Goal: Task Accomplishment & Management: Complete application form

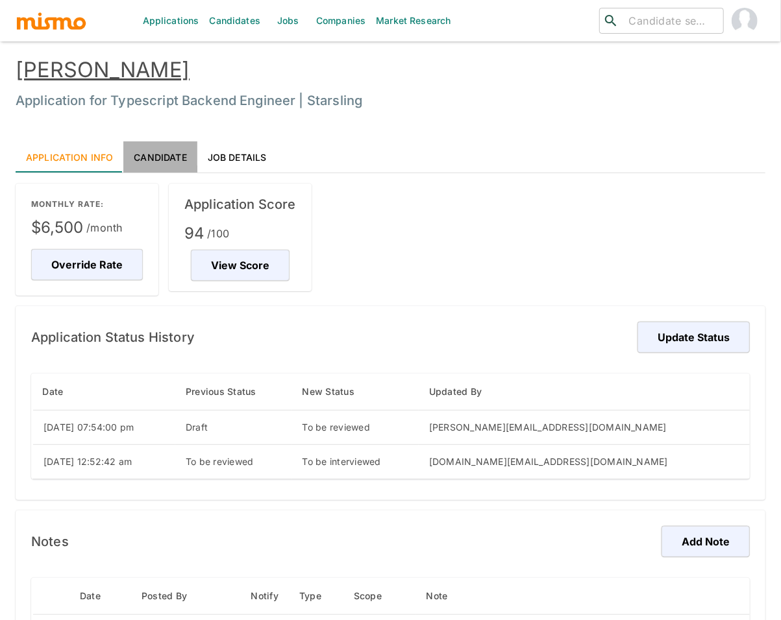
click at [155, 157] on link "Candidate" at bounding box center [159, 156] width 73 height 31
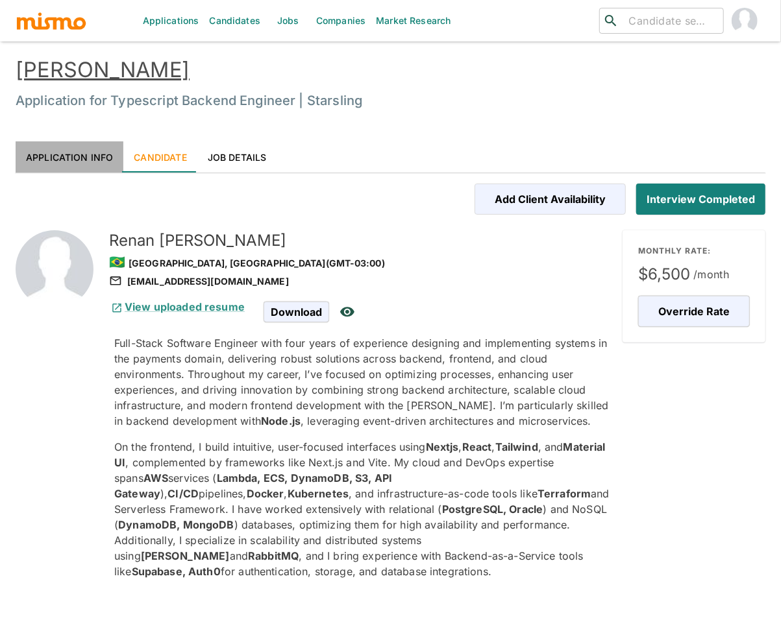
click at [83, 156] on link "Application Info" at bounding box center [70, 156] width 108 height 31
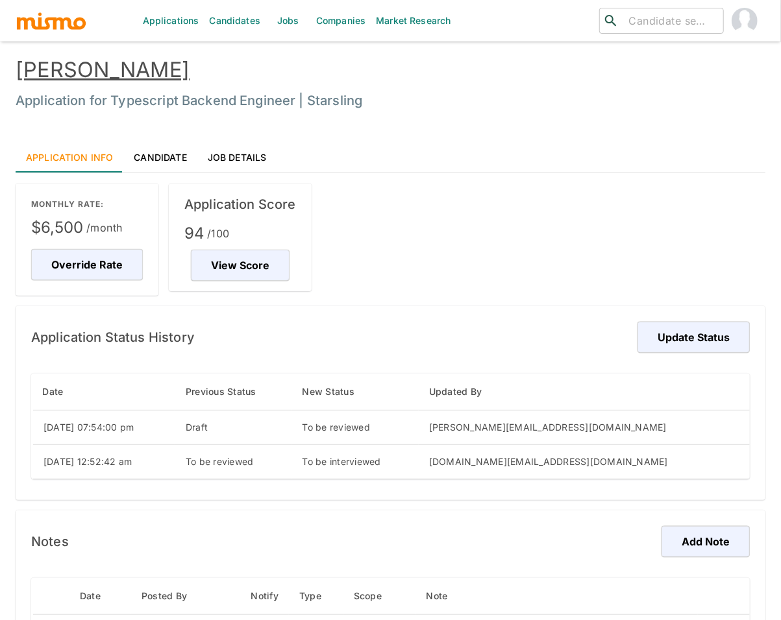
click at [162, 157] on link "Candidate" at bounding box center [159, 156] width 73 height 31
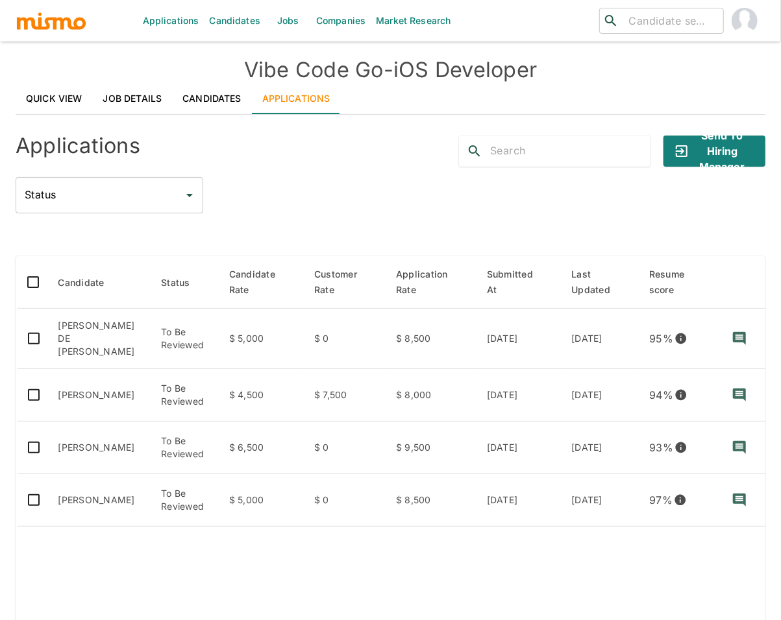
click at [226, 15] on link "Candidates" at bounding box center [235, 21] width 62 height 42
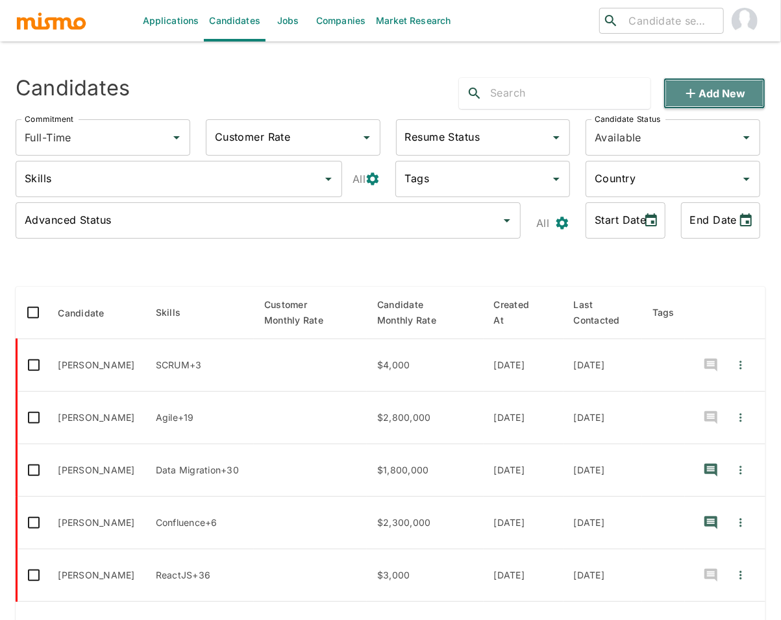
click at [729, 89] on button "Add new" at bounding box center [714, 93] width 102 height 31
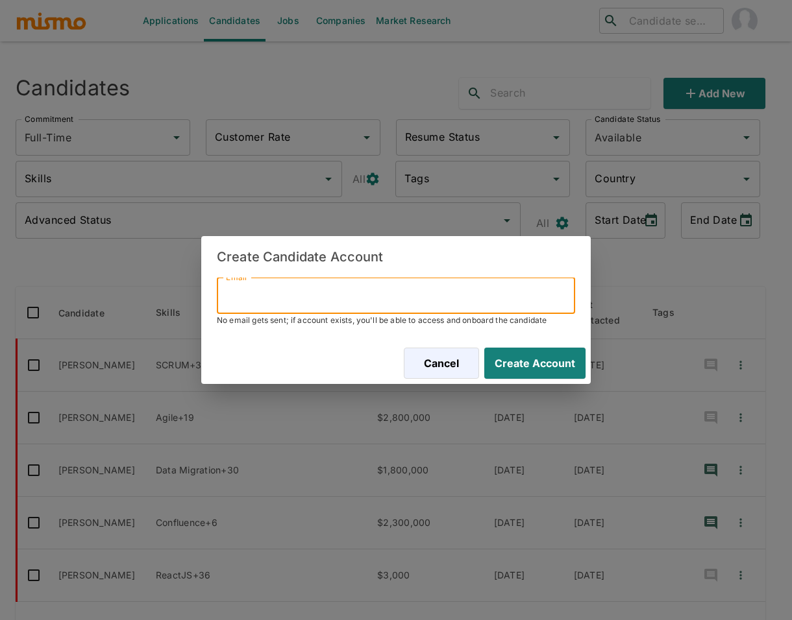
click at [357, 295] on input "Email" at bounding box center [396, 296] width 358 height 36
paste input "mauriciomunoz011@gmail.com"
type input "mauriciomunoz011@gmail.com"
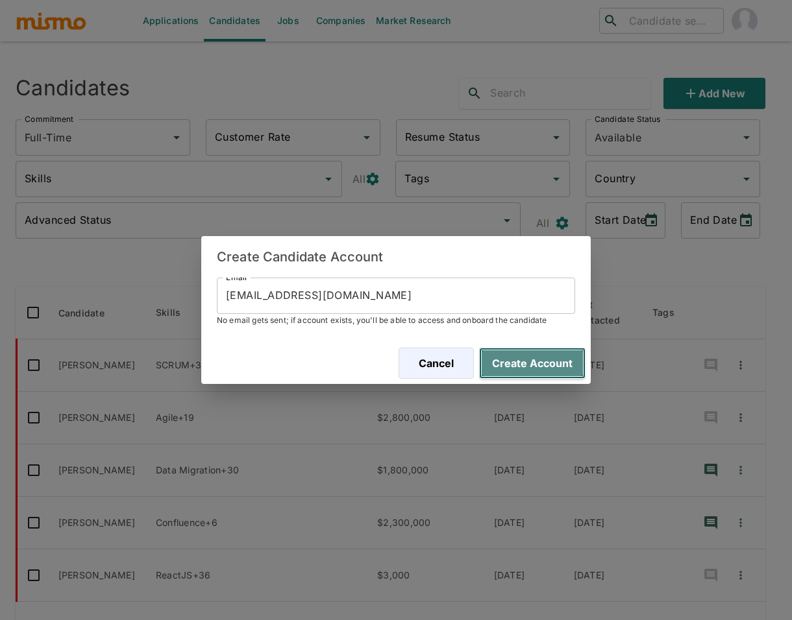
click at [537, 365] on button "Create Account" at bounding box center [532, 363] width 106 height 31
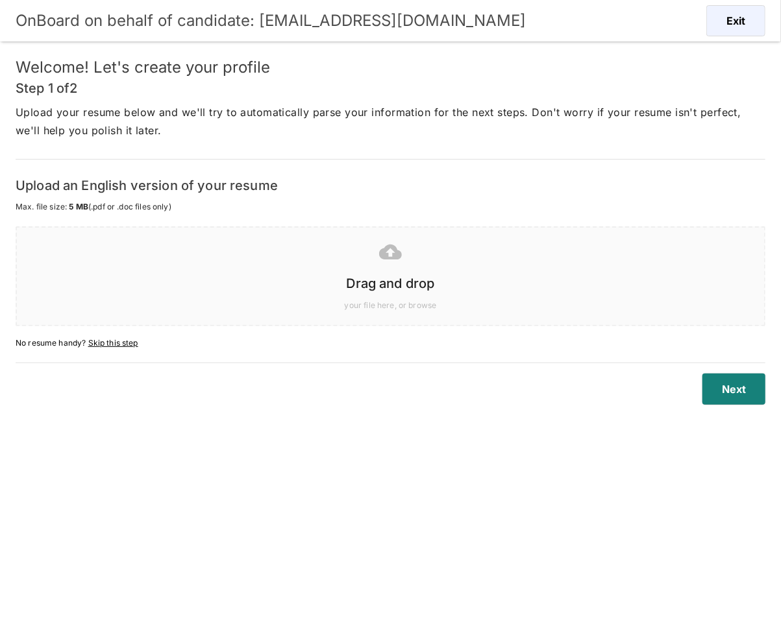
click at [439, 273] on h6 "Drag and drop" at bounding box center [390, 283] width 721 height 21
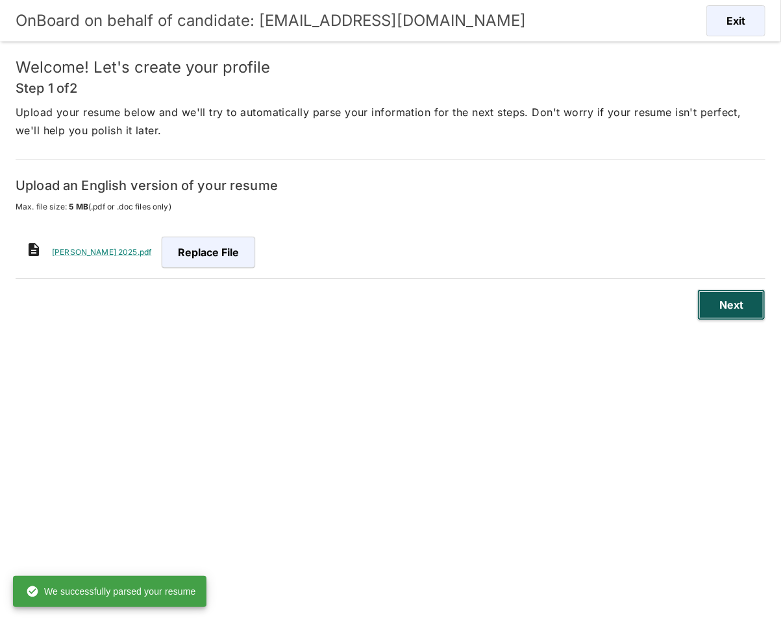
click at [720, 312] on button "Next" at bounding box center [731, 304] width 68 height 31
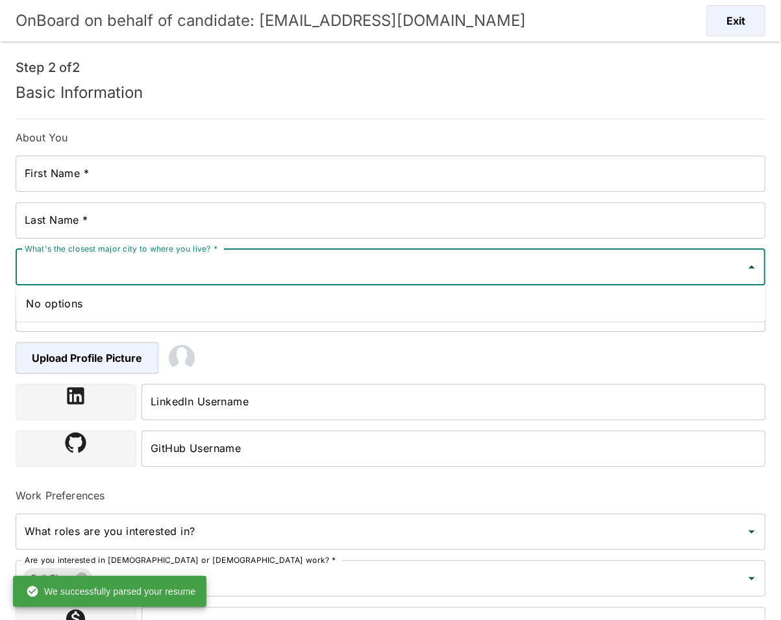
click at [227, 278] on input "What's the closest major city to where you live? *" at bounding box center [380, 267] width 718 height 25
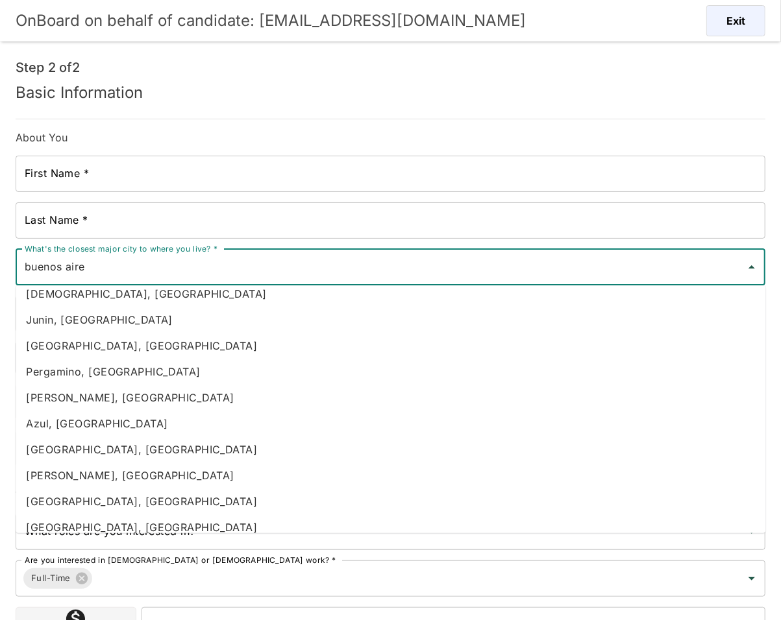
scroll to position [644, 0]
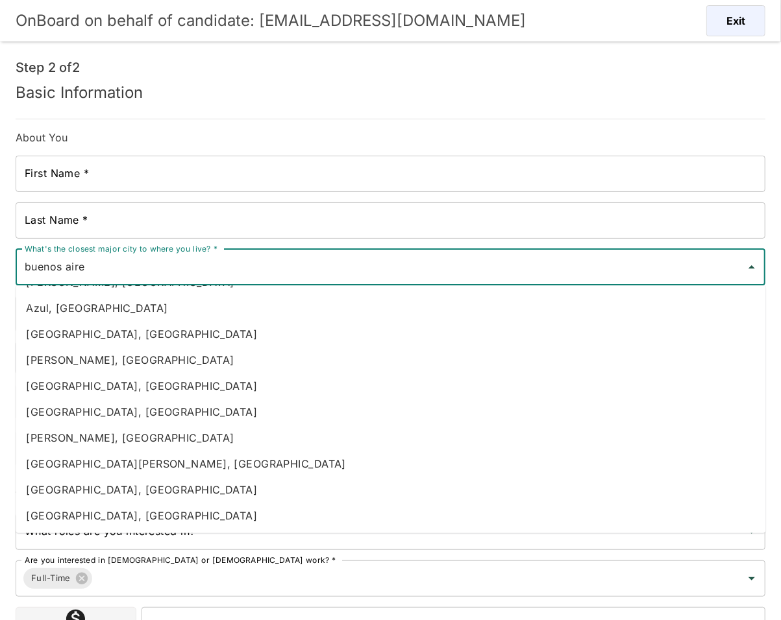
click at [113, 519] on li "[GEOGRAPHIC_DATA], [GEOGRAPHIC_DATA]" at bounding box center [391, 516] width 750 height 26
type input "[GEOGRAPHIC_DATA], [GEOGRAPHIC_DATA]"
type input "[GEOGRAPHIC_DATA]"
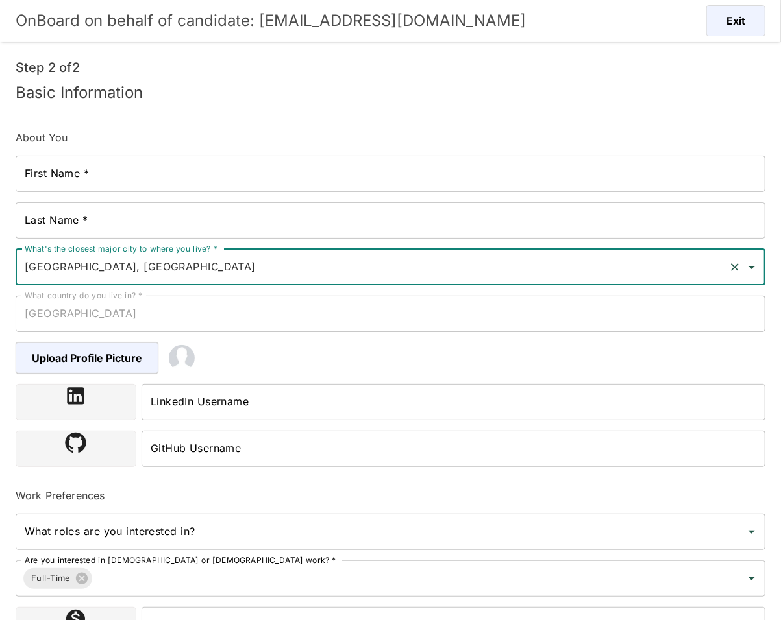
type input "[GEOGRAPHIC_DATA], [GEOGRAPHIC_DATA]"
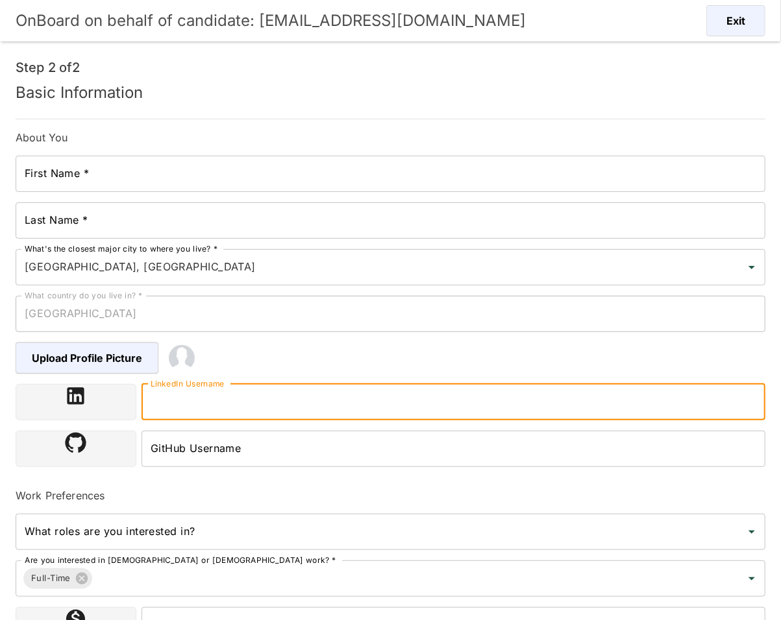
click at [260, 401] on input "LinkedIn Username" at bounding box center [453, 402] width 624 height 36
paste input "https://www.linkedin.com/in/mauricio-mu%C3%B1oz-582b18161"
type input "https://www.linkedin.com/in/mauricio-mu%C3%B1oz-582b18161"
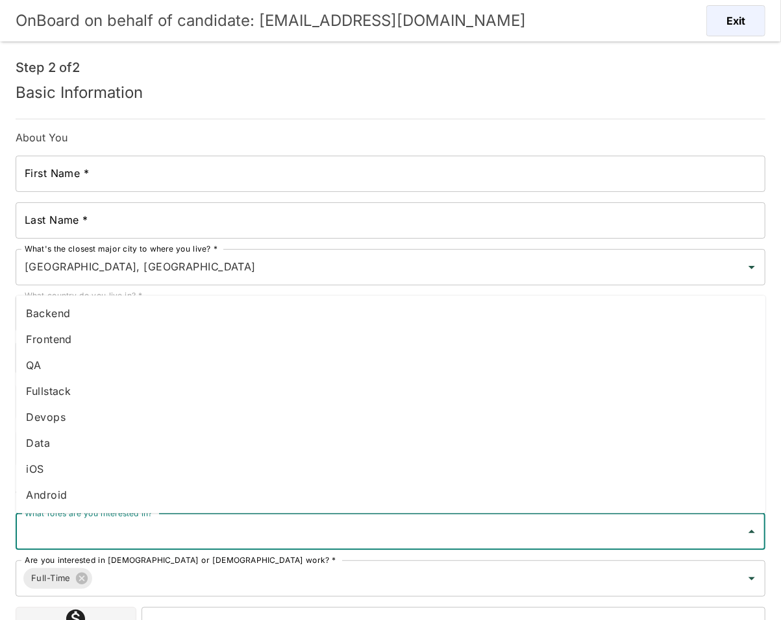
click at [269, 521] on input "What roles are you interested in?" at bounding box center [380, 532] width 718 height 25
click at [115, 393] on li "Fullstack" at bounding box center [391, 392] width 750 height 26
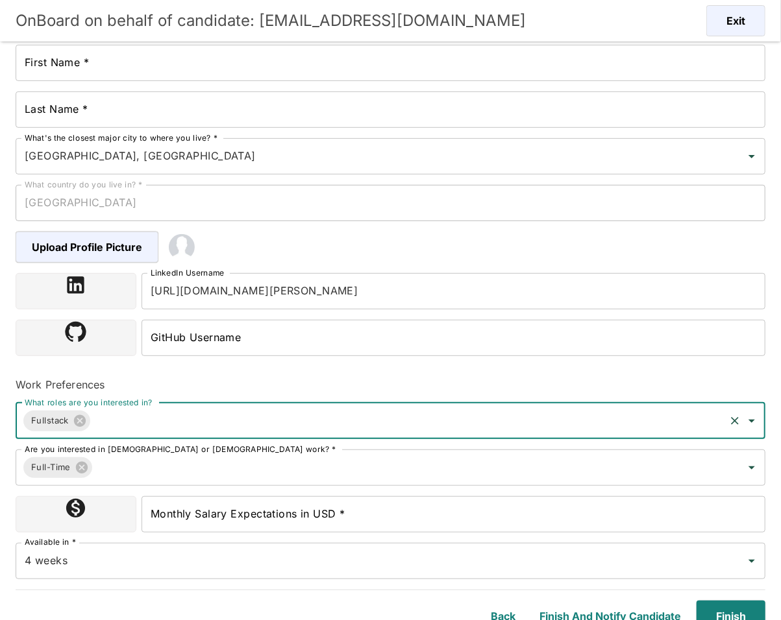
scroll to position [121, 0]
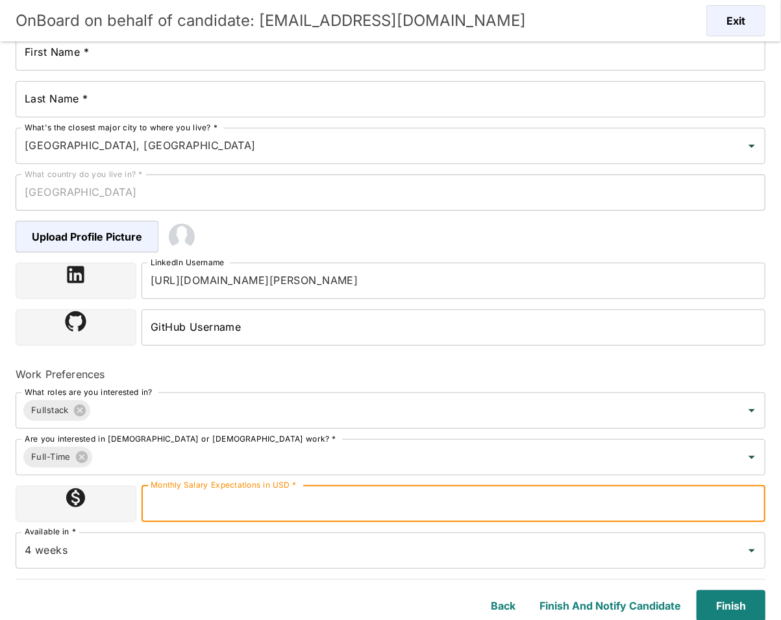
click at [284, 503] on input "Monthly Salary Expectations in USD *" at bounding box center [453, 504] width 624 height 36
type input "2000"
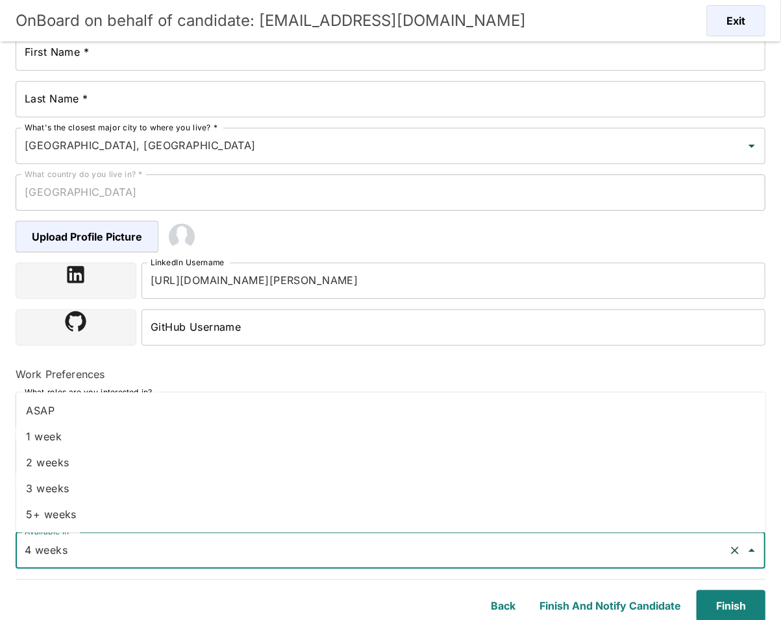
click at [189, 549] on input "4 weeks" at bounding box center [372, 551] width 702 height 25
click at [82, 411] on li "ASAP" at bounding box center [391, 411] width 750 height 26
type input "ASAP"
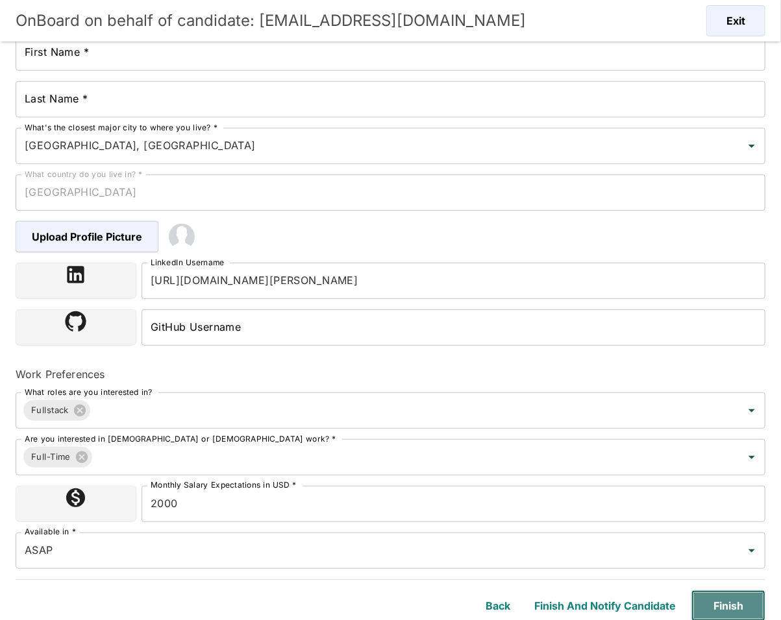
click at [714, 606] on button "Finish" at bounding box center [728, 606] width 74 height 31
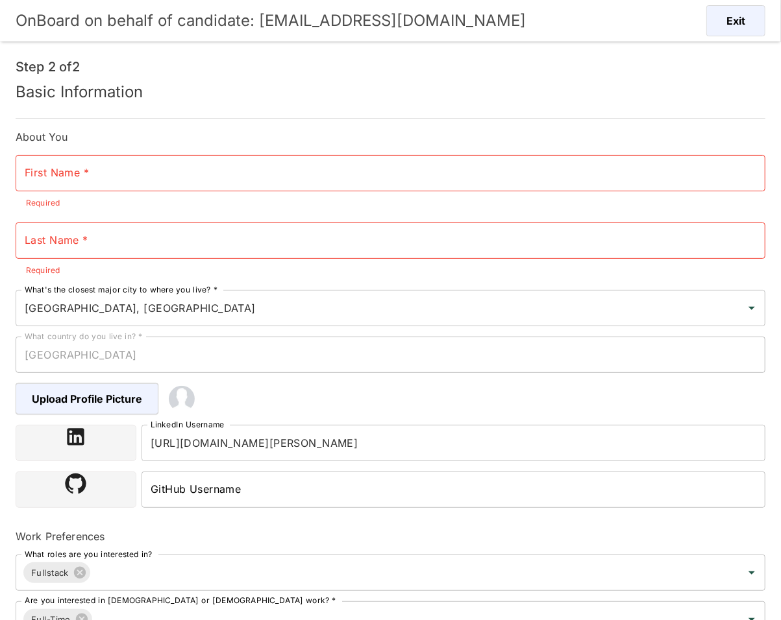
scroll to position [0, 0]
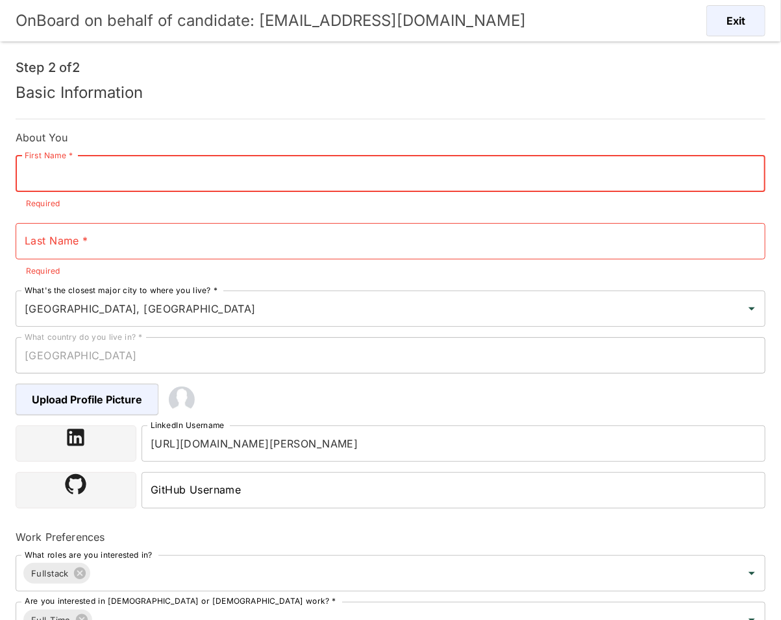
click at [258, 170] on input "First Name *" at bounding box center [391, 174] width 750 height 36
type input "Mauricio"
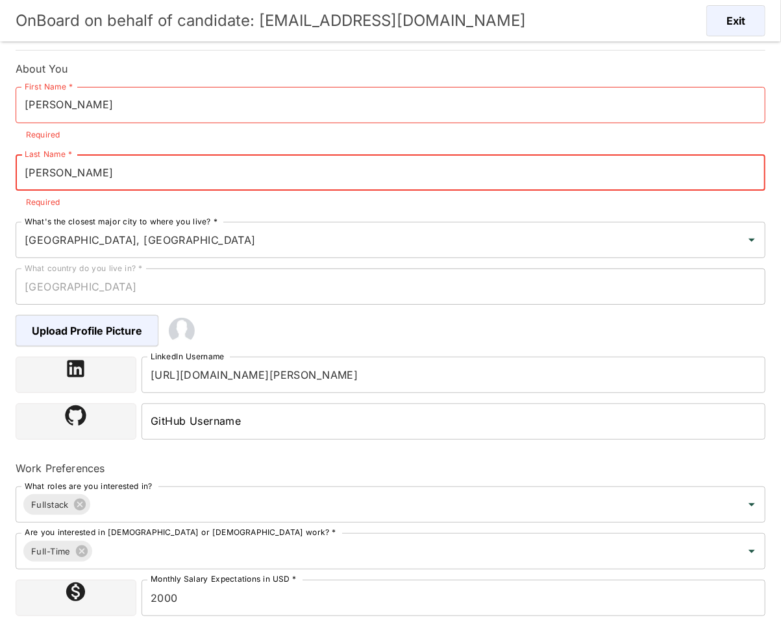
scroll to position [164, 0]
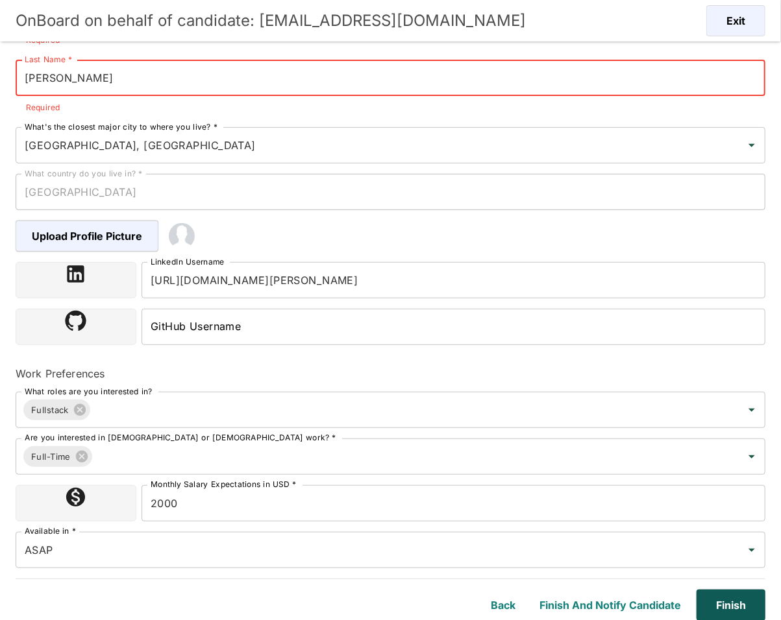
type input "Muñoz"
click at [731, 604] on button "Finish" at bounding box center [728, 605] width 74 height 31
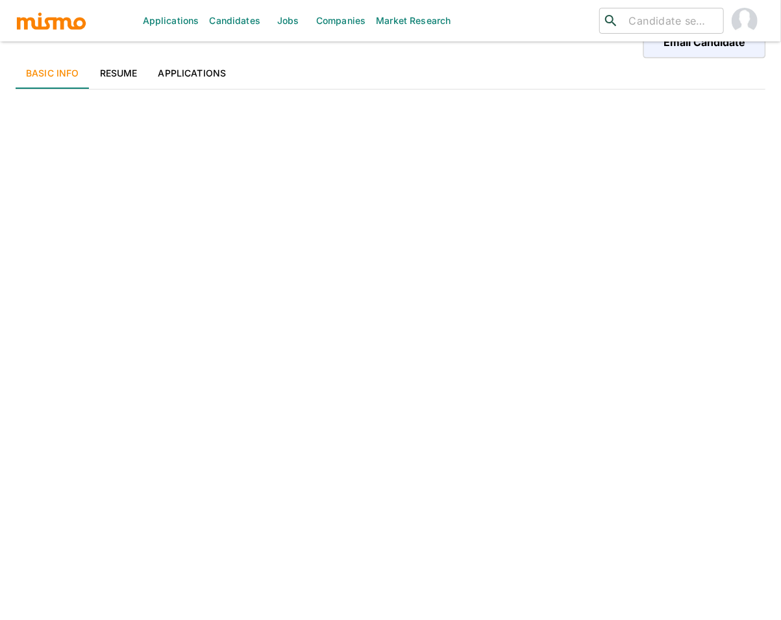
scroll to position [121, 0]
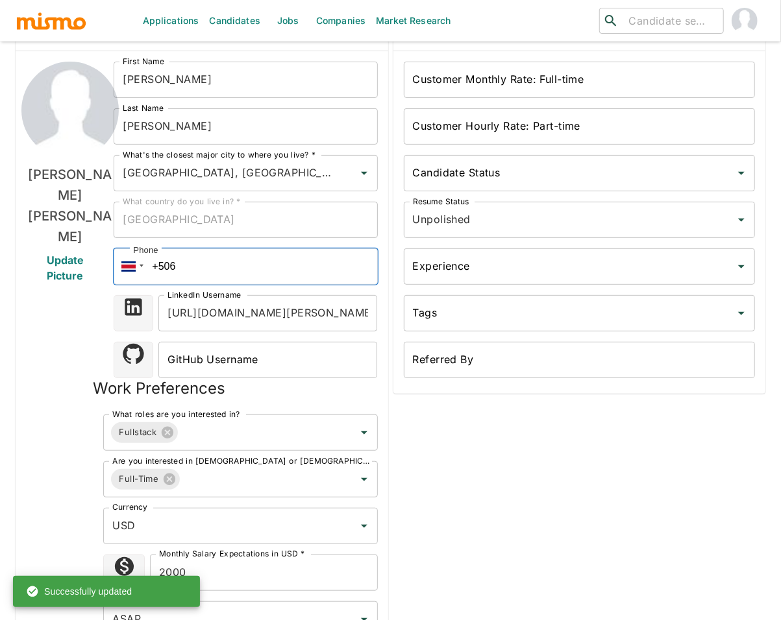
click at [178, 268] on input "+506" at bounding box center [245, 267] width 263 height 36
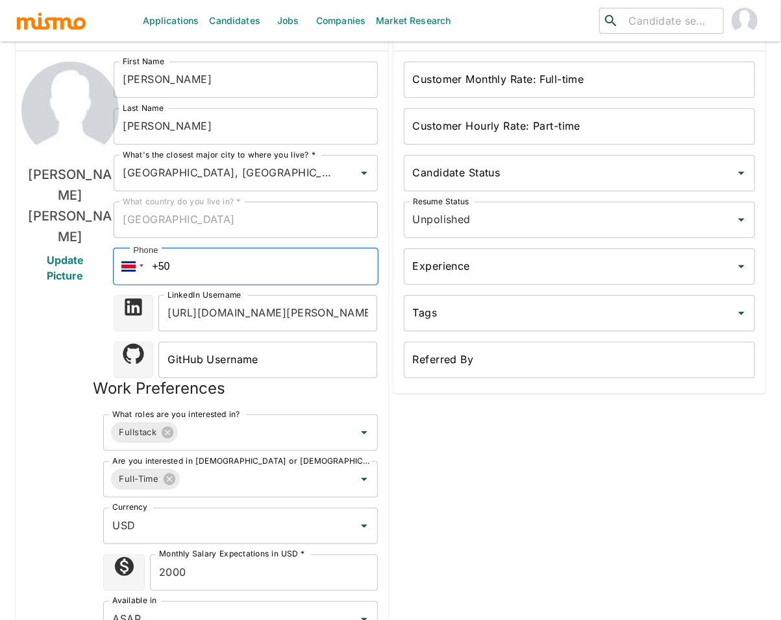
type input "+5"
paste input "+1 (526) 964-019"
click at [160, 266] on input "+1 (526) 964-019" at bounding box center [245, 267] width 263 height 36
type input "+54 (15) 26964019"
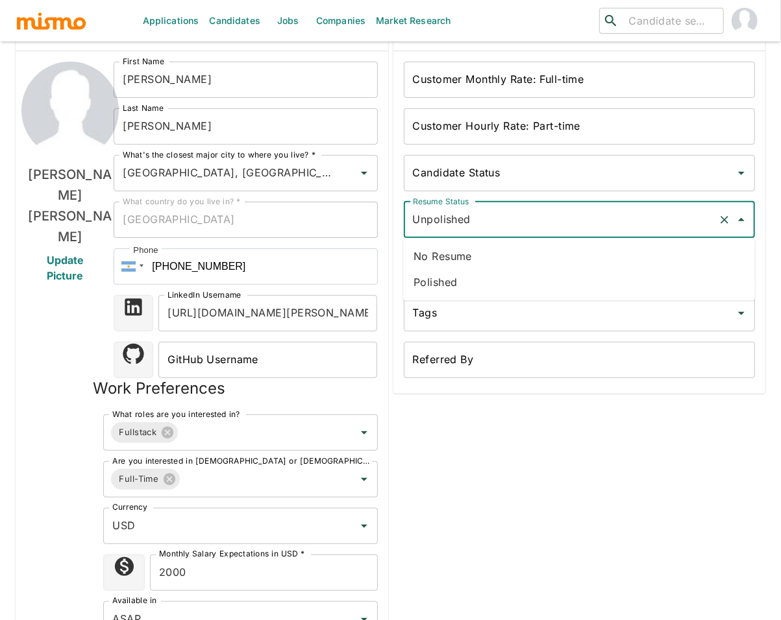
click at [613, 223] on input "Unpolished" at bounding box center [562, 220] width 304 height 25
click at [522, 285] on li "Polished" at bounding box center [579, 282] width 352 height 26
type input "Polished"
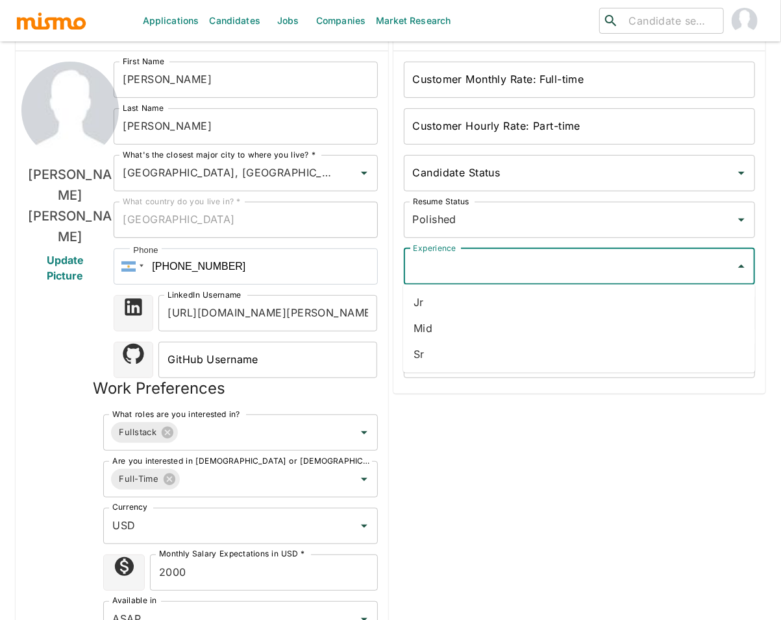
click at [530, 260] on input "Experience" at bounding box center [570, 266] width 321 height 25
click at [474, 335] on li "Mid" at bounding box center [579, 329] width 352 height 26
type input "Mid"
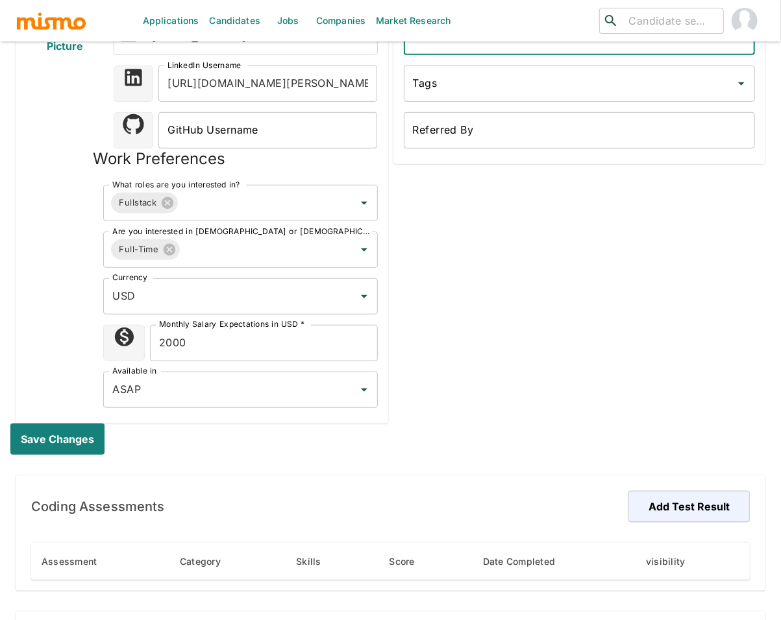
scroll to position [359, 0]
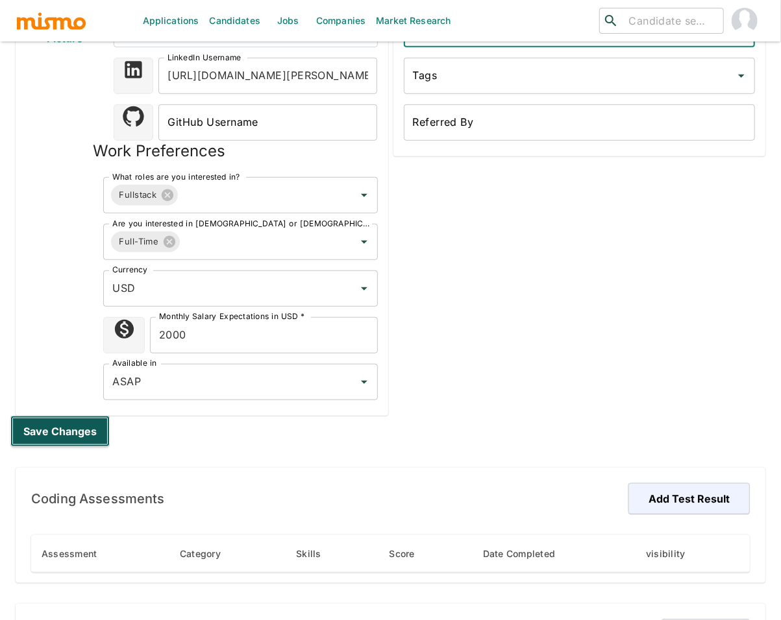
click at [73, 432] on button "Save changes" at bounding box center [59, 431] width 99 height 31
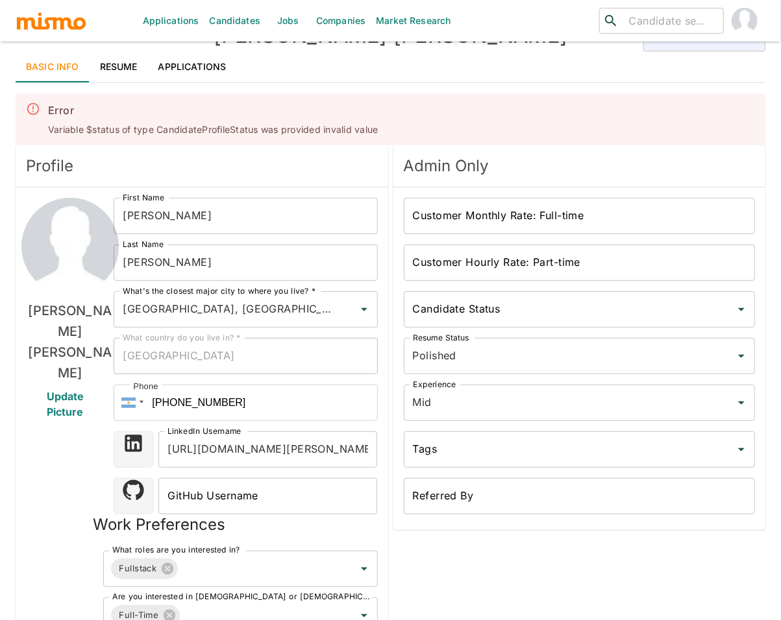
scroll to position [54, 0]
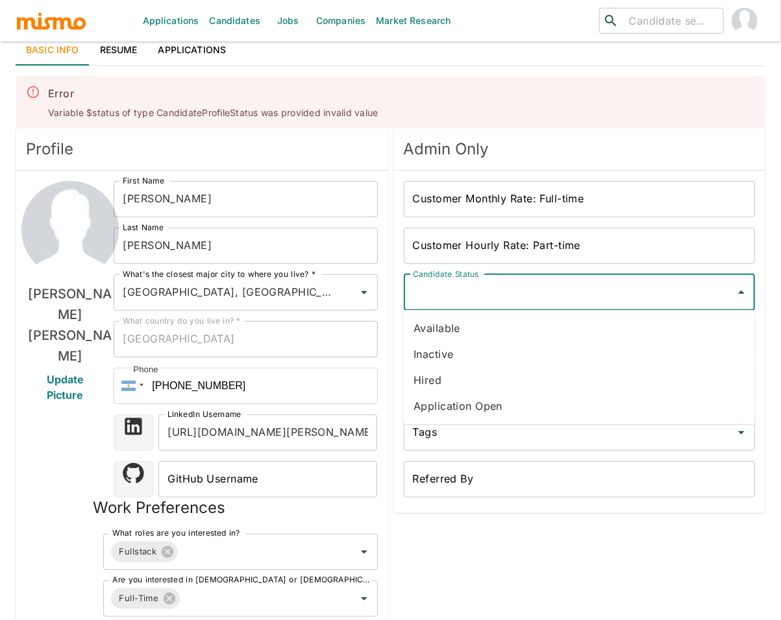
click at [540, 300] on input "Candidate Status" at bounding box center [570, 292] width 321 height 25
click at [496, 328] on li "Available" at bounding box center [579, 328] width 352 height 26
type input "Available"
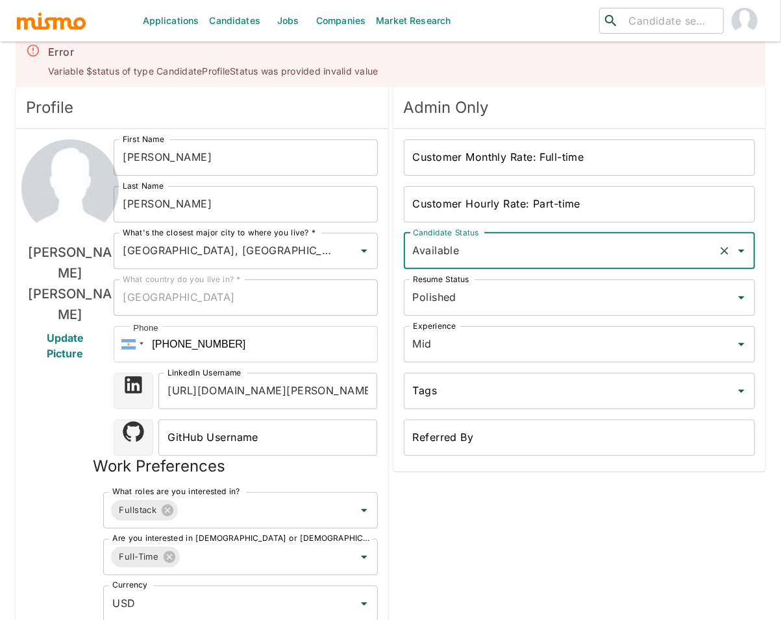
scroll to position [318, 0]
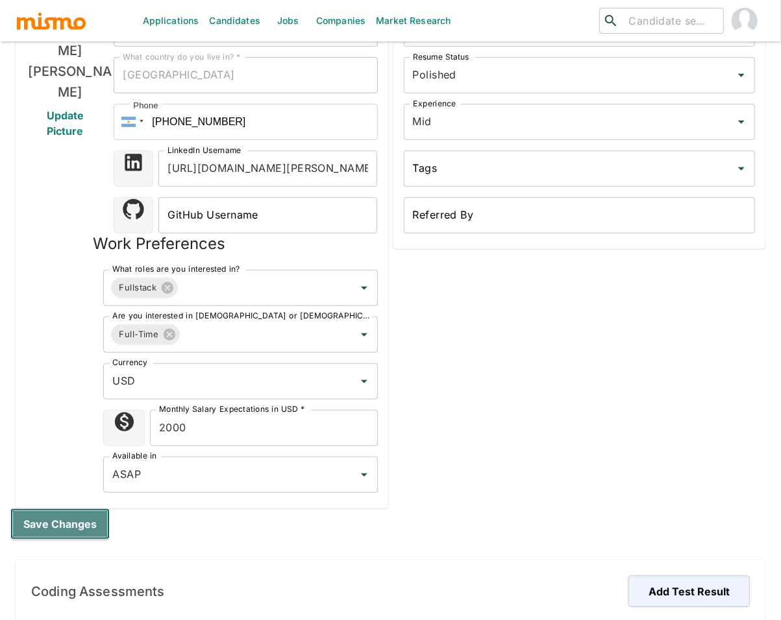
click at [55, 522] on button "Save changes" at bounding box center [59, 524] width 99 height 31
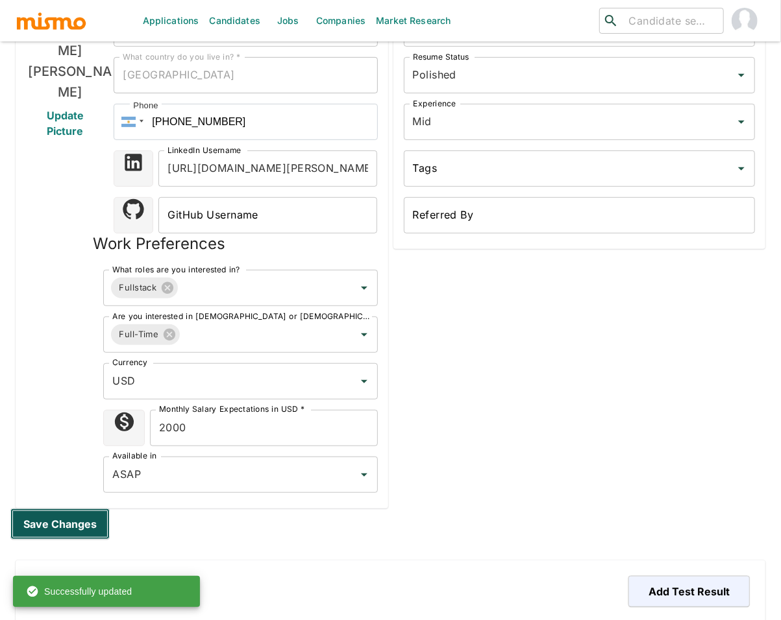
scroll to position [0, 0]
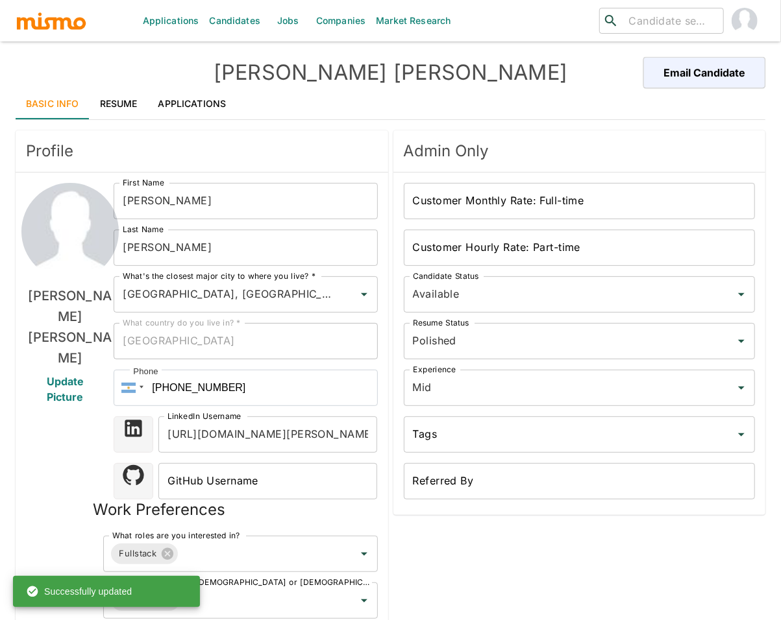
click at [128, 103] on link "Resume" at bounding box center [119, 103] width 58 height 31
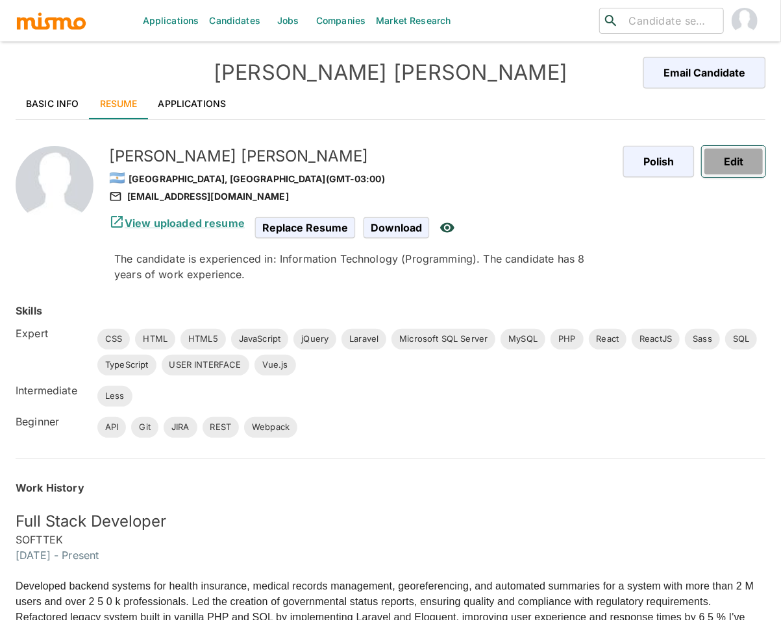
click at [724, 161] on button "Edit" at bounding box center [734, 161] width 64 height 31
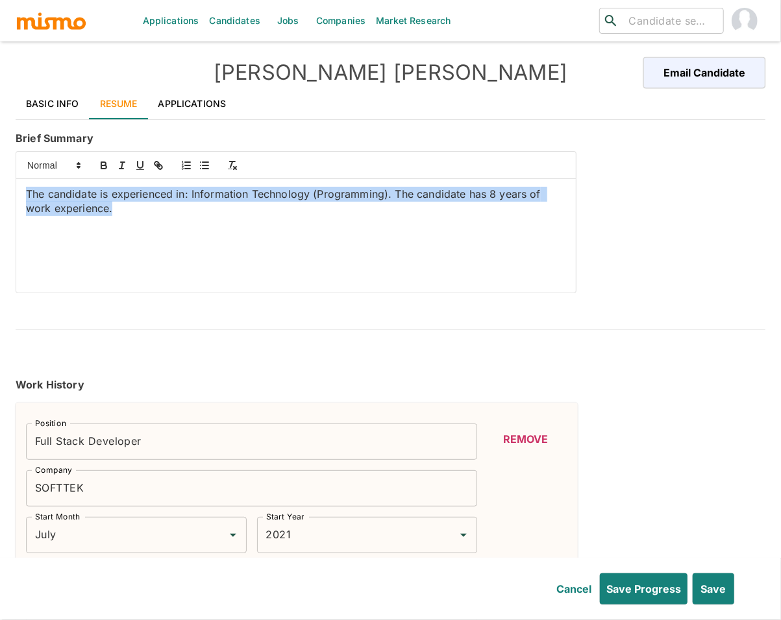
drag, startPoint x: 134, startPoint y: 222, endPoint x: -4, endPoint y: 197, distance: 139.8
click at [0, 197] on html "Applications Candidates Jobs Companies Market Research ​ ​ Mauricio Muñoz Email…" at bounding box center [390, 326] width 781 height 652
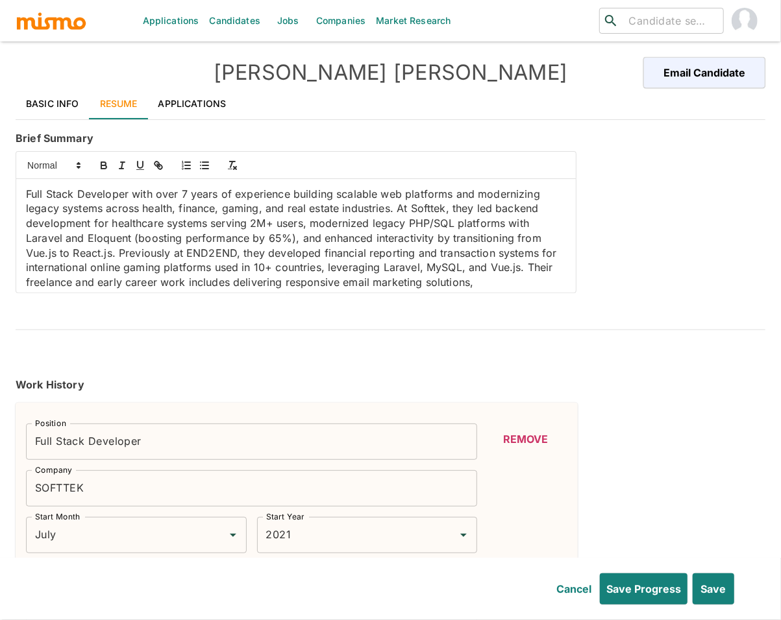
click at [36, 234] on p "Full Stack Developer with over 7 years of experience building scalable web plat…" at bounding box center [296, 260] width 540 height 147
click at [110, 167] on button "button" at bounding box center [104, 166] width 18 height 16
drag, startPoint x: 411, startPoint y: 221, endPoint x: 455, endPoint y: 223, distance: 44.2
click at [455, 223] on p "Full Stack Developer with over 7 years of experience building scalable web plat…" at bounding box center [296, 260] width 540 height 147
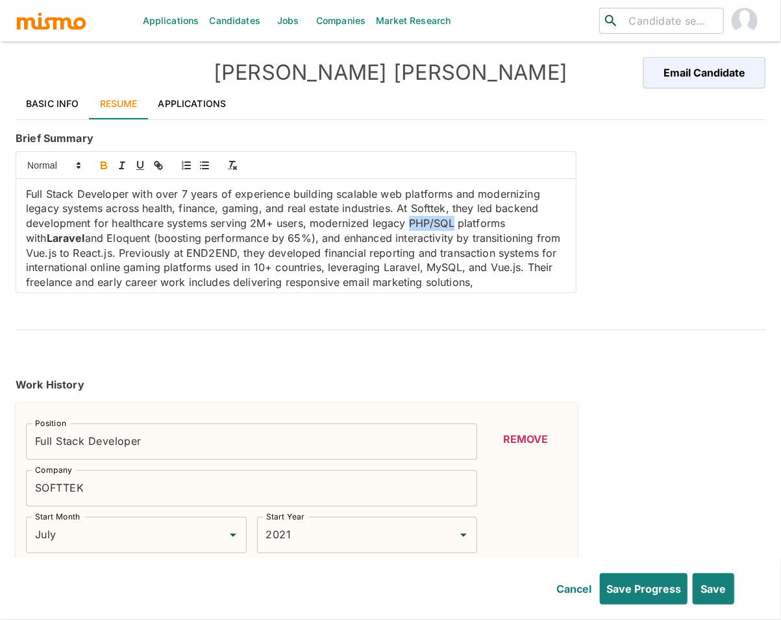
click at [101, 165] on icon "button" at bounding box center [103, 163] width 5 height 3
click at [110, 239] on p "Full Stack Developer with over 7 years of experience building scalable web plat…" at bounding box center [296, 260] width 540 height 147
click at [101, 163] on icon "button" at bounding box center [103, 163] width 5 height 3
click at [37, 254] on p "Full Stack Developer with over 7 years of experience building scalable web plat…" at bounding box center [296, 260] width 540 height 147
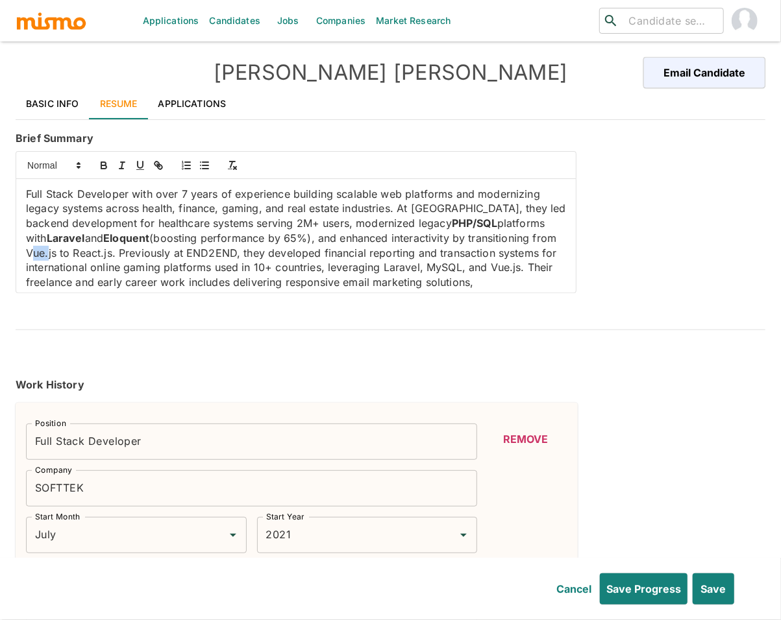
click at [37, 254] on p "Full Stack Developer with over 7 years of experience building scalable web plat…" at bounding box center [296, 260] width 540 height 147
click at [21, 251] on div "Full Stack Developer with over 7 years of experience building scalable web plat…" at bounding box center [295, 236] width 559 height 114
drag, startPoint x: 21, startPoint y: 251, endPoint x: 55, endPoint y: 260, distance: 34.9
click at [55, 260] on div "Full Stack Developer with over 7 years of experience building scalable web plat…" at bounding box center [295, 236] width 559 height 114
click at [104, 168] on icon "button" at bounding box center [103, 166] width 5 height 3
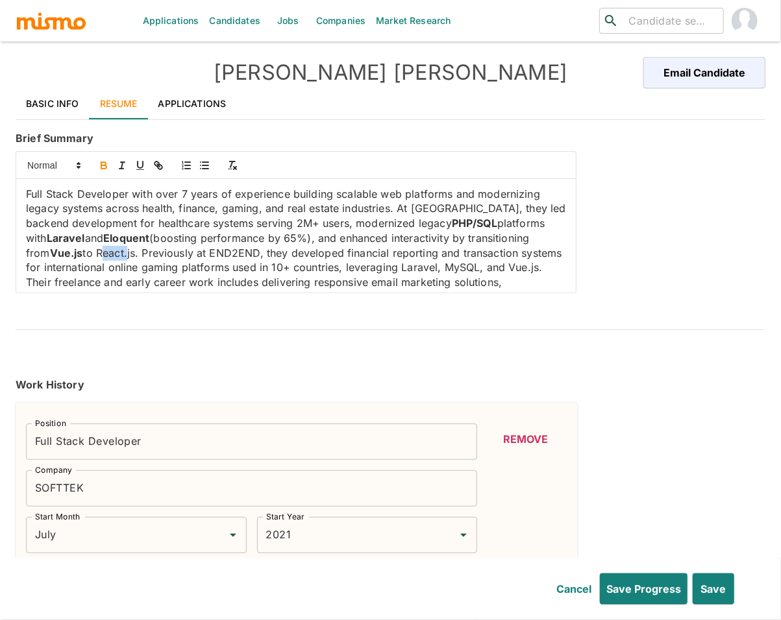
drag, startPoint x: 78, startPoint y: 252, endPoint x: 100, endPoint y: 249, distance: 22.3
click at [106, 251] on p "Full Stack Developer with over 7 years of experience building scalable web plat…" at bounding box center [296, 260] width 540 height 147
drag, startPoint x: 115, startPoint y: 254, endPoint x: 74, endPoint y: 256, distance: 40.9
click at [74, 256] on p "Full Stack Developer with over 7 years of experience building scalable web plat…" at bounding box center [296, 260] width 540 height 147
click at [107, 165] on icon "button" at bounding box center [104, 166] width 12 height 12
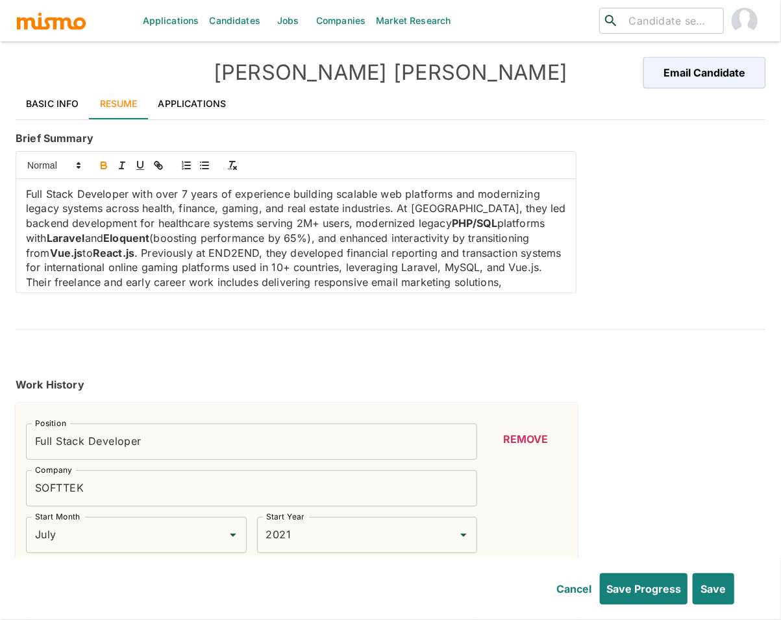
click at [418, 269] on p "Full Stack Developer with over 7 years of experience building scalable web plat…" at bounding box center [296, 260] width 540 height 147
click at [101, 164] on icon "button" at bounding box center [104, 166] width 12 height 12
click at [467, 276] on p "Full Stack Developer with over 7 years of experience building scalable web plat…" at bounding box center [296, 260] width 540 height 147
click at [468, 268] on p "Full Stack Developer with over 7 years of experience building scalable web plat…" at bounding box center [296, 260] width 540 height 147
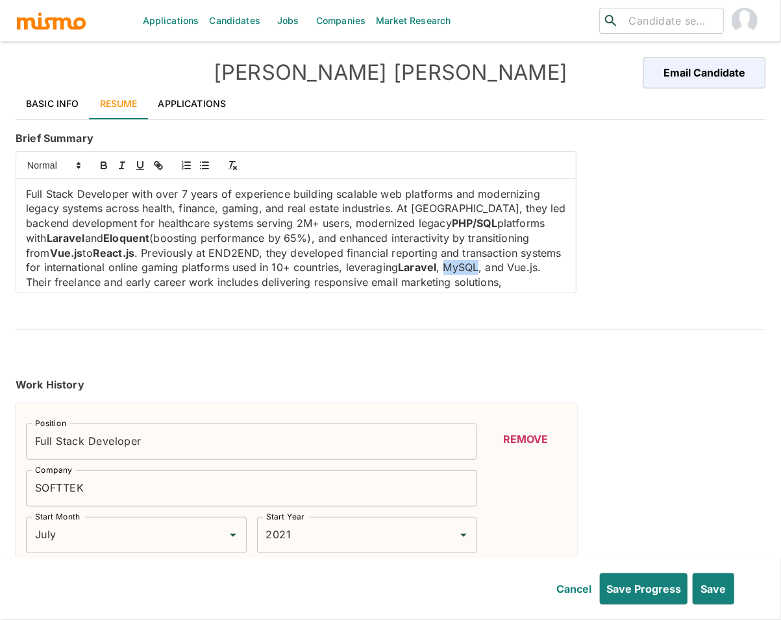
click at [468, 268] on p "Full Stack Developer with over 7 years of experience building scalable web plat…" at bounding box center [296, 260] width 540 height 147
click at [107, 166] on icon "button" at bounding box center [104, 166] width 12 height 12
drag, startPoint x: 539, startPoint y: 273, endPoint x: 508, endPoint y: 267, distance: 31.6
click at [508, 267] on p "Full Stack Developer with over 7 years of experience building scalable web plat…" at bounding box center [296, 260] width 540 height 147
click at [104, 169] on icon "button" at bounding box center [103, 166] width 5 height 3
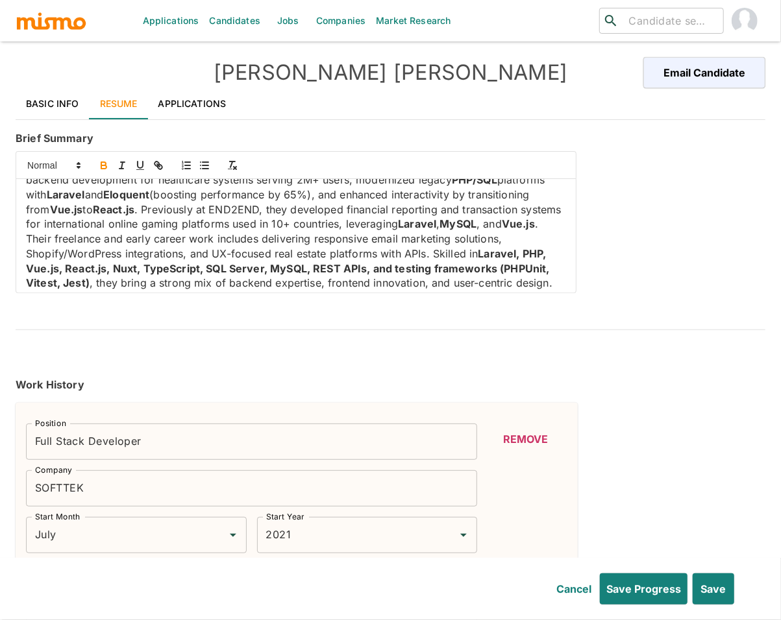
scroll to position [49, 0]
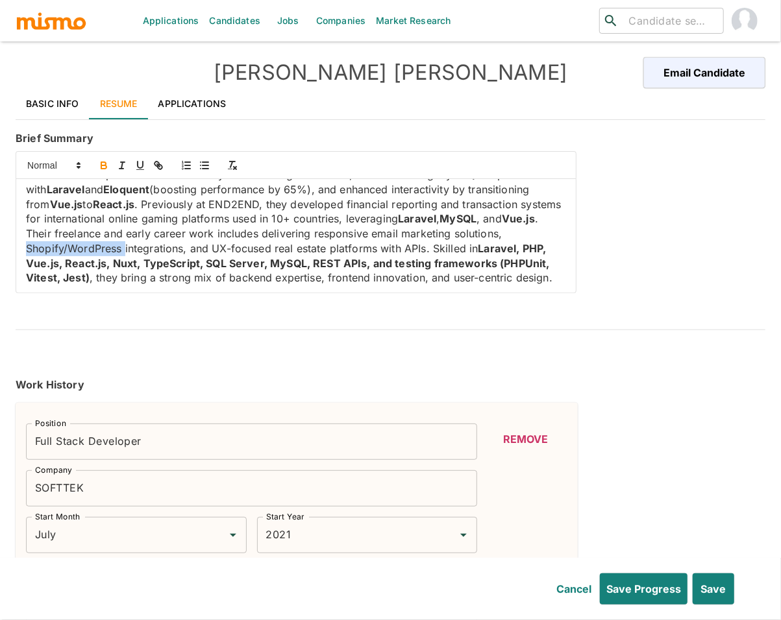
drag, startPoint x: 25, startPoint y: 251, endPoint x: 125, endPoint y: 247, distance: 100.0
click at [125, 247] on div "Full Stack Developer with over 7 years of experience building scalable web plat…" at bounding box center [295, 236] width 559 height 114
click at [100, 169] on icon "button" at bounding box center [104, 166] width 12 height 12
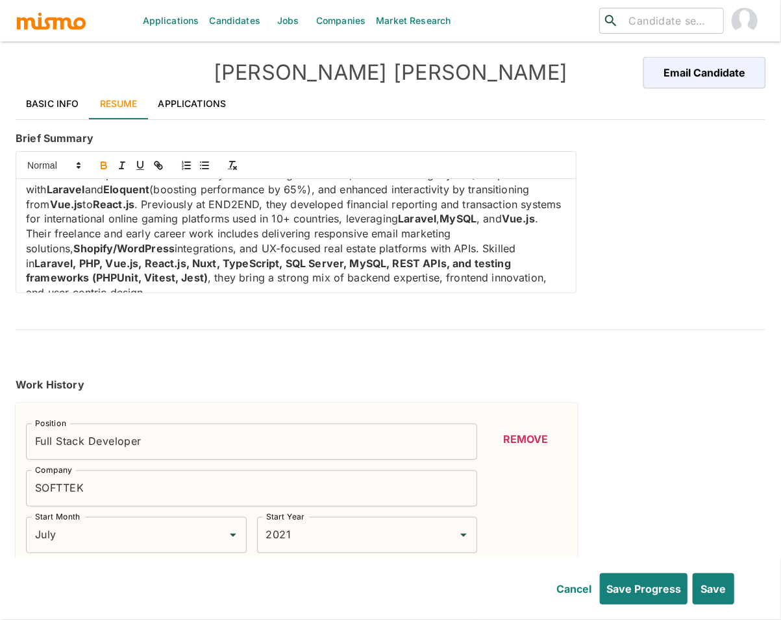
click at [424, 249] on p "Full Stack Developer with over 7 years of experience building scalable web plat…" at bounding box center [296, 219] width 540 height 162
click at [104, 173] on button "button" at bounding box center [104, 166] width 18 height 16
click at [217, 247] on p "Full Stack Developer with over 7 years of experience building scalable web plat…" at bounding box center [296, 219] width 540 height 162
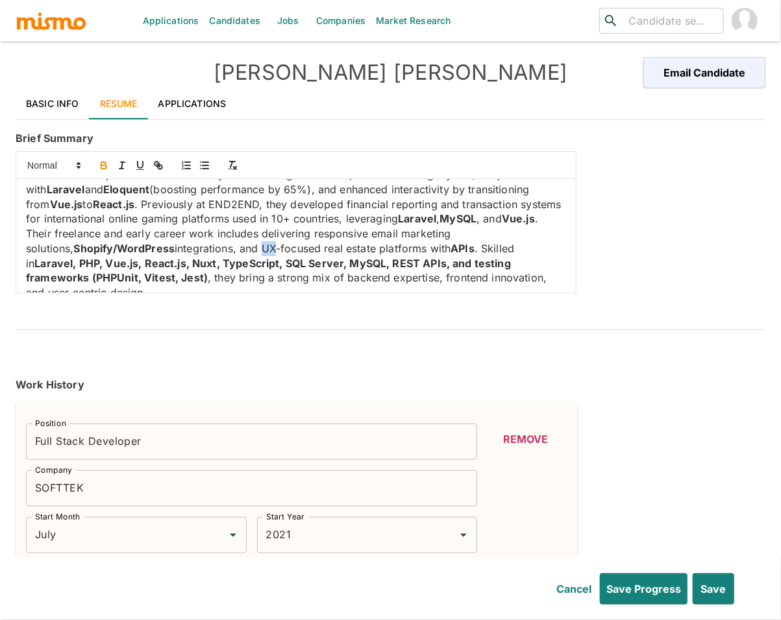
click at [104, 162] on icon "button" at bounding box center [103, 163] width 5 height 3
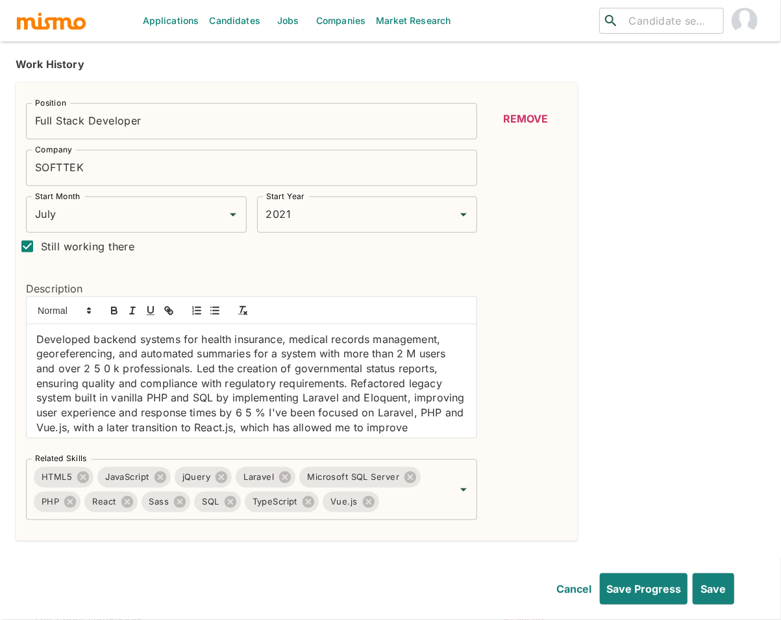
scroll to position [384, 0]
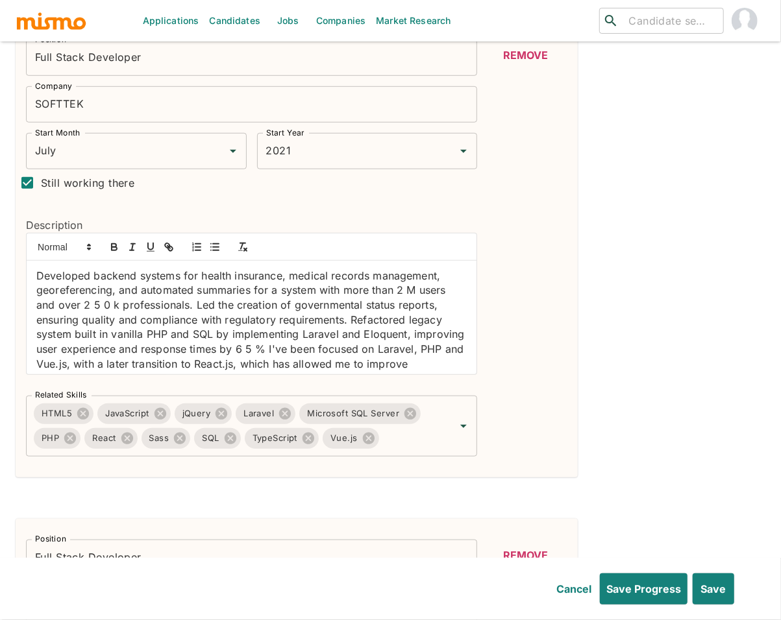
click at [32, 278] on div "Developed backend systems for health insurance, medical records management, geo…" at bounding box center [252, 318] width 450 height 114
click at [212, 244] on icon "button" at bounding box center [215, 247] width 12 height 12
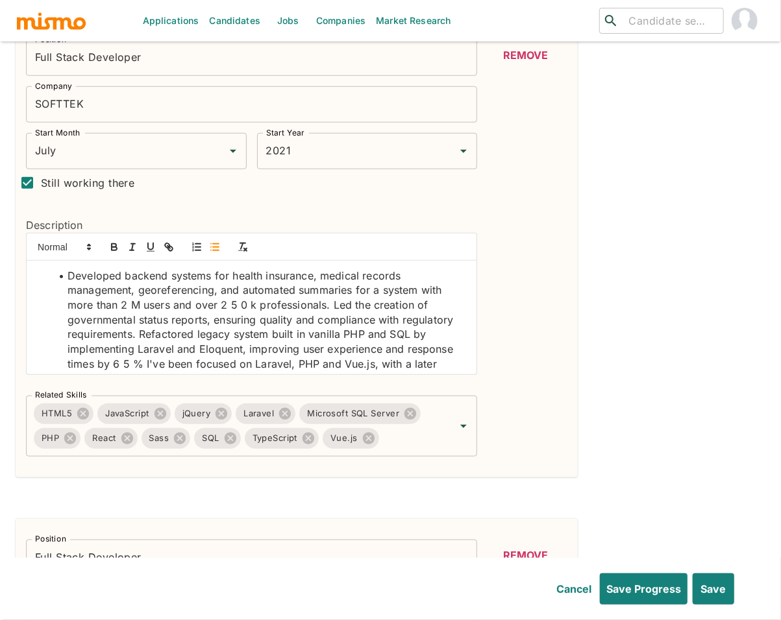
click at [328, 305] on li "Developed backend systems for health insurance, medical records management, geo…" at bounding box center [259, 350] width 415 height 162
click at [113, 352] on li "Led the creation of governmental status reports, ensuring quality and complianc…" at bounding box center [259, 372] width 415 height 118
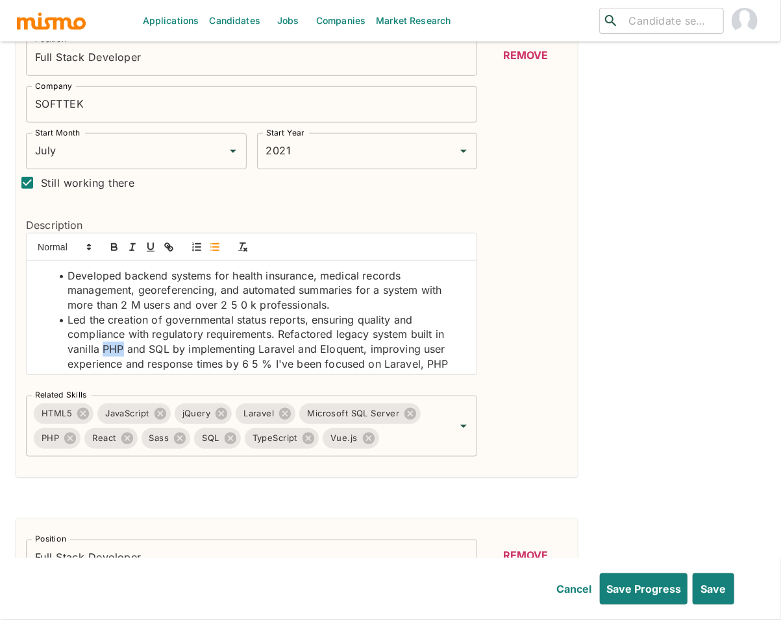
click at [113, 352] on li "Led the creation of governmental status reports, ensuring quality and complianc…" at bounding box center [259, 372] width 415 height 118
drag, startPoint x: 69, startPoint y: 352, endPoint x: 121, endPoint y: 349, distance: 52.0
click at [121, 349] on li "Led the creation of governmental status reports, ensuring quality and complianc…" at bounding box center [259, 372] width 415 height 118
click at [116, 247] on icon "button" at bounding box center [114, 245] width 5 height 3
click at [164, 351] on li "Led the creation of governmental status reports, ensuring quality and complianc…" at bounding box center [259, 372] width 415 height 118
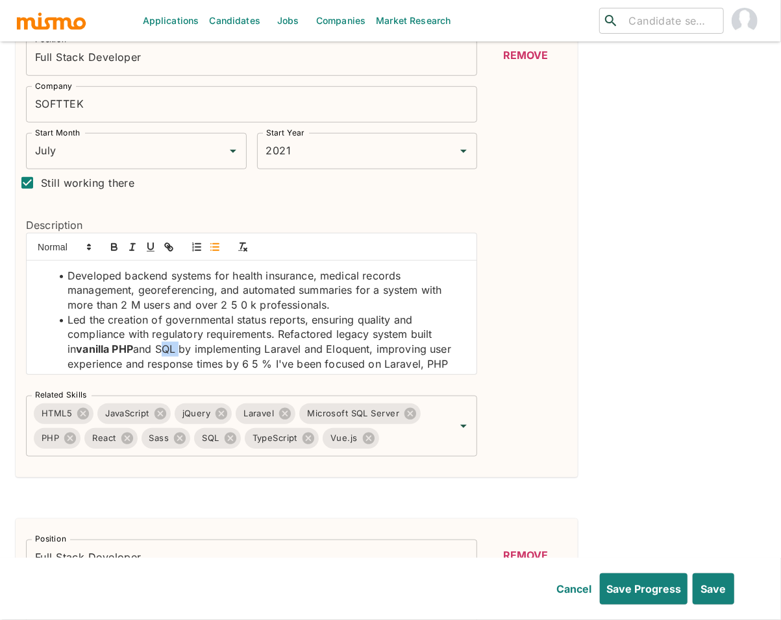
click at [164, 351] on li "Led the creation of governmental status reports, ensuring quality and complianc…" at bounding box center [259, 372] width 415 height 118
click at [110, 249] on icon "button" at bounding box center [114, 247] width 12 height 12
click at [266, 350] on li "Led the creation of governmental status reports, ensuring quality and complianc…" at bounding box center [259, 372] width 415 height 118
click at [116, 249] on icon "button" at bounding box center [114, 247] width 12 height 12
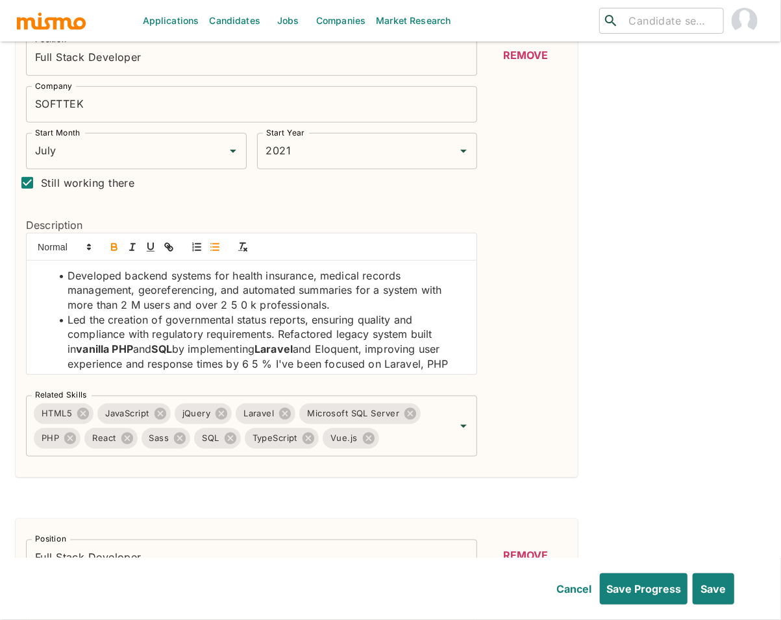
click at [344, 352] on li "Led the creation of governmental status reports, ensuring quality and complianc…" at bounding box center [259, 372] width 415 height 118
click at [108, 241] on button "button" at bounding box center [114, 247] width 18 height 16
click at [402, 366] on li "Led the creation of governmental status reports, ensuring quality and complianc…" at bounding box center [259, 372] width 415 height 118
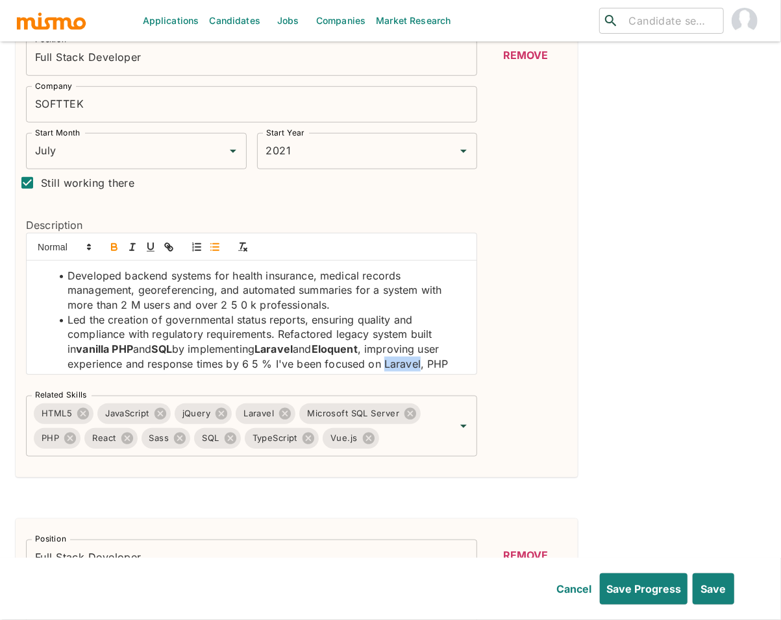
click at [113, 253] on icon "button" at bounding box center [114, 247] width 12 height 12
click at [435, 366] on li "Led the creation of governmental status reports, ensuring quality and complianc…" at bounding box center [259, 372] width 415 height 118
click at [114, 250] on icon "button" at bounding box center [114, 247] width 12 height 12
click at [280, 333] on li "Led the creation of governmental status reports, ensuring quality and complianc…" at bounding box center [259, 372] width 415 height 118
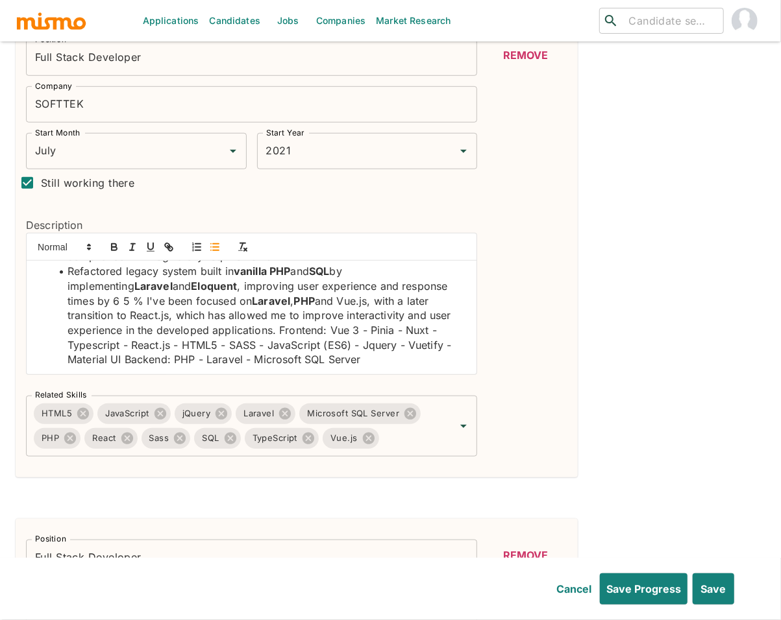
scroll to position [79, 0]
click at [289, 302] on li "Refactored legacy system built in vanilla PHP and SQL by implementing Laravel a…" at bounding box center [259, 314] width 415 height 103
drag, startPoint x: 280, startPoint y: 299, endPoint x: 308, endPoint y: 307, distance: 28.5
click at [308, 307] on li "Refactored legacy system built in vanilla PHP and SQL by implementing Laravel a…" at bounding box center [259, 314] width 415 height 103
click at [110, 249] on icon "button" at bounding box center [114, 247] width 12 height 12
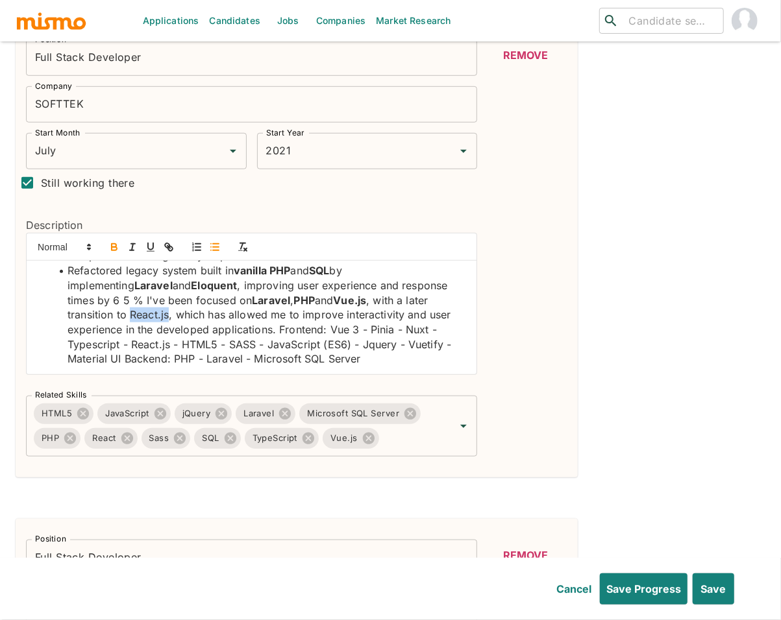
drag, startPoint x: 68, startPoint y: 315, endPoint x: 105, endPoint y: 314, distance: 37.0
click at [105, 314] on li "Refactored legacy system built in vanilla PHP and SQL by implementing Laravel a…" at bounding box center [259, 314] width 415 height 103
click at [116, 244] on icon "button" at bounding box center [114, 247] width 12 height 12
click at [223, 329] on li "Refactored legacy system built in vanilla PHP and SQL by implementing Laravel a…" at bounding box center [259, 314] width 415 height 103
click at [219, 333] on li "Refactored legacy system built in vanilla PHP and SQL by implementing Laravel a…" at bounding box center [259, 314] width 415 height 103
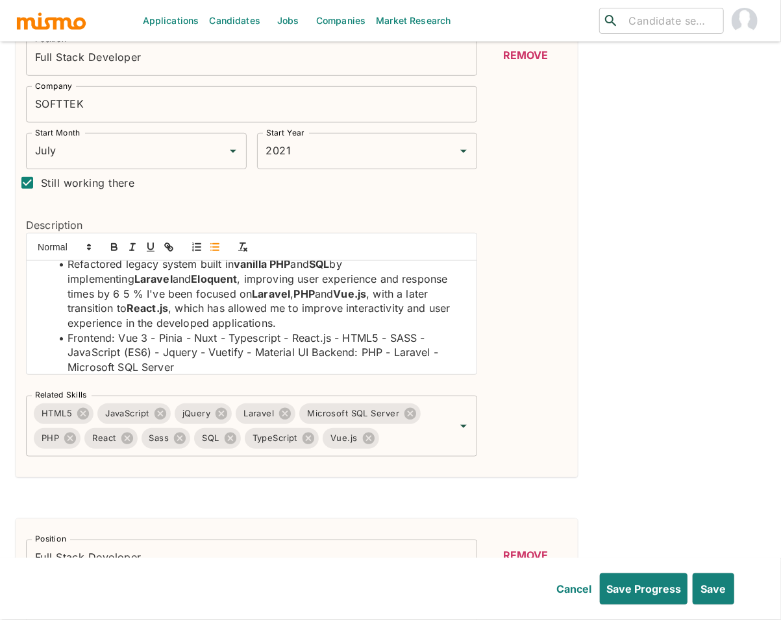
scroll to position [93, 0]
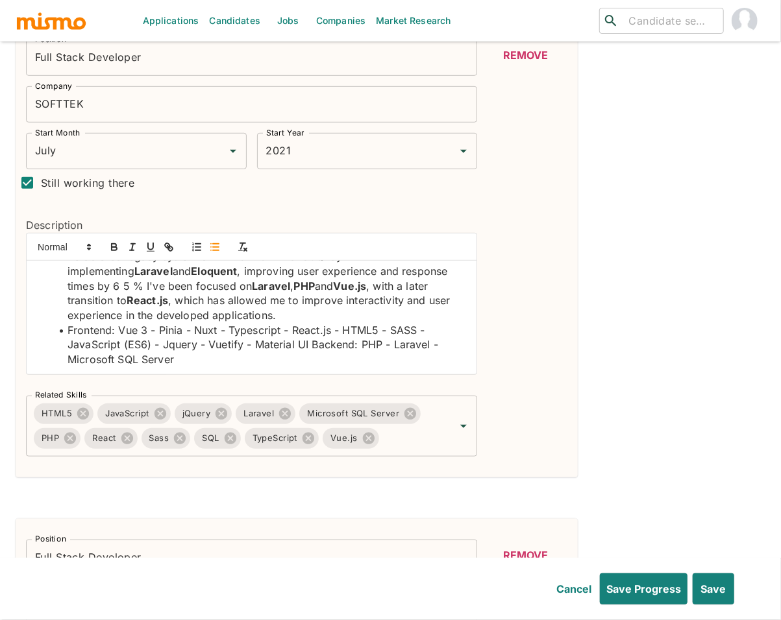
click at [312, 348] on li "Frontend: Vue 3 - Pinia - Nuxt - Typescript - React.js - HTML5 - SASS - JavaScr…" at bounding box center [259, 345] width 415 height 44
click at [314, 363] on li "Backend: PHP - Laravel - Microsoft SQL Server" at bounding box center [259, 359] width 415 height 15
click at [315, 347] on li "Frontend: Vue 3 - Pinia - Nuxt - Typescript - React.js - HTML5 - SASS - JavaScr…" at bounding box center [259, 337] width 415 height 29
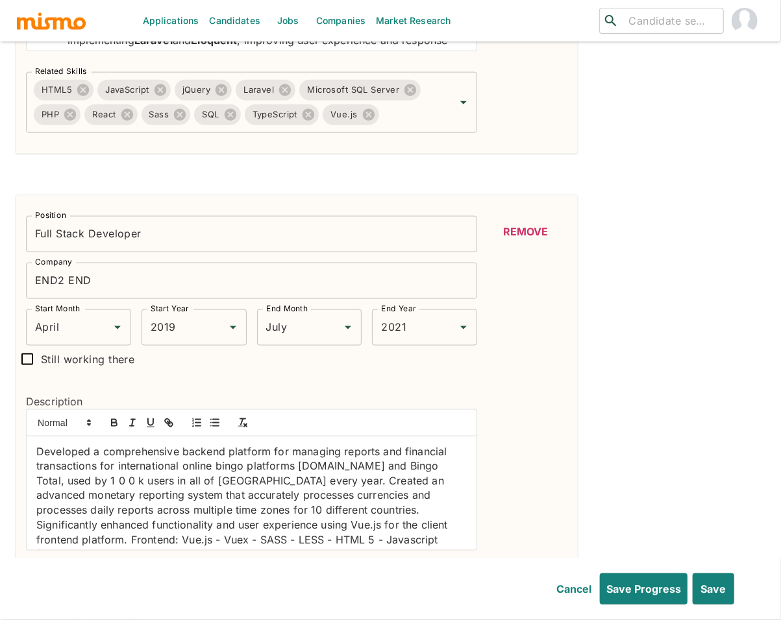
scroll to position [765, 0]
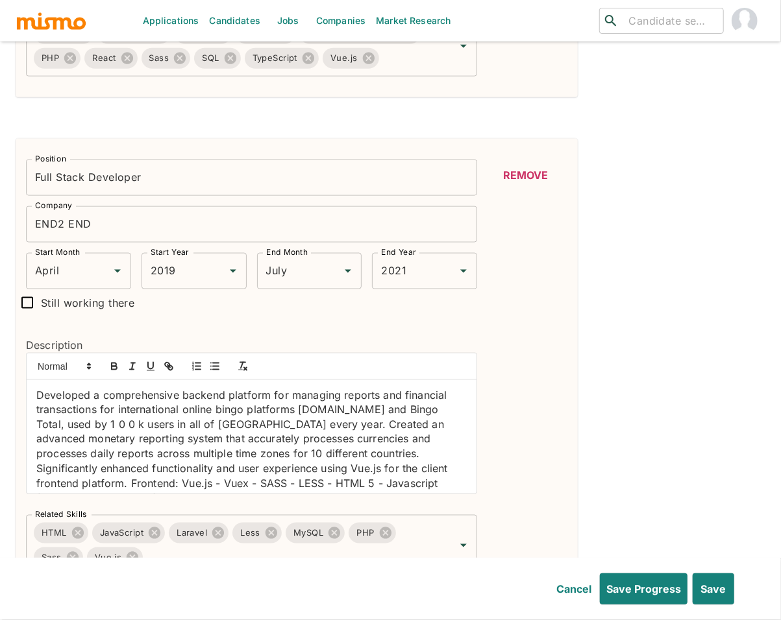
click at [29, 397] on div "Developed a comprehensive backend platform for managing reports and financial t…" at bounding box center [252, 437] width 450 height 114
click at [212, 374] on button "button" at bounding box center [215, 367] width 18 height 16
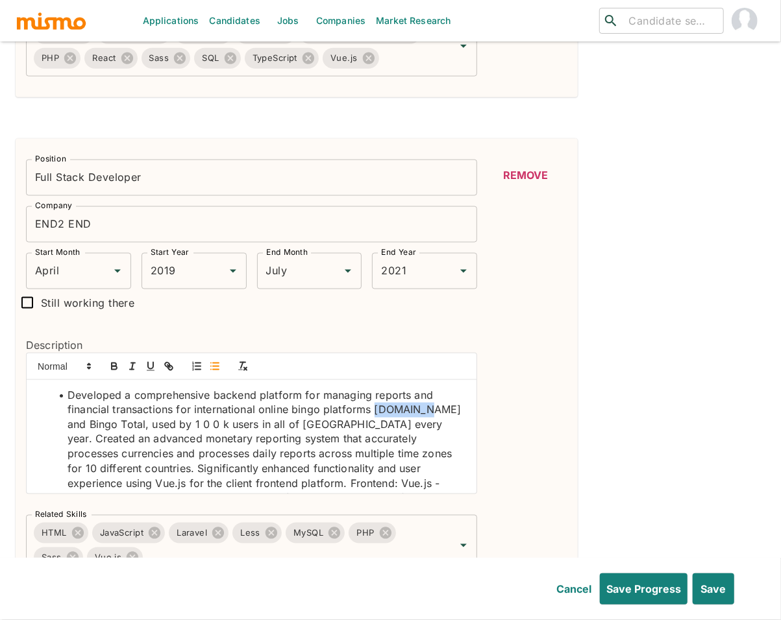
drag, startPoint x: 374, startPoint y: 411, endPoint x: 420, endPoint y: 411, distance: 46.1
click at [420, 411] on li "Developed a comprehensive backend platform for managing reports and financial t…" at bounding box center [259, 454] width 415 height 132
click at [167, 363] on icon "button" at bounding box center [169, 367] width 12 height 12
type input "Aposta.la"
paste input "https://aposta.la/bets#home"
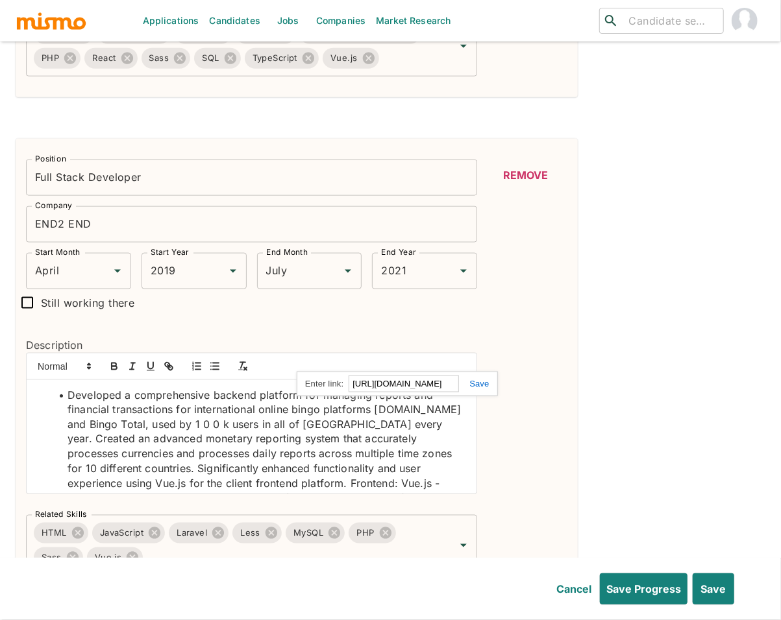
scroll to position [0, 0]
click at [481, 388] on link at bounding box center [474, 384] width 30 height 10
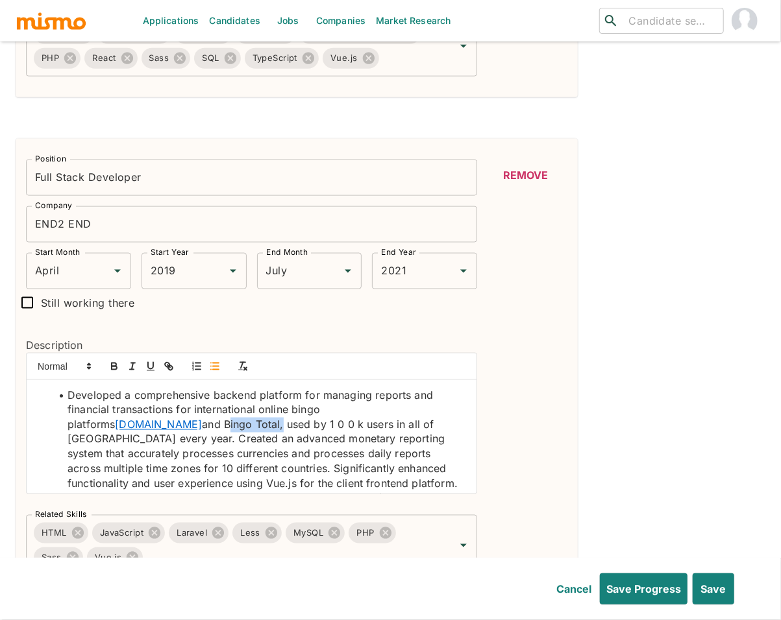
drag, startPoint x: 124, startPoint y: 424, endPoint x: 65, endPoint y: 426, distance: 59.1
click at [65, 426] on li "Developed a comprehensive backend platform for managing reports and financial t…" at bounding box center [259, 454] width 415 height 132
click at [167, 367] on line "button" at bounding box center [168, 366] width 3 height 3
type input "Bingo Total"
paste input "https://www.apuestatotal.com/"
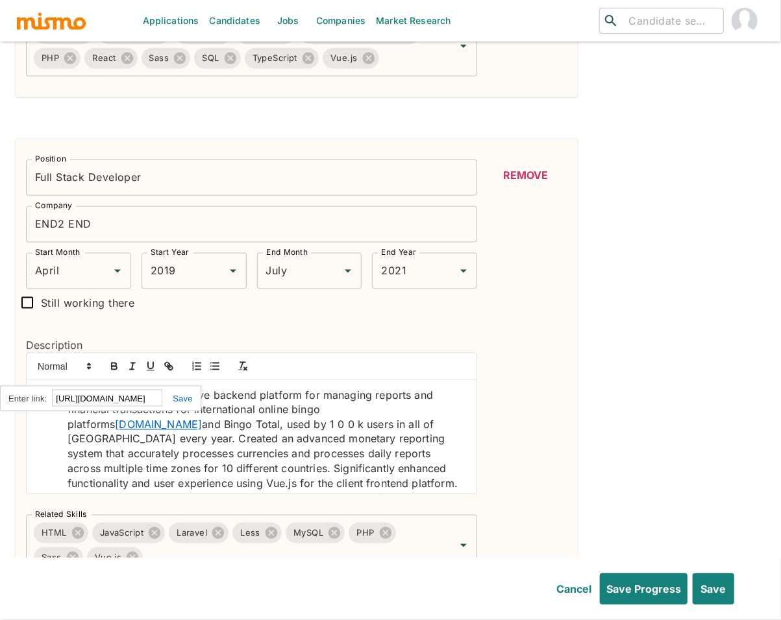
scroll to position [0, 9]
type input "https://www.apuestatotal.com/"
click at [186, 406] on div "https://www.apuestatotal.com/" at bounding box center [100, 398] width 201 height 25
click at [186, 401] on link at bounding box center [177, 399] width 30 height 10
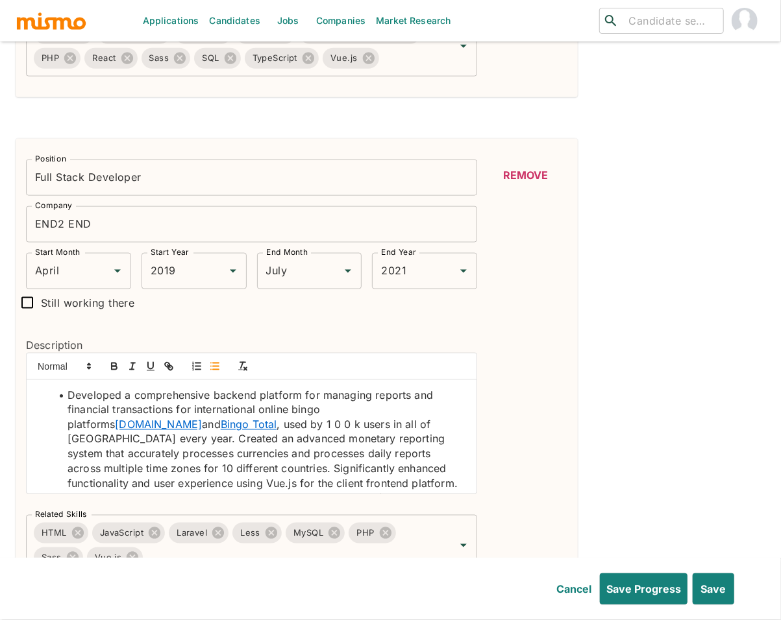
click at [278, 455] on li "Developed a comprehensive backend platform for managing reports and financial t…" at bounding box center [259, 454] width 415 height 132
click at [408, 426] on li "Developed a comprehensive backend platform for managing reports and financial t…" at bounding box center [259, 454] width 415 height 132
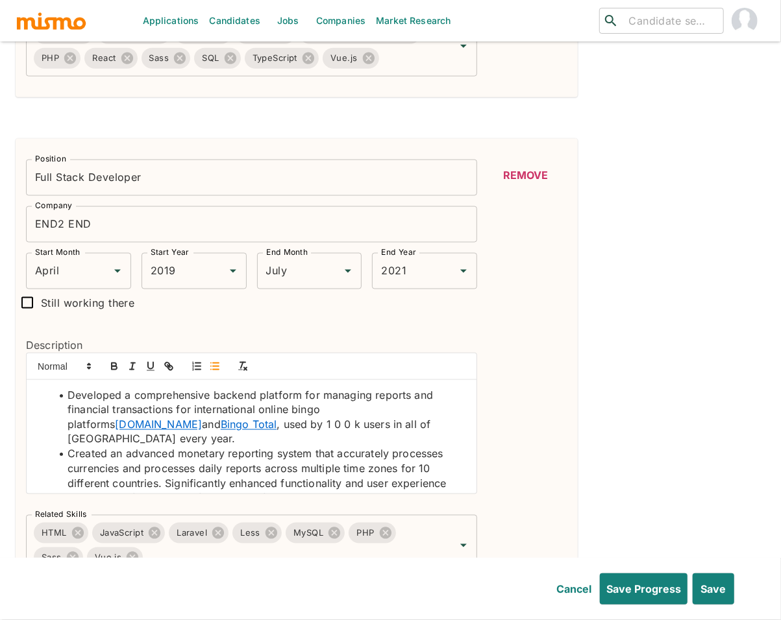
click at [165, 474] on li "Created an advanced monetary reporting system that accurately processes currenc…" at bounding box center [259, 491] width 415 height 88
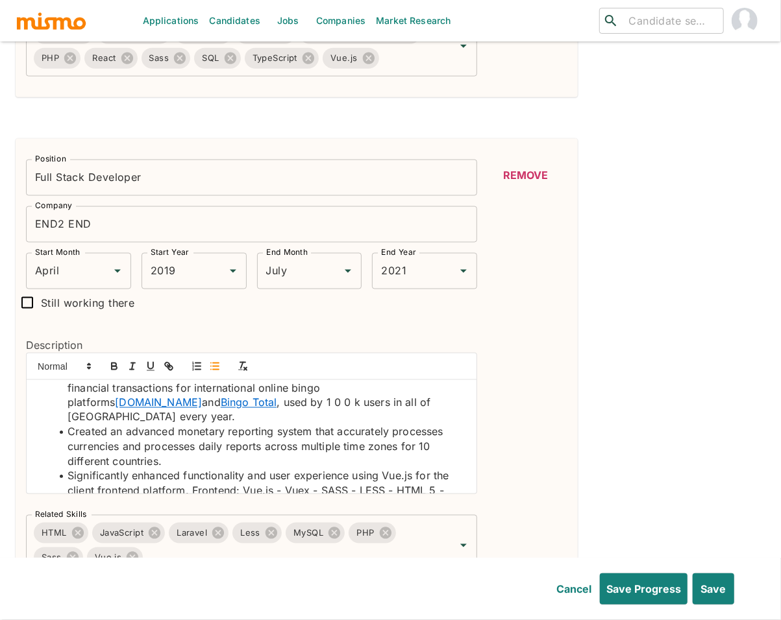
scroll to position [34, 0]
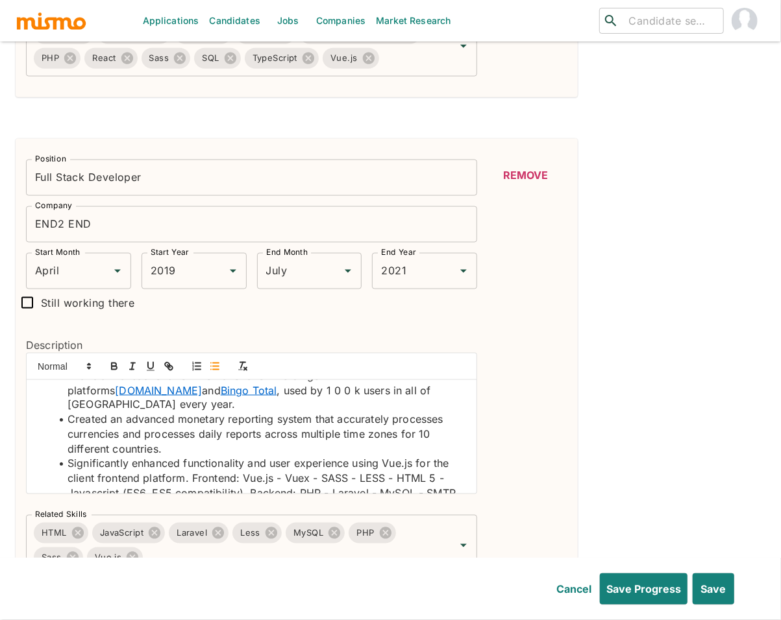
click at [191, 467] on li "Significantly enhanced functionality and user experience using Vue.js for the c…" at bounding box center [259, 479] width 415 height 44
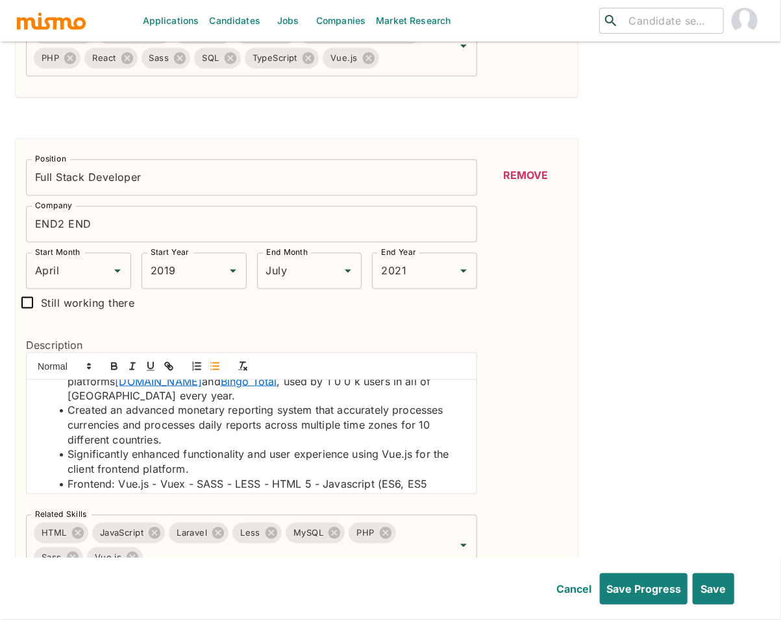
scroll to position [49, 0]
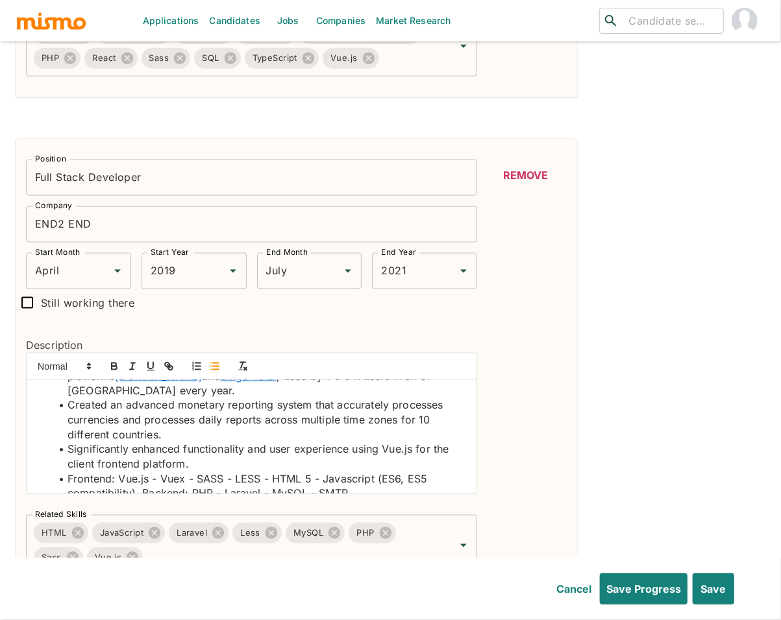
click at [141, 480] on li "Frontend: Vue.js - Vuex - SASS - LESS - HTML 5 - Javascript (ES6, ES5 compatibi…" at bounding box center [259, 486] width 415 height 29
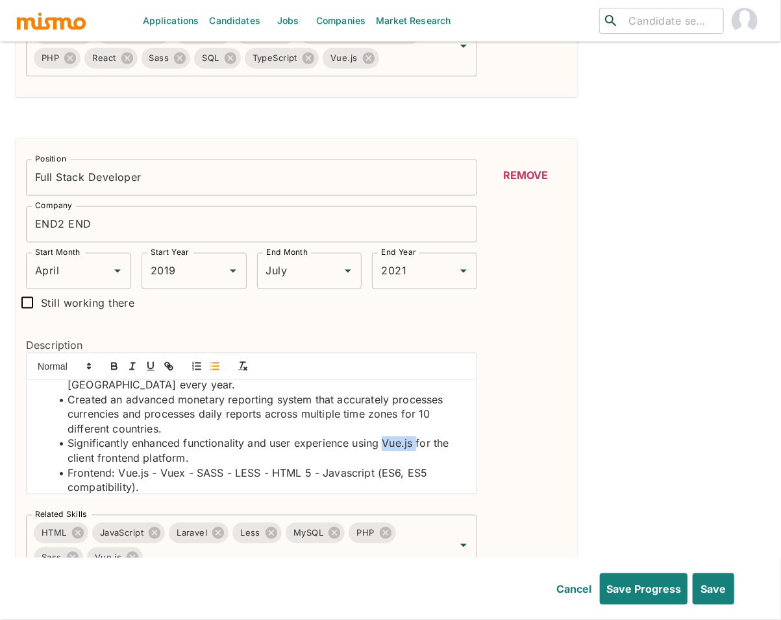
drag, startPoint x: 385, startPoint y: 431, endPoint x: 418, endPoint y: 429, distance: 33.2
click at [418, 437] on li "Significantly enhanced functionality and user experience using Vue.js for the c…" at bounding box center [259, 451] width 415 height 29
click at [112, 363] on icon "button" at bounding box center [114, 367] width 12 height 12
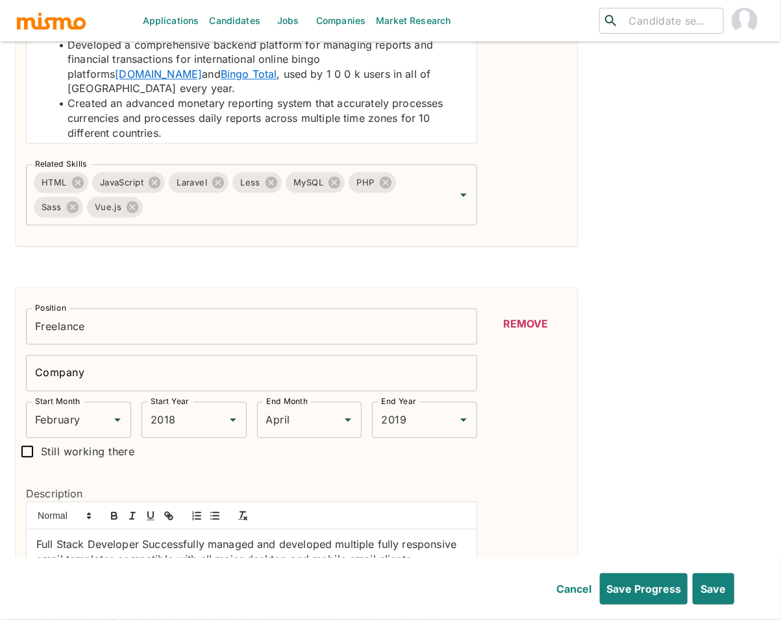
scroll to position [1131, 0]
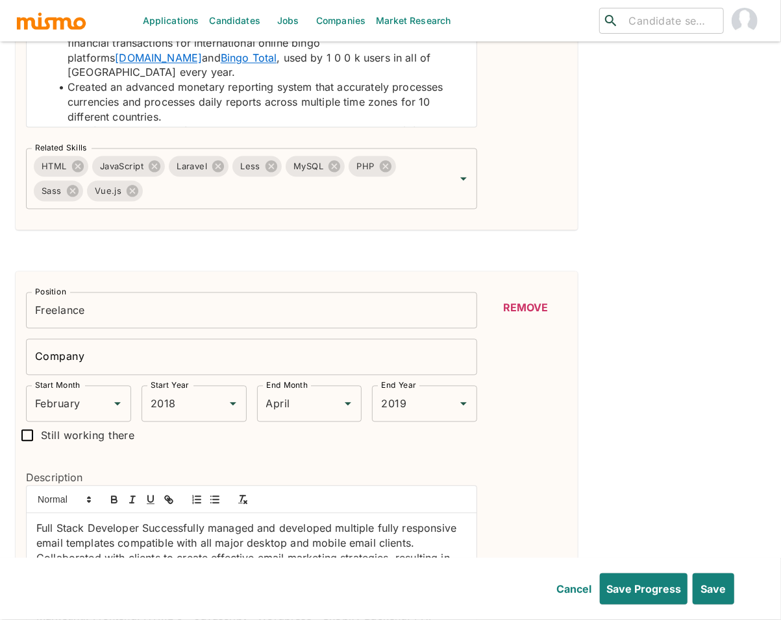
click at [75, 313] on input "Freelance" at bounding box center [251, 311] width 451 height 36
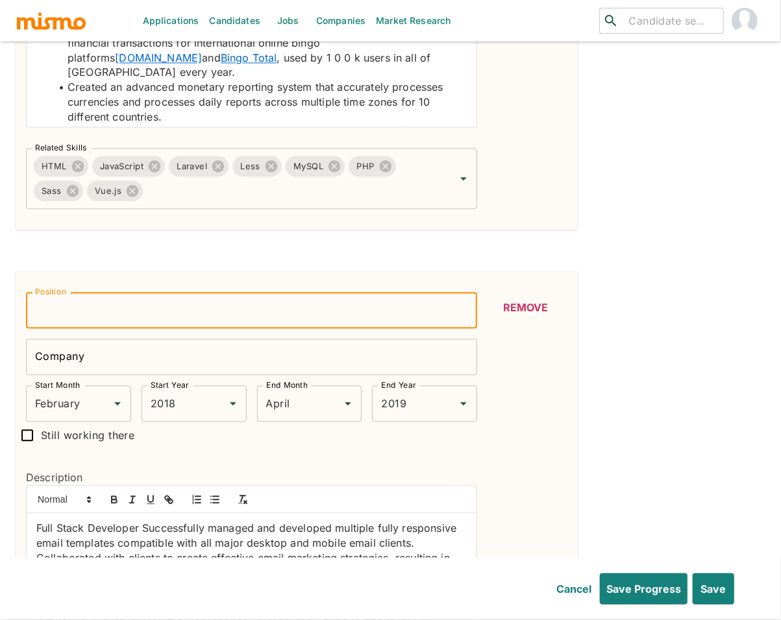
click at [75, 356] on div "Company Company" at bounding box center [251, 357] width 451 height 36
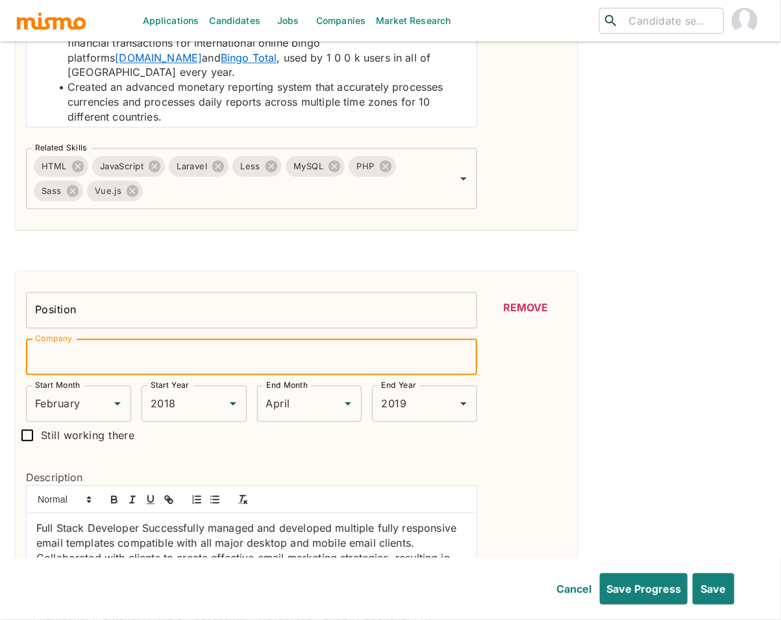
paste input "Freelance"
type input "Freelance"
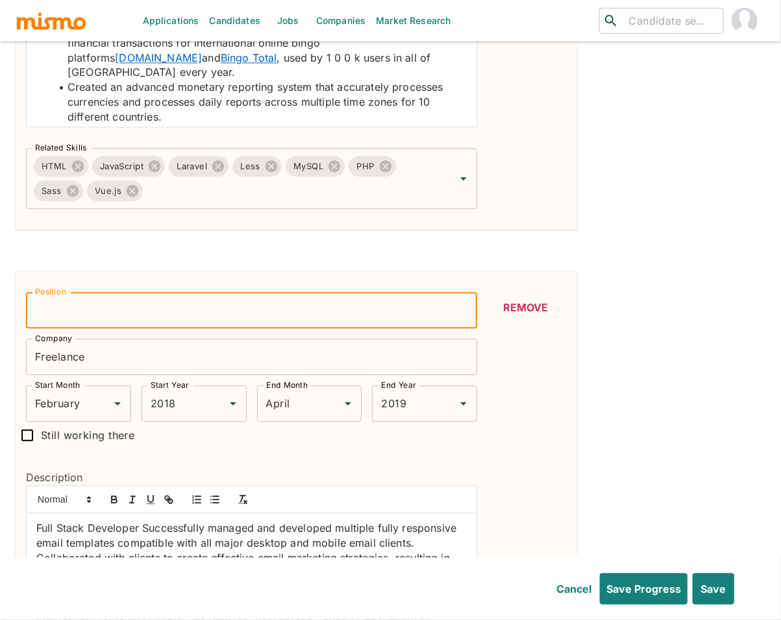
click at [85, 317] on input "Position" at bounding box center [251, 311] width 451 height 36
type input "Full Stack Engineer"
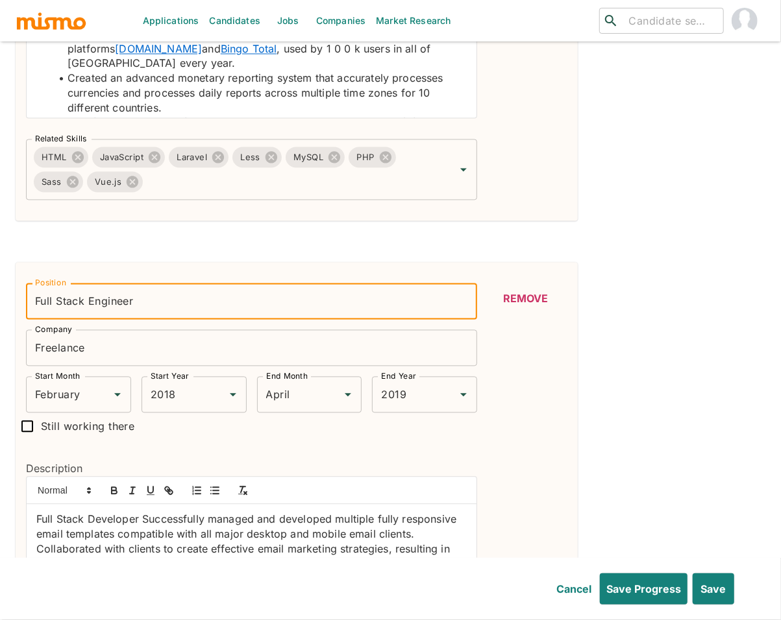
scroll to position [1241, 0]
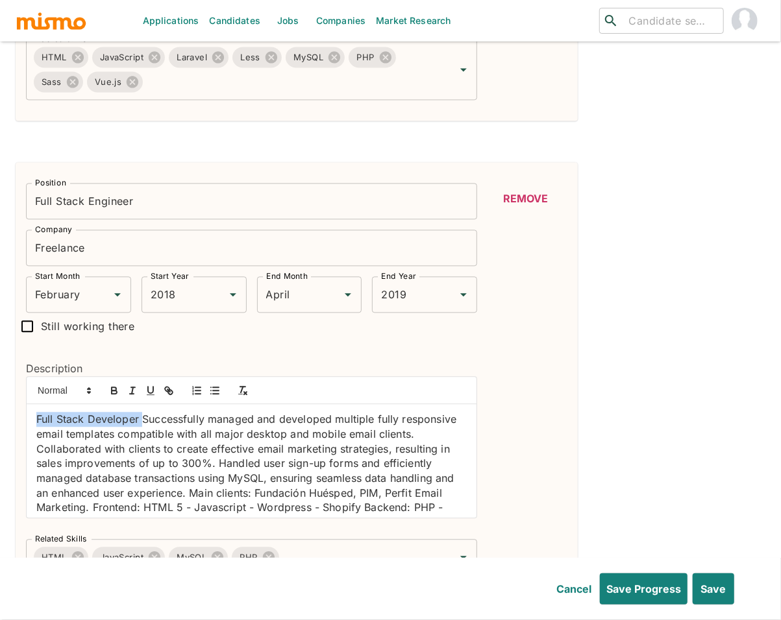
drag, startPoint x: 102, startPoint y: 421, endPoint x: 8, endPoint y: 419, distance: 93.5
click at [8, 419] on div "Work History Position Full Stack Developer Position Company SOFTTEK Company Sta…" at bounding box center [385, 135] width 760 height 2018
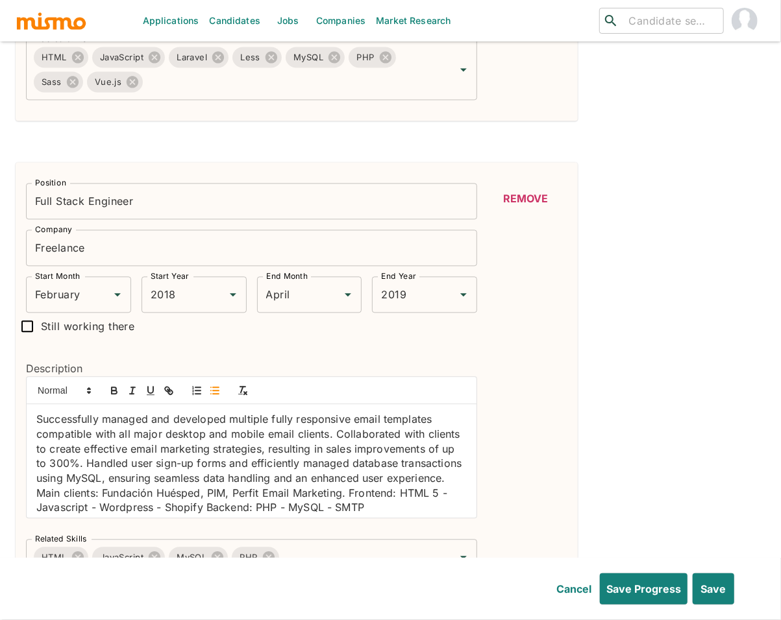
click at [210, 389] on icon "button" at bounding box center [215, 391] width 12 height 12
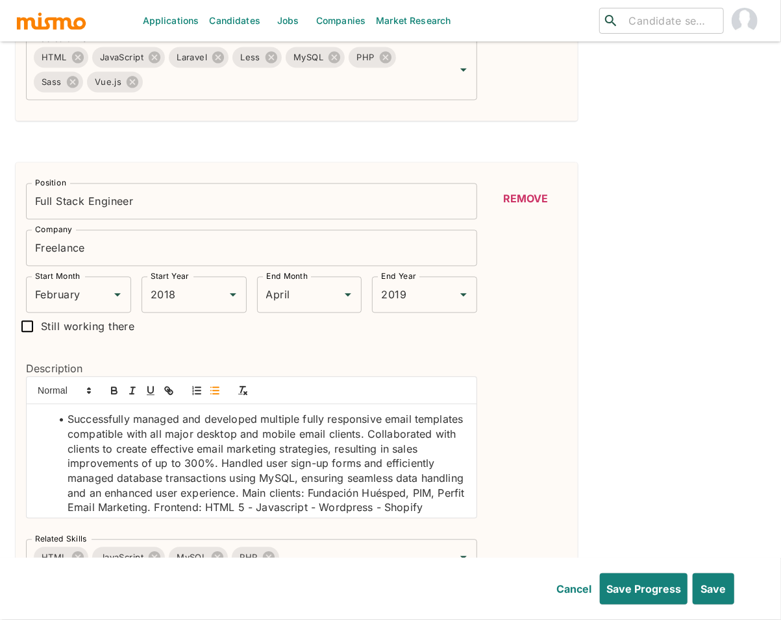
click at [64, 448] on li "Successfully managed and developed multiple fully responsive email templates co…" at bounding box center [259, 471] width 415 height 118
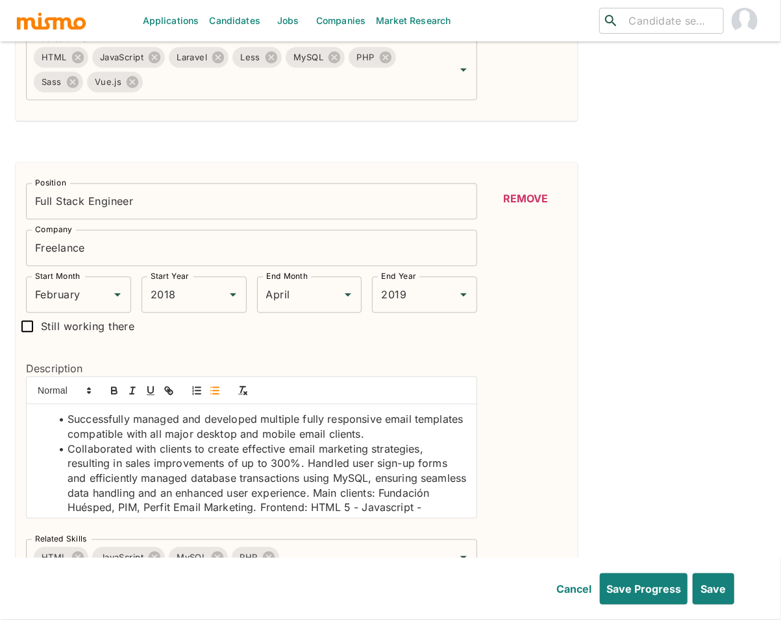
click at [308, 468] on li "Collaborated with clients to create effective email marketing strategies, resul…" at bounding box center [259, 486] width 415 height 88
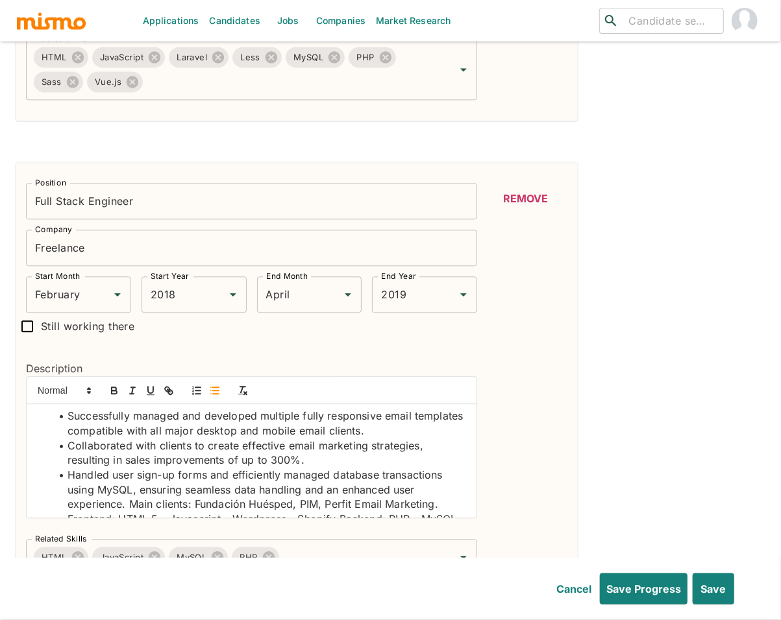
scroll to position [34, 0]
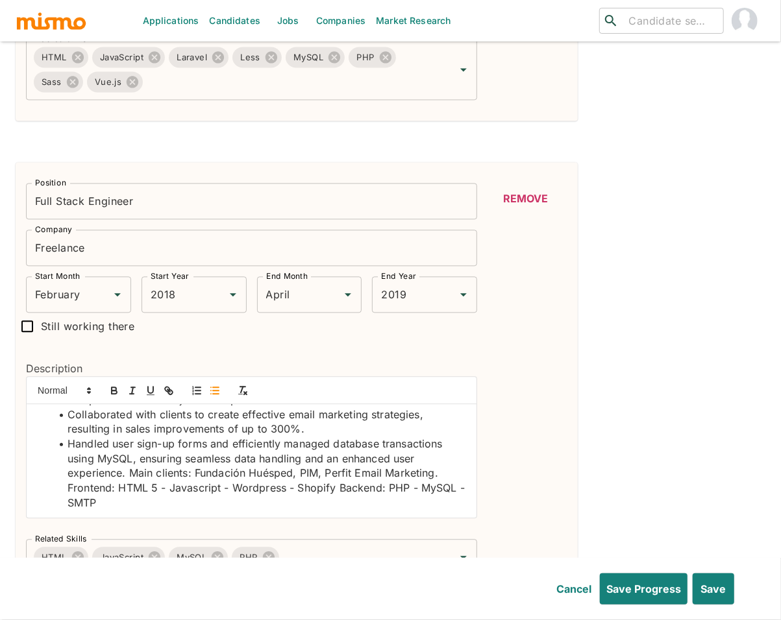
click at [130, 477] on li "Handled user sign-up forms and efficiently managed database transactions using …" at bounding box center [259, 474] width 415 height 74
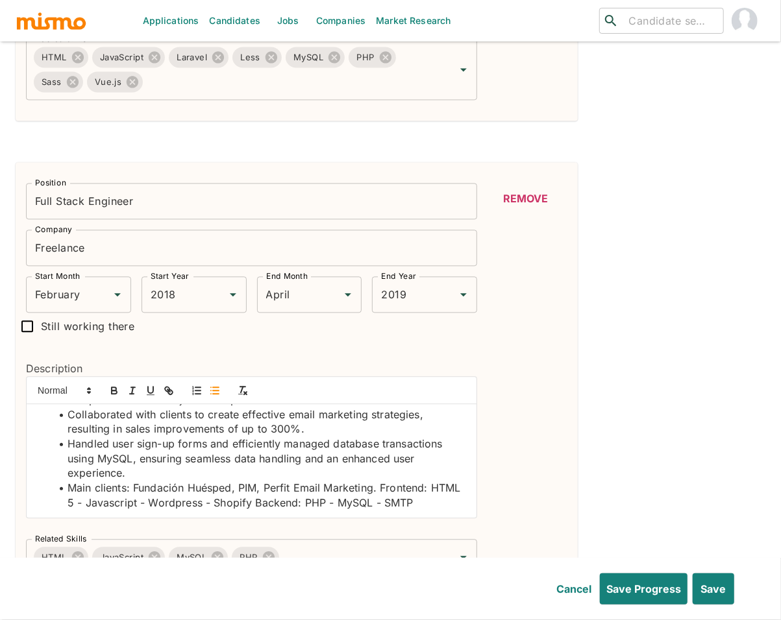
click at [381, 493] on li "Main clients: Fundación Huésped, PIM, Perfit Email Marketing. Frontend: HTML 5 …" at bounding box center [259, 495] width 415 height 29
click at [338, 508] on li "Frontend: HTML 5 - Javascript - Wordpress - Shopify Backend: PHP - MySQL - SMTP" at bounding box center [259, 510] width 415 height 29
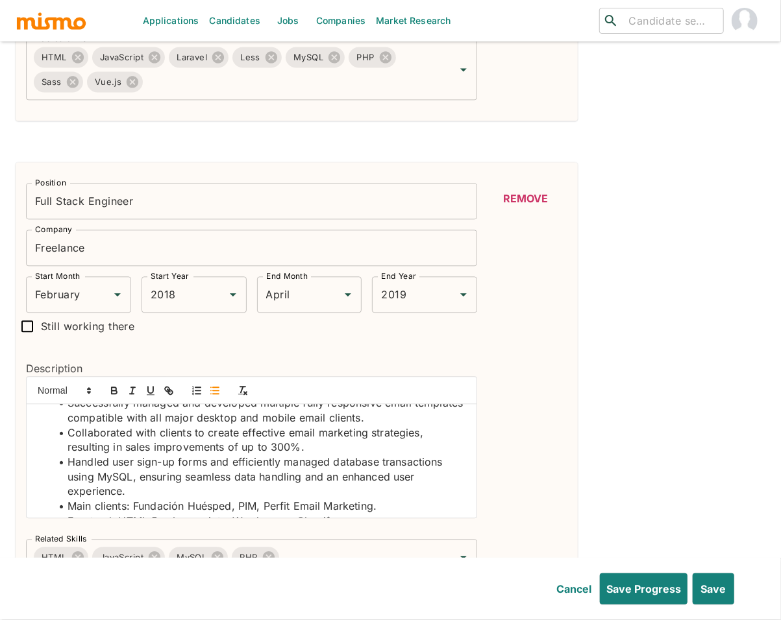
scroll to position [16, 0]
click at [118, 478] on li "Handled user sign-up forms and efficiently managed database transactions using …" at bounding box center [259, 478] width 415 height 44
click at [112, 394] on icon "button" at bounding box center [114, 392] width 5 height 3
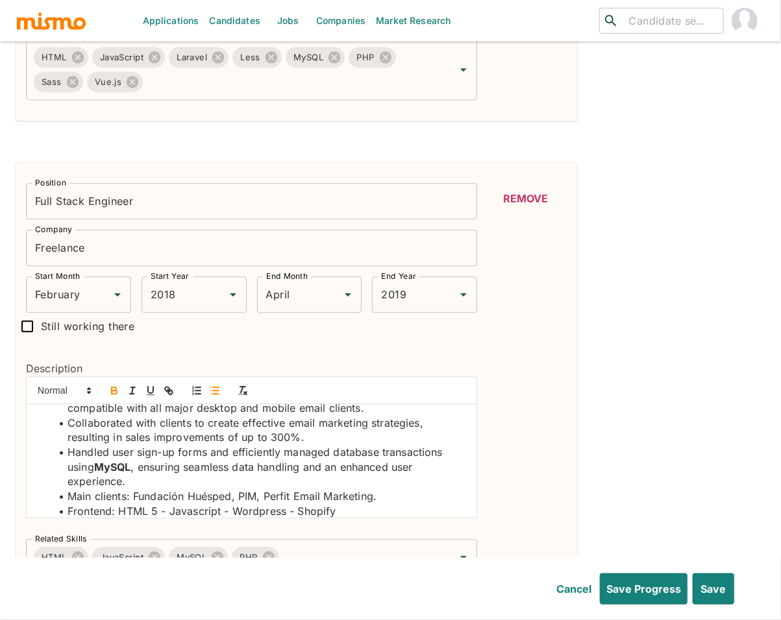
scroll to position [42, 0]
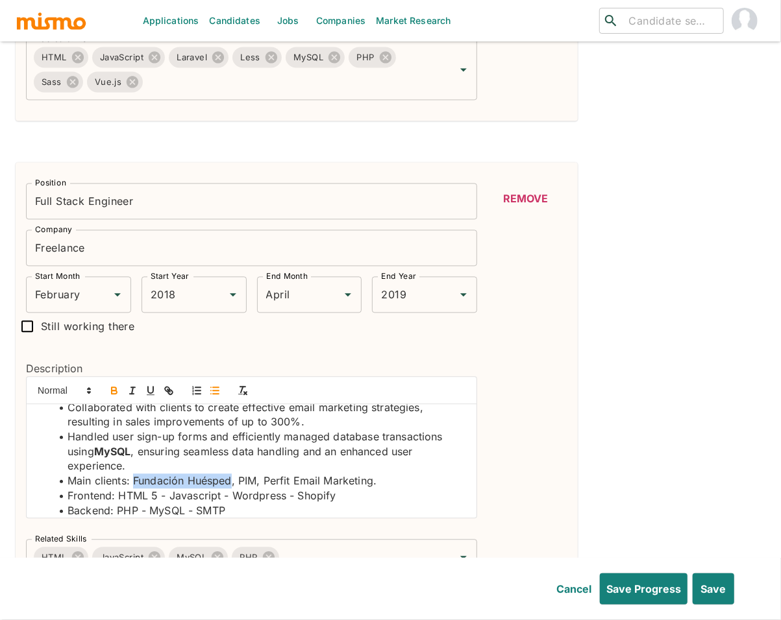
drag, startPoint x: 135, startPoint y: 485, endPoint x: 232, endPoint y: 478, distance: 97.6
click at [232, 478] on li "Main clients: Fundación Huésped, PIM, Perfit Email Marketing." at bounding box center [259, 481] width 415 height 15
copy li "Fundación Huésped"
click at [169, 393] on icon "button" at bounding box center [170, 392] width 5 height 5
type input "Fundación Huésped"
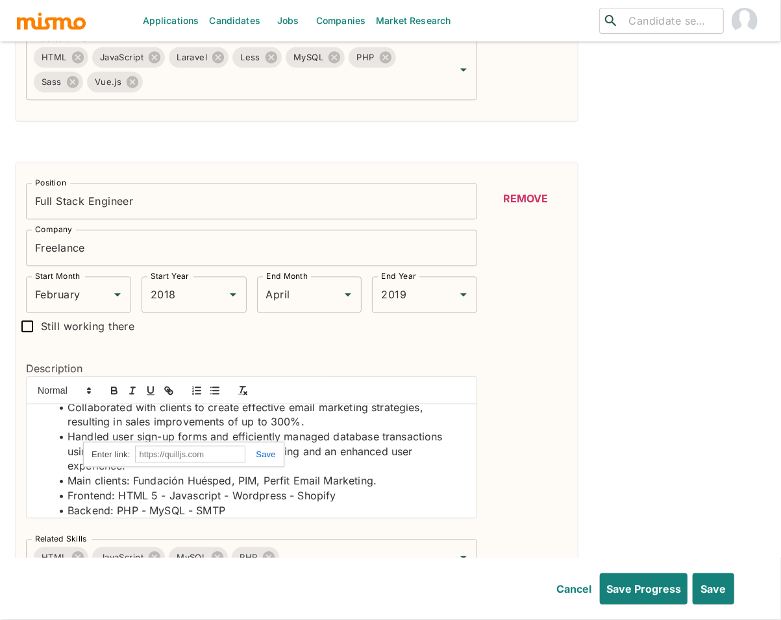
paste input "https://huesped.org.ar/"
click at [258, 457] on link at bounding box center [260, 455] width 30 height 10
drag, startPoint x: 268, startPoint y: 483, endPoint x: 291, endPoint y: 477, distance: 24.2
click at [297, 479] on li "Main clients: Fundación Huésped , PIM, Perfit Email Marketing." at bounding box center [259, 481] width 415 height 15
drag, startPoint x: 264, startPoint y: 482, endPoint x: 372, endPoint y: 480, distance: 107.7
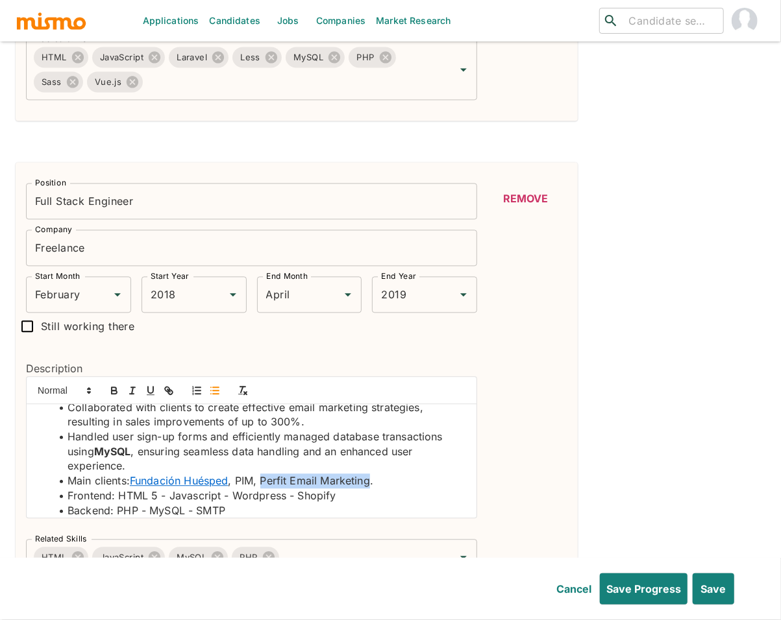
click at [372, 480] on li "Main clients: Fundación Huésped , PIM, Perfit Email Marketing." at bounding box center [259, 481] width 415 height 15
click at [168, 393] on icon "button" at bounding box center [170, 392] width 5 height 5
type input "Perfit Email Marketing"
paste input "https://www.perfit.com/es"
type input "https://www.perfit.com/es"
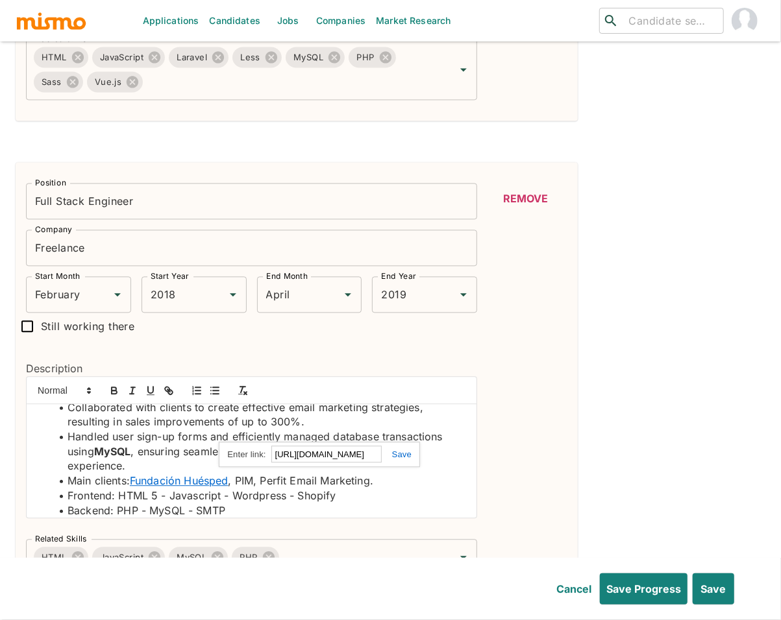
click at [406, 459] on link at bounding box center [397, 455] width 30 height 10
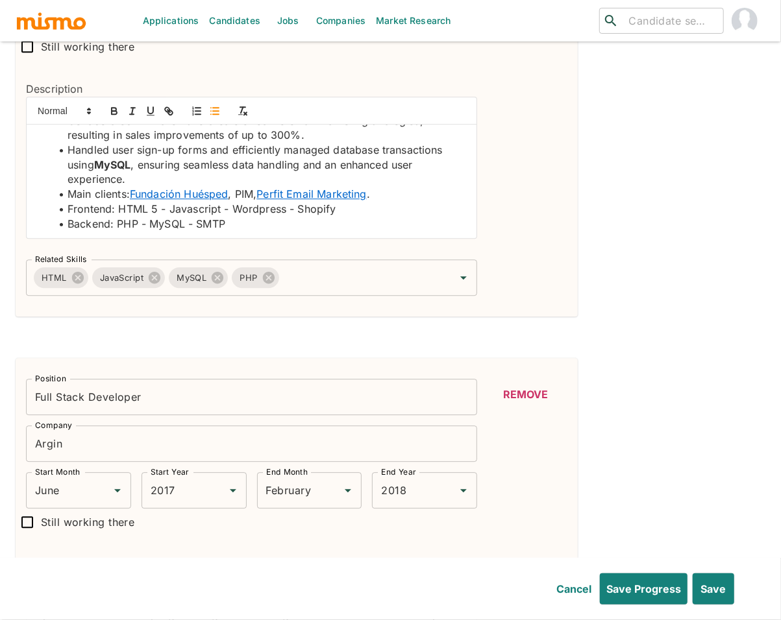
scroll to position [1500, 0]
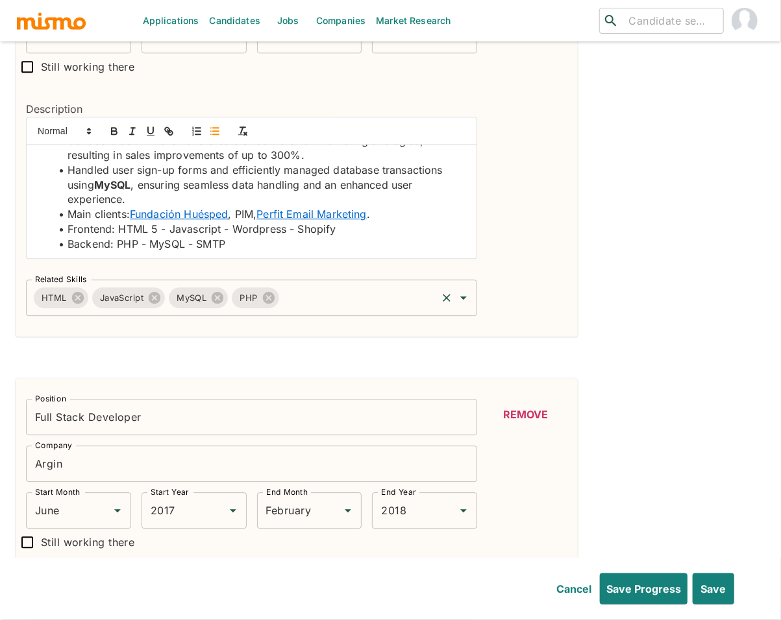
click at [360, 299] on input "Related Skills" at bounding box center [358, 298] width 154 height 25
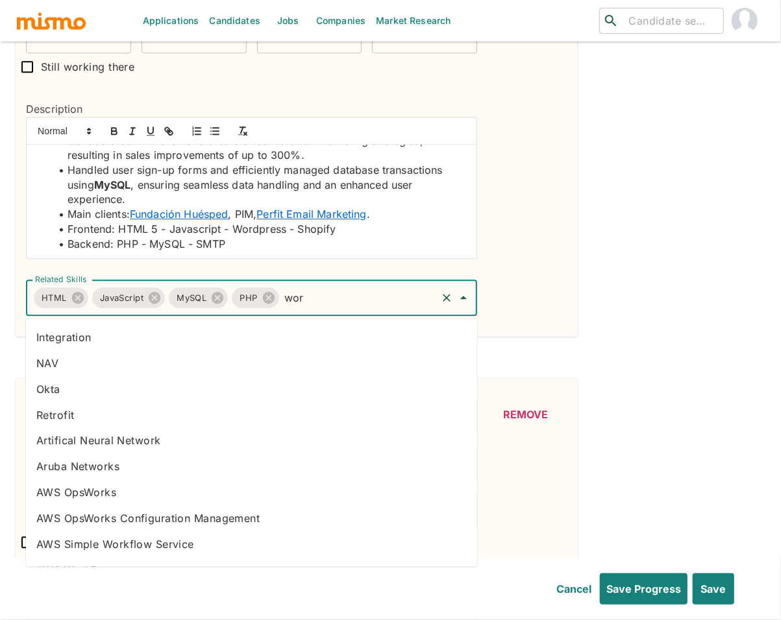
type input "word"
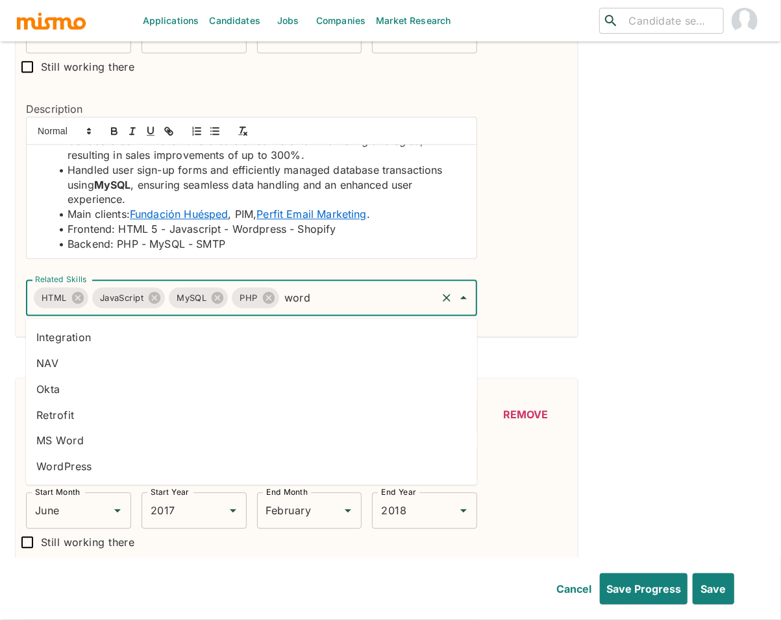
click at [153, 468] on li "WordPress" at bounding box center [251, 467] width 451 height 26
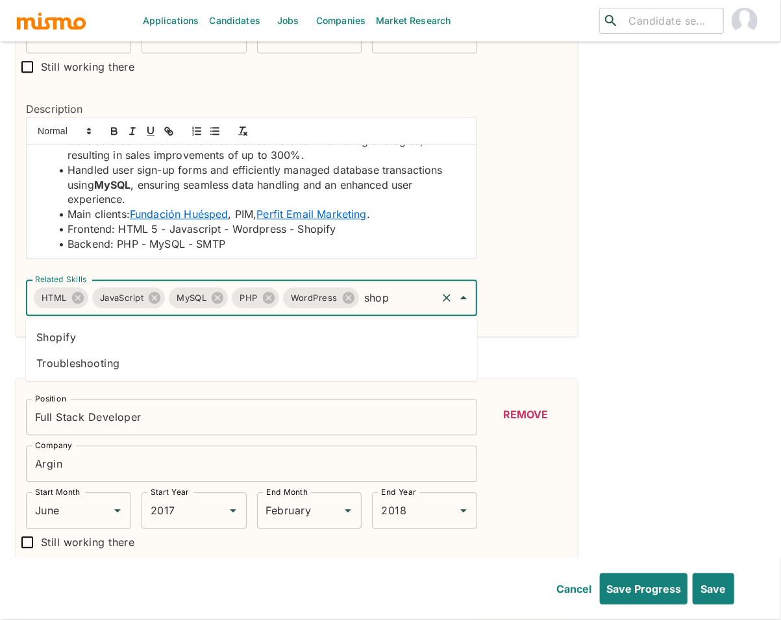
type input "shopi"
click at [262, 337] on li "Shopify" at bounding box center [251, 337] width 451 height 26
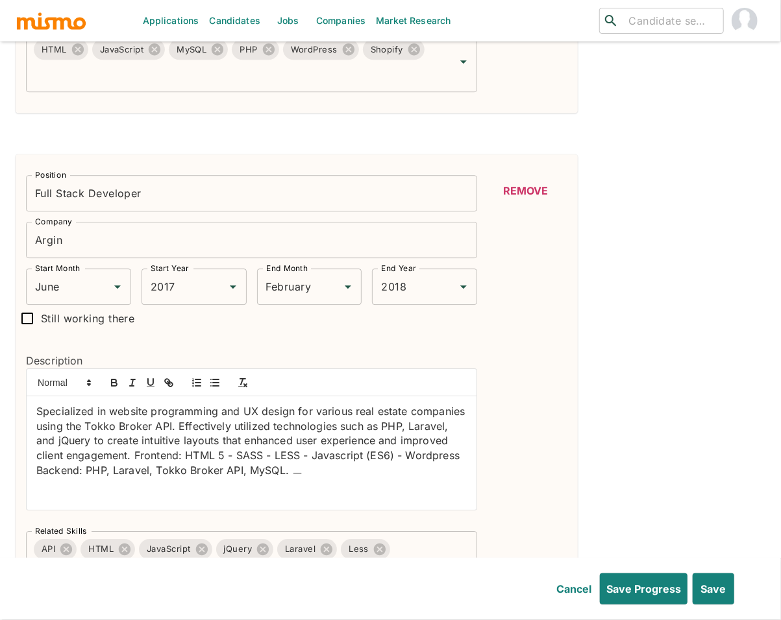
scroll to position [1766, 0]
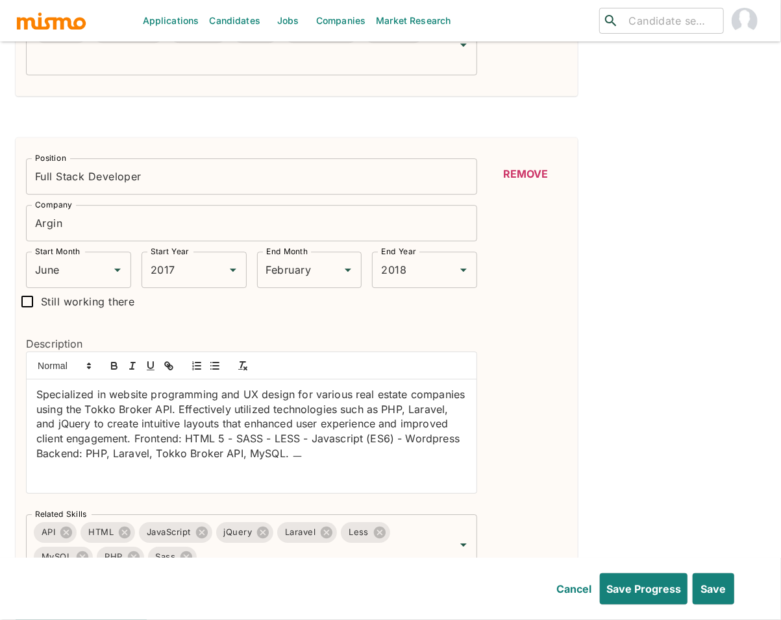
click at [38, 398] on p "Specialized in website programming and UX design for various real estate compan…" at bounding box center [251, 424] width 430 height 74
click at [210, 370] on icon "button" at bounding box center [215, 366] width 12 height 12
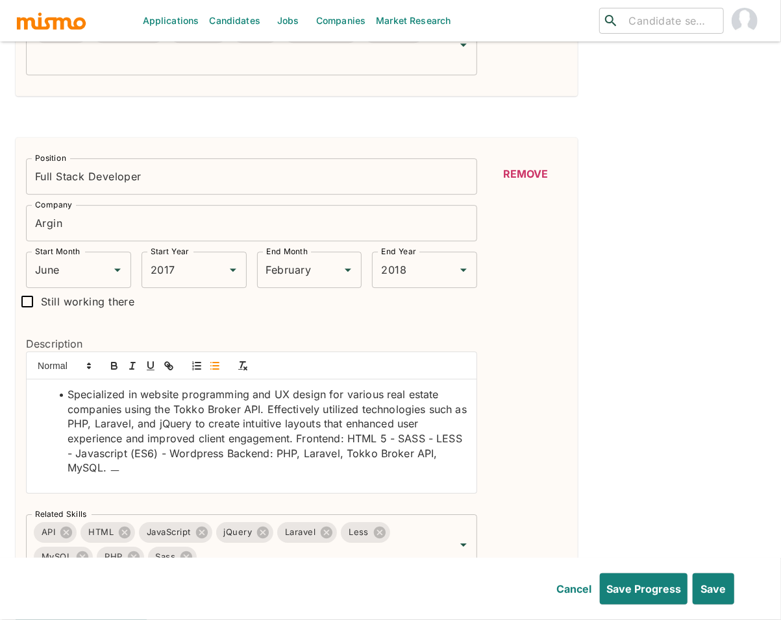
click at [267, 411] on li "Specialized in website programming and UX design for various real estate compan…" at bounding box center [259, 431] width 415 height 88
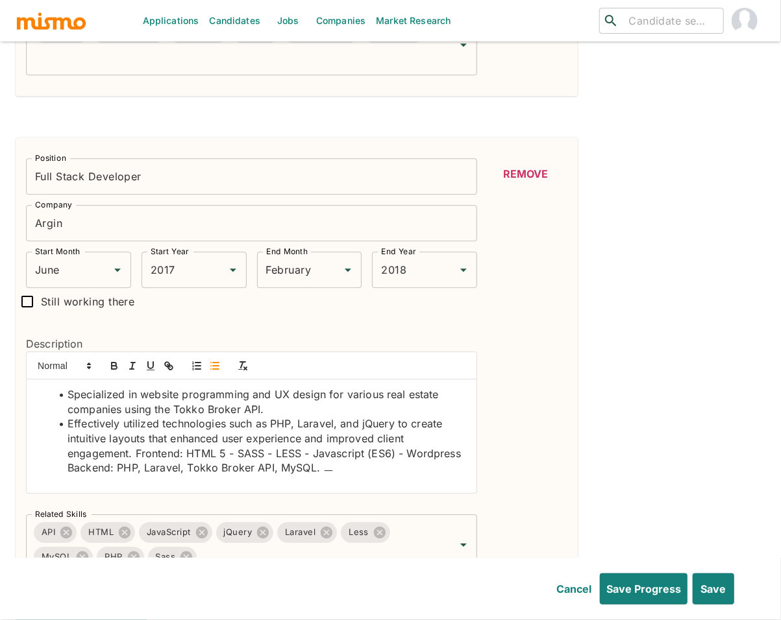
click at [138, 454] on li "Effectively utilized technologies such as PHP, Laravel, and jQuery to create in…" at bounding box center [259, 446] width 415 height 59
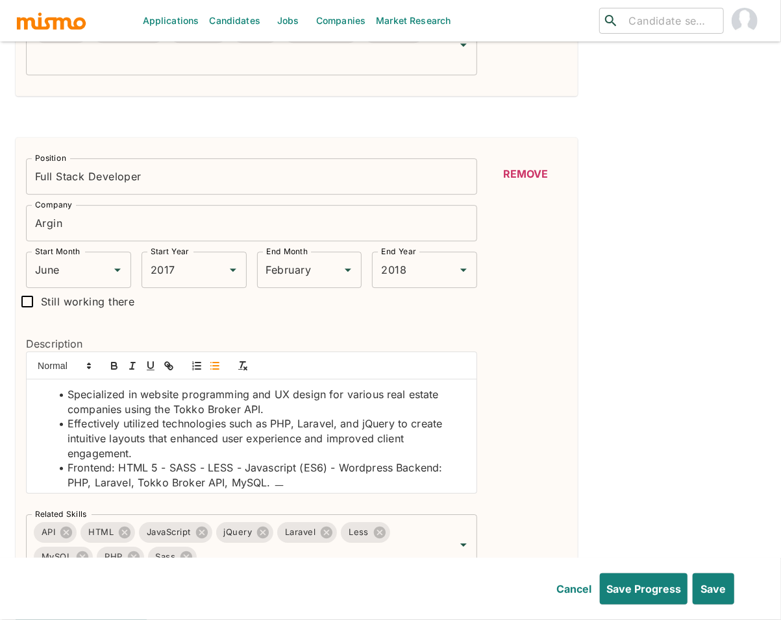
click at [395, 472] on li "Frontend: HTML 5 - SASS - LESS - Javascript (ES6) - Wordpress Backend: PHP, Lar…" at bounding box center [259, 475] width 415 height 29
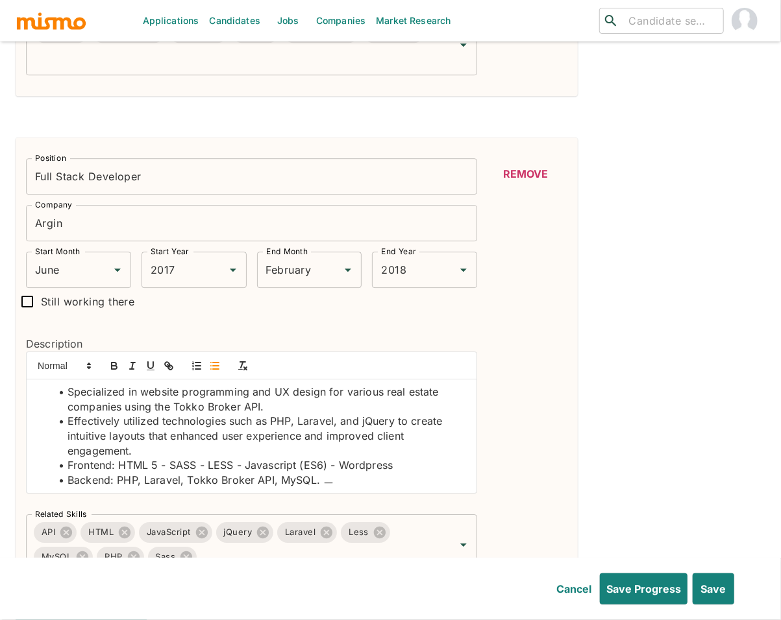
scroll to position [5, 0]
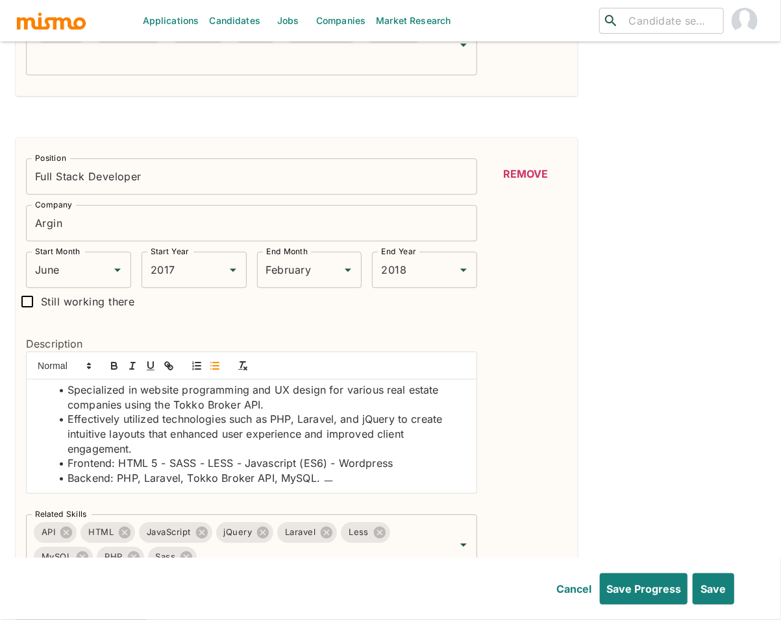
click at [343, 480] on li "Backend: PHP, Laravel, Tokko Broker API, MySQL. ㅡ" at bounding box center [259, 478] width 415 height 15
click at [403, 466] on li "Frontend: HTML 5 - SASS - LESS - Javascript (ES6) - Wordpress" at bounding box center [259, 463] width 415 height 15
click at [278, 423] on li "Effectively utilized technologies such as PHP, Laravel, and jQuery to create in…" at bounding box center [259, 434] width 415 height 44
click at [112, 369] on icon "button" at bounding box center [114, 367] width 5 height 3
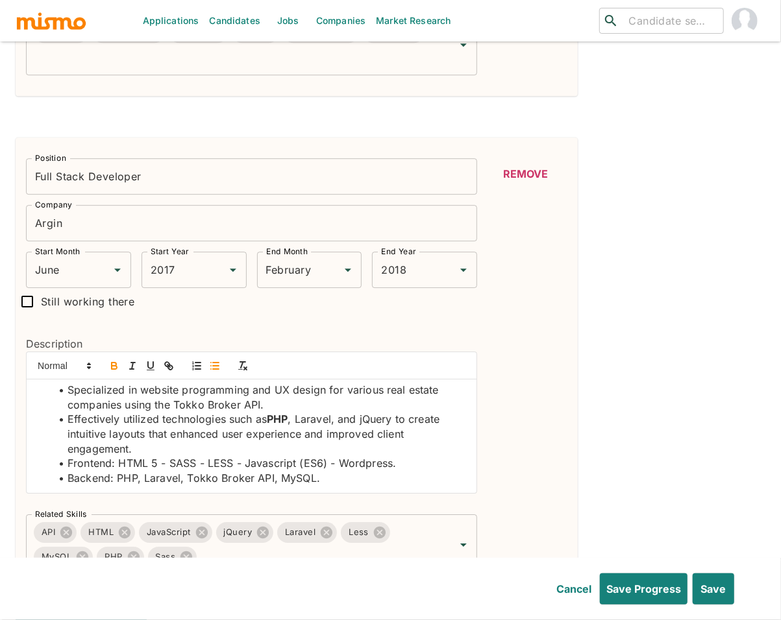
click at [309, 423] on li "Effectively utilized technologies such as PHP , Laravel, and jQuery to create i…" at bounding box center [259, 434] width 415 height 44
click at [112, 366] on icon "button" at bounding box center [114, 364] width 5 height 3
click at [381, 420] on li "Effectively utilized technologies such as PHP , Laravel , and jQuery to create …" at bounding box center [259, 434] width 415 height 44
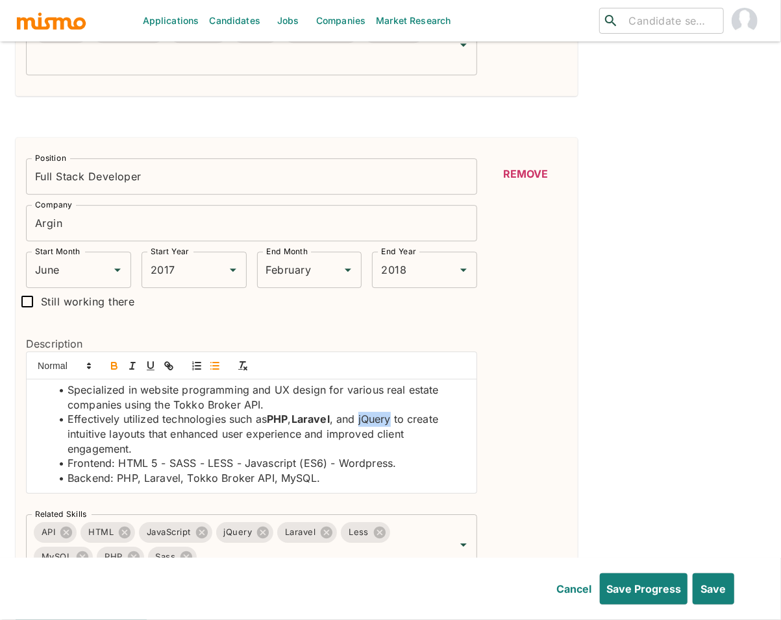
click at [110, 366] on icon "button" at bounding box center [114, 366] width 12 height 12
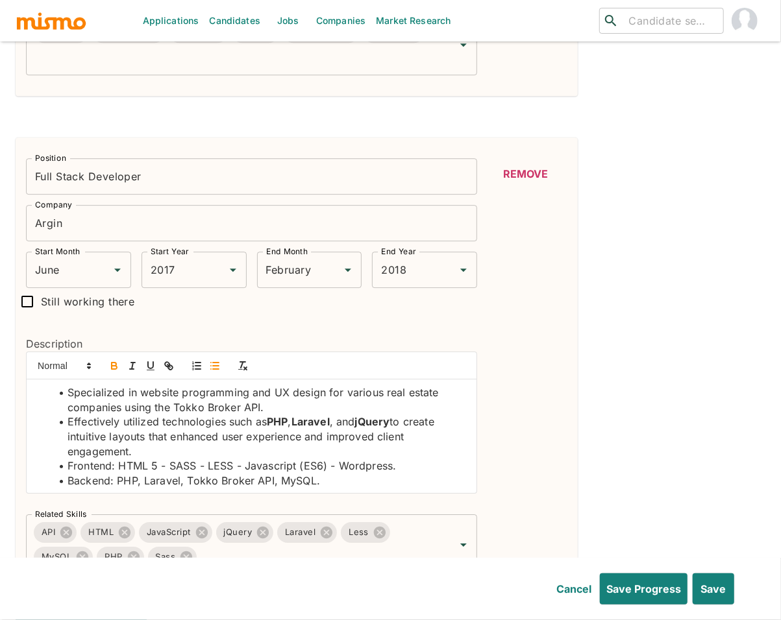
click at [283, 396] on li "Specialized in website programming and UX design for various real estate compan…" at bounding box center [259, 399] width 415 height 29
click at [113, 367] on icon "button" at bounding box center [114, 366] width 12 height 12
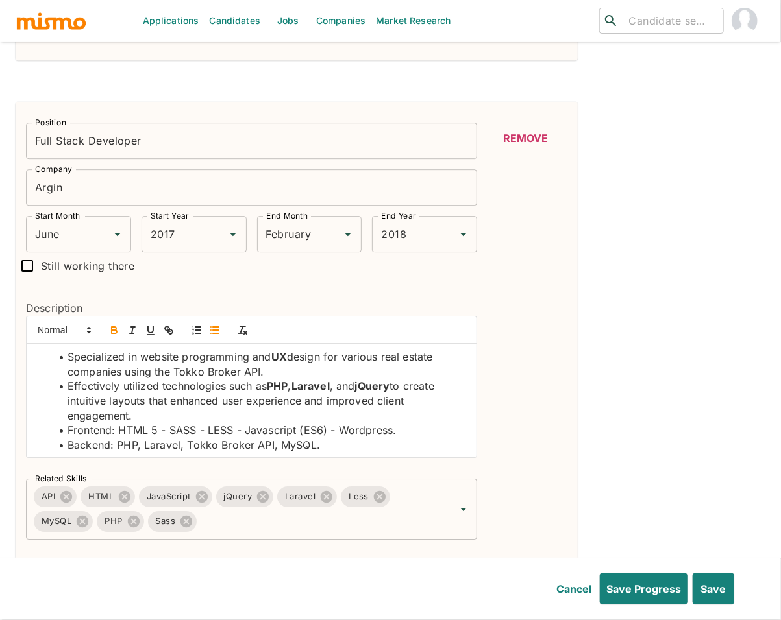
scroll to position [1802, 0]
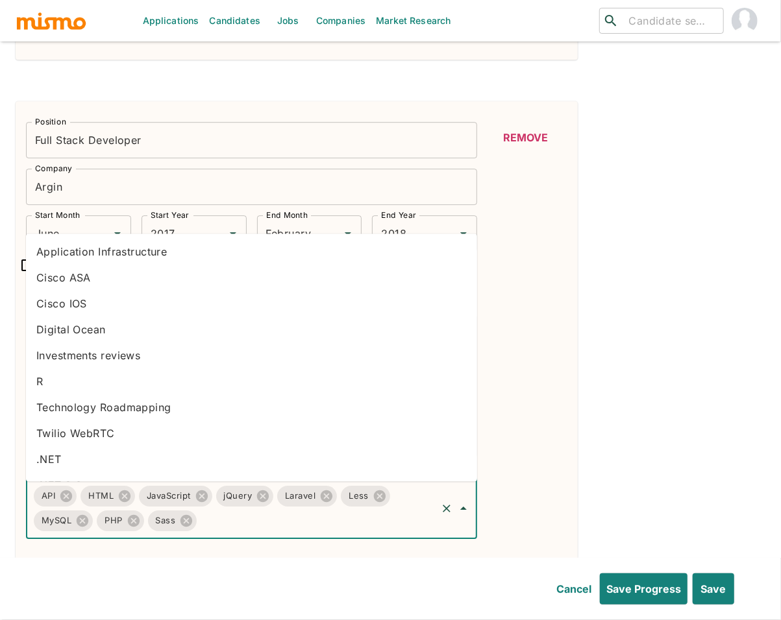
click at [338, 525] on input "Related Skills" at bounding box center [317, 521] width 236 height 25
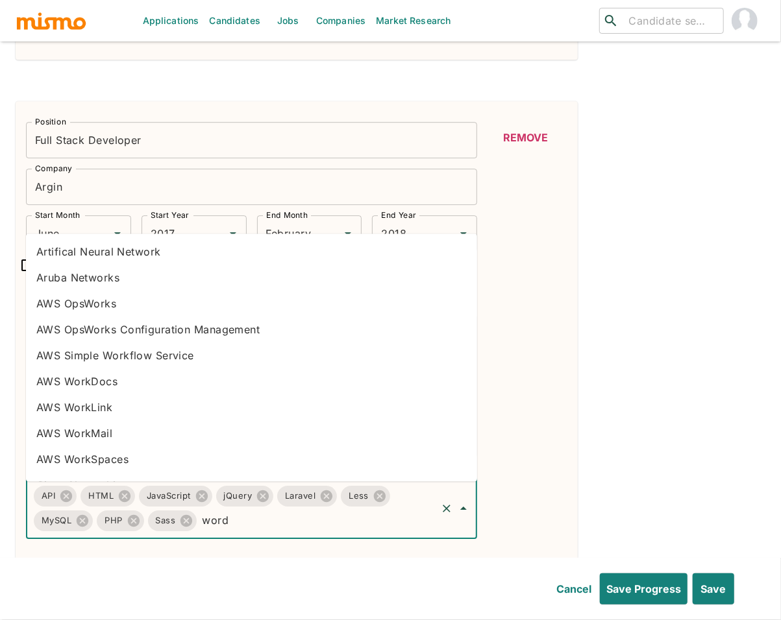
type input "wordp"
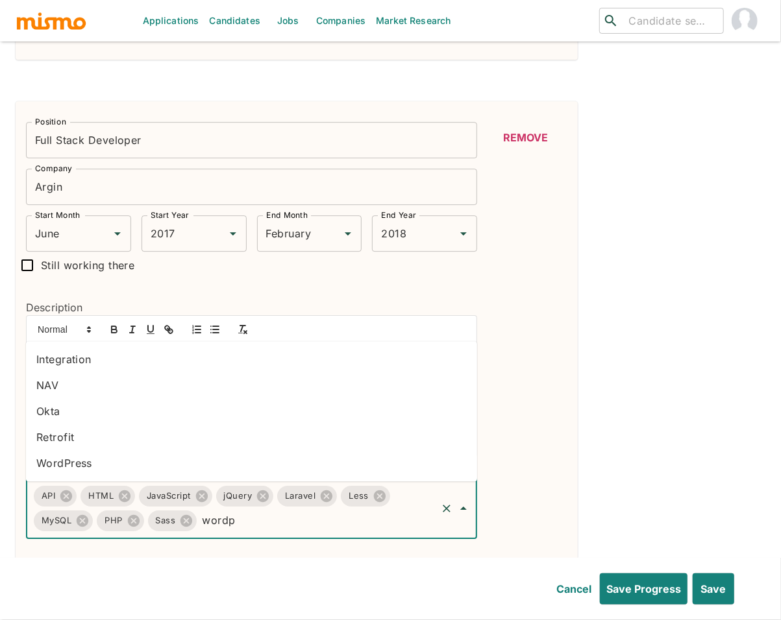
click at [84, 465] on li "WordPress" at bounding box center [251, 463] width 451 height 26
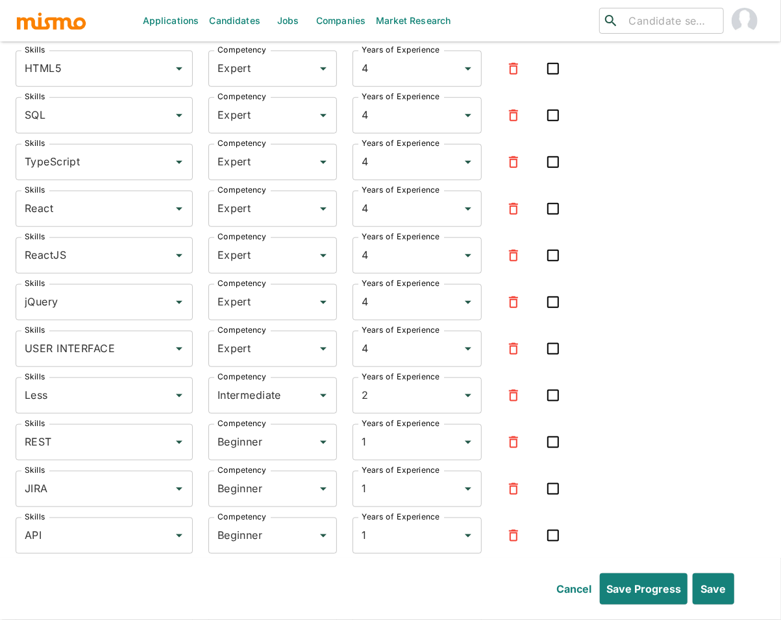
scroll to position [2969, 0]
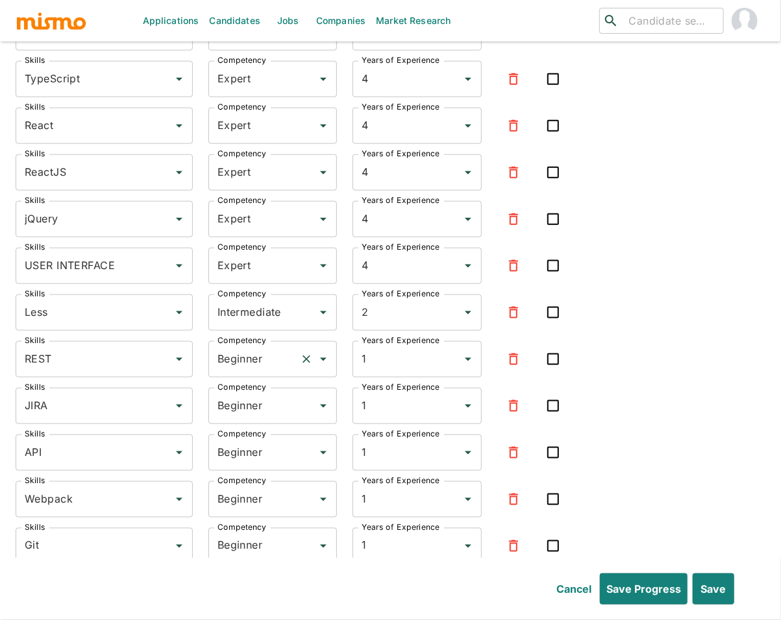
click at [239, 357] on input "Beginner" at bounding box center [254, 359] width 81 height 25
click at [257, 421] on li "Expert" at bounding box center [272, 424] width 129 height 26
type input "Expert"
click at [258, 408] on input "Beginner" at bounding box center [254, 406] width 81 height 25
click at [246, 469] on li "Expert" at bounding box center [272, 471] width 129 height 26
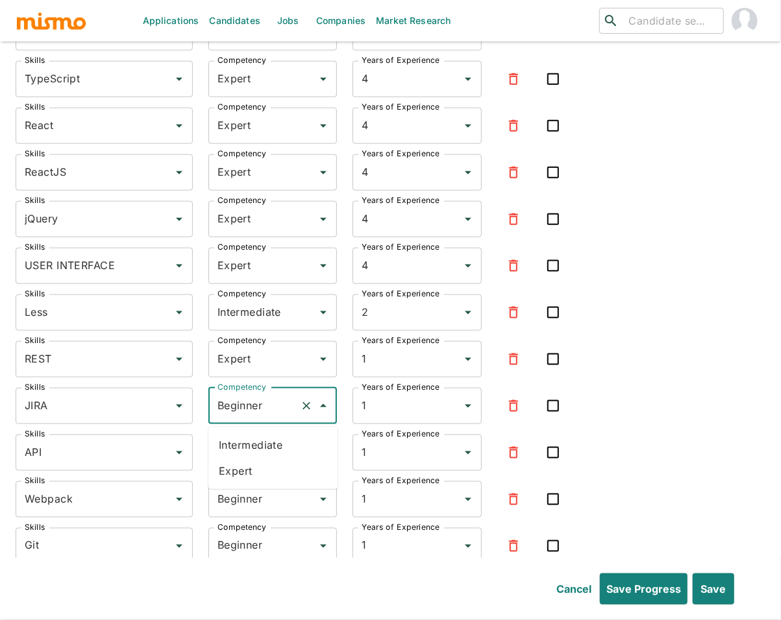
type input "Expert"
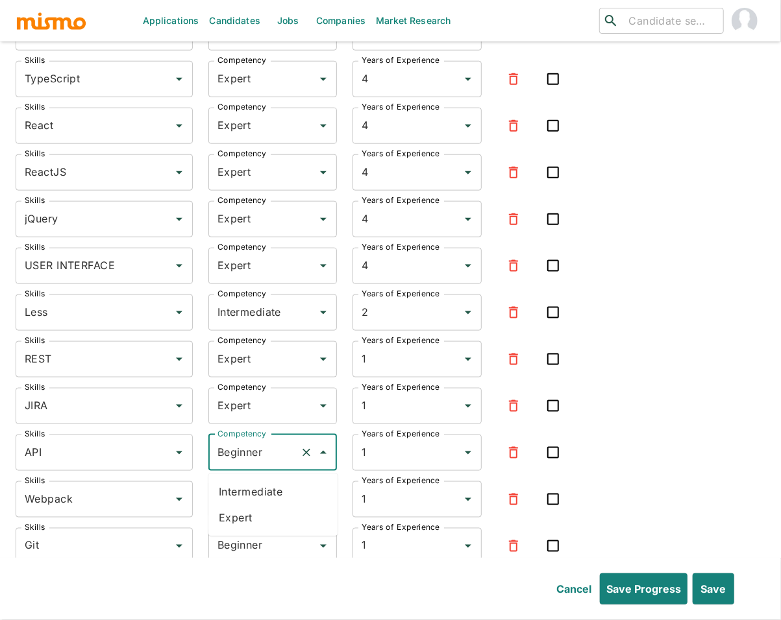
click at [247, 463] on input "Beginner" at bounding box center [254, 453] width 81 height 25
click at [238, 511] on li "Expert" at bounding box center [272, 519] width 129 height 26
type input "Expert"
click at [244, 506] on input "Beginner" at bounding box center [254, 499] width 81 height 25
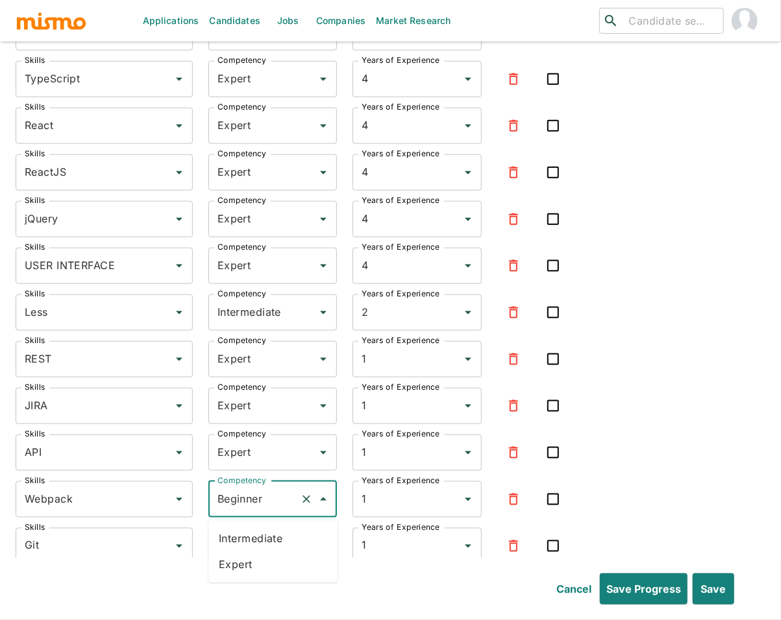
click at [243, 569] on li "Expert" at bounding box center [272, 565] width 129 height 26
type input "Expert"
click at [254, 548] on input "Beginner" at bounding box center [254, 546] width 81 height 25
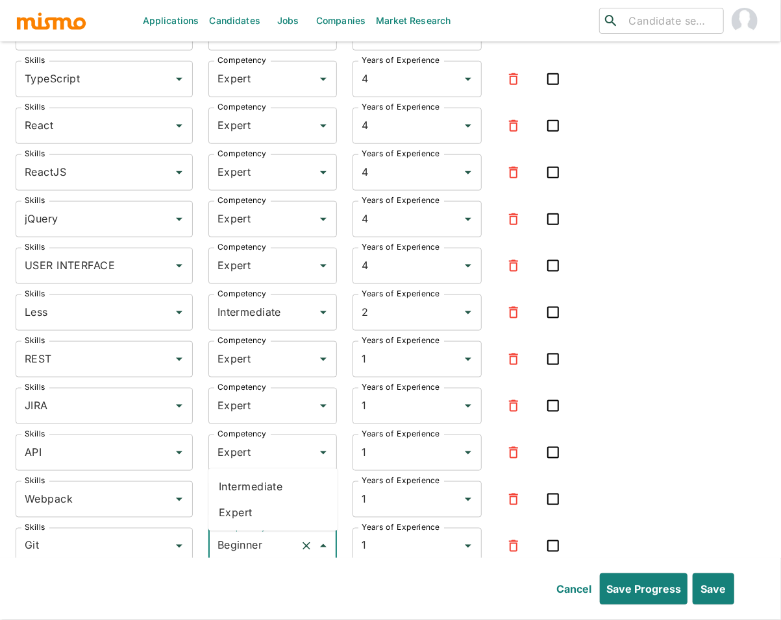
click at [253, 509] on li "Expert" at bounding box center [272, 513] width 129 height 26
type input "Expert"
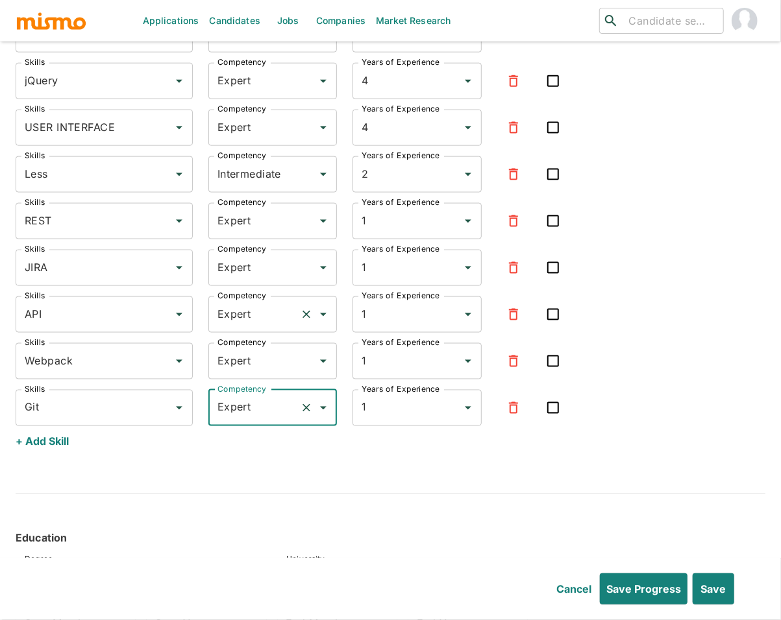
scroll to position [3164, 0]
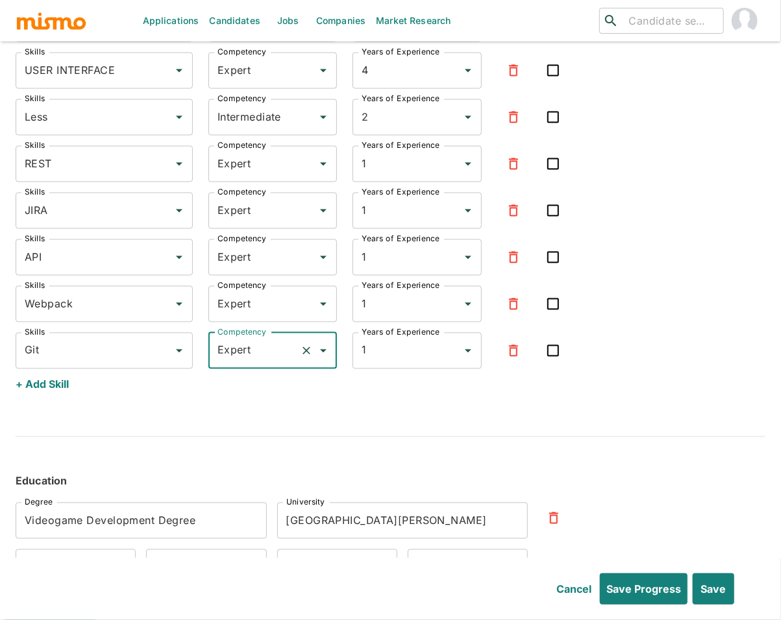
click at [55, 391] on button "+ Add Skill" at bounding box center [42, 384] width 53 height 31
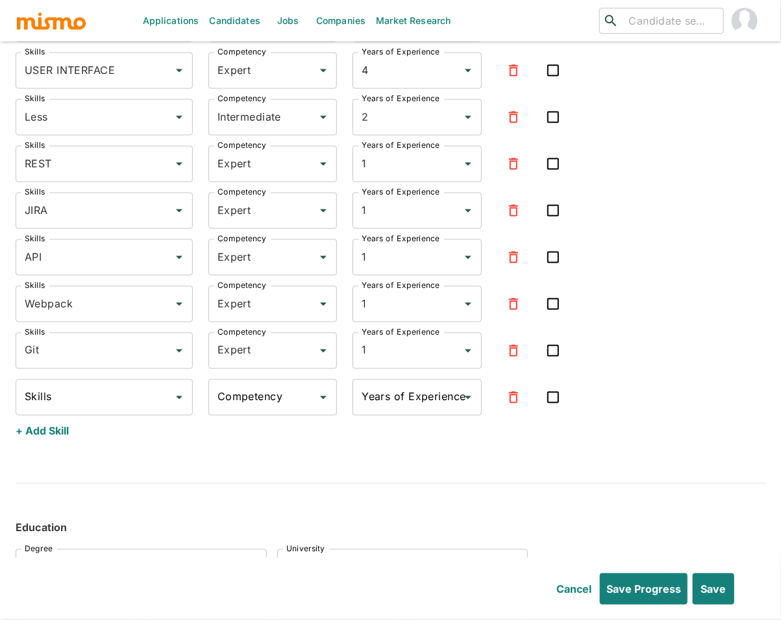
click at [77, 388] on input "Skills" at bounding box center [94, 397] width 146 height 25
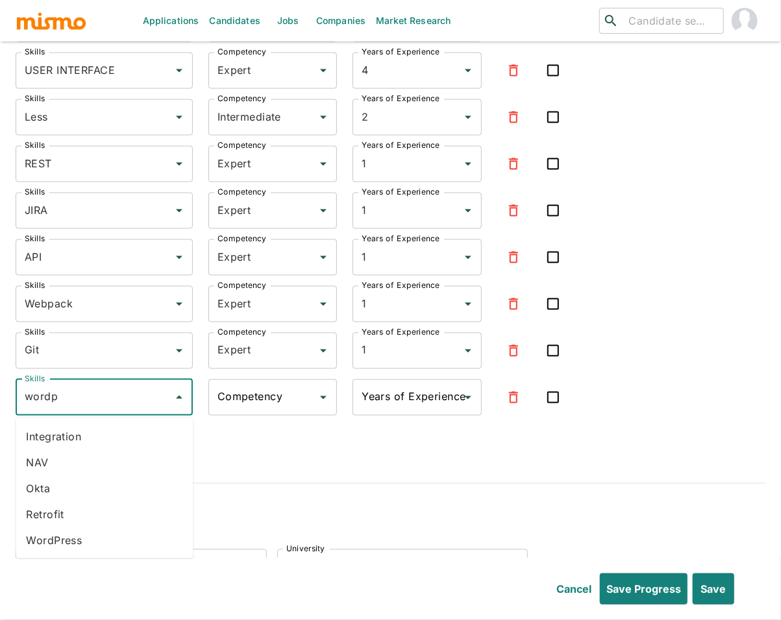
click at [77, 545] on li "WordPress" at bounding box center [104, 541] width 177 height 26
type input "WordPress"
click at [250, 404] on div "Competency Competency" at bounding box center [272, 398] width 129 height 36
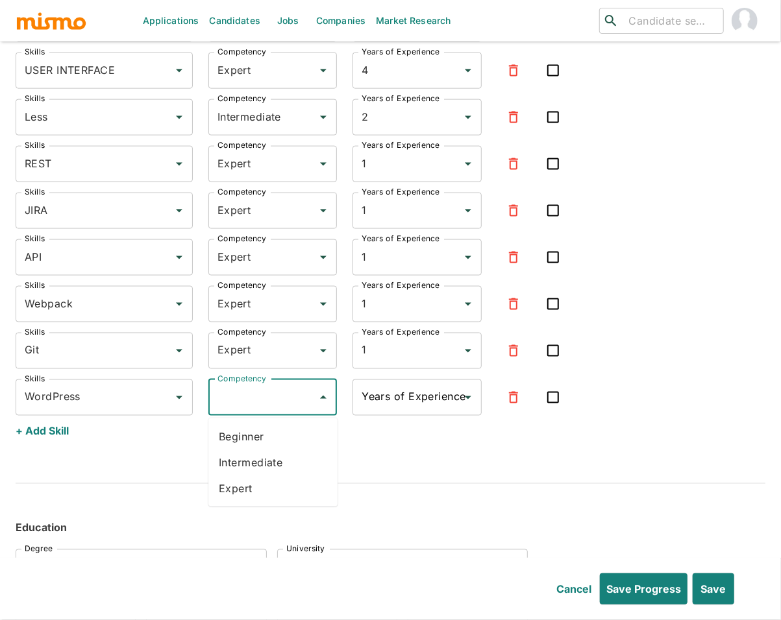
click at [234, 491] on li "Expert" at bounding box center [272, 489] width 129 height 26
type input "Expert"
click at [369, 405] on input "Years of Experience" at bounding box center [407, 397] width 98 height 25
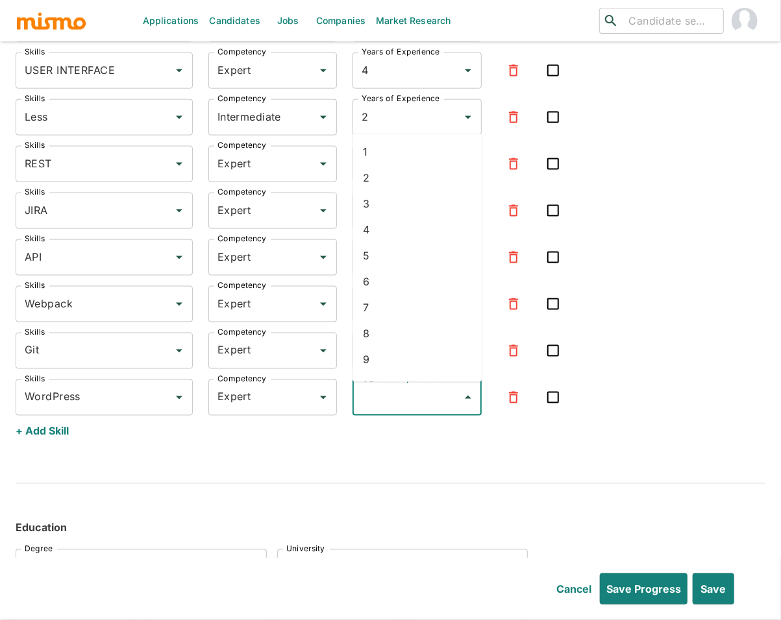
click at [383, 158] on li "1" at bounding box center [416, 152] width 129 height 26
type input "1"
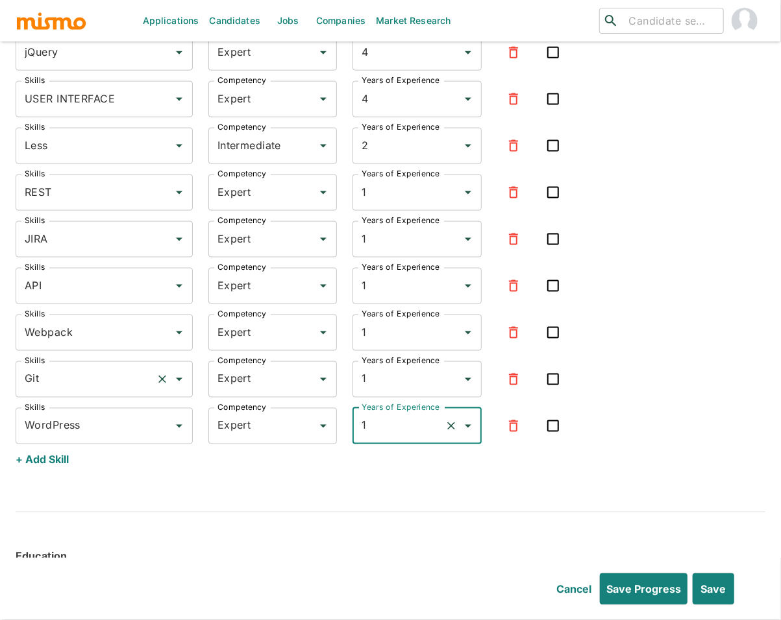
scroll to position [3206, 0]
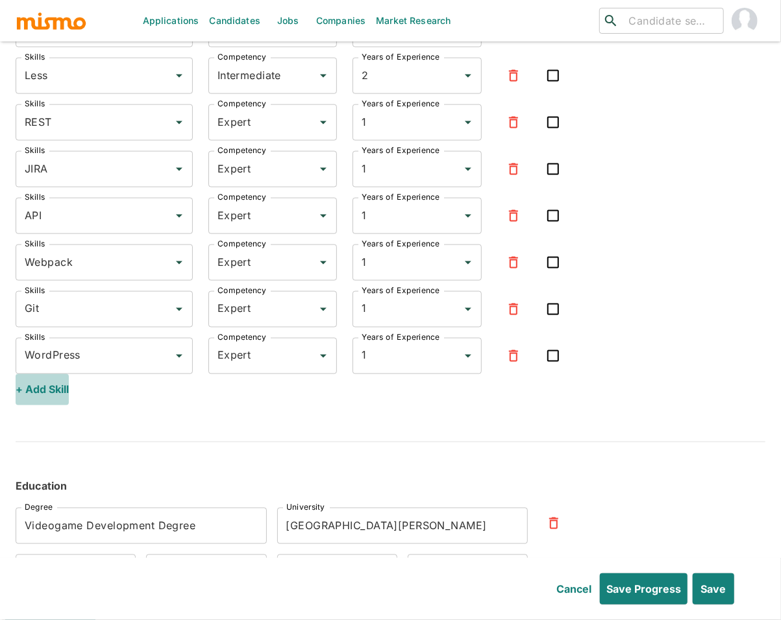
click at [44, 391] on button "+ Add Skill" at bounding box center [42, 389] width 53 height 31
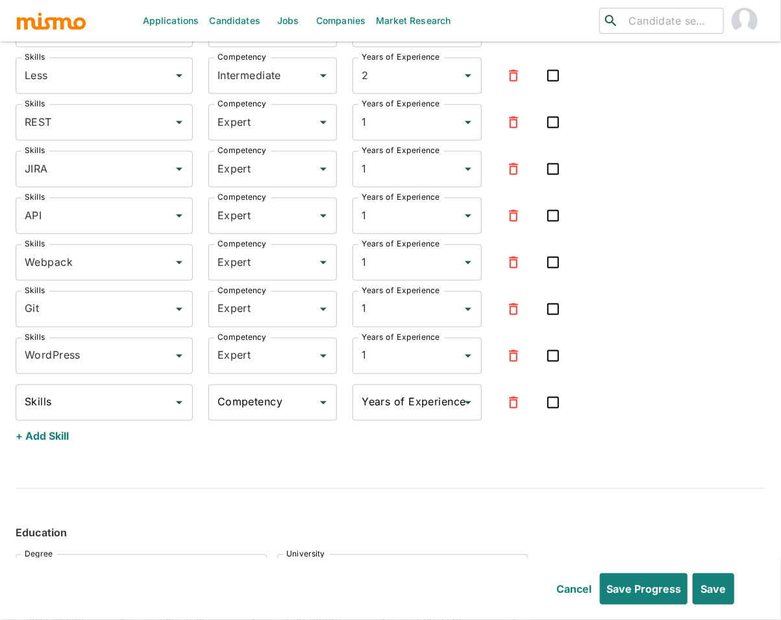
click at [75, 420] on div "Skills" at bounding box center [104, 403] width 177 height 36
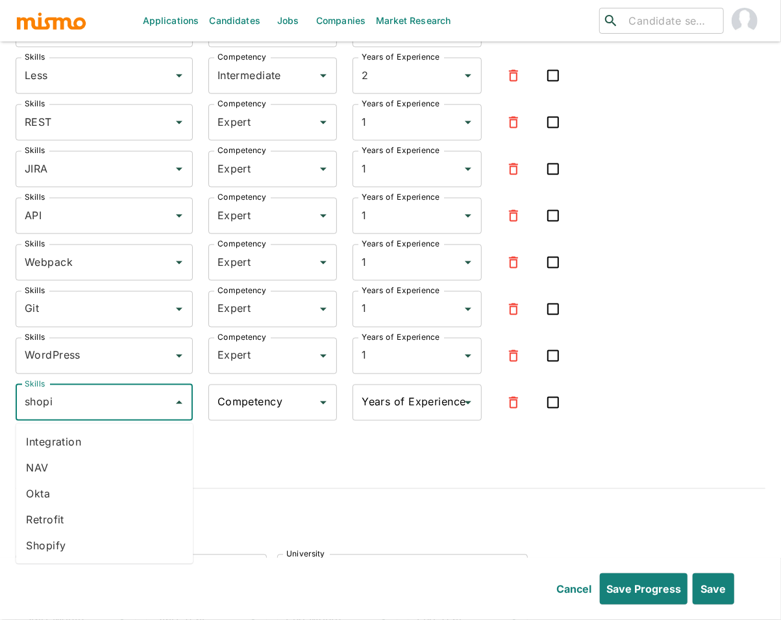
click at [62, 550] on li "Shopify" at bounding box center [104, 546] width 177 height 26
type input "Shopify"
click at [269, 397] on input "Competency" at bounding box center [263, 403] width 98 height 25
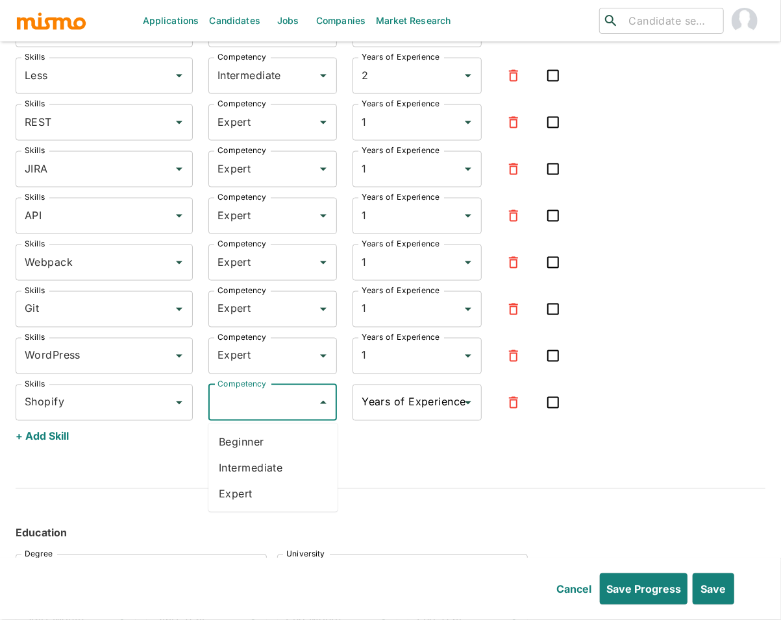
click at [245, 491] on li "Expert" at bounding box center [272, 494] width 129 height 26
type input "Expert"
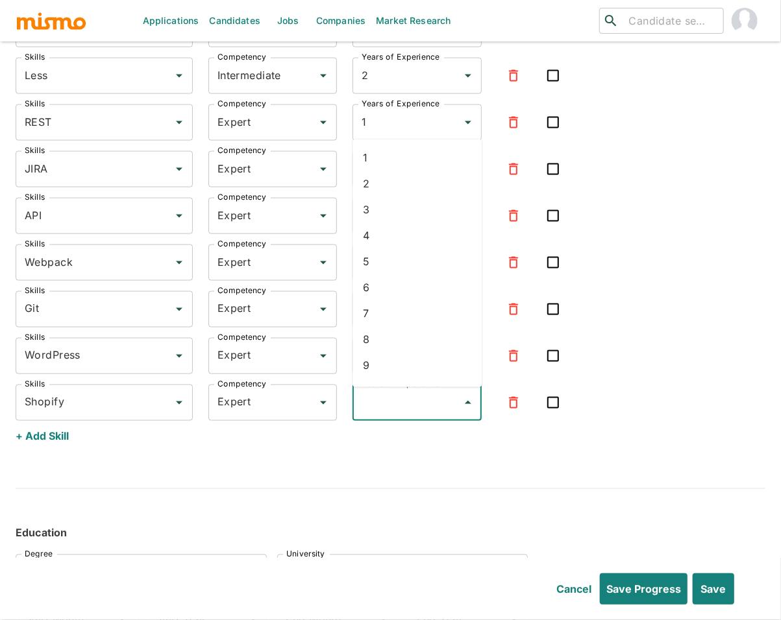
click at [380, 406] on input "Years of Experience" at bounding box center [407, 403] width 98 height 25
click at [410, 151] on li "1" at bounding box center [416, 158] width 129 height 26
type input "1"
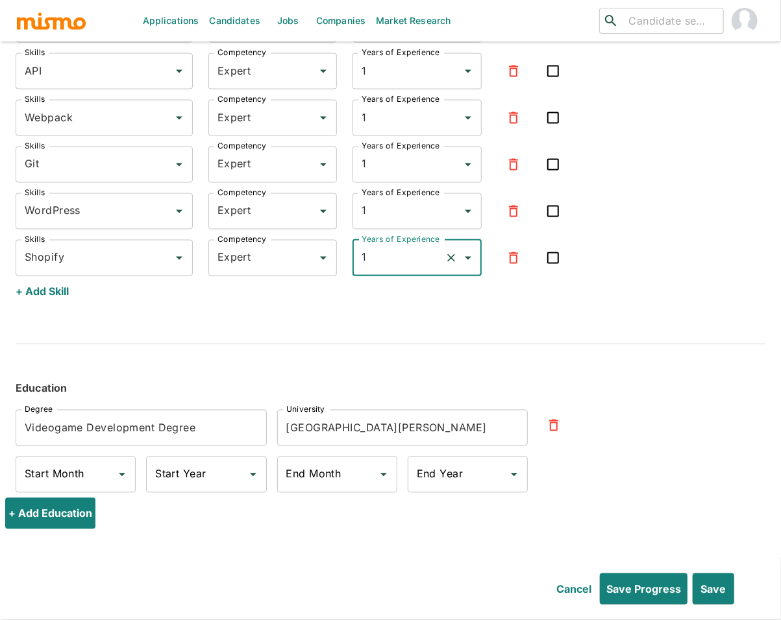
scroll to position [3353, 0]
click at [45, 520] on button "+ Add Education" at bounding box center [52, 513] width 95 height 31
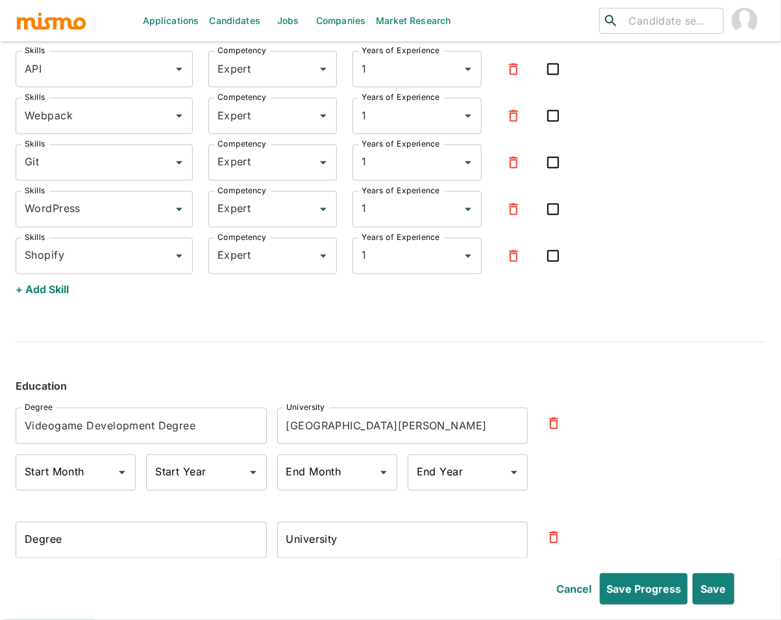
click at [103, 549] on input "Degree" at bounding box center [141, 540] width 251 height 36
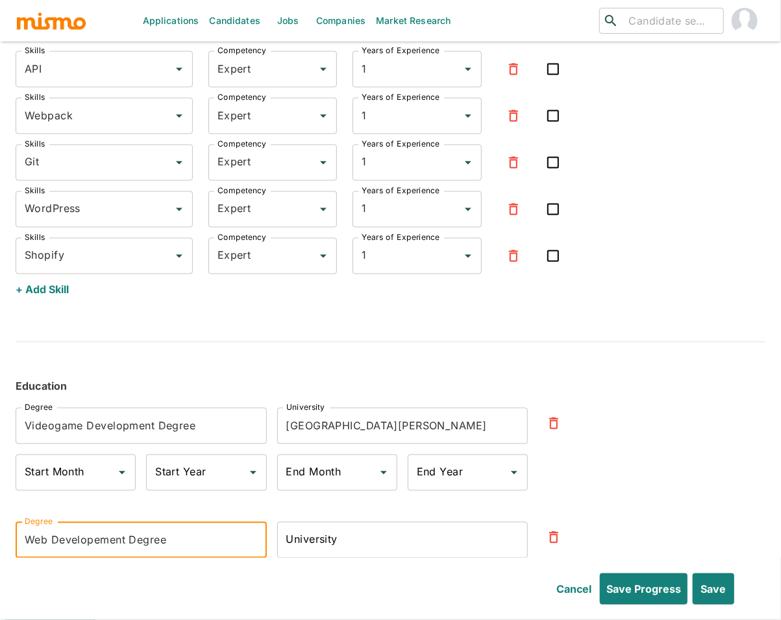
type input "Web Developement Degree"
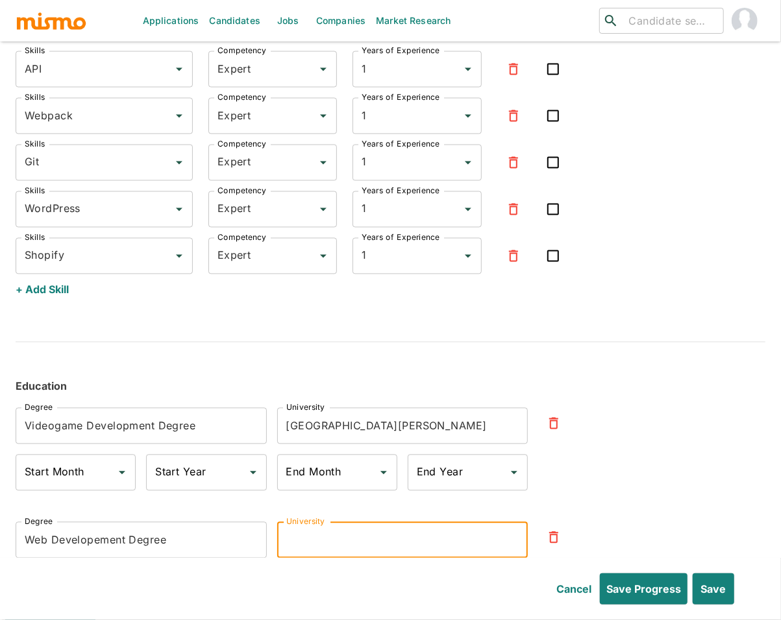
click at [369, 546] on input "University" at bounding box center [402, 540] width 251 height 36
click at [368, 543] on input "Universidad de palermo" at bounding box center [402, 540] width 251 height 36
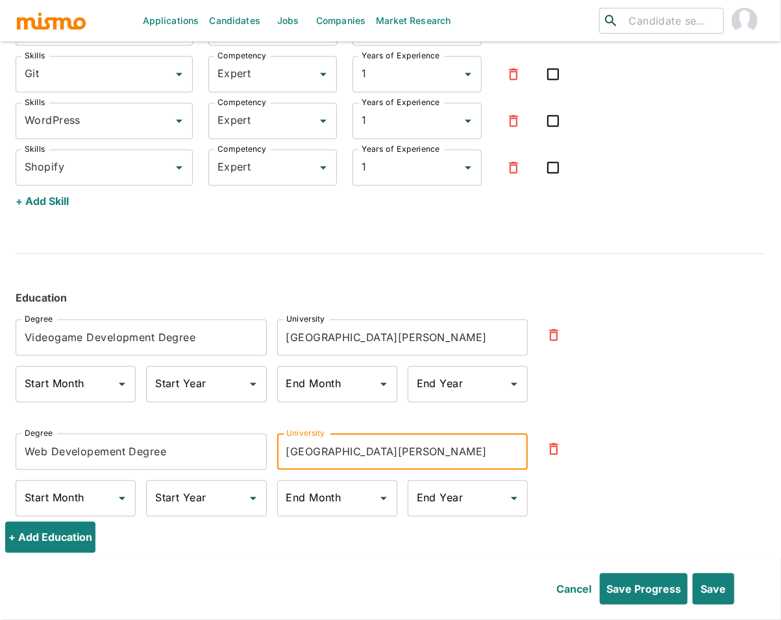
scroll to position [3457, 0]
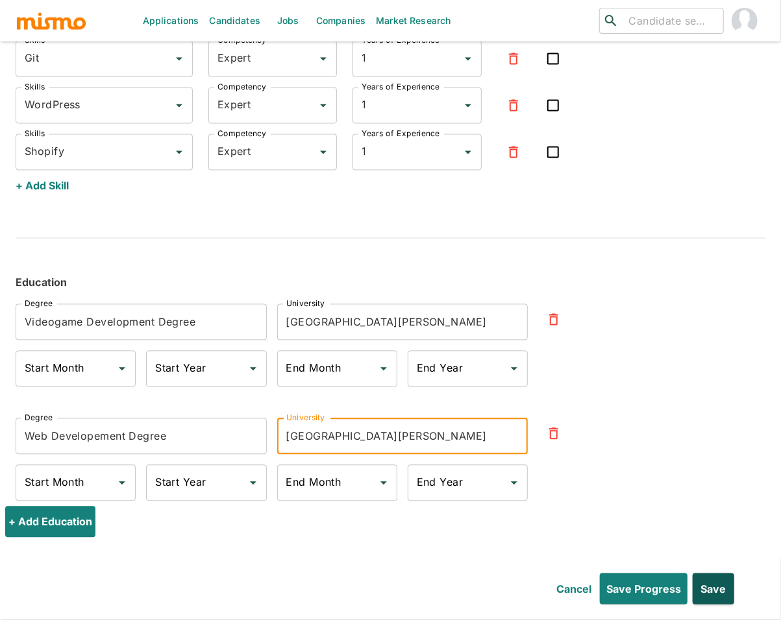
type input "Universidad de Palermo"
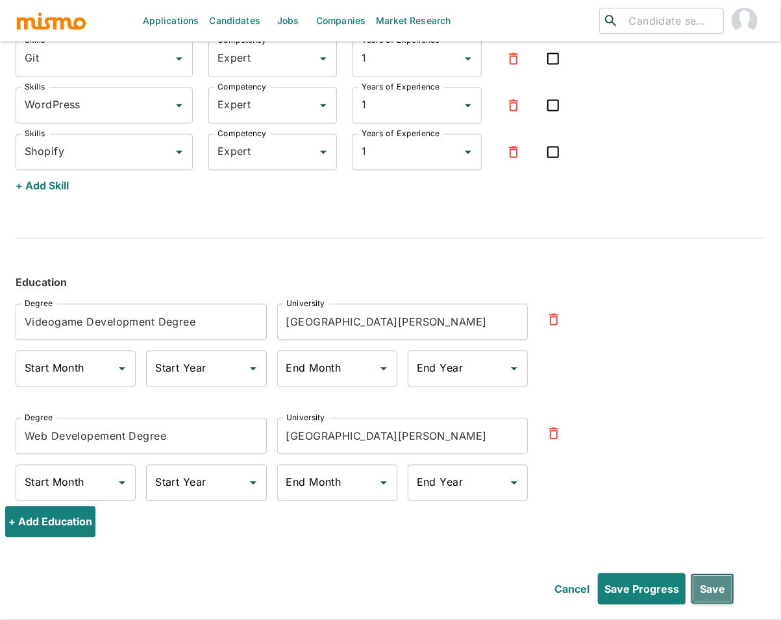
click at [718, 590] on button "Save" at bounding box center [712, 589] width 43 height 31
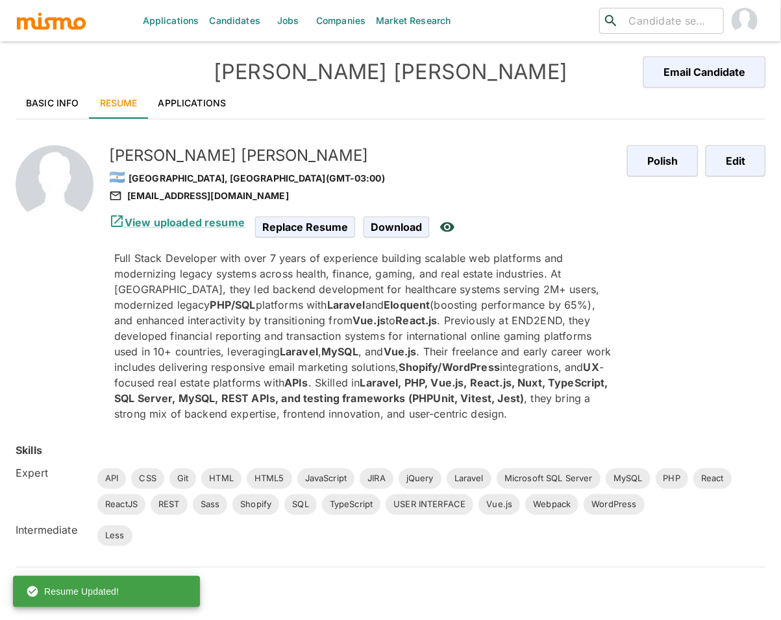
scroll to position [0, 0]
click at [740, 153] on button "Edit" at bounding box center [734, 161] width 64 height 31
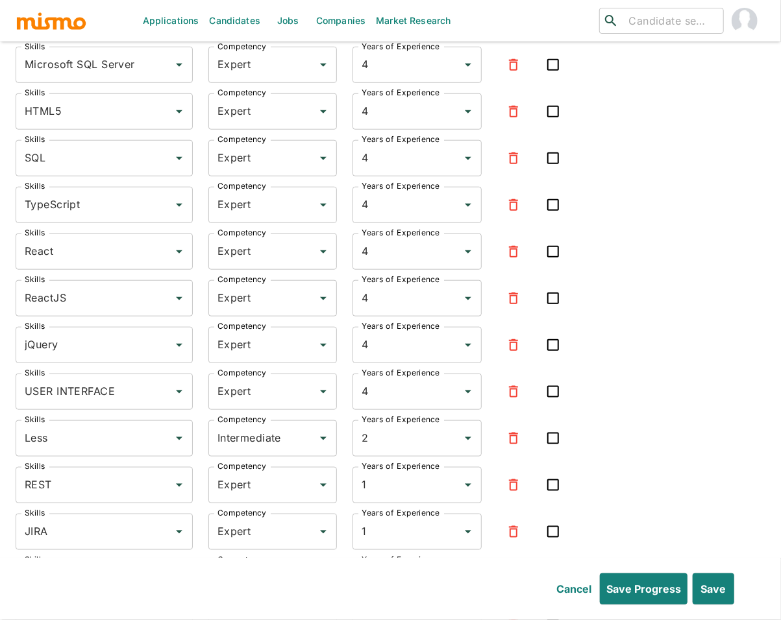
scroll to position [2852, 0]
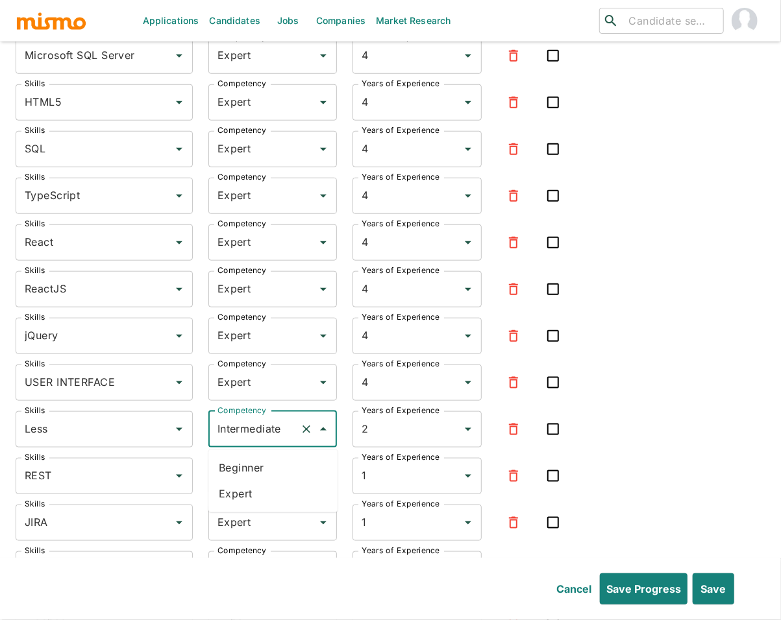
click at [254, 432] on input "Intermediate" at bounding box center [254, 429] width 81 height 25
click at [228, 497] on li "Expert" at bounding box center [272, 495] width 129 height 26
type input "Expert"
click at [718, 589] on button "Save" at bounding box center [712, 589] width 43 height 31
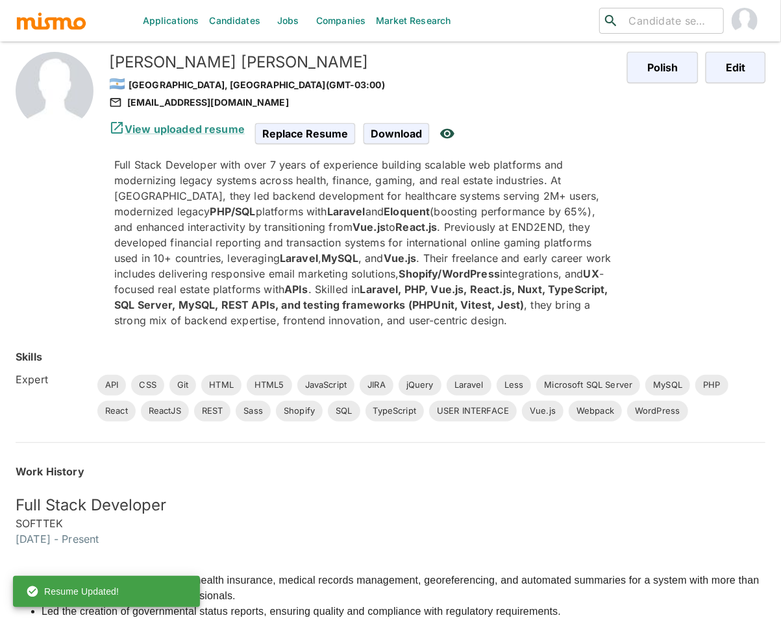
scroll to position [0, 0]
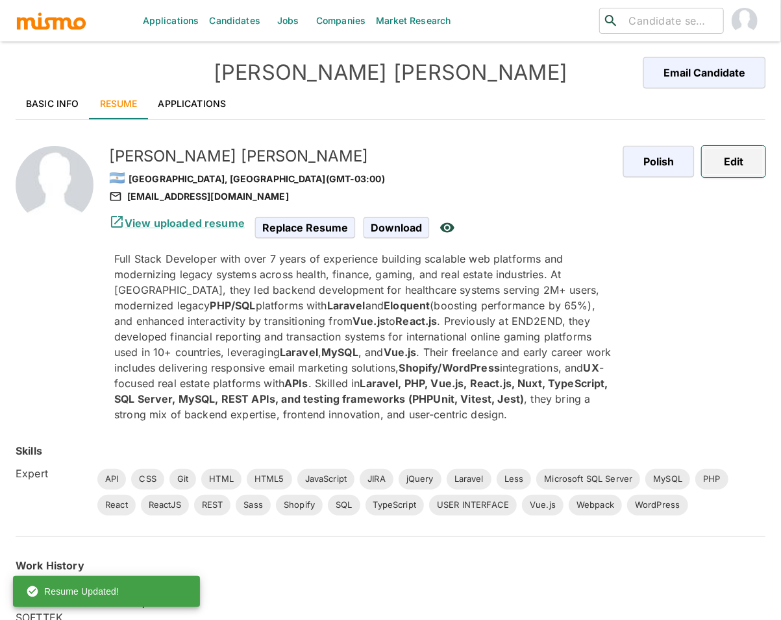
click at [740, 160] on button "Edit" at bounding box center [734, 161] width 64 height 31
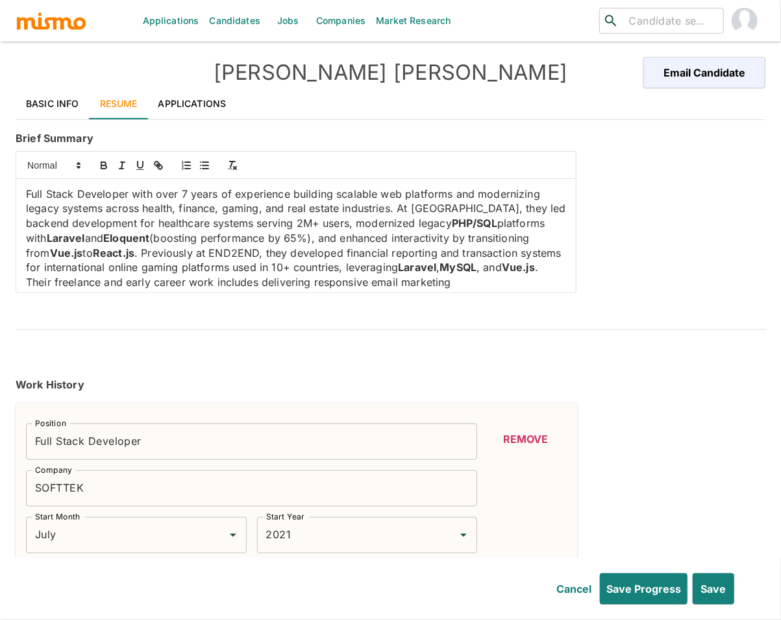
click at [123, 255] on p "Full Stack Developer with over 7 years of experience building scalable web plat…" at bounding box center [296, 268] width 540 height 162
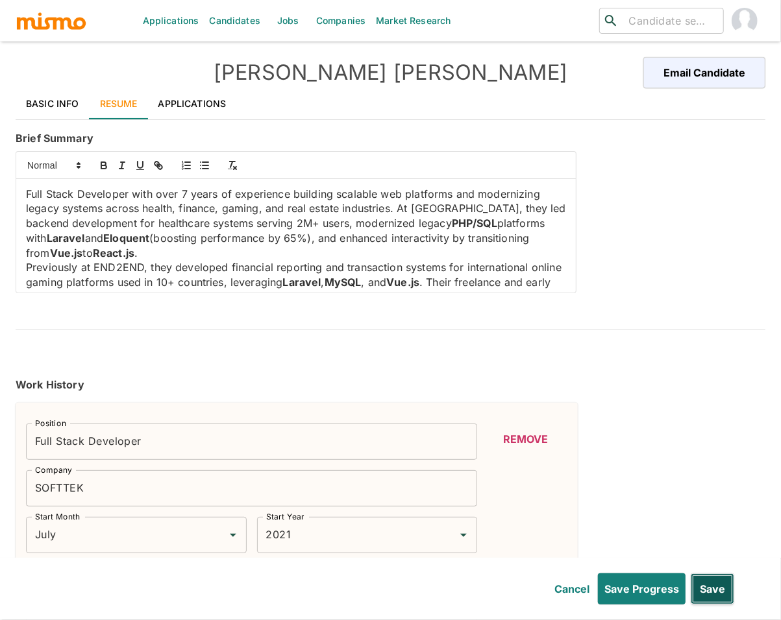
click at [708, 589] on button "Save" at bounding box center [712, 589] width 43 height 31
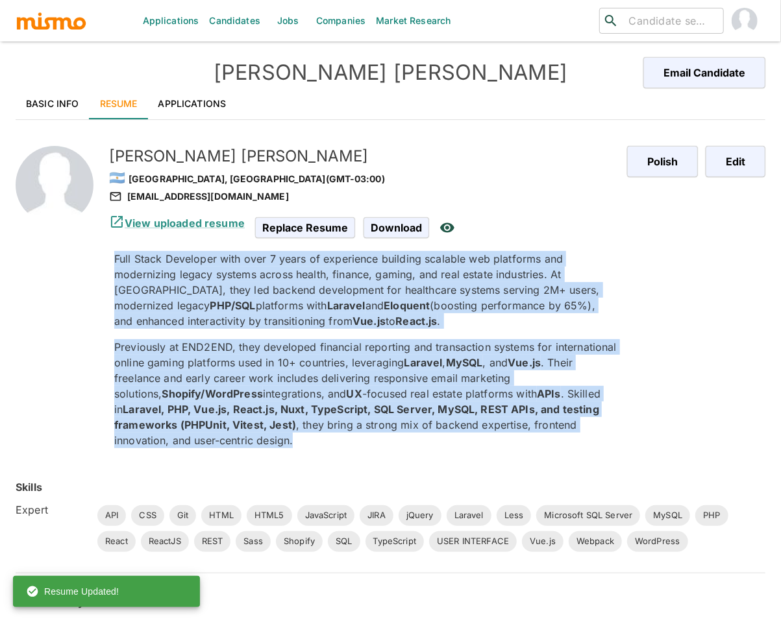
drag, startPoint x: 226, startPoint y: 444, endPoint x: 101, endPoint y: 257, distance: 225.0
click at [101, 257] on div "Mauricio Muñoz 🇦🇷 Buenos Aires, Argentina (GMT-03:00) mauriciomunoz011@gmail.co…" at bounding box center [344, 287] width 523 height 344
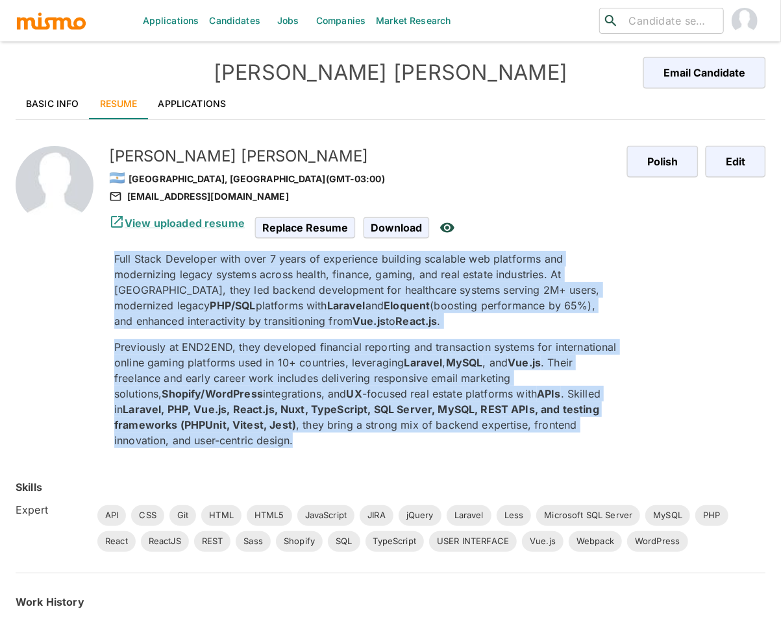
copy div "Full Stack Developer with over 7 years of experience building scalable web plat…"
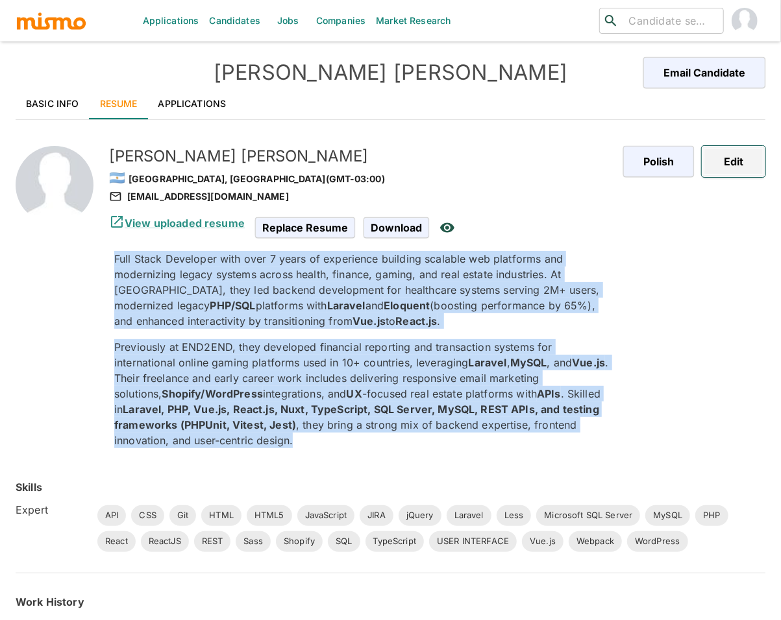
click at [739, 162] on button "Edit" at bounding box center [734, 161] width 64 height 31
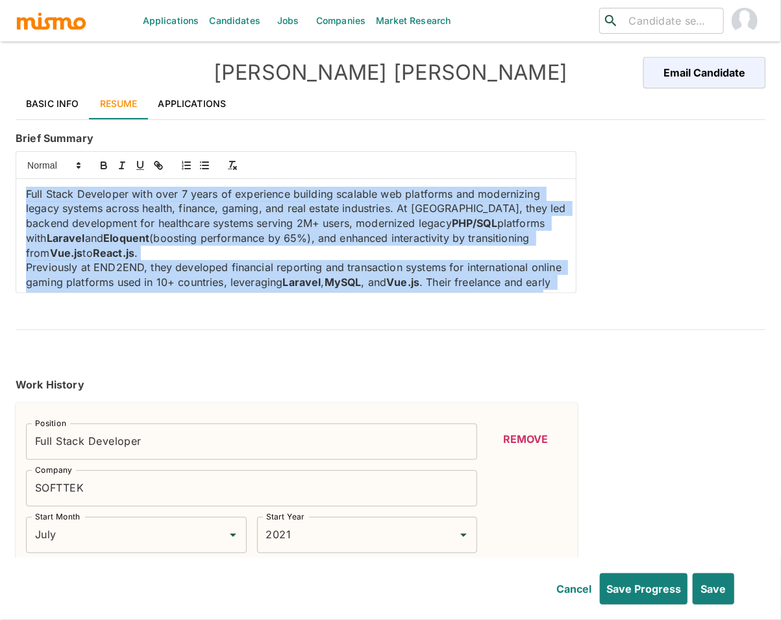
scroll to position [64, 0]
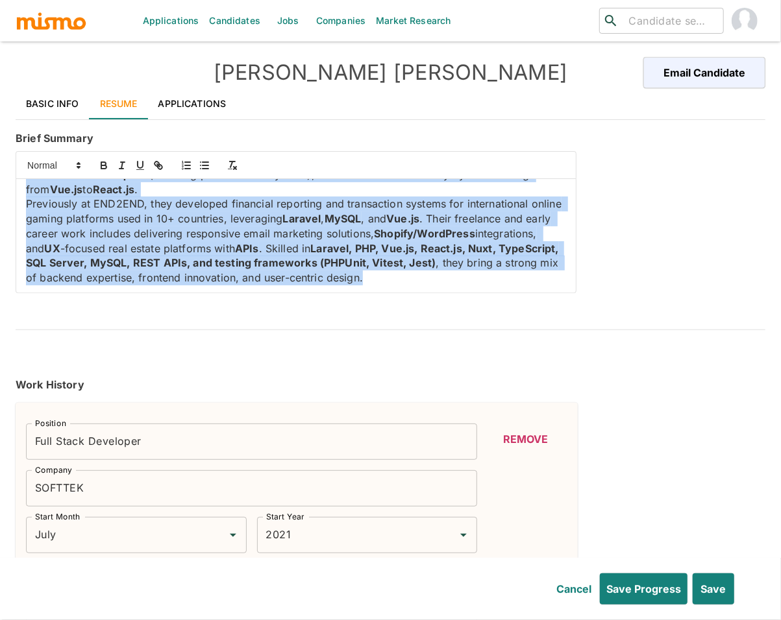
drag, startPoint x: 24, startPoint y: 193, endPoint x: 460, endPoint y: 320, distance: 454.1
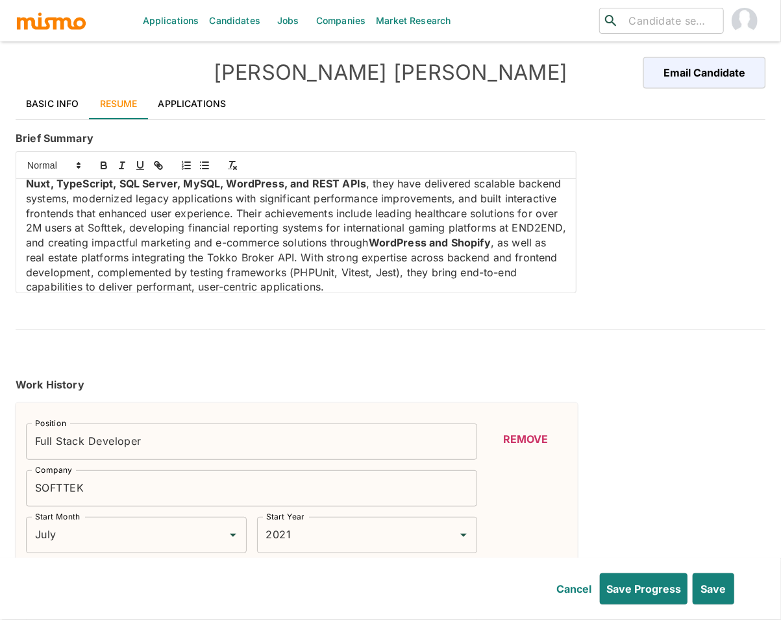
scroll to position [0, 0]
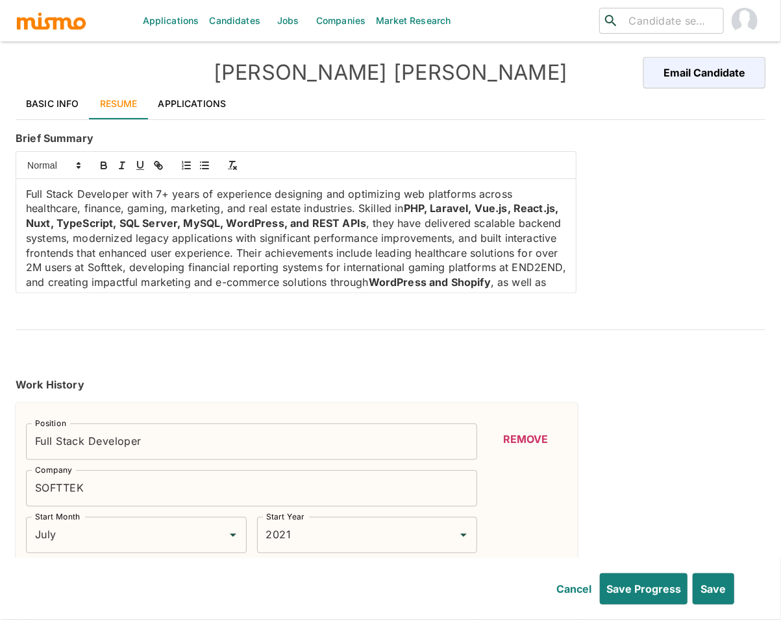
click at [343, 251] on p "Full Stack Developer with 7+ years of experience designing and optimizing web p…" at bounding box center [296, 260] width 540 height 147
click at [340, 252] on p "Full Stack Developer with 7+ years of experience designing and optimizing web p…" at bounding box center [296, 260] width 540 height 147
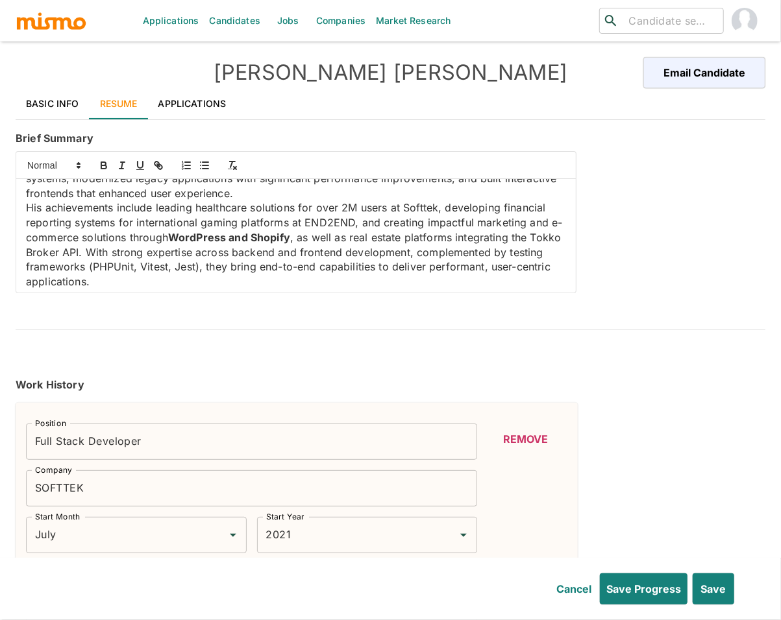
scroll to position [64, 0]
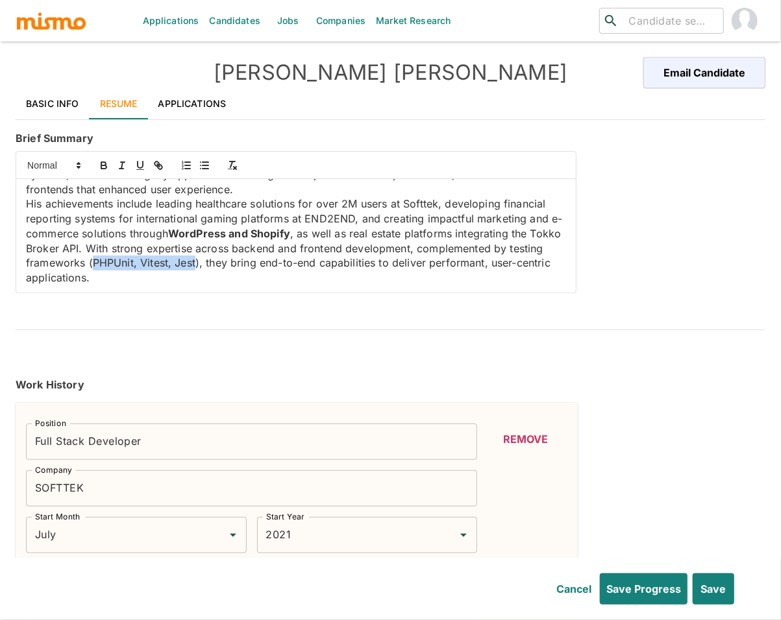
drag, startPoint x: 131, startPoint y: 265, endPoint x: 233, endPoint y: 267, distance: 101.9
click at [233, 267] on p "His achievements include leading healthcare solutions for over 2M users at Soft…" at bounding box center [296, 241] width 540 height 88
click at [104, 169] on icon "button" at bounding box center [103, 166] width 5 height 3
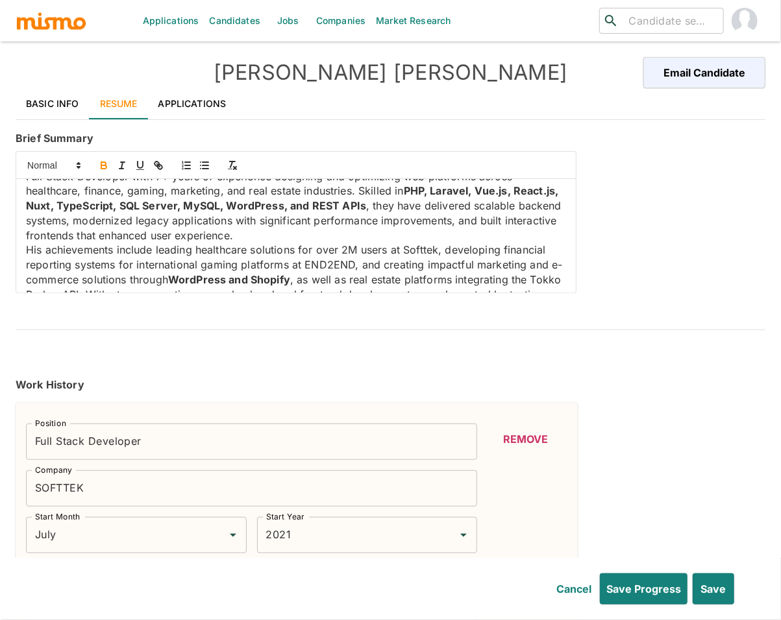
scroll to position [0, 0]
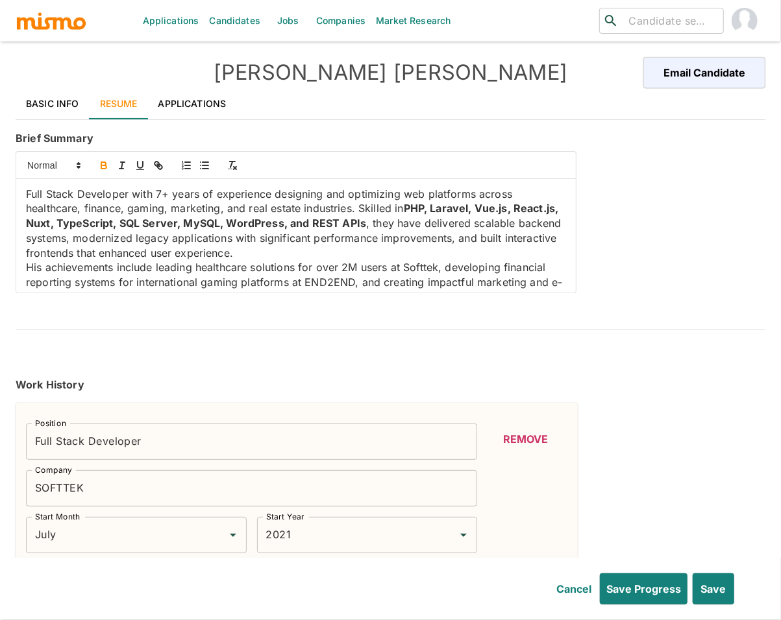
click at [426, 226] on p "Full Stack Developer with 7+ years of experience designing and optimizing web p…" at bounding box center [296, 224] width 540 height 74
click at [705, 591] on button "Save" at bounding box center [712, 589] width 43 height 31
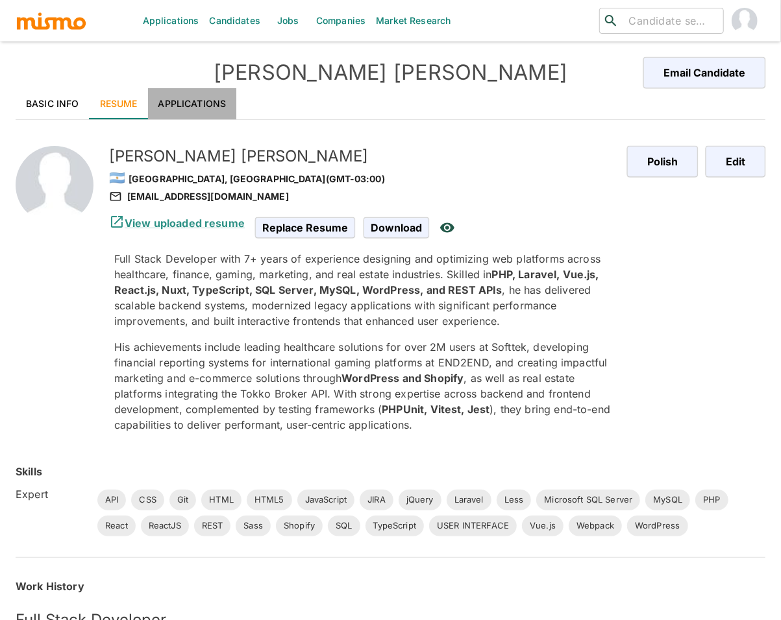
click at [189, 104] on link "Applications" at bounding box center [192, 103] width 89 height 31
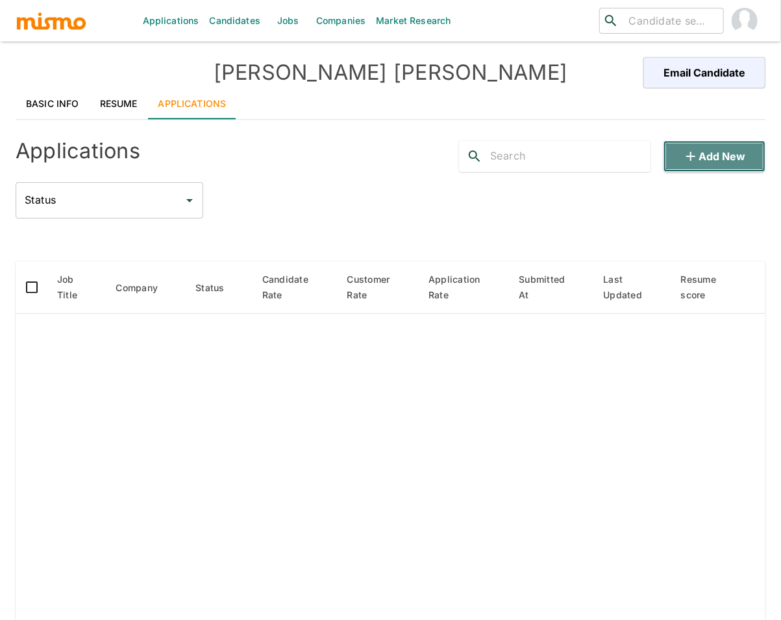
click at [728, 151] on button "Add new" at bounding box center [714, 156] width 102 height 31
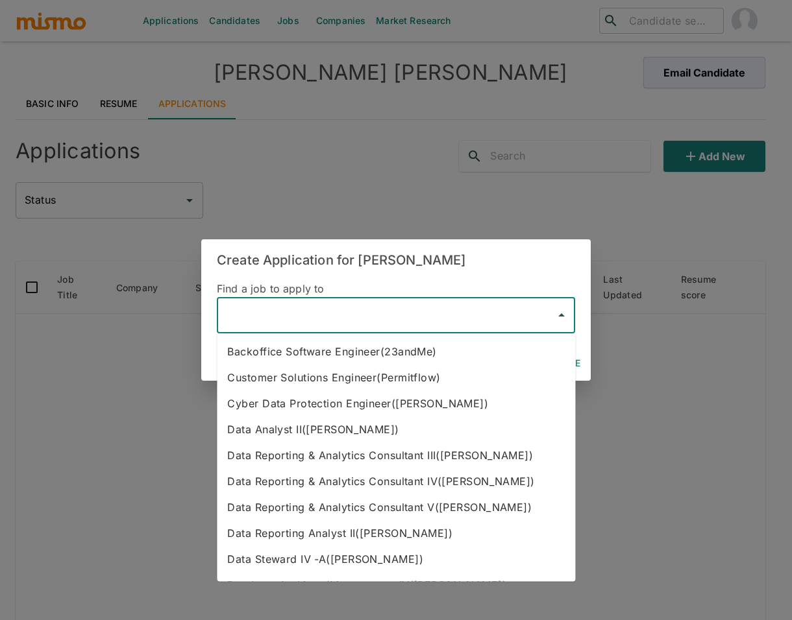
click at [271, 323] on input "text" at bounding box center [386, 315] width 327 height 25
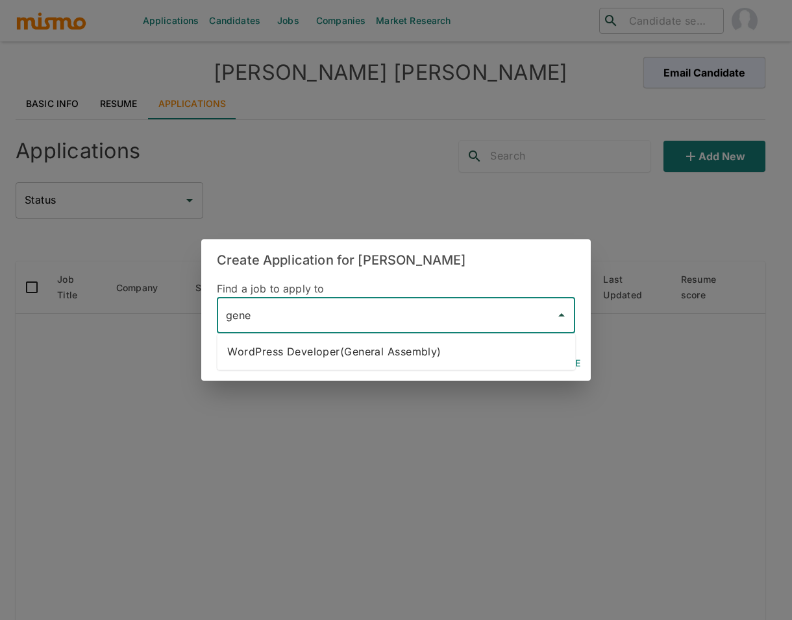
click at [341, 350] on li "WordPress Developer(General Assembly)" at bounding box center [396, 352] width 358 height 26
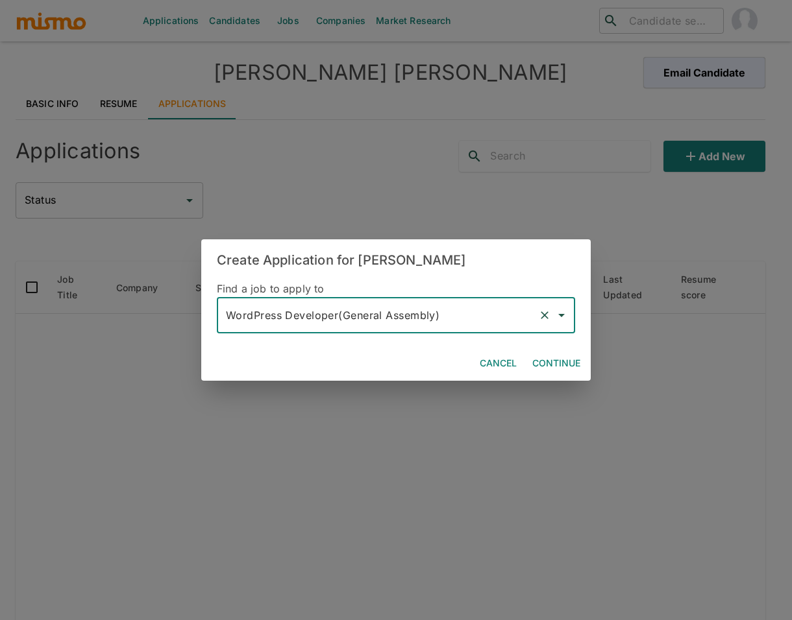
type input "WordPress Developer(General Assembly)"
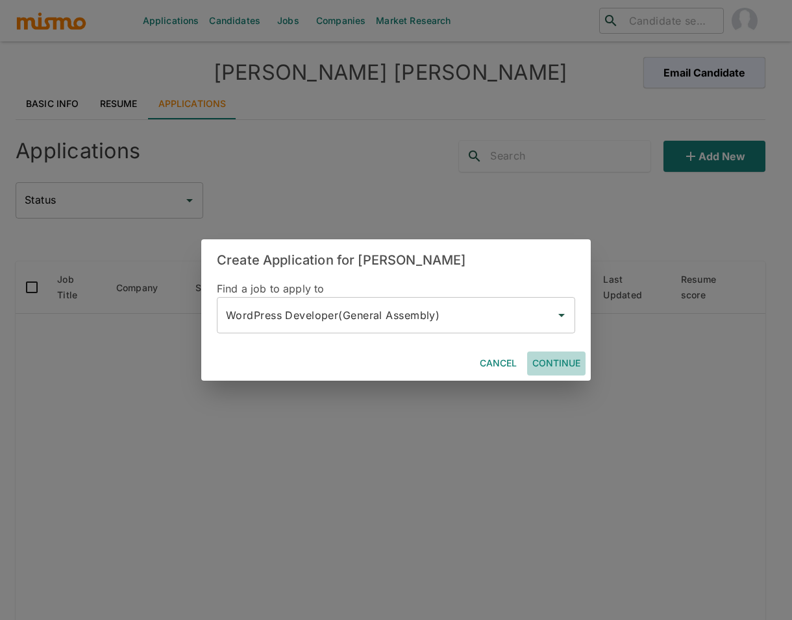
click at [550, 359] on button "Continue" at bounding box center [556, 364] width 58 height 24
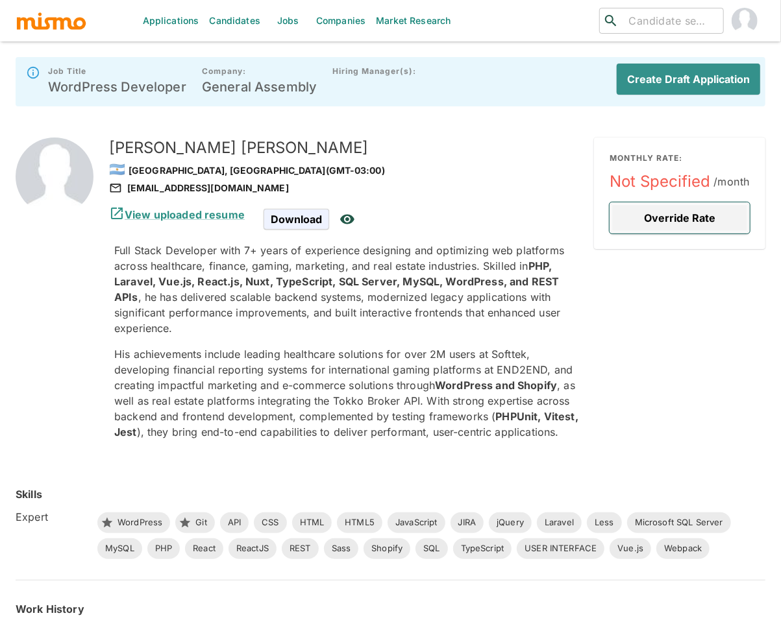
click at [657, 213] on button "Override Rate" at bounding box center [679, 217] width 140 height 31
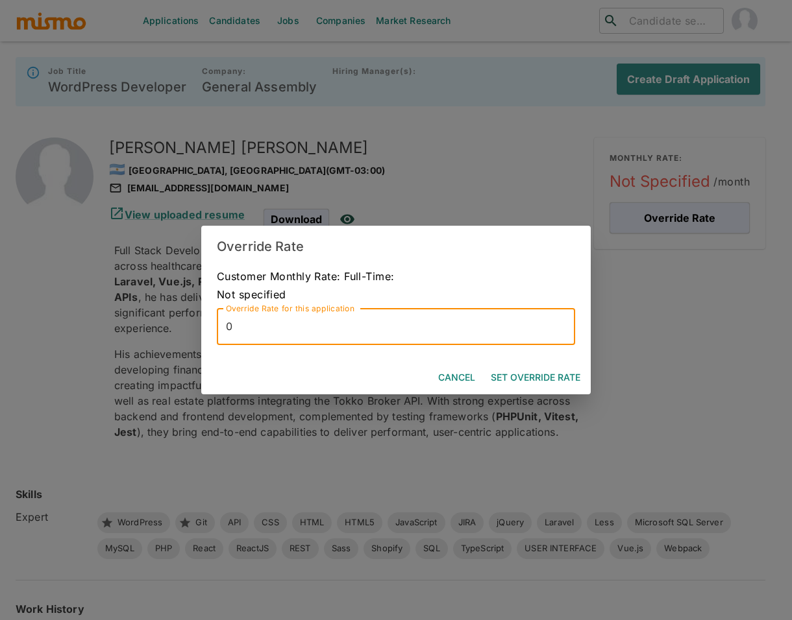
click at [350, 323] on input "0" at bounding box center [396, 327] width 358 height 36
type input "3500"
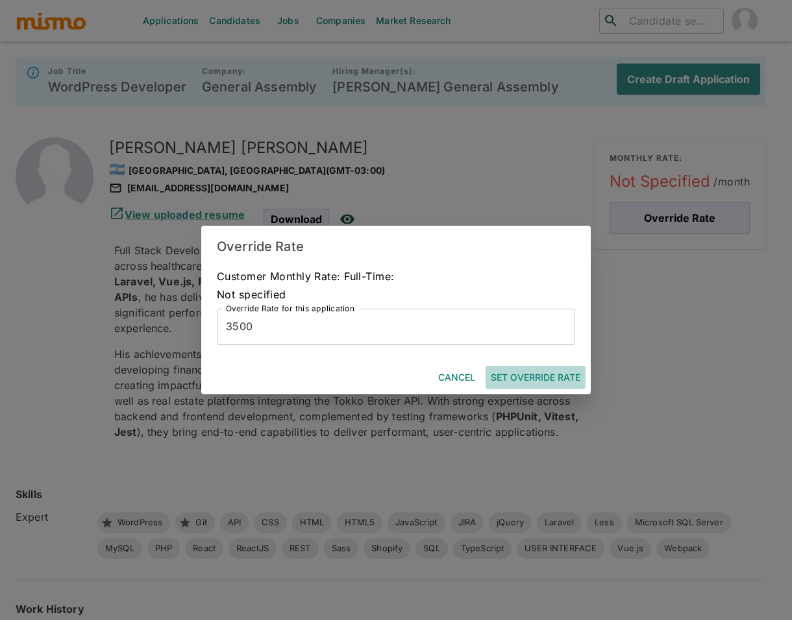
click at [549, 381] on button "Set Override Rate" at bounding box center [535, 378] width 100 height 24
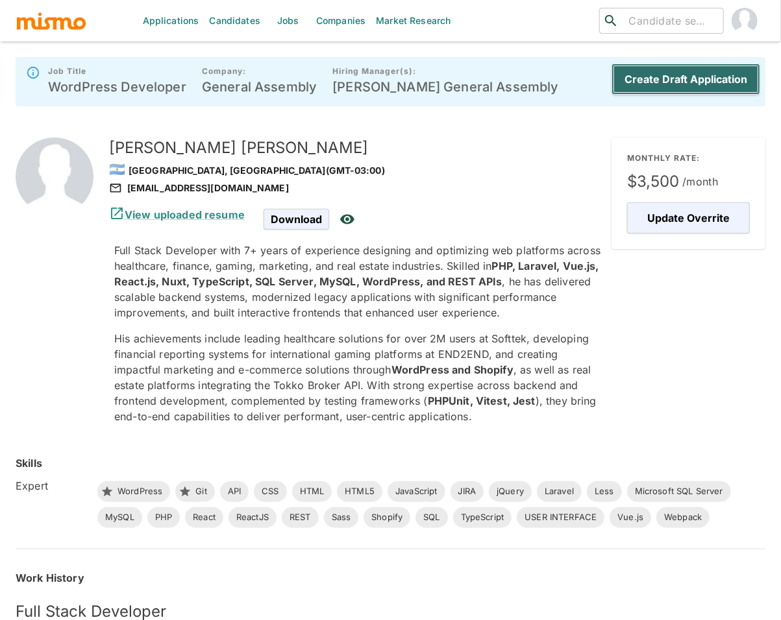
click at [704, 84] on button "Create Draft Application" at bounding box center [685, 79] width 149 height 31
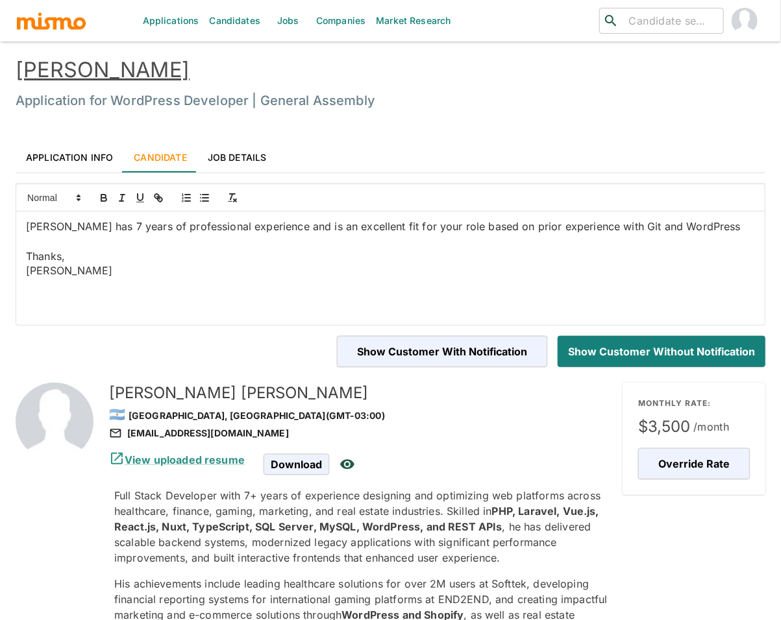
click at [75, 154] on link "Application Info" at bounding box center [70, 156] width 108 height 31
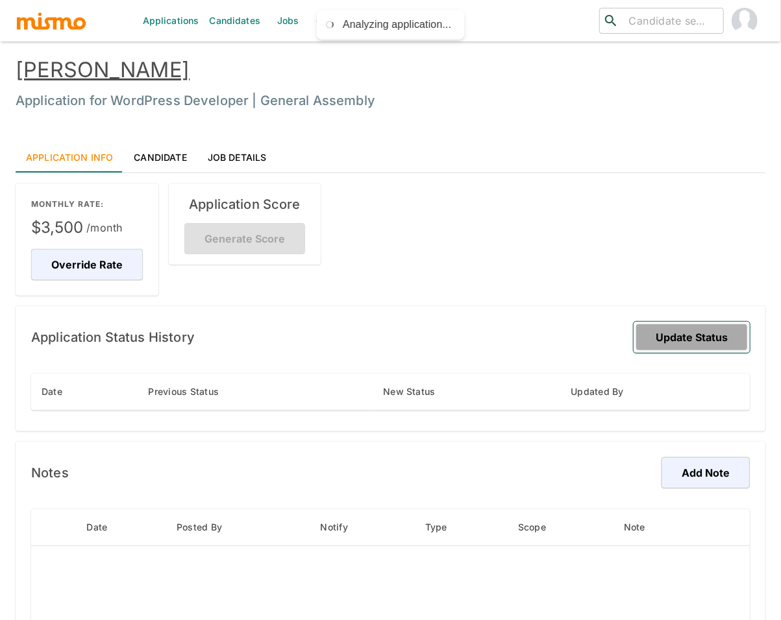
click at [699, 334] on button "Update Status" at bounding box center [691, 337] width 116 height 31
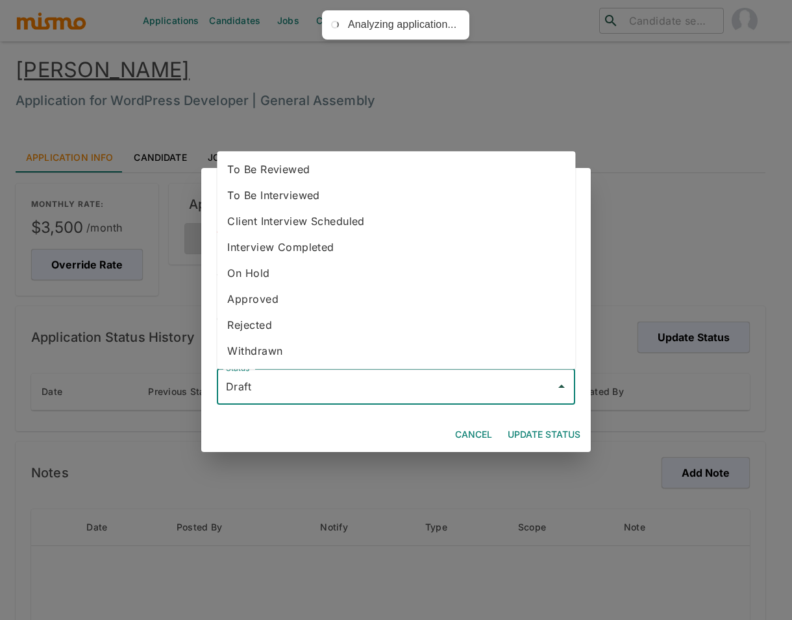
click at [495, 388] on input "Draft" at bounding box center [386, 386] width 327 height 25
click at [317, 167] on li "To Be Reviewed" at bounding box center [396, 169] width 358 height 26
type input "To Be Reviewed"
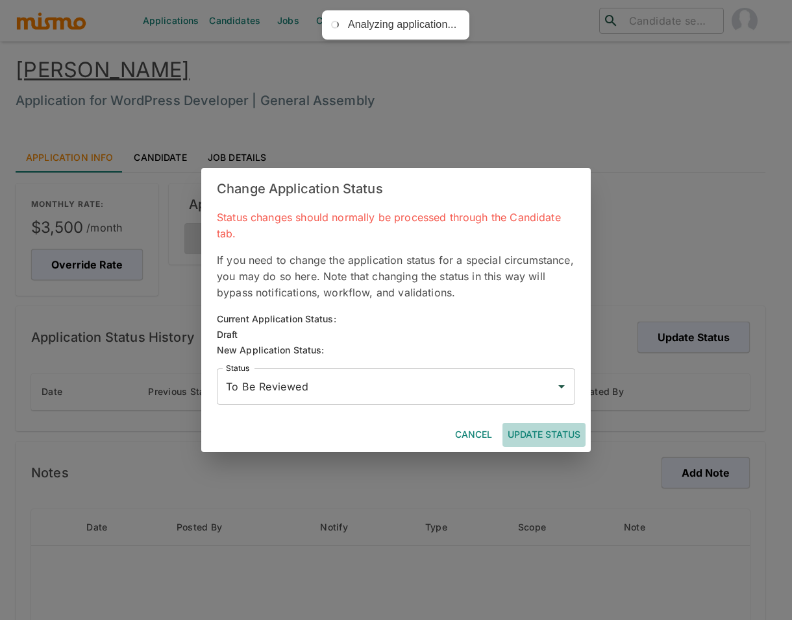
click at [546, 438] on button "Update Status" at bounding box center [543, 435] width 83 height 24
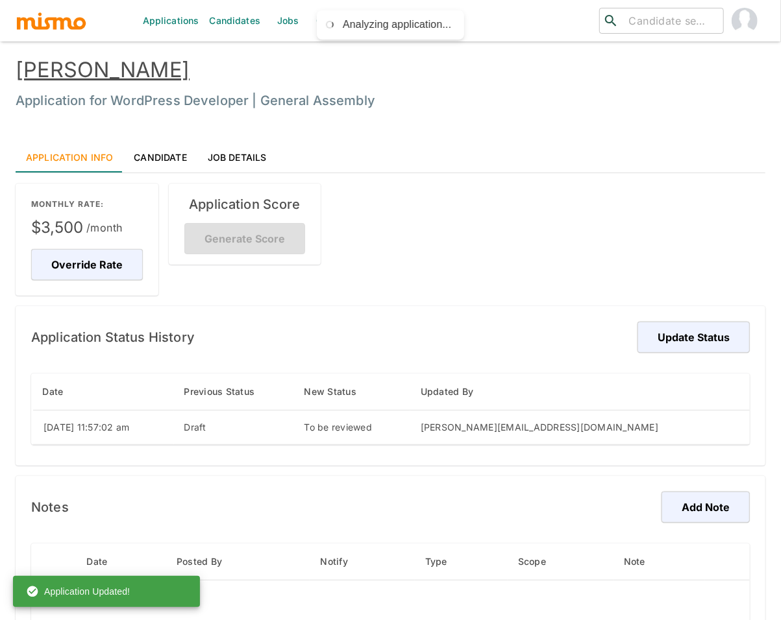
click at [106, 74] on link "[PERSON_NAME]" at bounding box center [103, 69] width 174 height 25
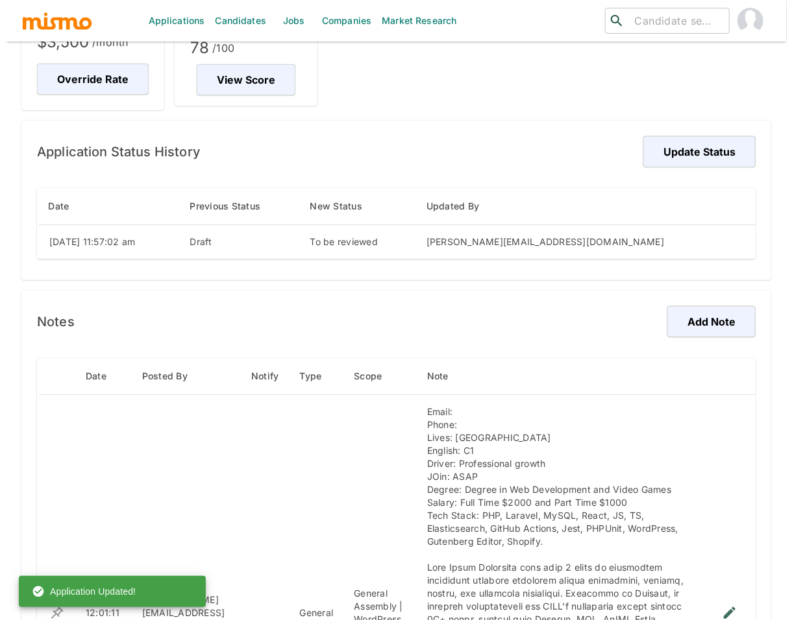
scroll to position [297, 0]
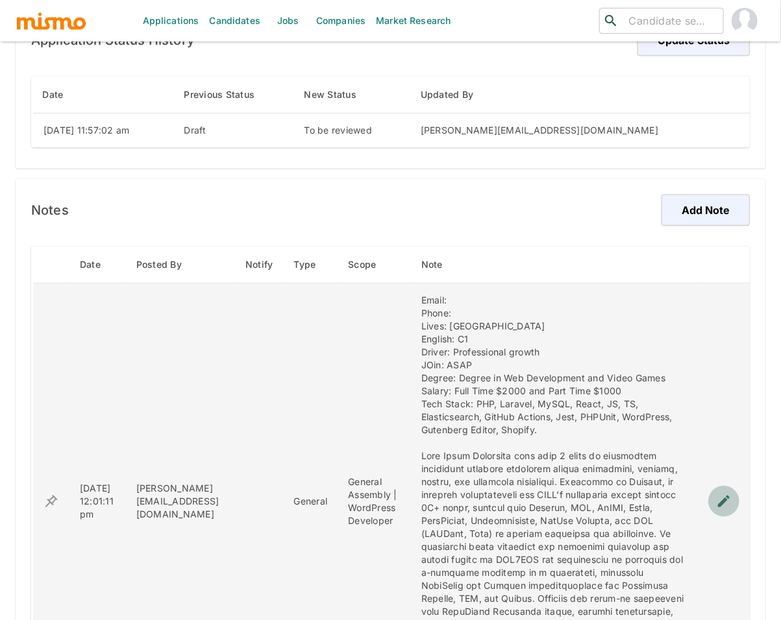
click at [727, 509] on icon "enhanced table" at bounding box center [724, 502] width 16 height 16
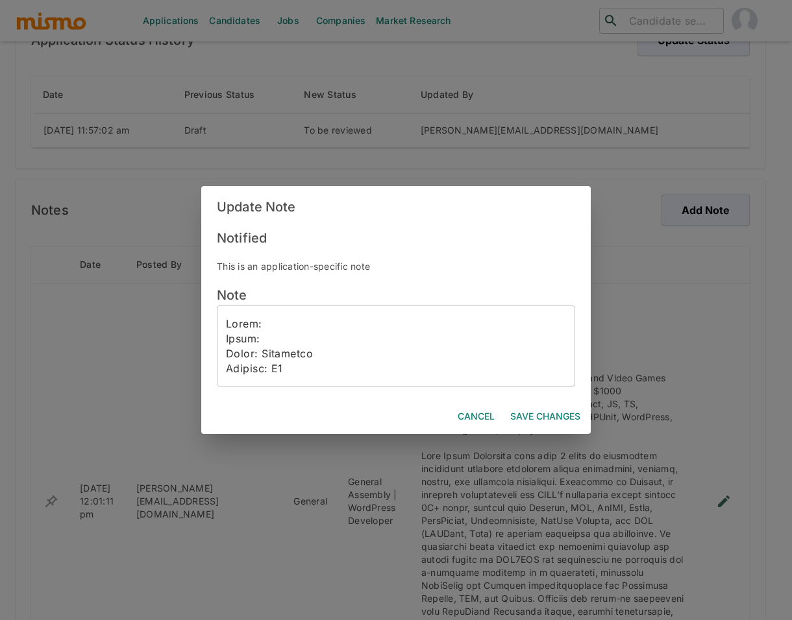
click at [304, 319] on textarea at bounding box center [396, 347] width 340 height 60
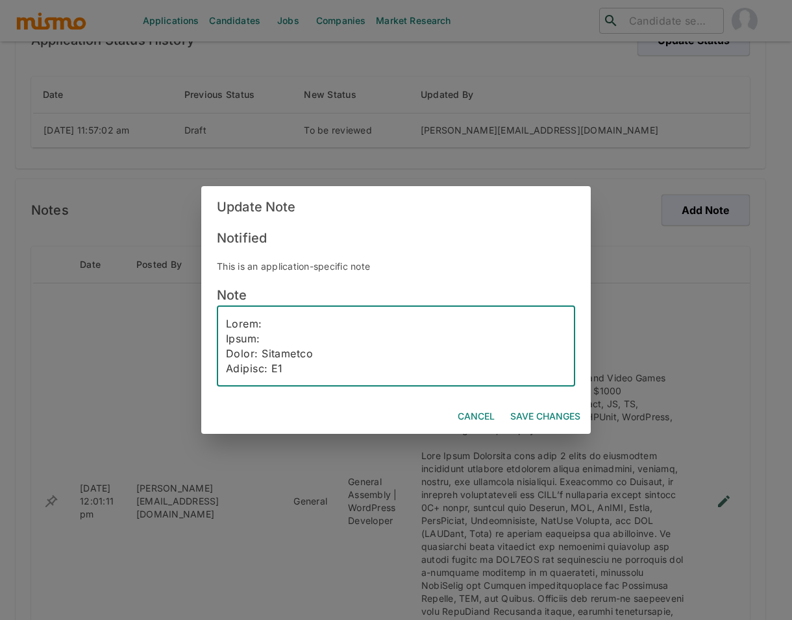
click at [304, 319] on textarea at bounding box center [396, 347] width 340 height 60
click at [383, 324] on textarea at bounding box center [396, 347] width 340 height 60
paste textarea "@"
click at [350, 339] on textarea at bounding box center [396, 347] width 340 height 60
click at [321, 339] on textarea at bounding box center [396, 347] width 340 height 60
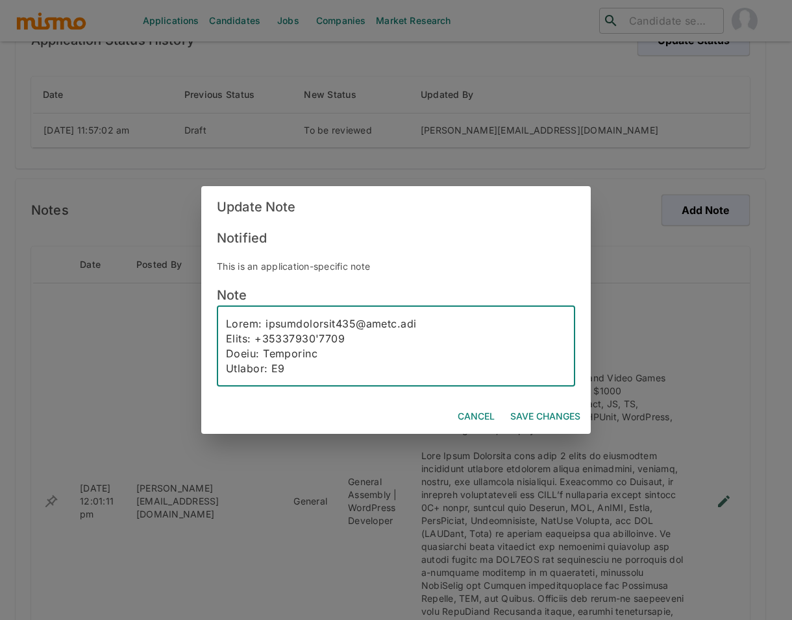
click at [295, 337] on textarea at bounding box center [396, 347] width 340 height 60
click at [332, 337] on textarea at bounding box center [396, 347] width 340 height 60
click at [285, 338] on textarea at bounding box center [396, 347] width 340 height 60
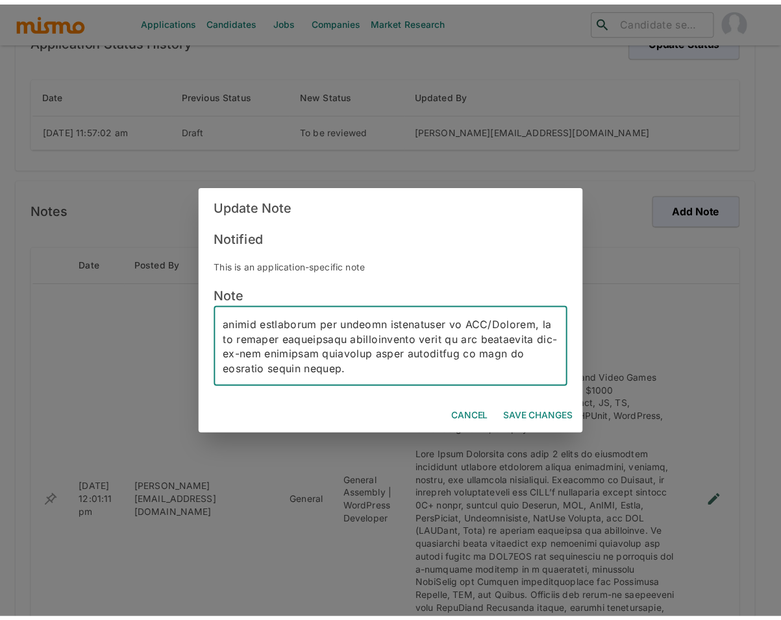
scroll to position [403, 0]
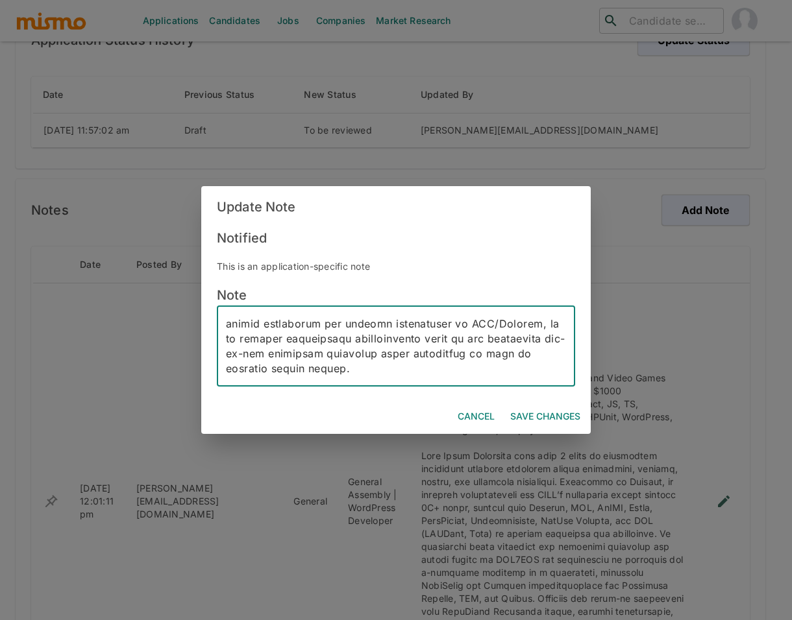
type textarea "Email: mauriciomunoz011@gmail.com Phone: +549-15-2696-4019 Lives: Argentina Eng…"
click at [548, 414] on button "Save Changes" at bounding box center [545, 417] width 80 height 24
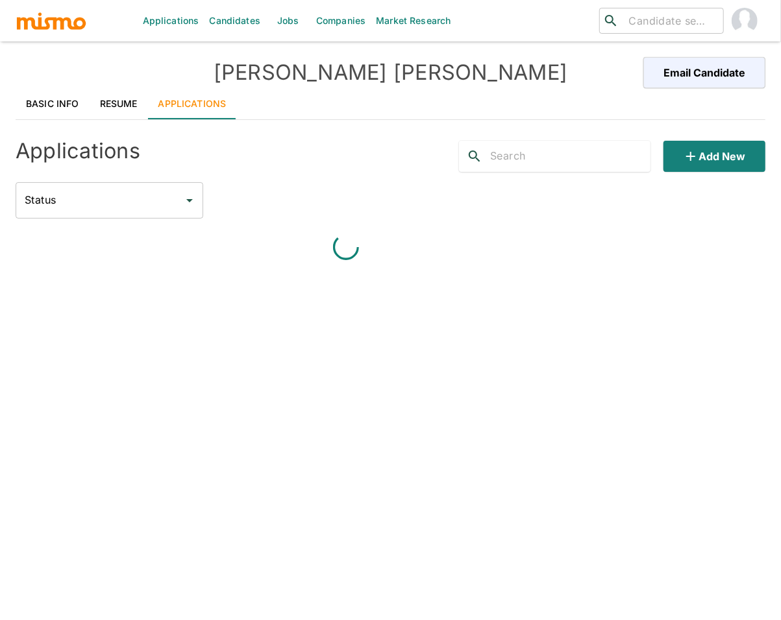
click at [54, 101] on link "Basic Info" at bounding box center [53, 103] width 74 height 31
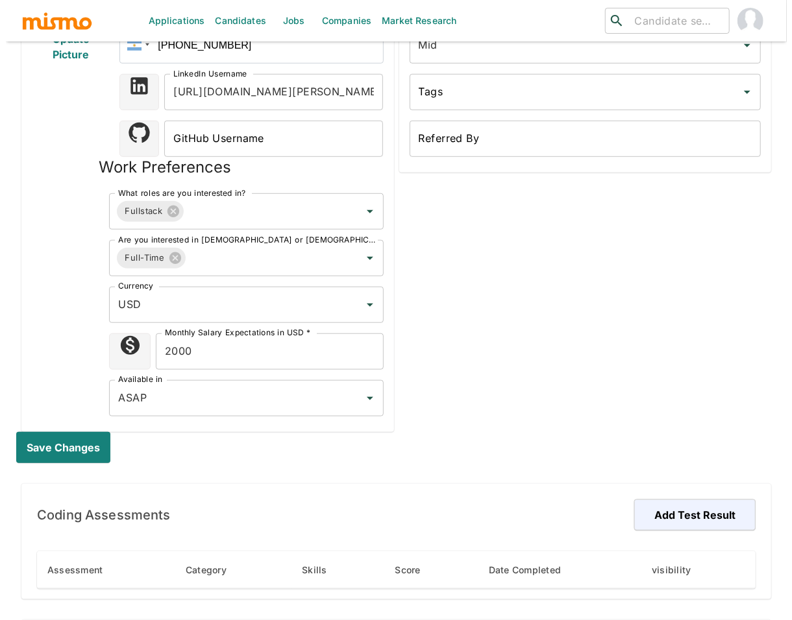
scroll to position [569, 0]
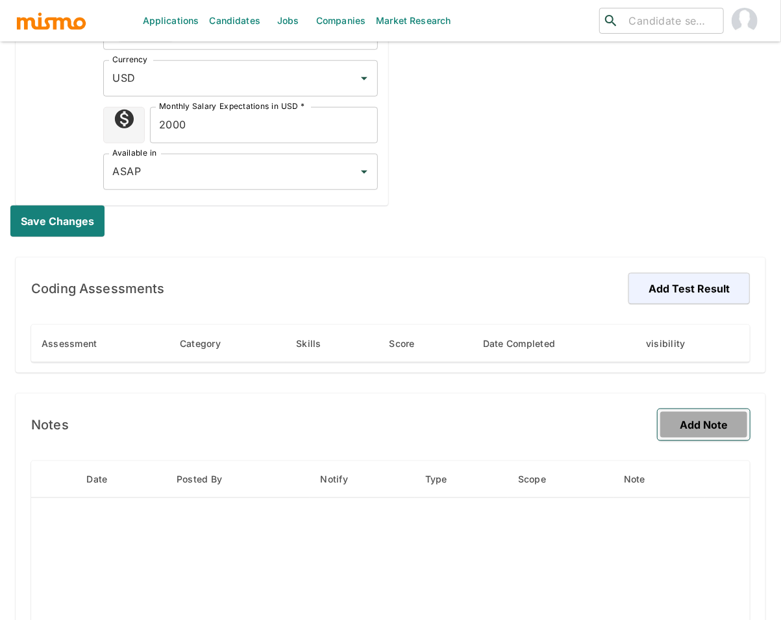
click at [683, 432] on button "Add Note" at bounding box center [703, 425] width 92 height 31
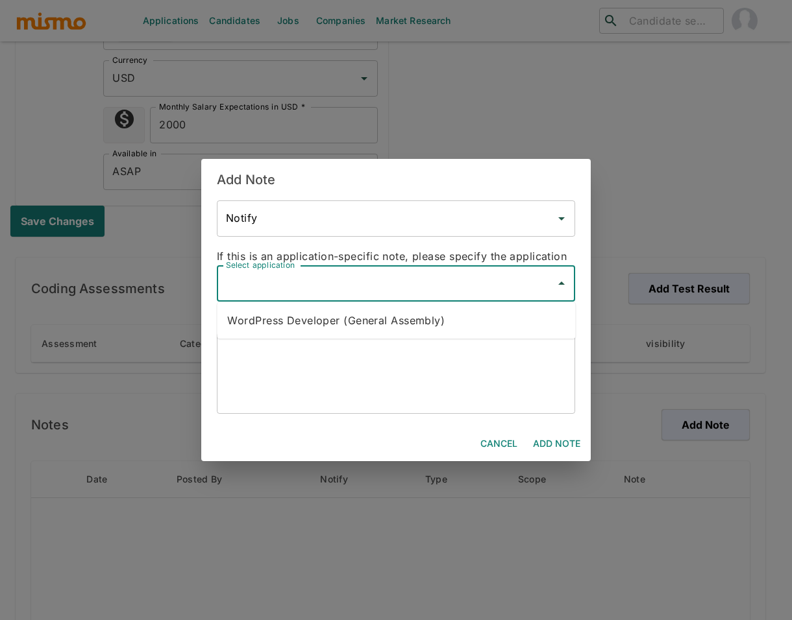
click at [436, 282] on input "Select application" at bounding box center [386, 283] width 327 height 25
click at [399, 315] on li "WordPress Developer (General Assembly)" at bounding box center [396, 321] width 358 height 26
type input "WordPress Developer (General Assembly)"
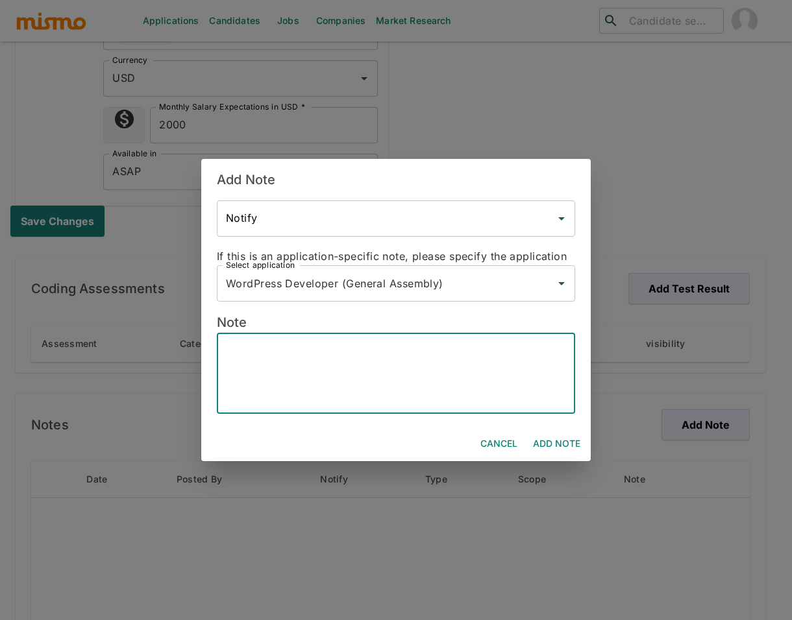
click at [365, 357] on textarea at bounding box center [396, 374] width 340 height 60
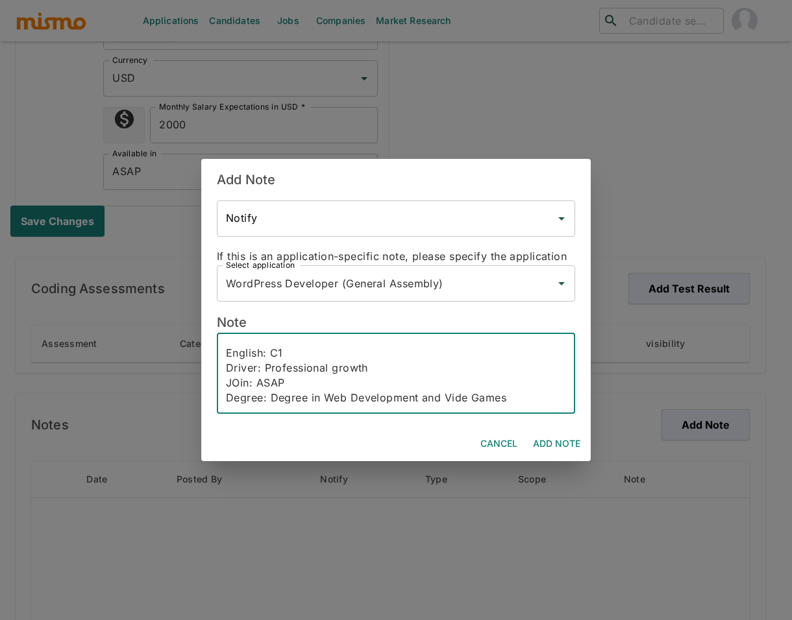
click at [465, 398] on textarea "Email: Phone: Lives: Argentina English: C1 Driver: Professional growth JOin: AS…" at bounding box center [396, 374] width 340 height 60
click at [520, 398] on textarea "Email: Phone: Lives: Argentina English: C1 Driver: Professional growth JOin: AS…" at bounding box center [396, 374] width 340 height 60
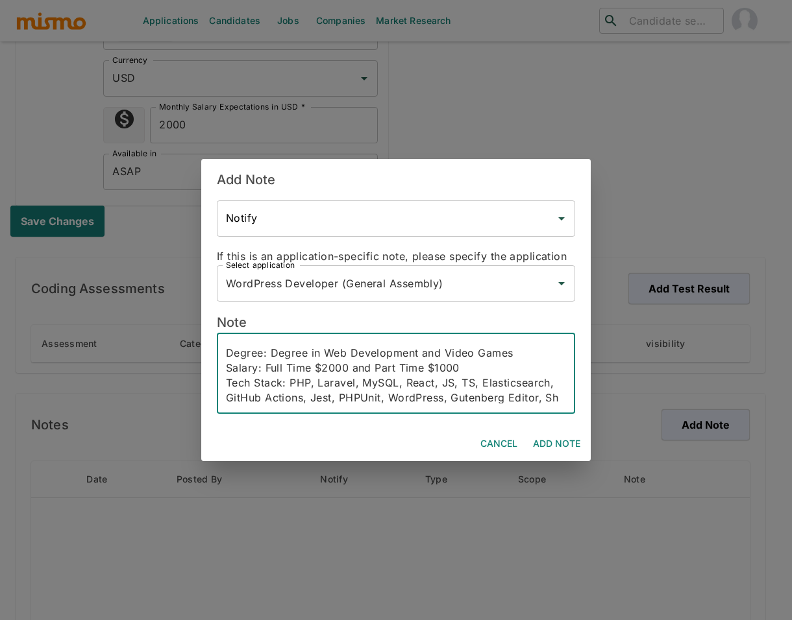
scroll to position [103, 0]
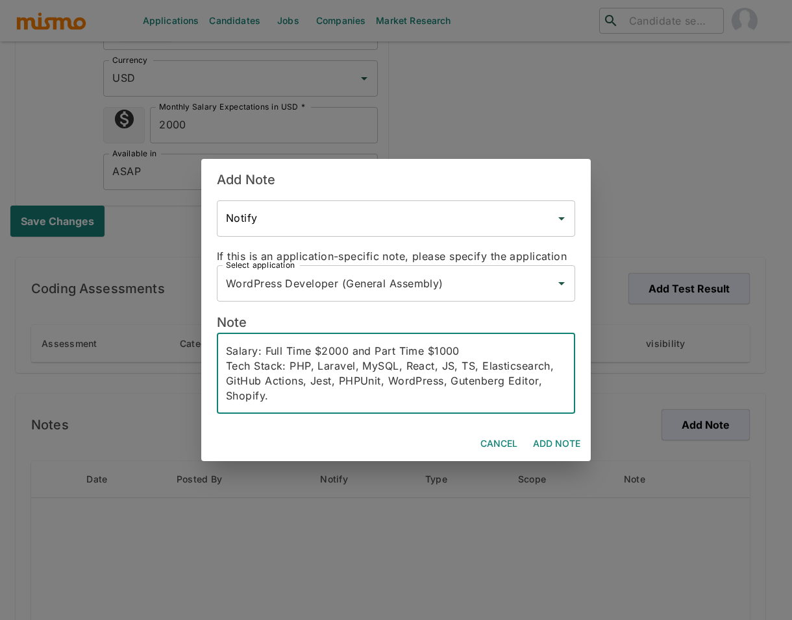
paste textarea "Full Stack Developer with over 7 years of experience delivering scalable platfo…"
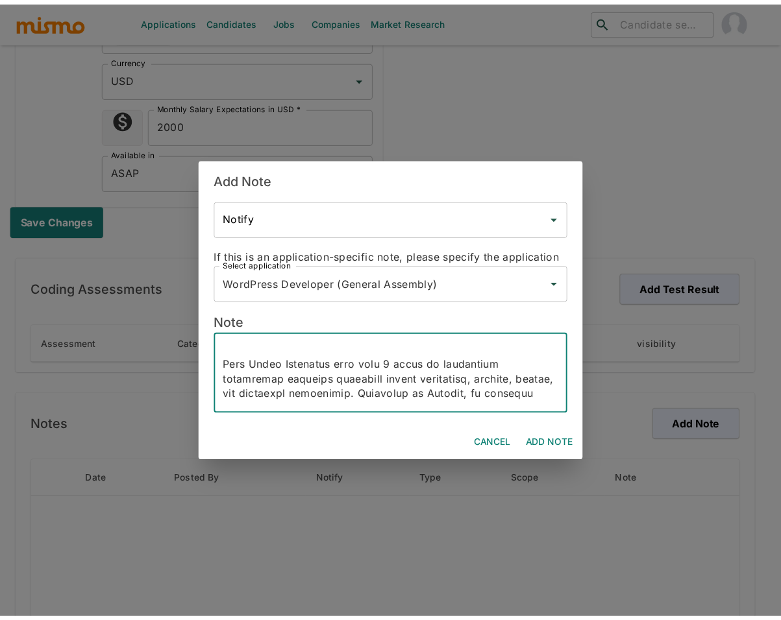
scroll to position [163, 0]
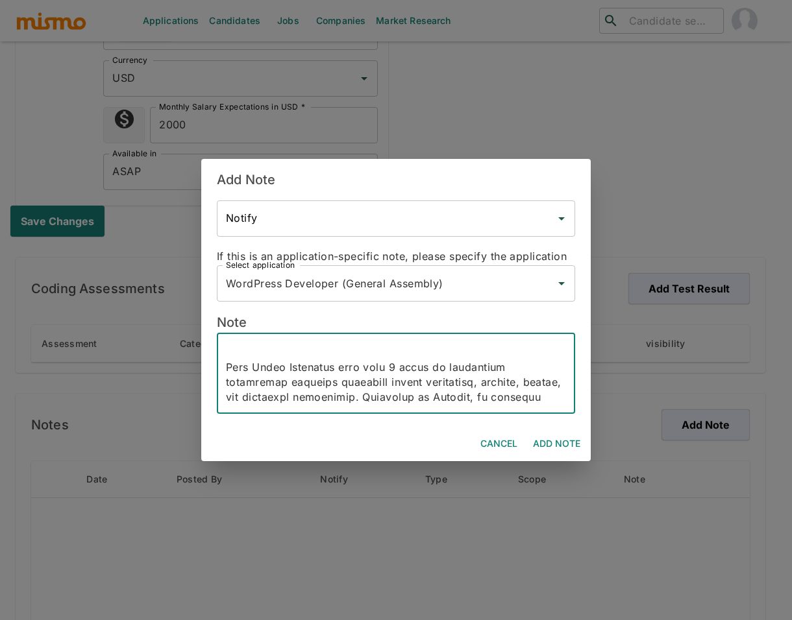
type textarea "Email: Phone: Lives: Argentina English: C1 Driver: Professional growth JOin: AS…"
click at [544, 441] on button "Add Note" at bounding box center [557, 444] width 58 height 24
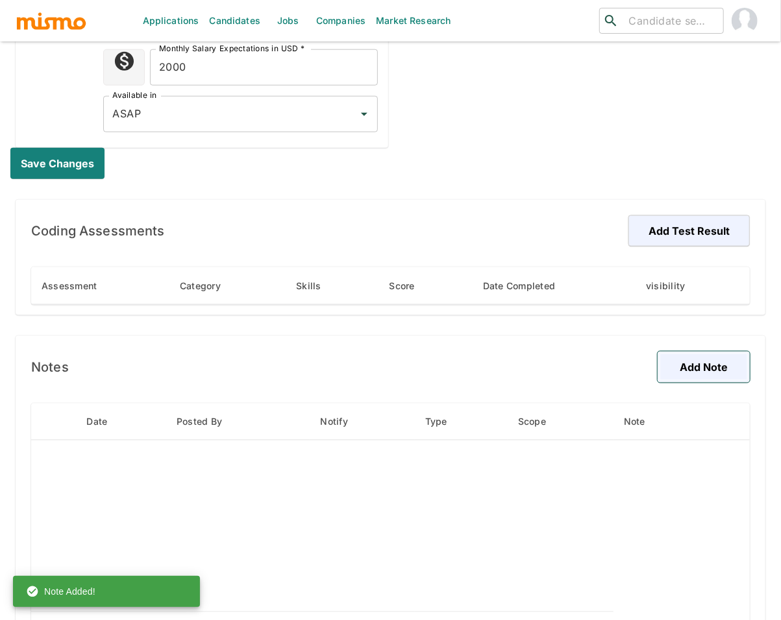
scroll to position [672, 0]
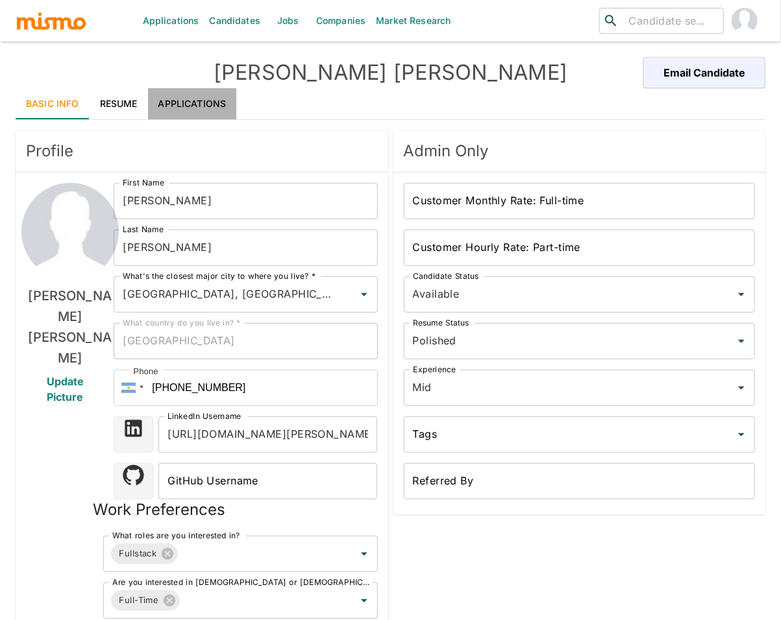
click at [184, 93] on link "Applications" at bounding box center [192, 103] width 89 height 31
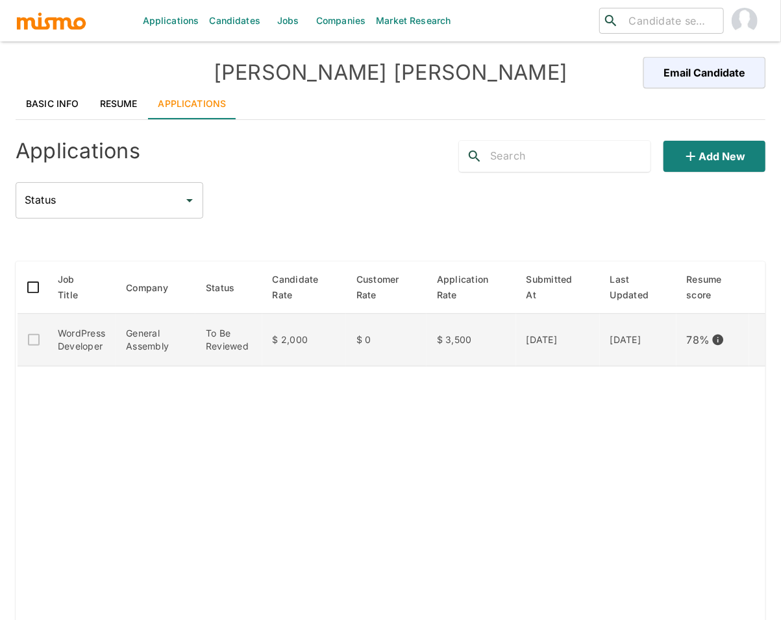
click at [234, 353] on td "To Be Reviewed" at bounding box center [228, 340] width 67 height 53
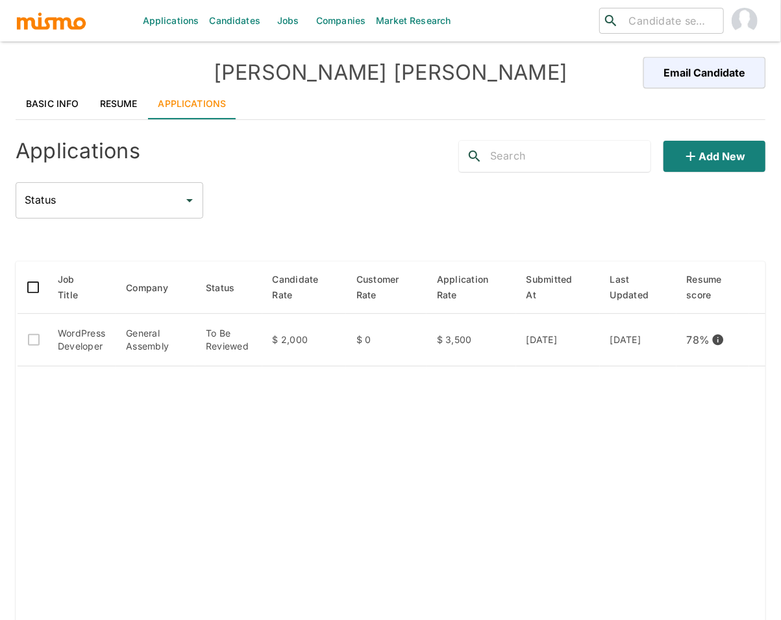
click at [107, 95] on link "Resume" at bounding box center [119, 103] width 58 height 31
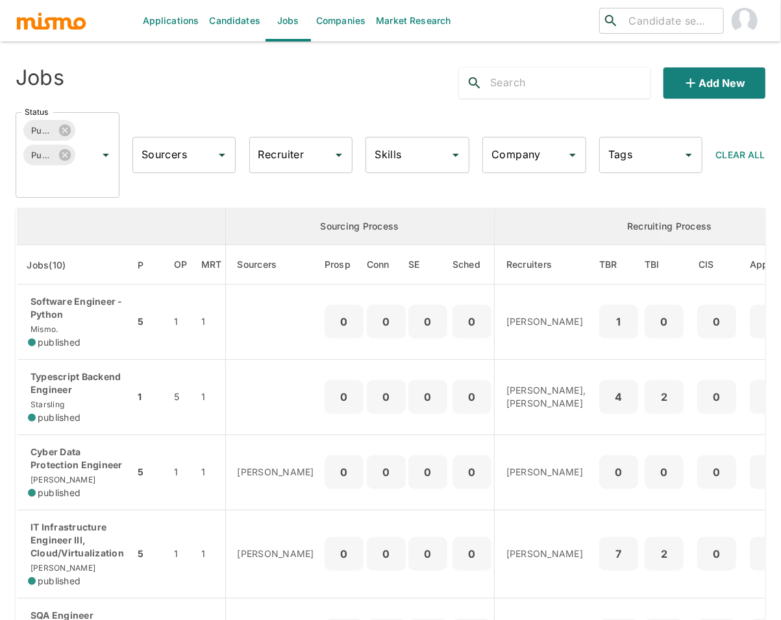
click at [552, 155] on input "Company" at bounding box center [524, 155] width 73 height 25
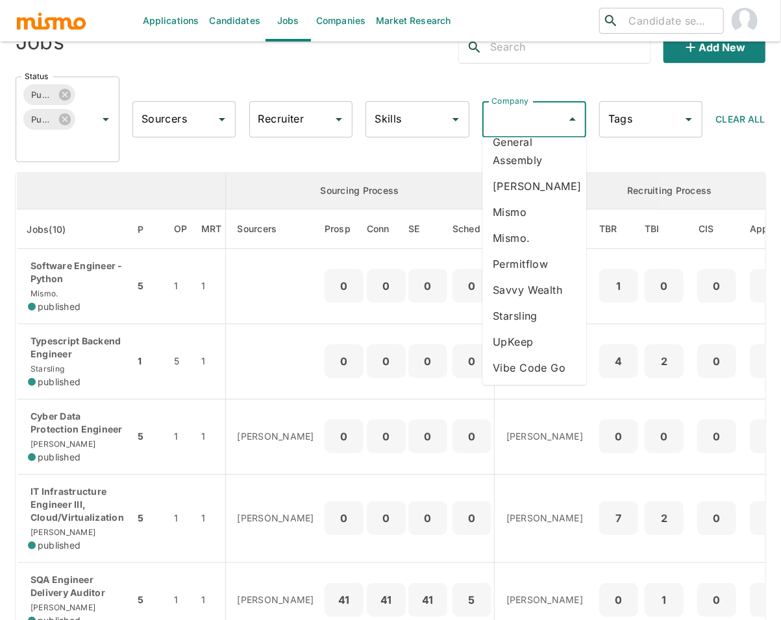
scroll to position [119, 0]
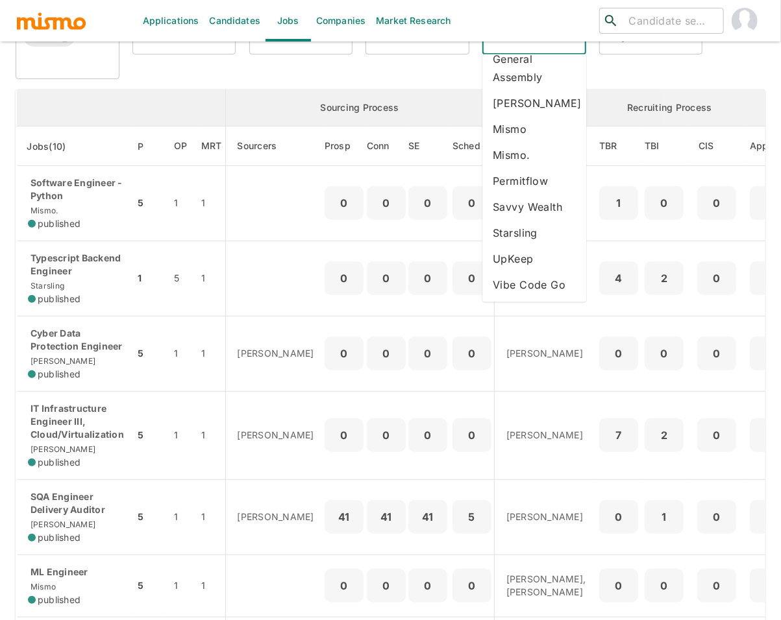
click at [524, 289] on li "Vibe Code Go" at bounding box center [534, 285] width 104 height 26
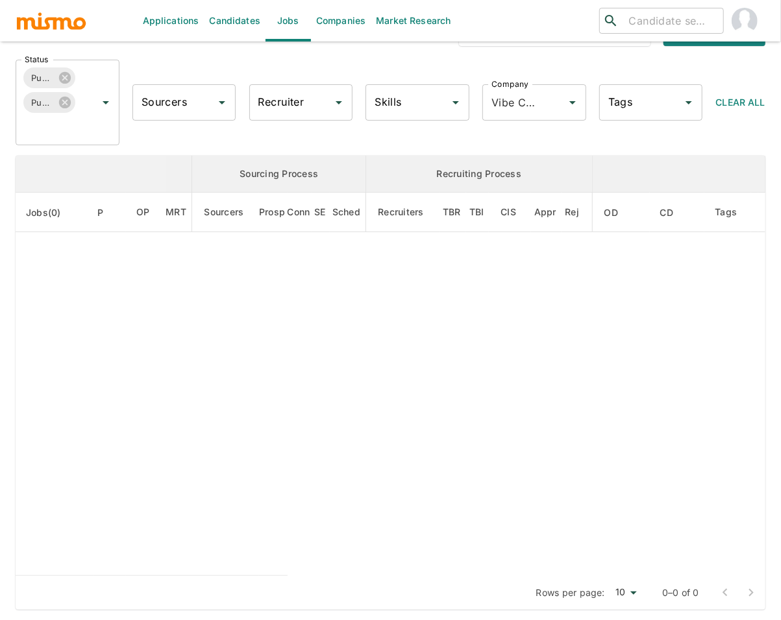
scroll to position [52, 0]
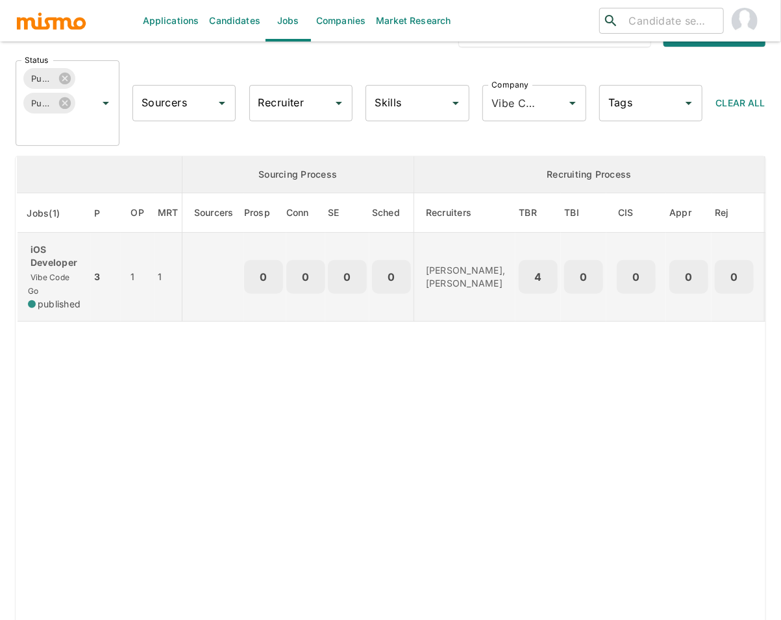
click at [36, 253] on p "iOS Developer" at bounding box center [54, 256] width 53 height 26
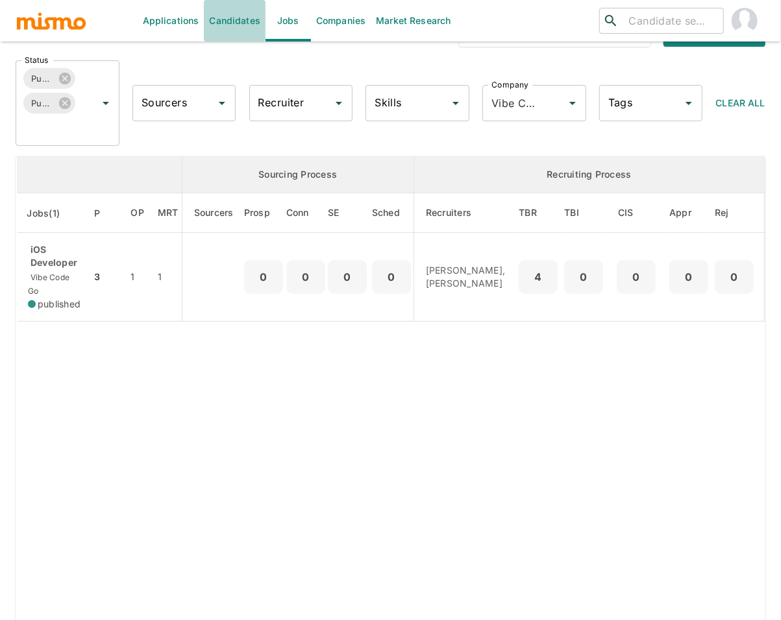
click at [250, 25] on link "Candidates" at bounding box center [235, 21] width 62 height 42
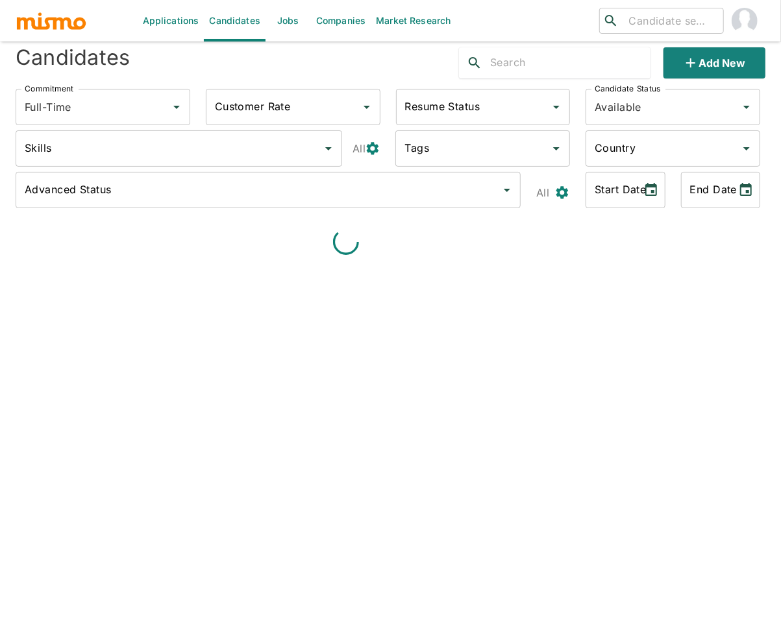
click at [559, 56] on input "text" at bounding box center [570, 63] width 160 height 21
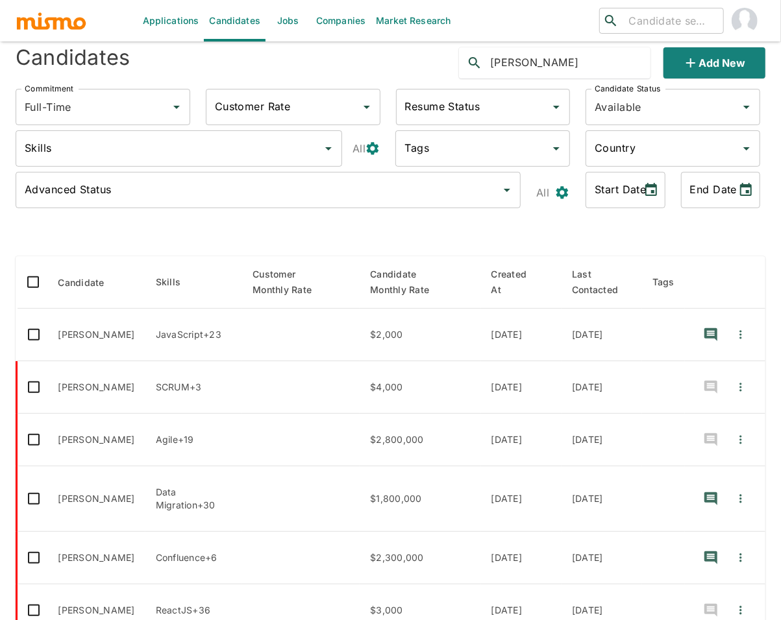
type input "emiliano"
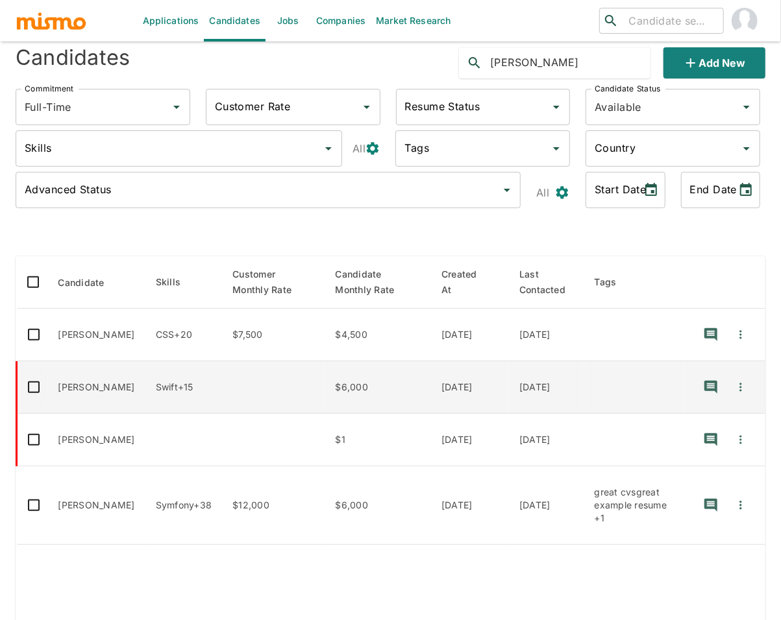
click at [114, 381] on td "[PERSON_NAME]" at bounding box center [96, 387] width 97 height 53
click at [228, 389] on td "enhanced table" at bounding box center [273, 387] width 103 height 53
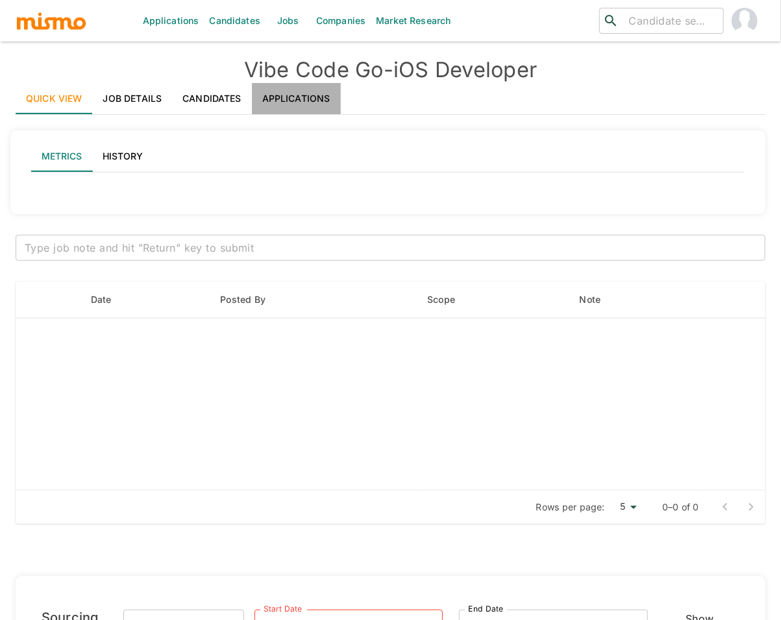
click at [312, 99] on link "Applications" at bounding box center [296, 98] width 89 height 31
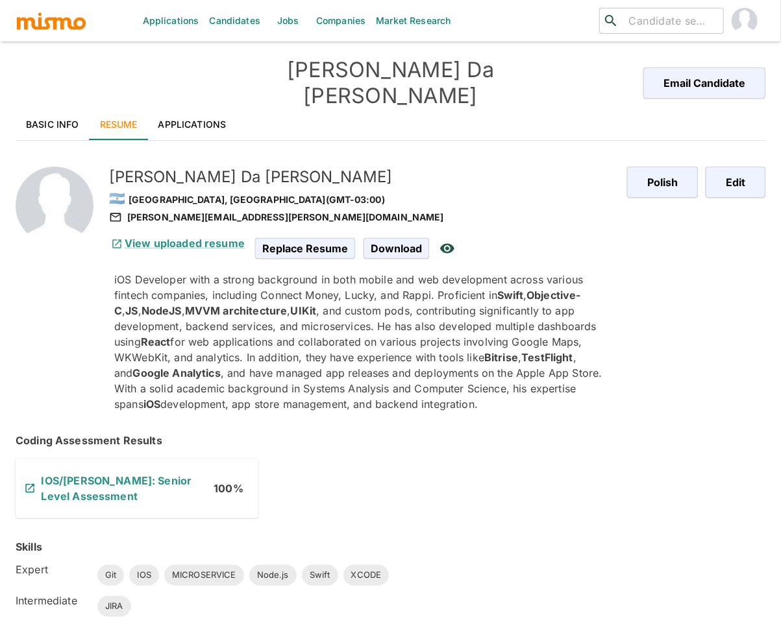
click at [201, 109] on link "Applications" at bounding box center [192, 124] width 89 height 31
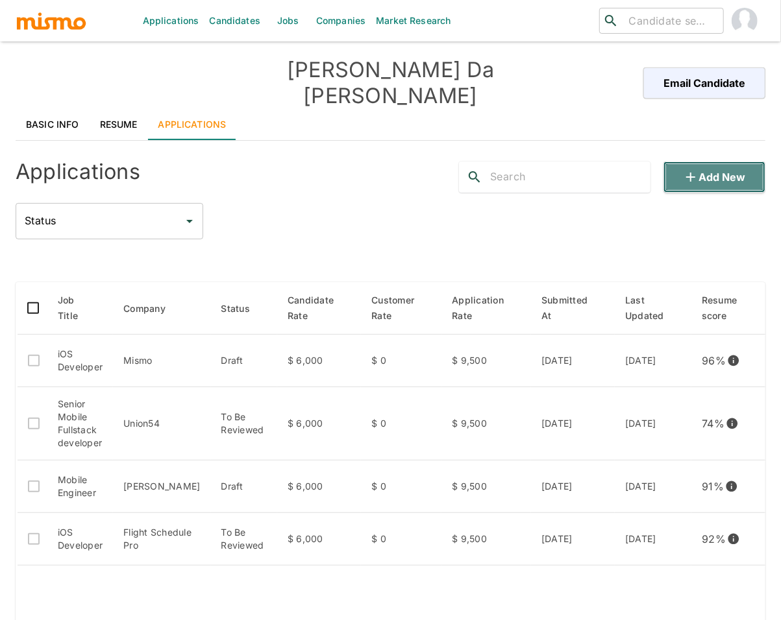
click at [707, 162] on button "Add new" at bounding box center [714, 177] width 102 height 31
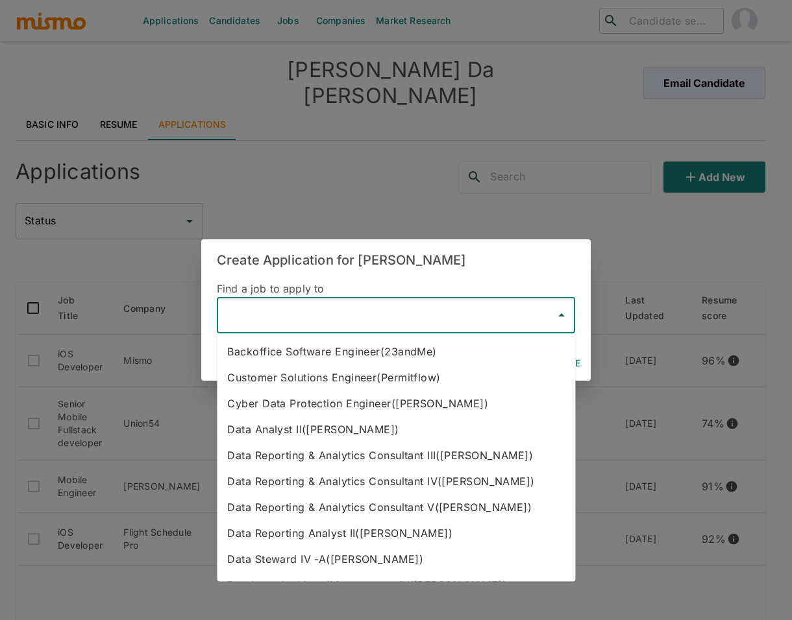
click at [372, 315] on input "text" at bounding box center [386, 315] width 327 height 25
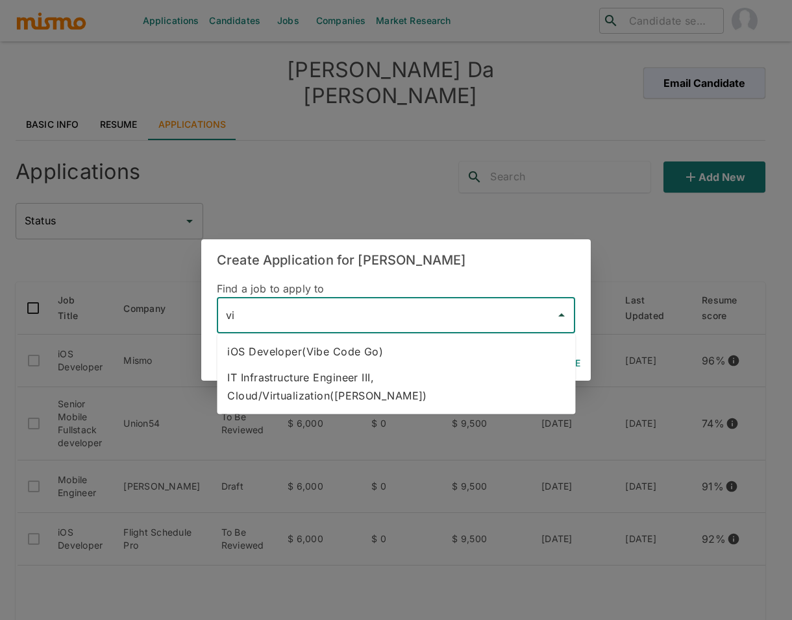
click at [411, 354] on li "iOS Developer(Vibe Code Go)" at bounding box center [396, 352] width 358 height 26
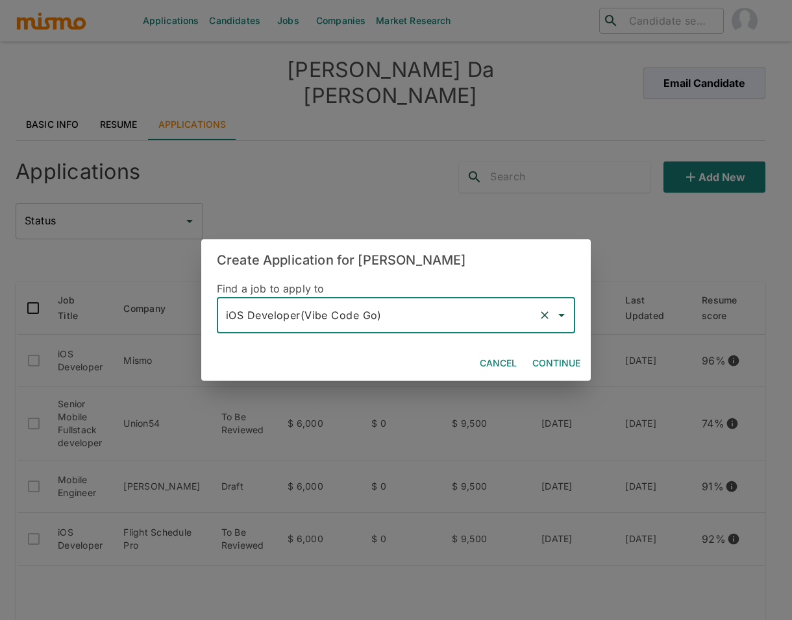
type input "iOS Developer(Vibe Code Go)"
click at [572, 363] on button "Continue" at bounding box center [556, 364] width 58 height 24
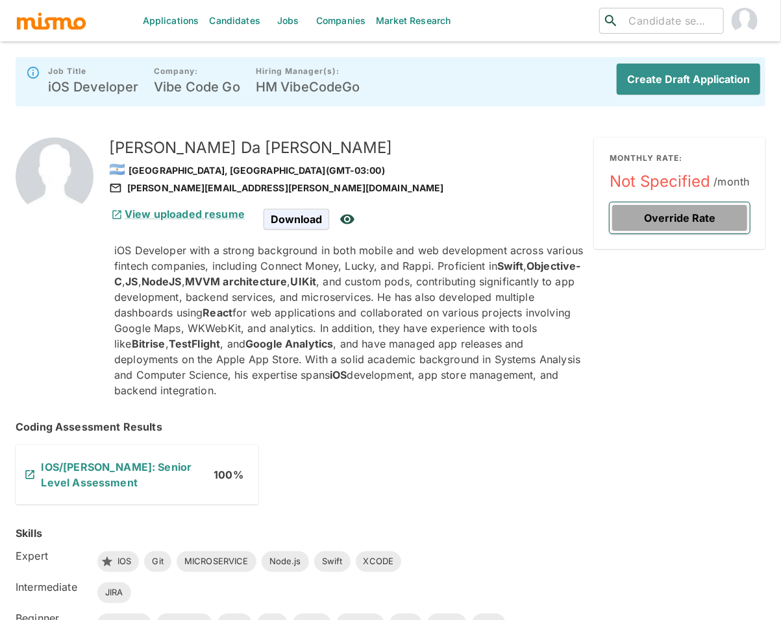
click at [718, 219] on button "Override Rate" at bounding box center [679, 217] width 140 height 31
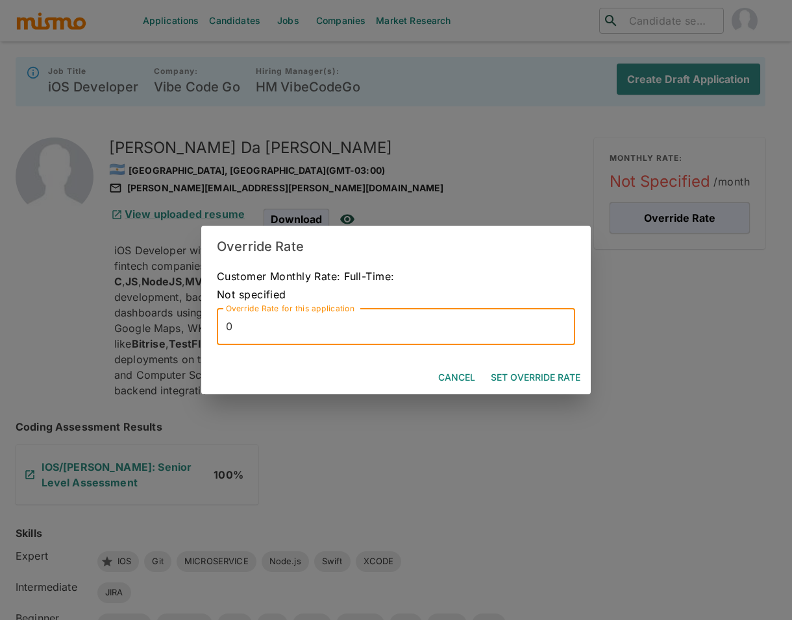
click at [456, 329] on input "0" at bounding box center [396, 327] width 358 height 36
type input "9500"
click at [548, 374] on button "Set Override Rate" at bounding box center [535, 378] width 100 height 24
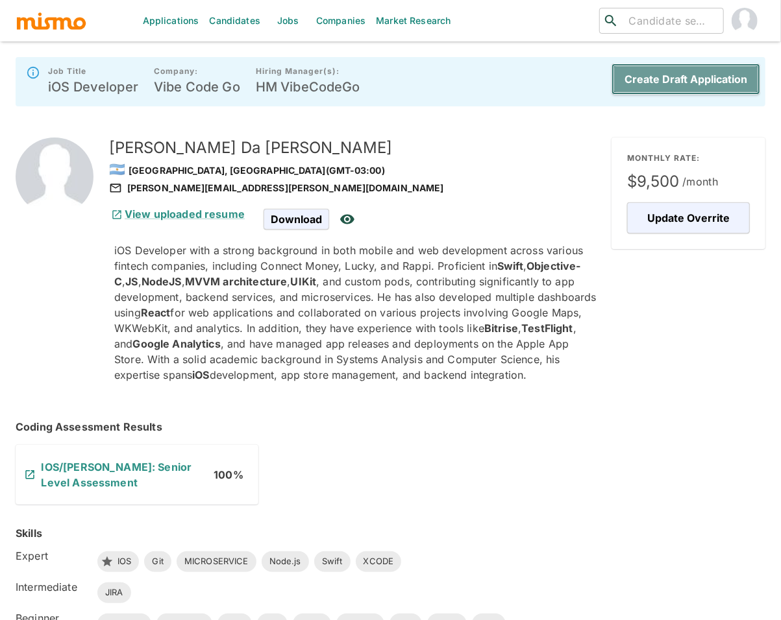
click at [715, 81] on button "Create Draft Application" at bounding box center [685, 79] width 149 height 31
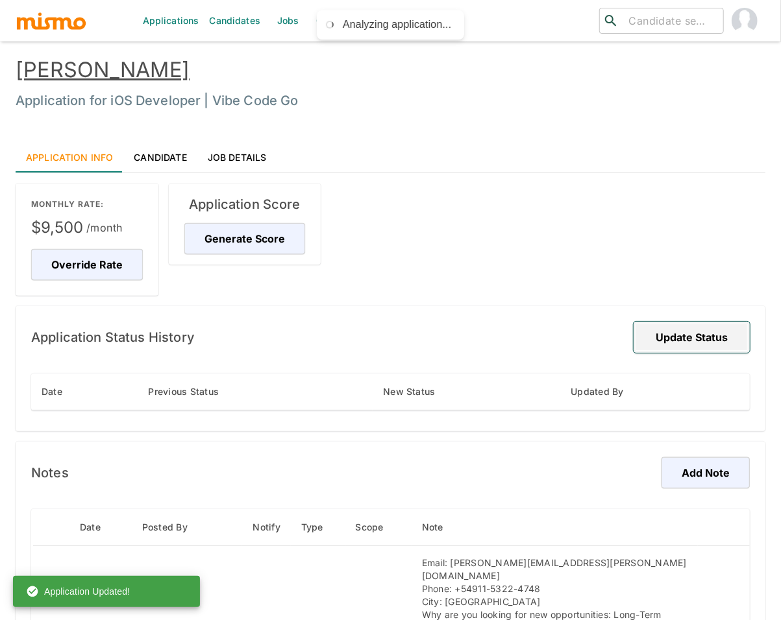
click at [702, 332] on button "Update Status" at bounding box center [691, 337] width 116 height 31
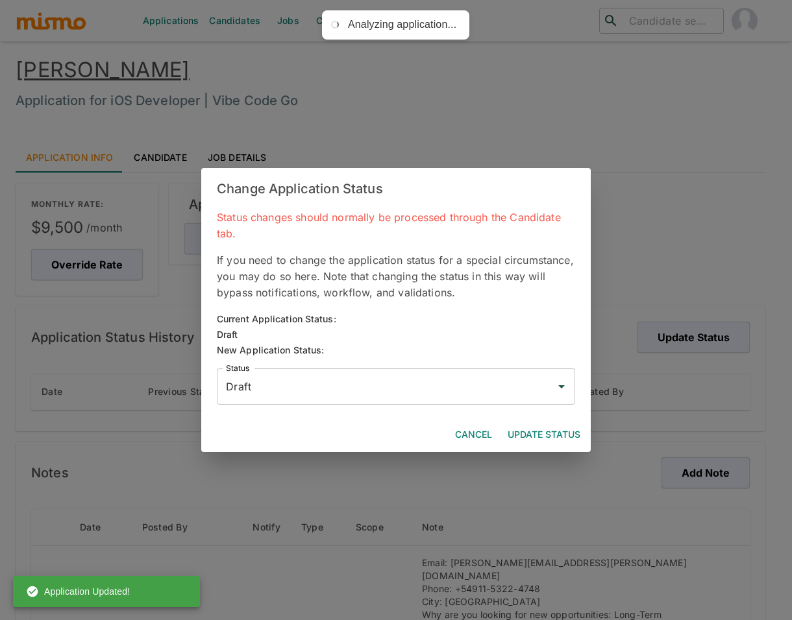
click at [452, 371] on div "Draft Status" at bounding box center [396, 387] width 358 height 36
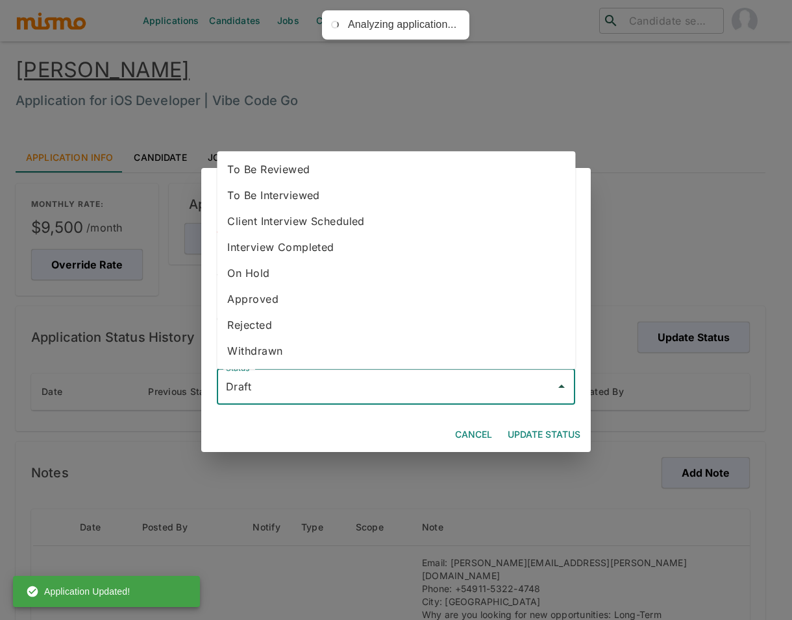
click at [329, 175] on li "To Be Reviewed" at bounding box center [396, 169] width 358 height 26
type input "To Be Reviewed"
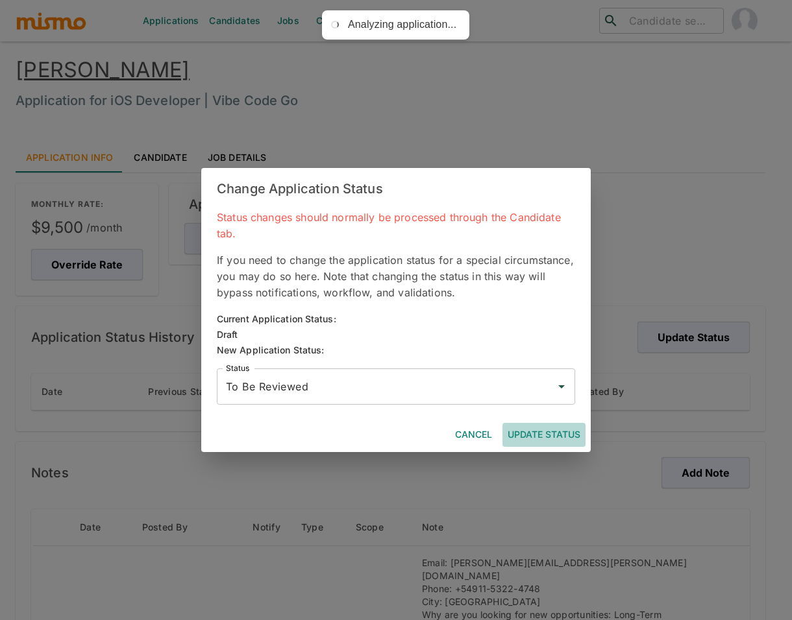
click at [537, 432] on button "Update Status" at bounding box center [543, 435] width 83 height 24
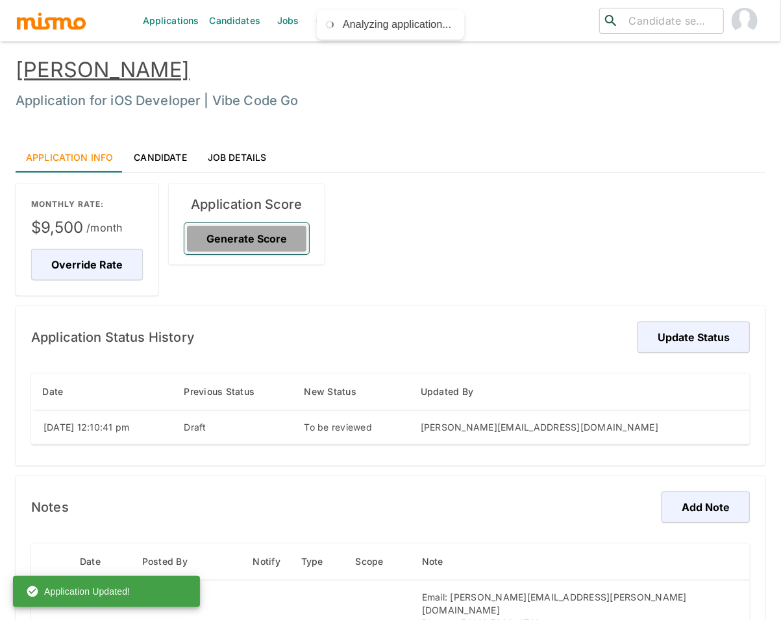
click at [245, 239] on button "Generate Score" at bounding box center [246, 238] width 125 height 31
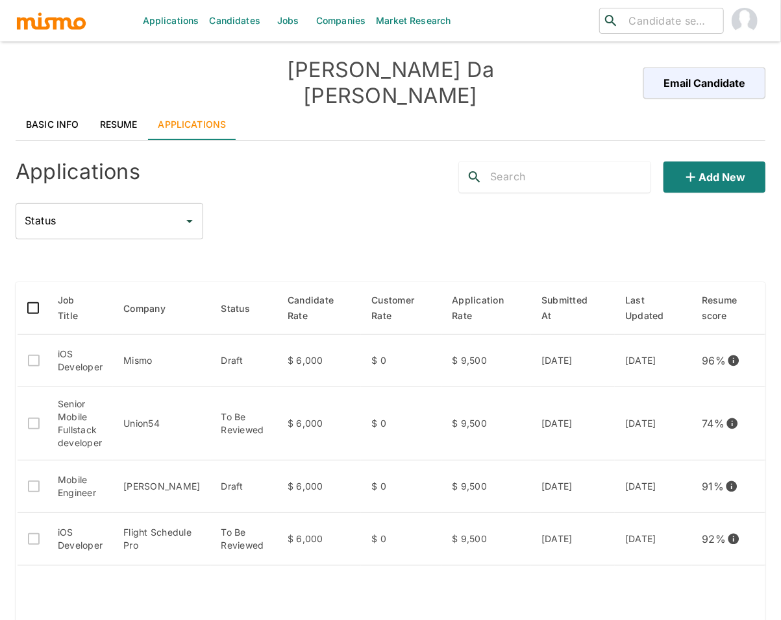
click at [63, 110] on link "Basic Info" at bounding box center [53, 124] width 74 height 31
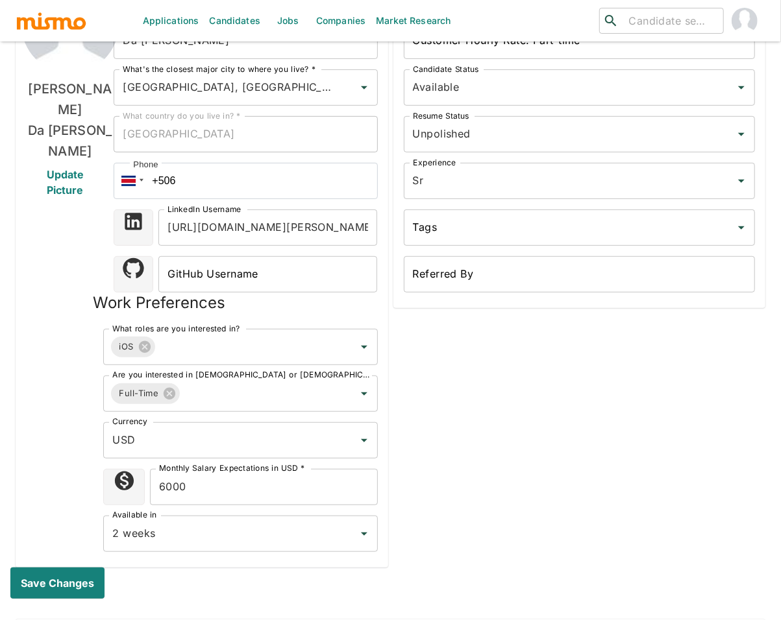
scroll to position [230, 0]
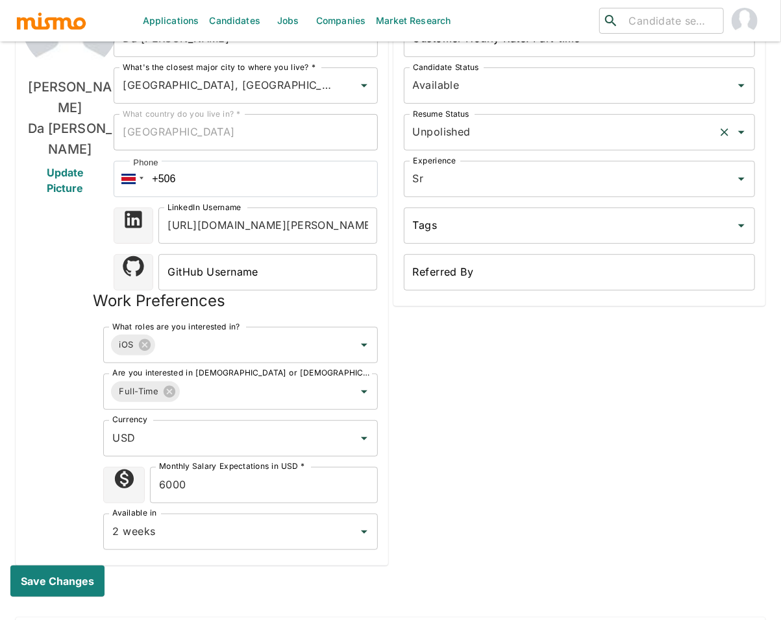
click at [488, 120] on input "Unpolished" at bounding box center [562, 132] width 304 height 25
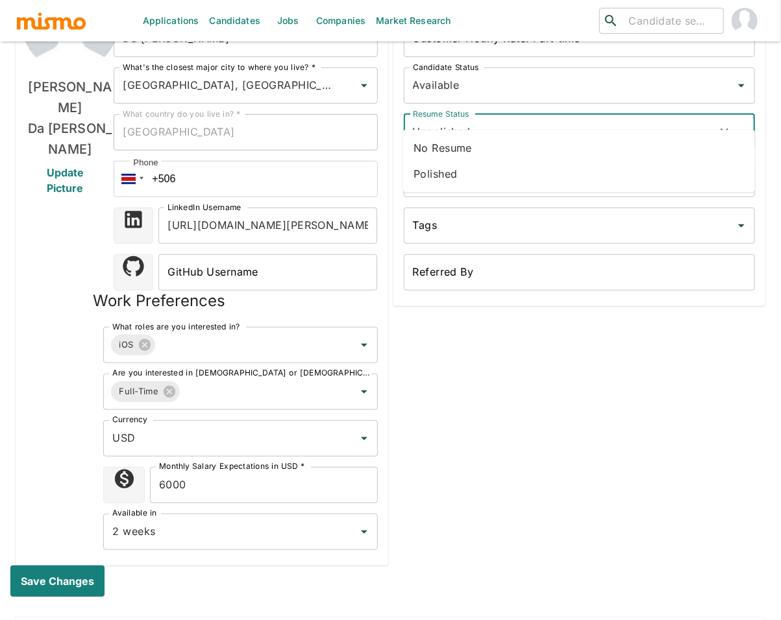
click at [448, 172] on li "Polished" at bounding box center [579, 174] width 352 height 26
type input "Polished"
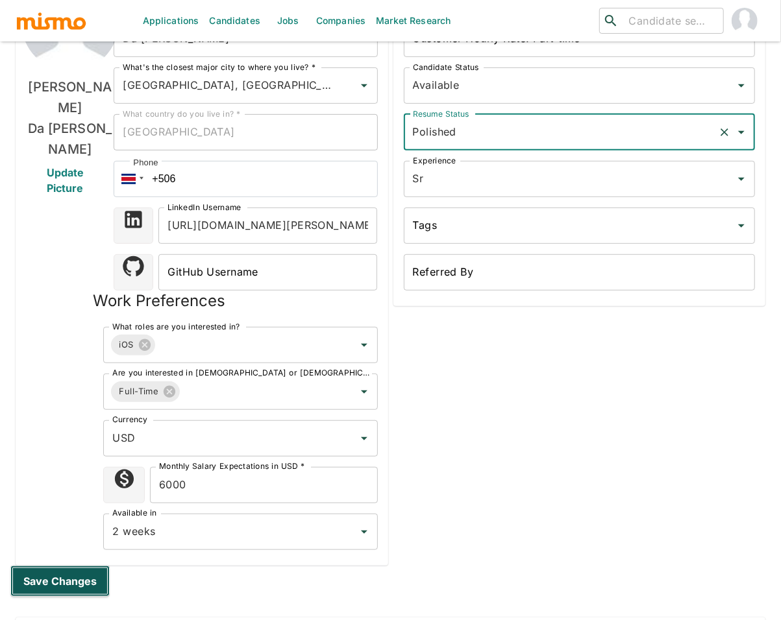
click at [58, 566] on button "Save changes" at bounding box center [59, 581] width 99 height 31
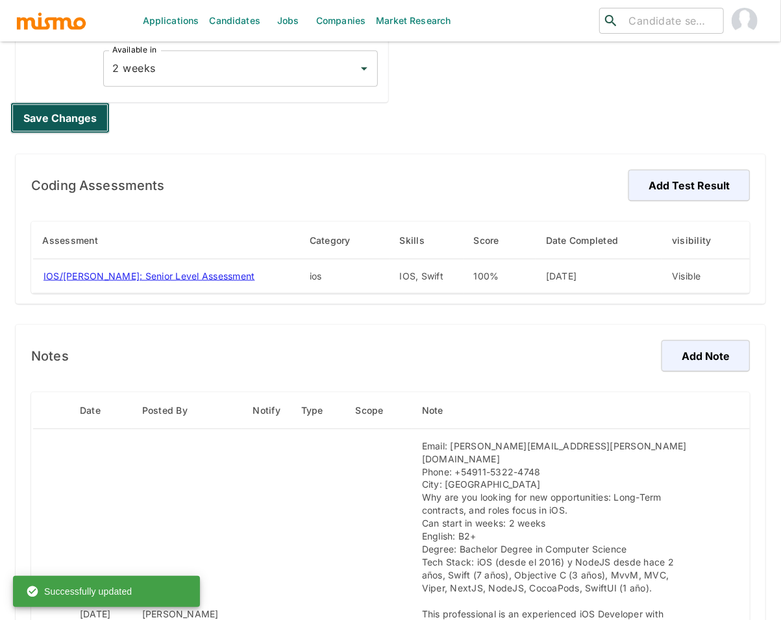
scroll to position [719, 0]
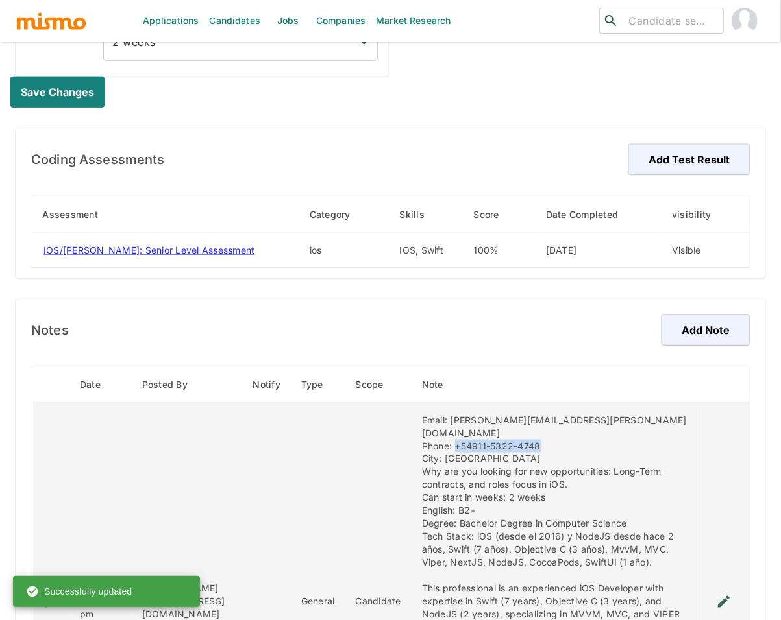
drag, startPoint x: 562, startPoint y: 410, endPoint x: 476, endPoint y: 411, distance: 85.7
click at [476, 414] on div "Email: emiliano.daluz@gmail.com Phone: +54911-5322-4748 City: Buenos Aires Why …" at bounding box center [554, 602] width 265 height 376
copy div "+54911-5322-4748"
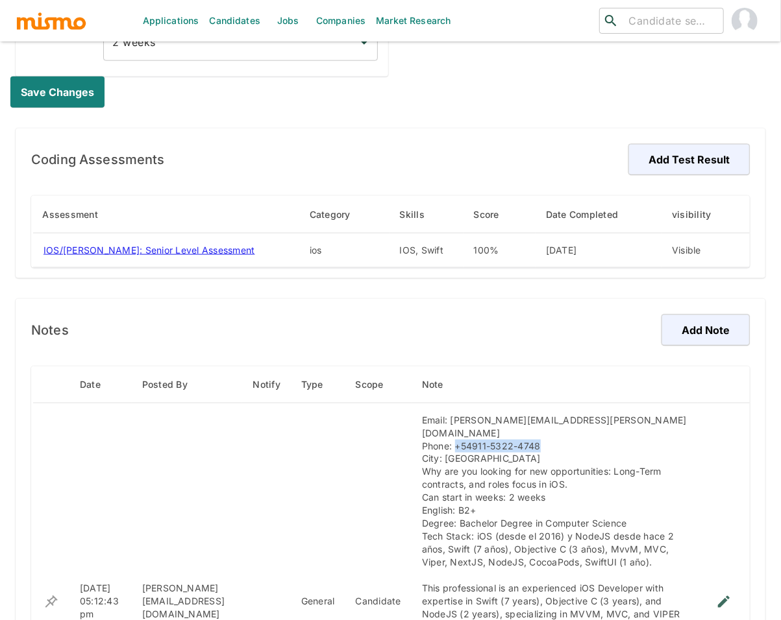
scroll to position [14, 0]
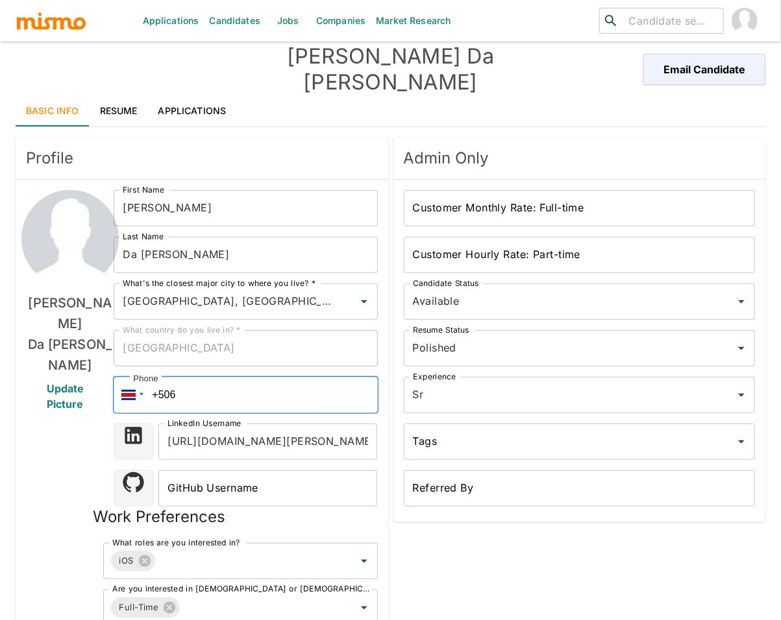
click at [204, 377] on input "+506" at bounding box center [245, 395] width 263 height 36
type input "+5"
paste input "+54 (91) 15322474"
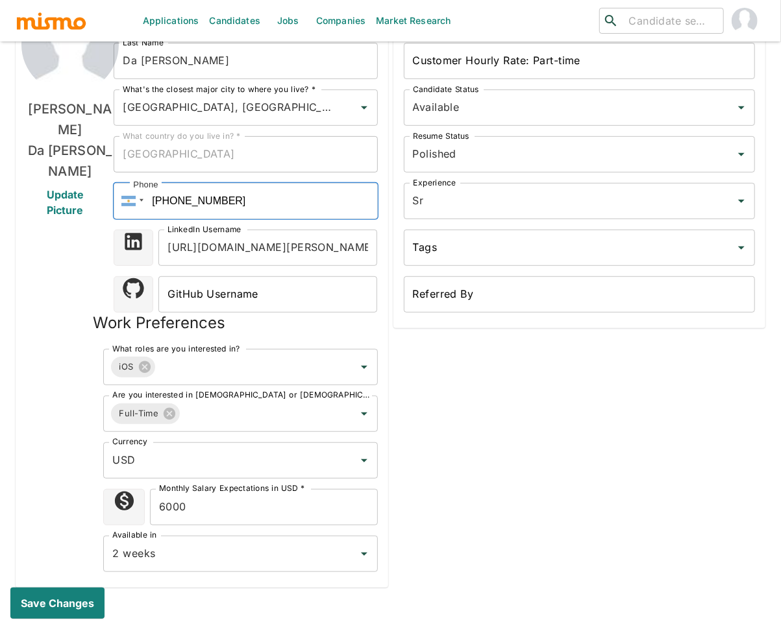
scroll to position [210, 0]
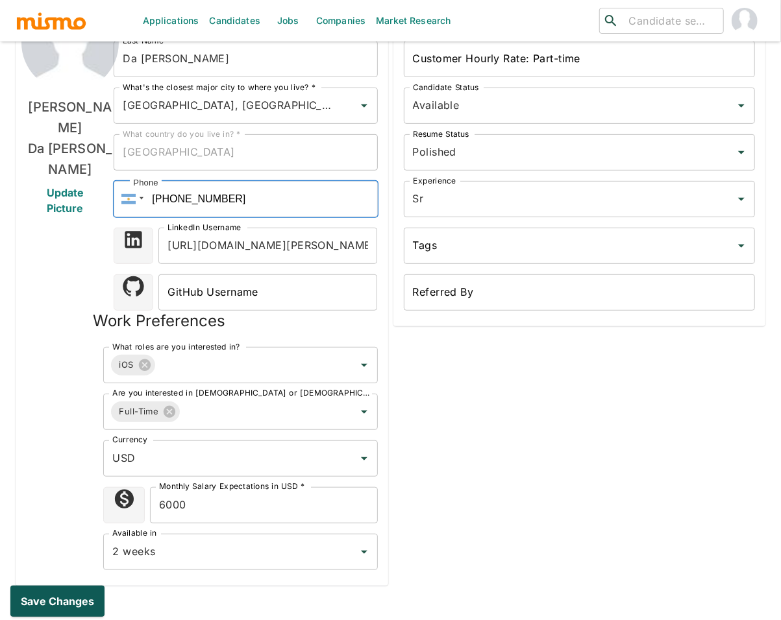
type input "+54 (91) 15322474"
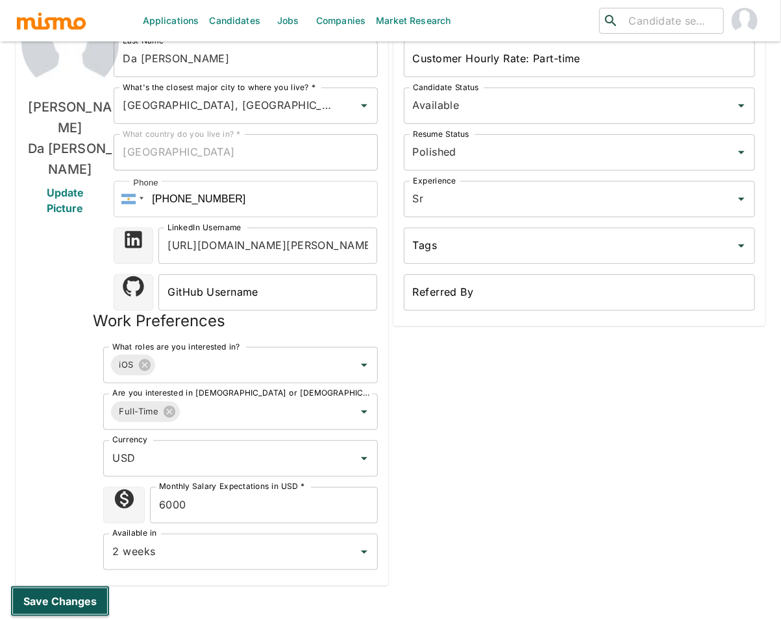
click at [73, 586] on button "Save changes" at bounding box center [59, 601] width 99 height 31
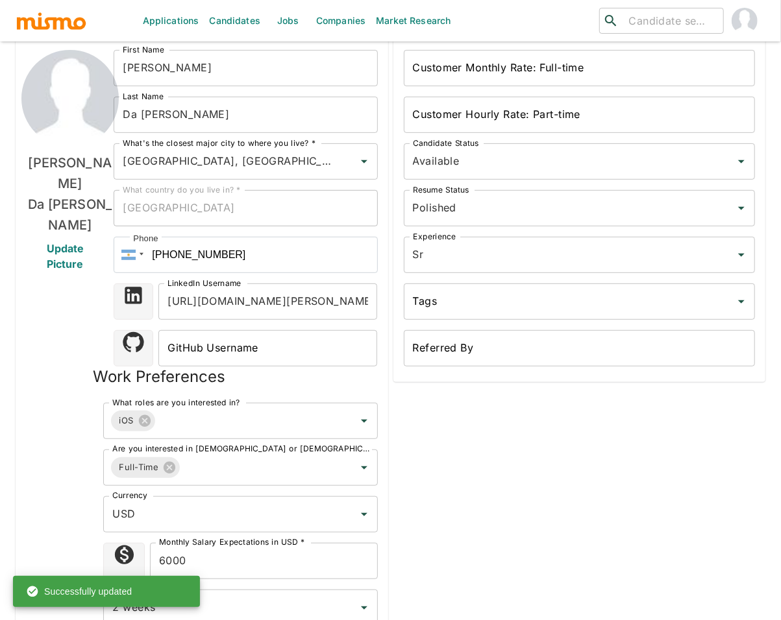
scroll to position [0, 0]
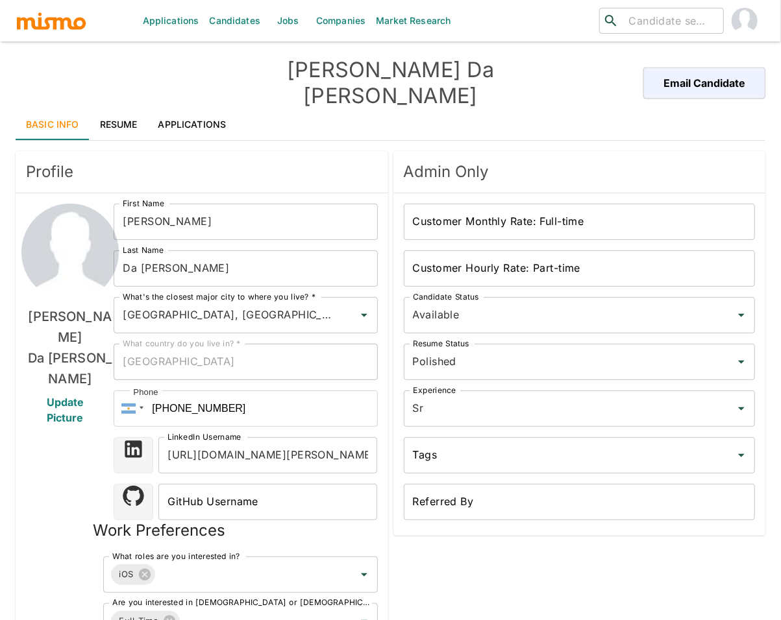
click at [233, 11] on link "Candidates" at bounding box center [235, 21] width 62 height 42
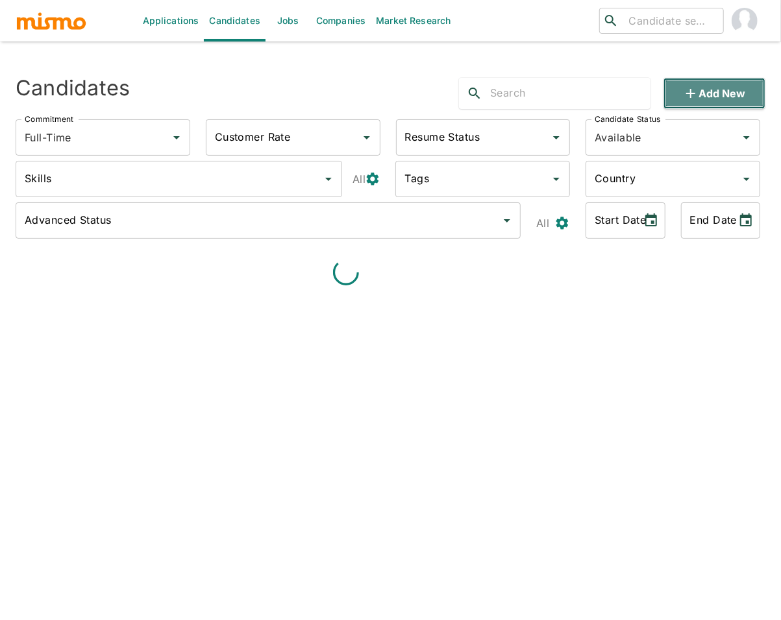
click at [696, 83] on button "Add new" at bounding box center [714, 93] width 102 height 31
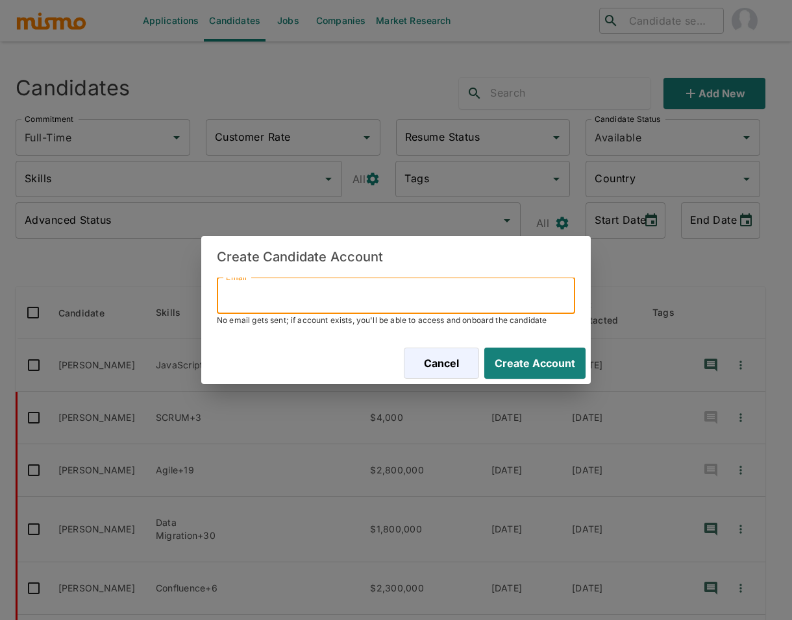
click at [330, 300] on input "Email" at bounding box center [396, 296] width 358 height 36
paste input "[EMAIL_ADDRESS][DOMAIN_NAME]"
type input "[EMAIL_ADDRESS][DOMAIN_NAME]"
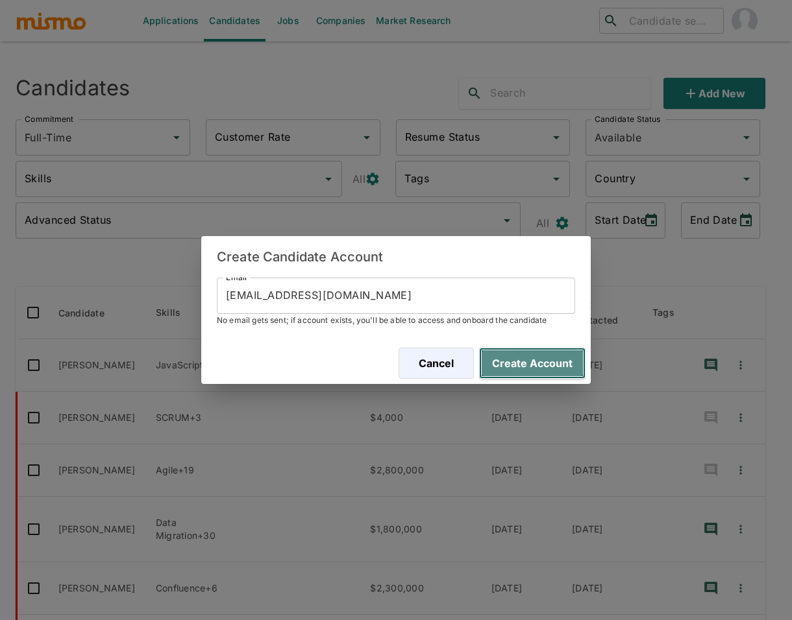
click at [548, 365] on button "Create Account" at bounding box center [532, 363] width 106 height 31
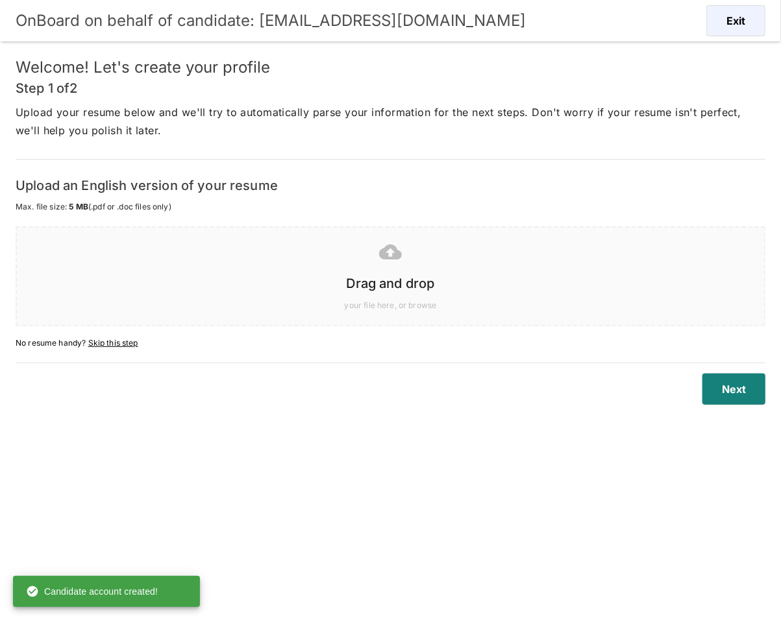
click at [459, 269] on div "Drag and drop" at bounding box center [388, 281] width 726 height 26
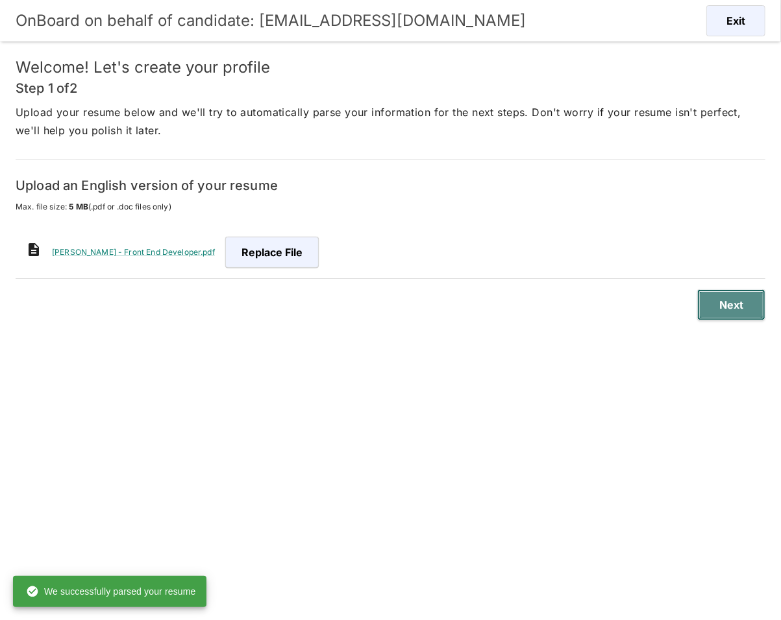
click at [745, 306] on button "Next" at bounding box center [731, 304] width 68 height 31
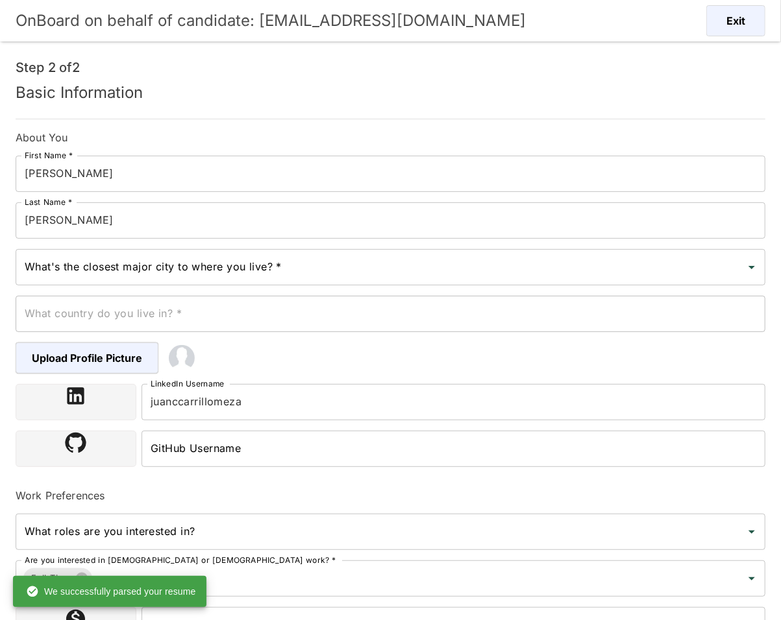
click at [324, 267] on input "What's the closest major city to where you live? *" at bounding box center [380, 267] width 718 height 25
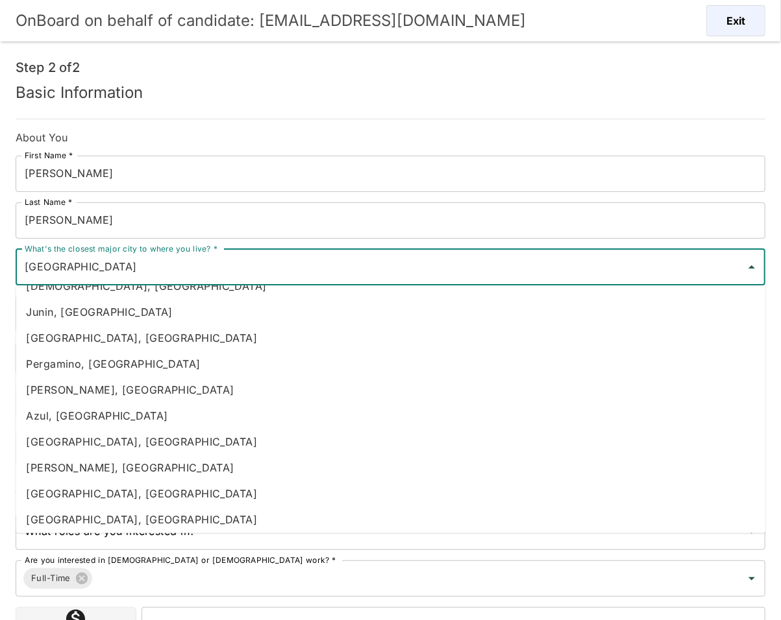
scroll to position [644, 0]
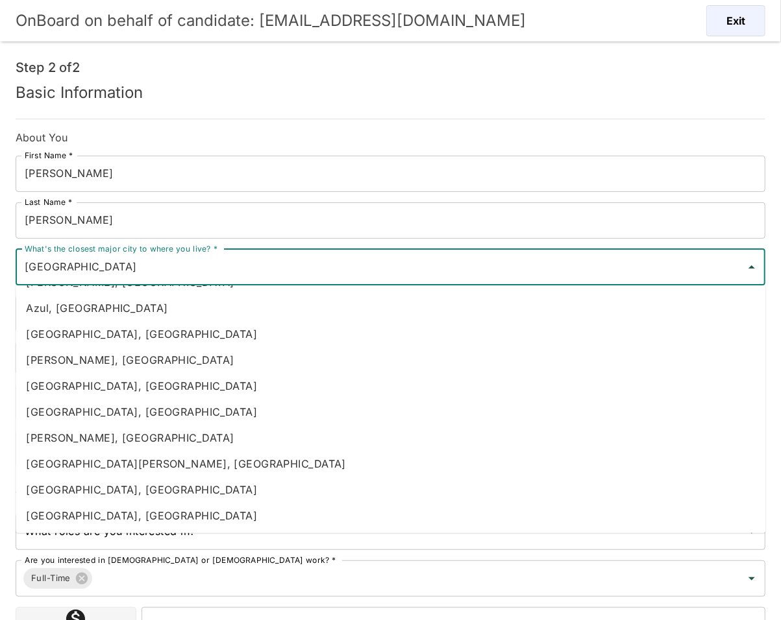
click at [150, 519] on li "[GEOGRAPHIC_DATA], [GEOGRAPHIC_DATA]" at bounding box center [391, 516] width 750 height 26
type input "[GEOGRAPHIC_DATA], [GEOGRAPHIC_DATA]"
type input "[GEOGRAPHIC_DATA]"
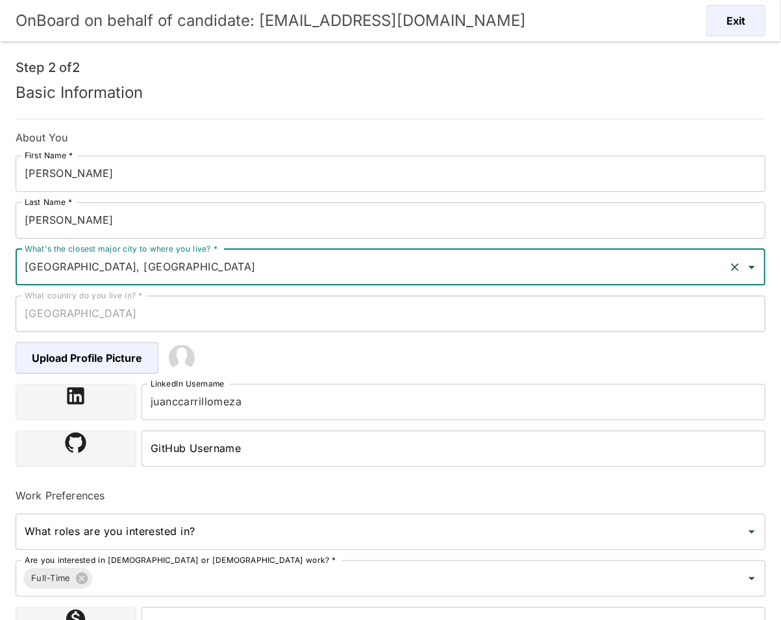
type input "[GEOGRAPHIC_DATA], [GEOGRAPHIC_DATA]"
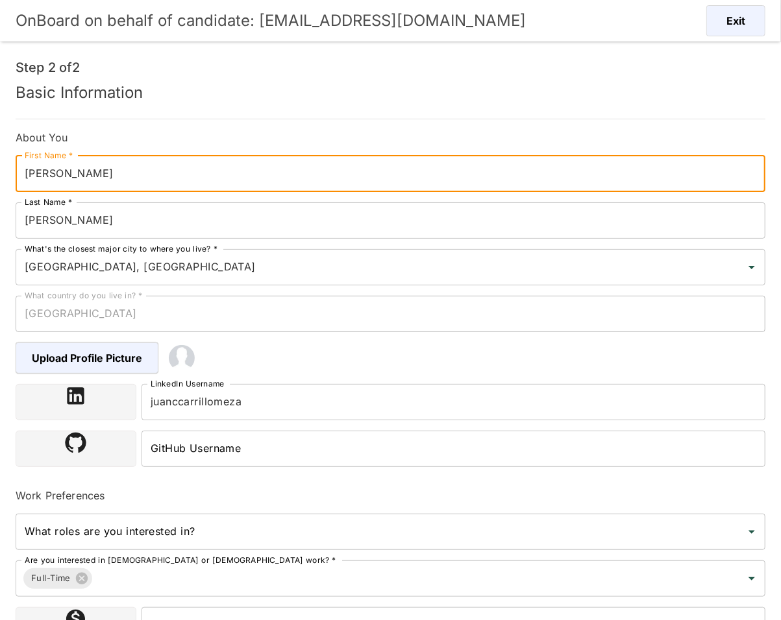
click at [84, 176] on input "JUAN" at bounding box center [391, 174] width 750 height 36
type input "[PERSON_NAME]"
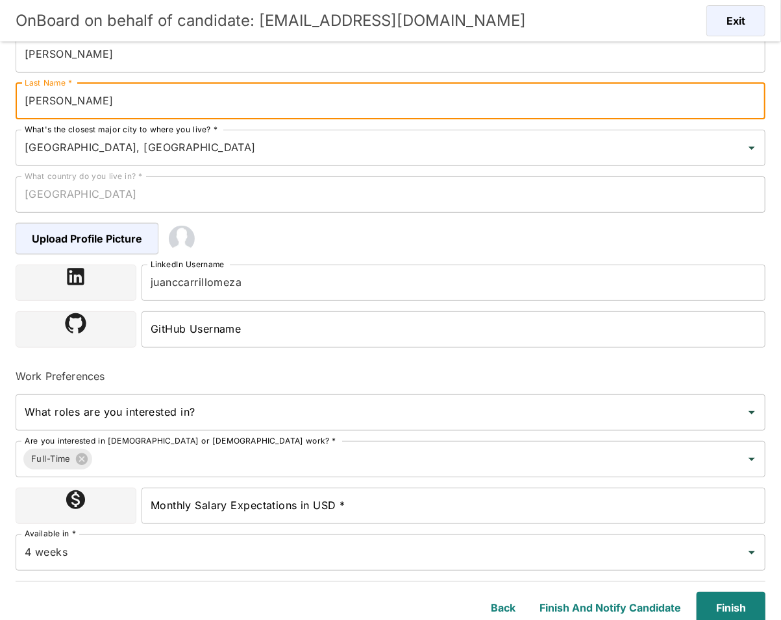
scroll to position [121, 0]
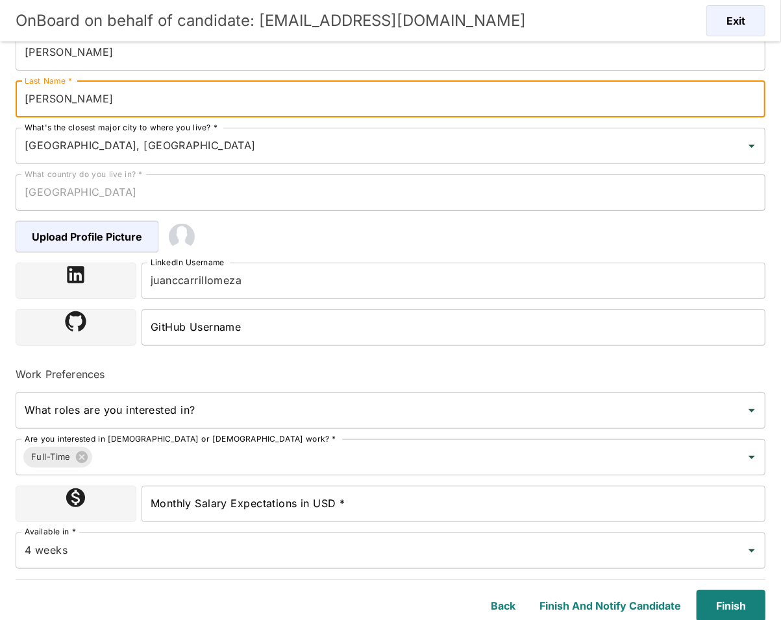
type input "[PERSON_NAME]"
click at [315, 416] on input "What roles are you interested in?" at bounding box center [380, 410] width 718 height 25
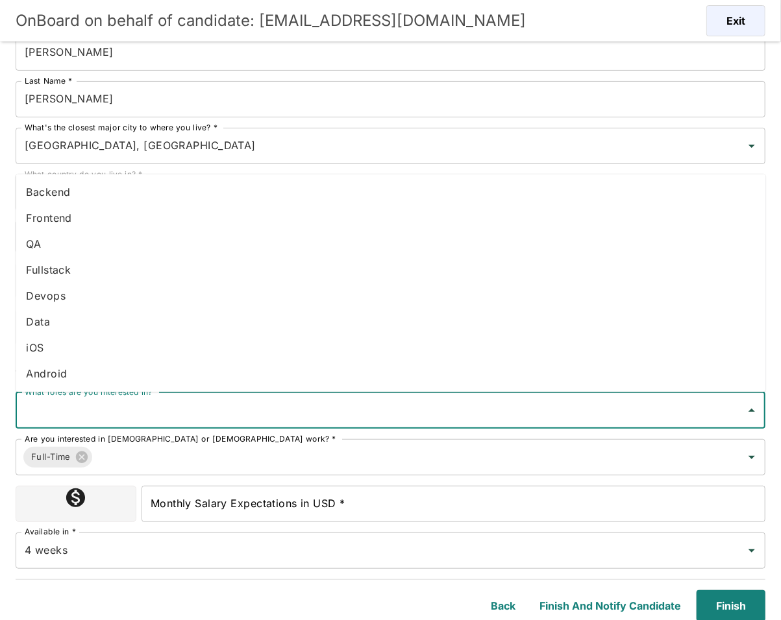
click at [90, 267] on li "Fullstack" at bounding box center [391, 271] width 750 height 26
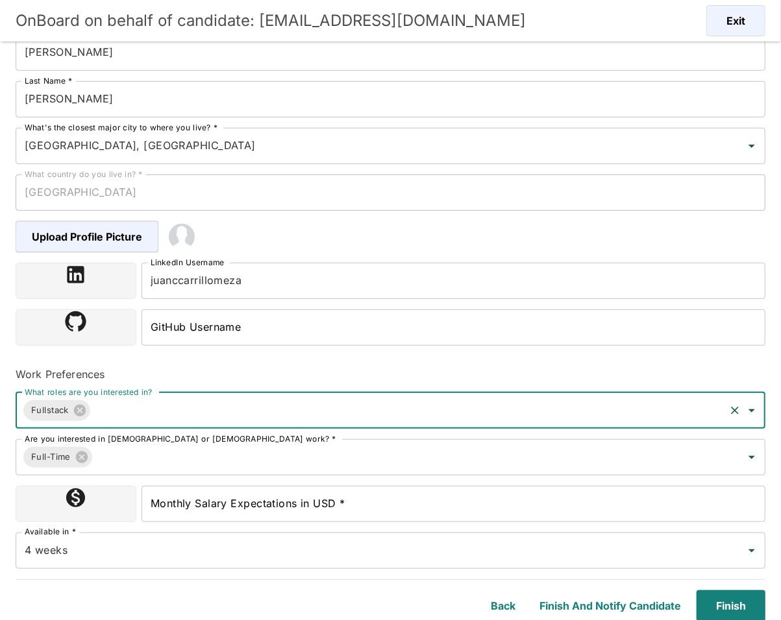
click at [287, 498] on input "Monthly Salary Expectations in USD *" at bounding box center [453, 504] width 624 height 36
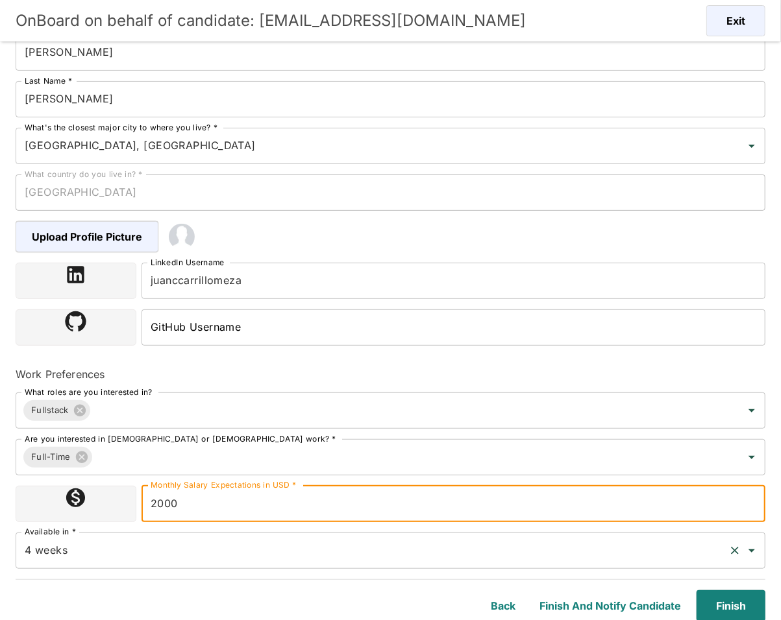
type input "2000"
click at [265, 546] on input "4 weeks" at bounding box center [372, 551] width 702 height 25
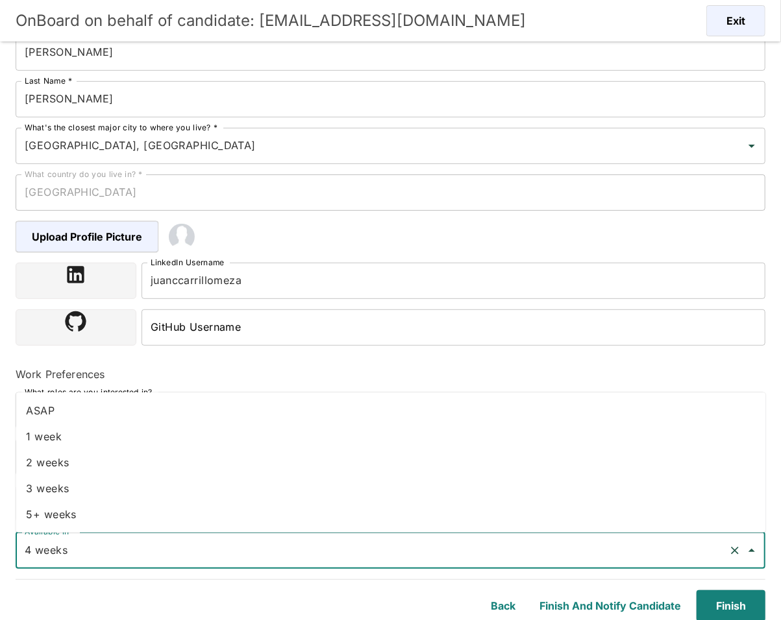
click at [135, 412] on li "ASAP" at bounding box center [391, 411] width 750 height 26
type input "ASAP"
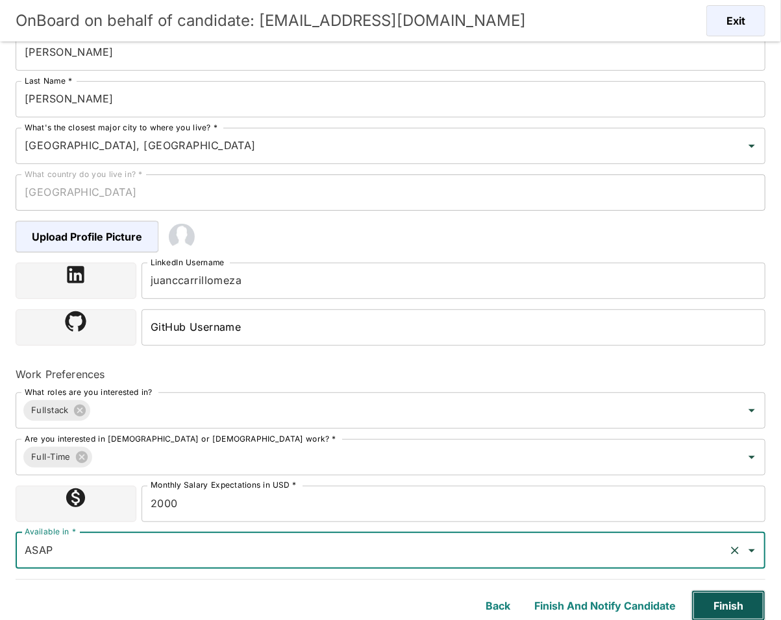
click at [731, 609] on button "Finish" at bounding box center [728, 606] width 74 height 31
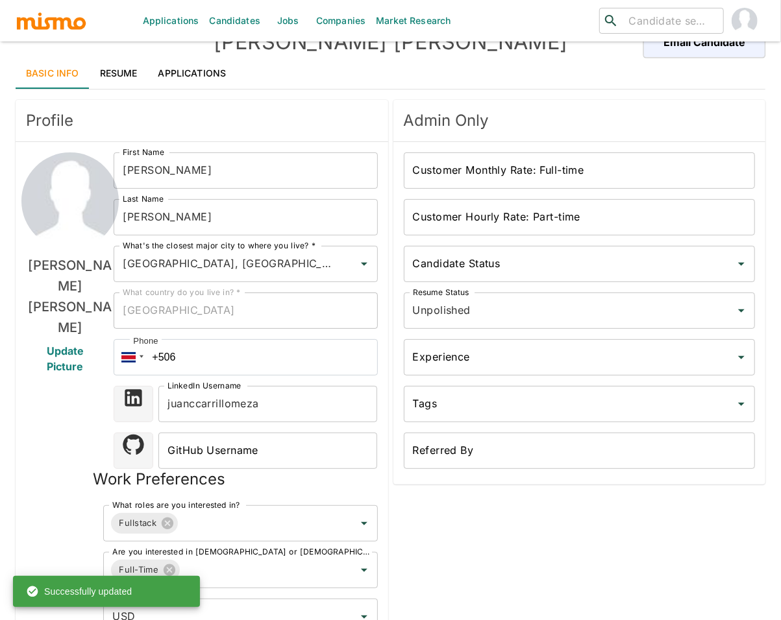
scroll to position [121, 0]
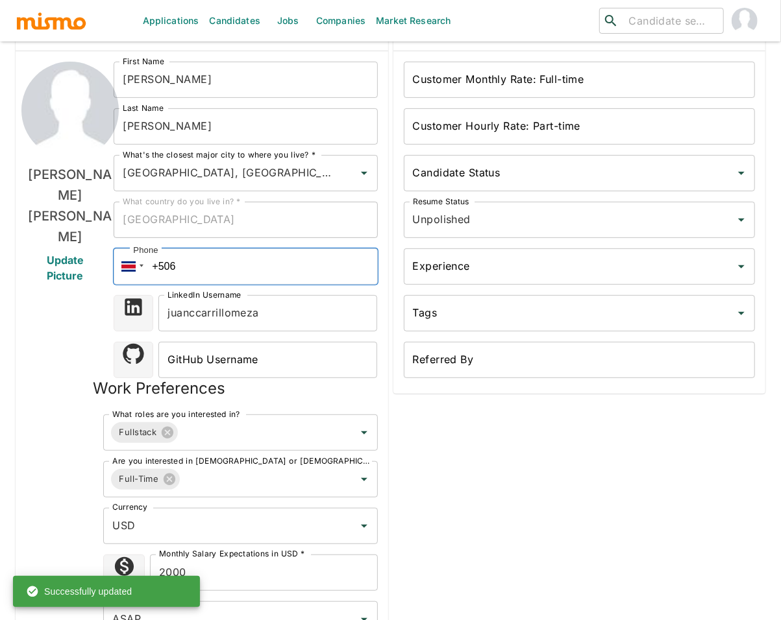
click at [208, 258] on input "+506" at bounding box center [245, 267] width 263 height 36
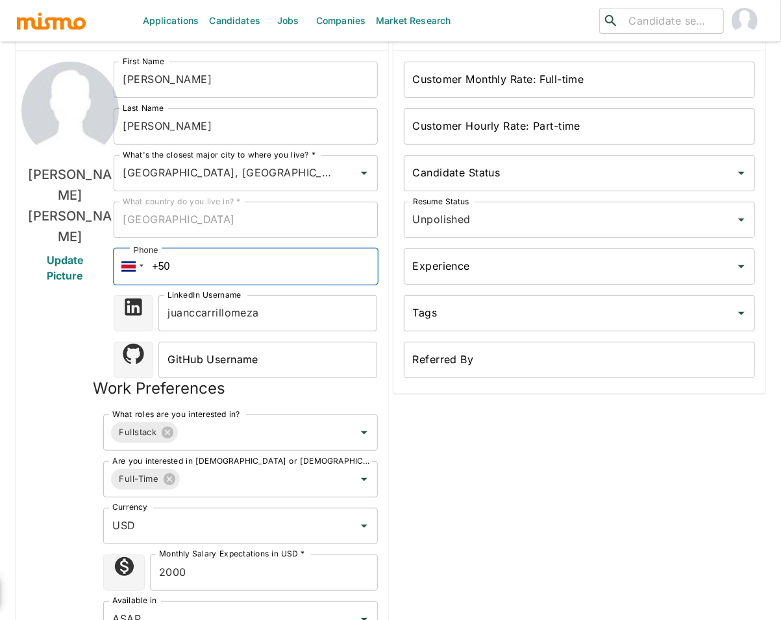
type input "+5"
paste input "[PHONE_NUMBER]"
type input "[PHONE_NUMBER]"
click at [549, 223] on input "Unpolished" at bounding box center [562, 220] width 304 height 25
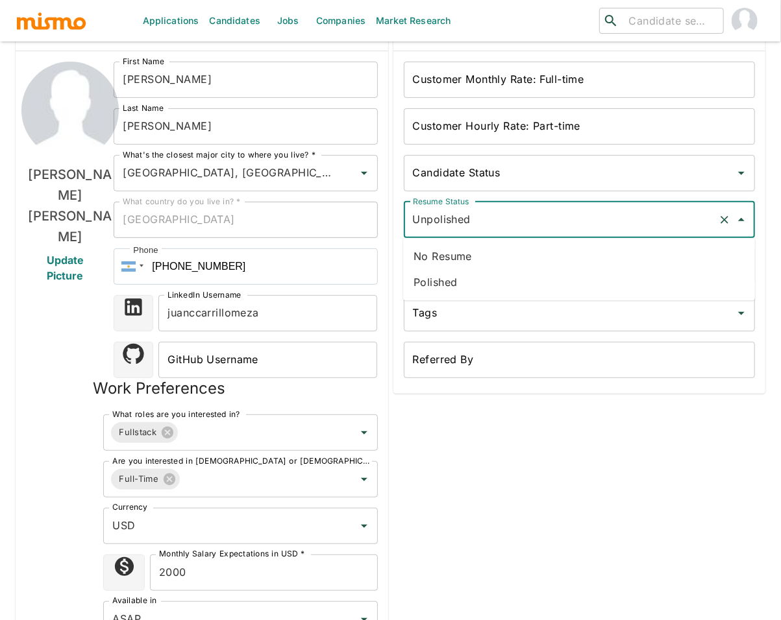
click at [498, 280] on li "Polished" at bounding box center [579, 282] width 352 height 26
type input "Polished"
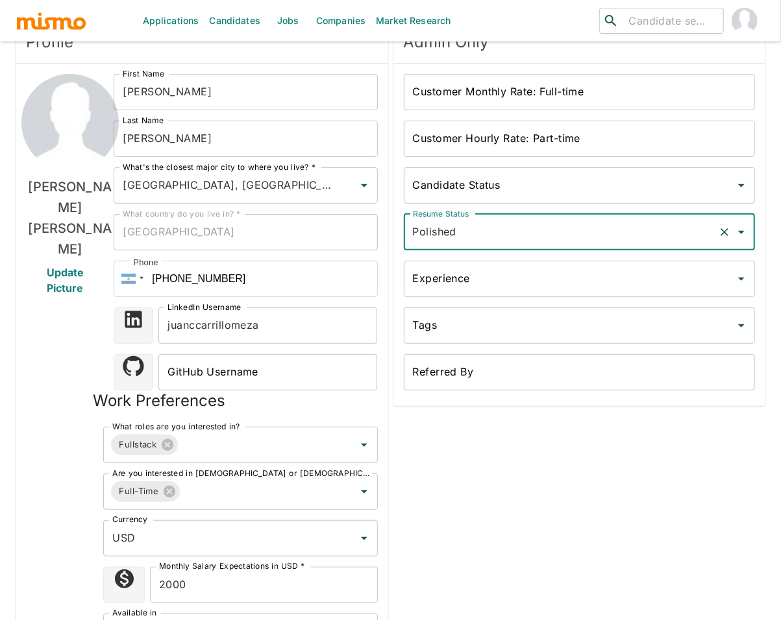
scroll to position [101, 0]
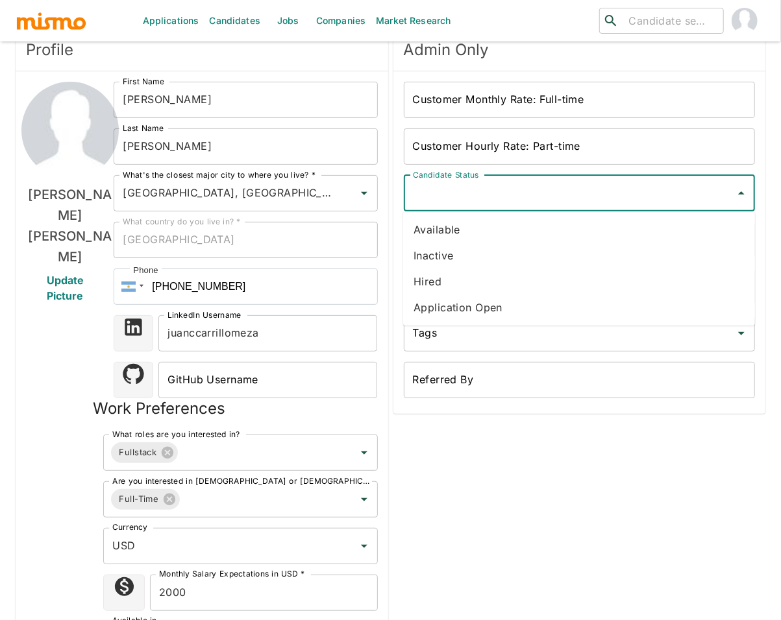
click at [554, 197] on input "Candidate Status" at bounding box center [570, 193] width 321 height 25
click at [496, 228] on li "Available" at bounding box center [579, 230] width 352 height 26
type input "Available"
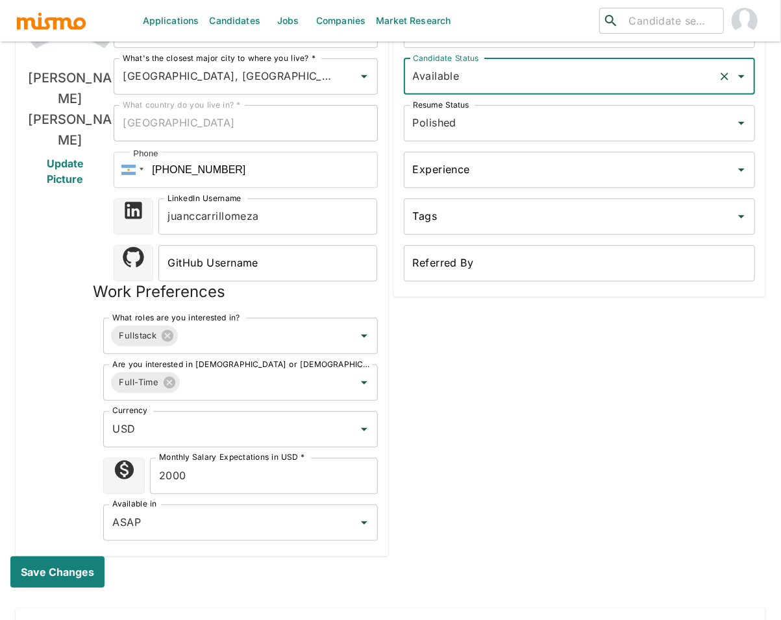
scroll to position [221, 0]
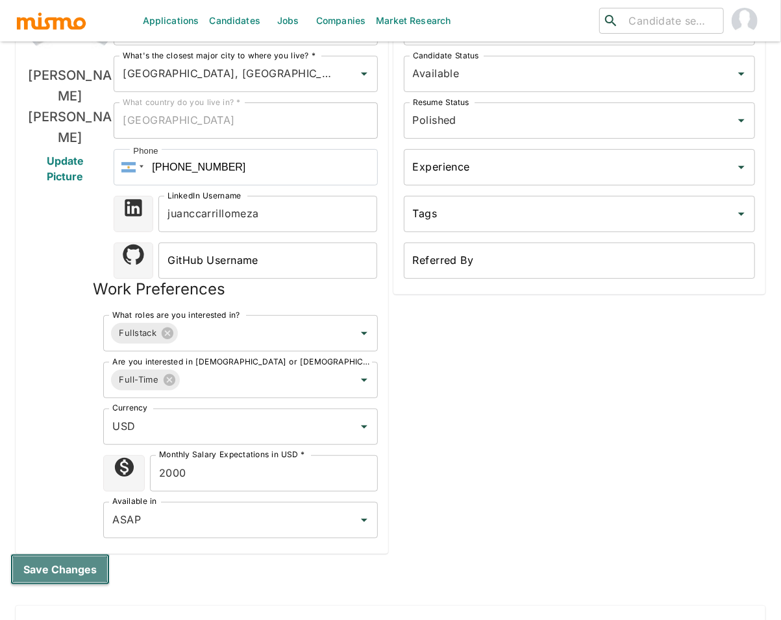
click at [73, 570] on button "Save changes" at bounding box center [59, 569] width 99 height 31
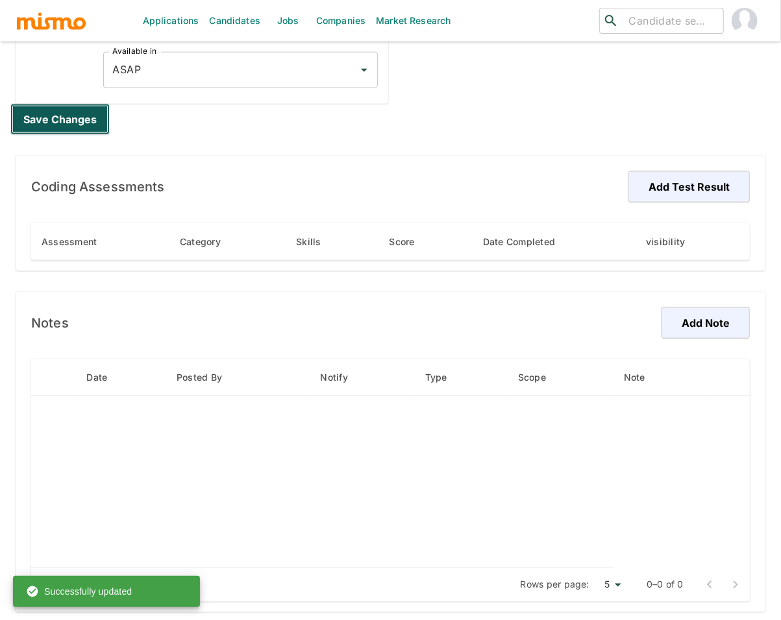
scroll to position [0, 0]
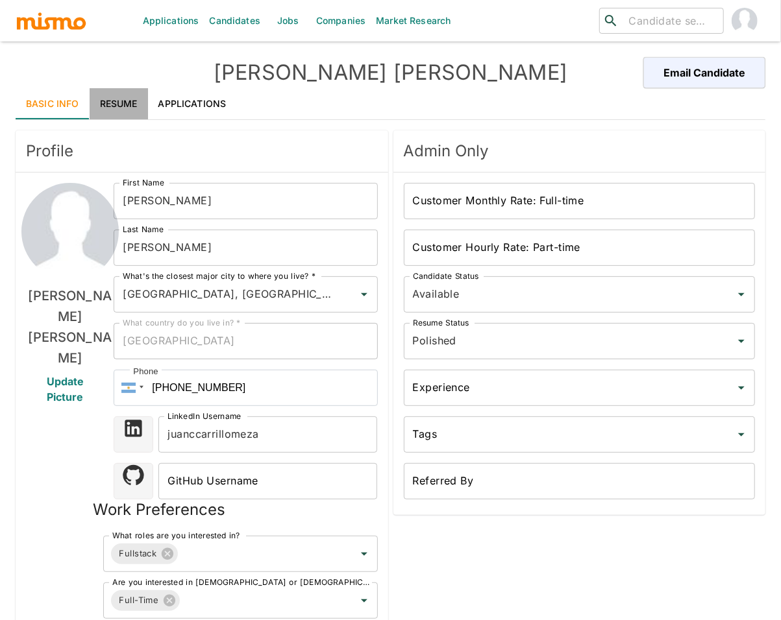
click at [118, 98] on link "Resume" at bounding box center [119, 103] width 58 height 31
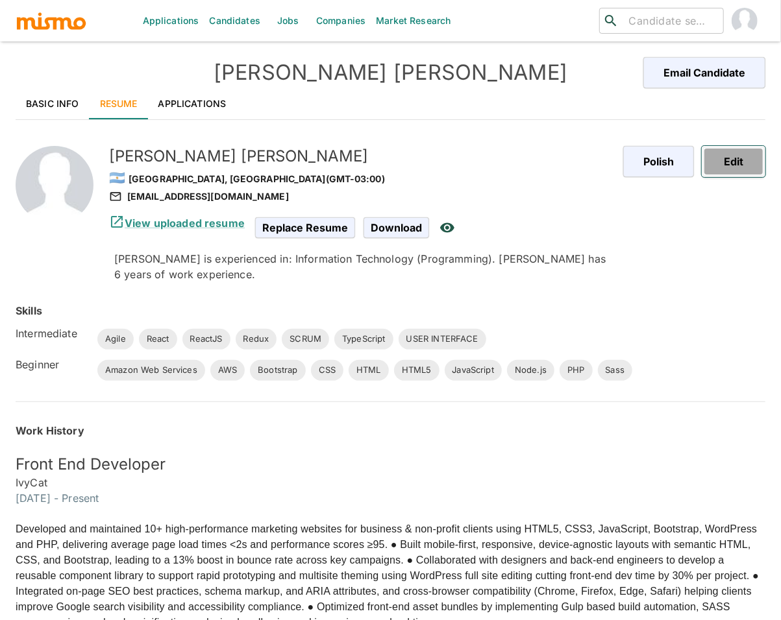
click at [751, 152] on button "Edit" at bounding box center [734, 161] width 64 height 31
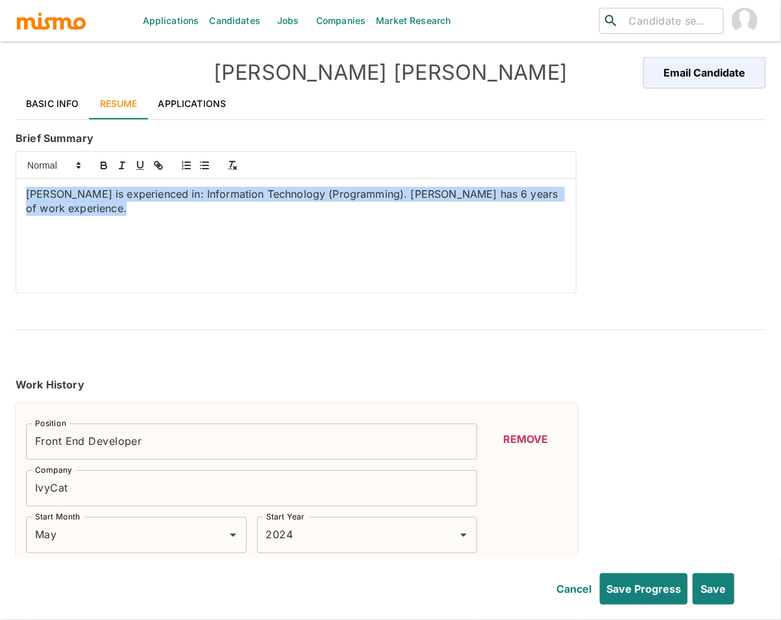
drag, startPoint x: 124, startPoint y: 213, endPoint x: 3, endPoint y: 187, distance: 124.1
click at [3, 187] on div "Applications Candidates Jobs Companies Market Research ​ ​ Juan Carrillo Email …" at bounding box center [390, 326] width 781 height 652
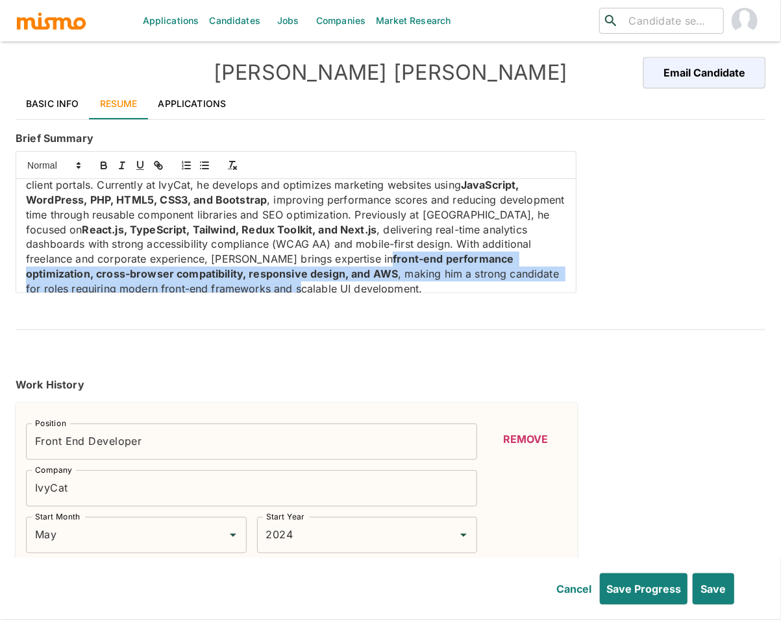
scroll to position [34, 0]
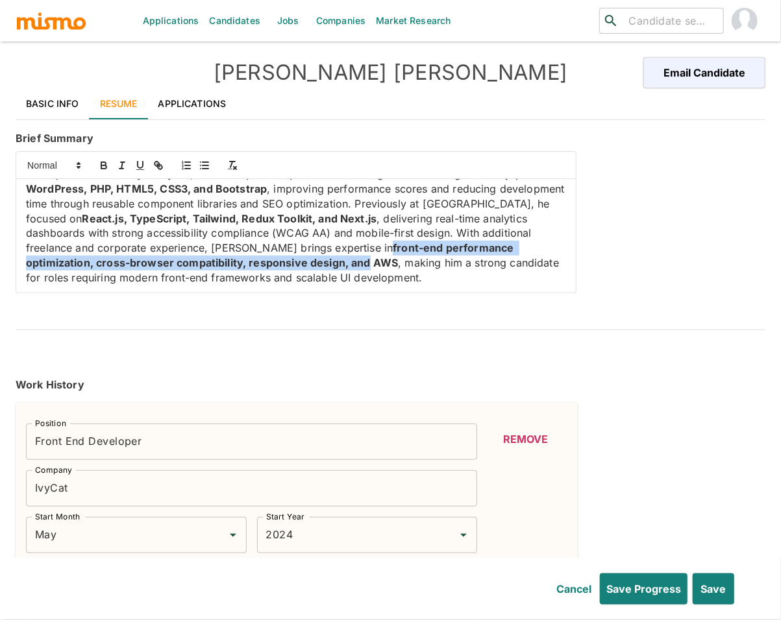
drag, startPoint x: 334, startPoint y: 260, endPoint x: 298, endPoint y: 268, distance: 36.7
click at [298, 268] on strong "front-end performance optimization, cross-browser compatibility, responsive des…" at bounding box center [271, 255] width 491 height 28
click at [105, 164] on icon "button" at bounding box center [103, 163] width 5 height 3
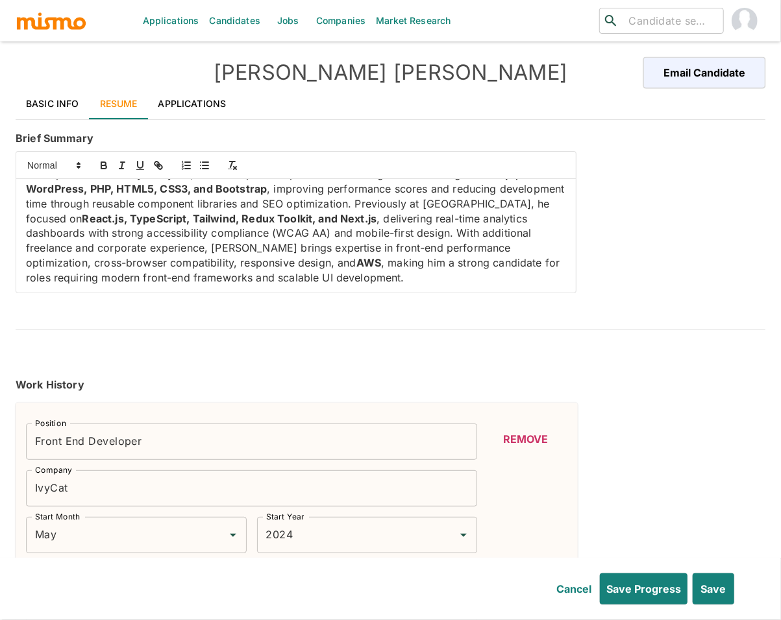
click at [250, 277] on p "Software Developer with 5+ years of experience building high-performance websit…" at bounding box center [296, 219] width 540 height 132
click at [106, 163] on icon "button" at bounding box center [104, 166] width 12 height 12
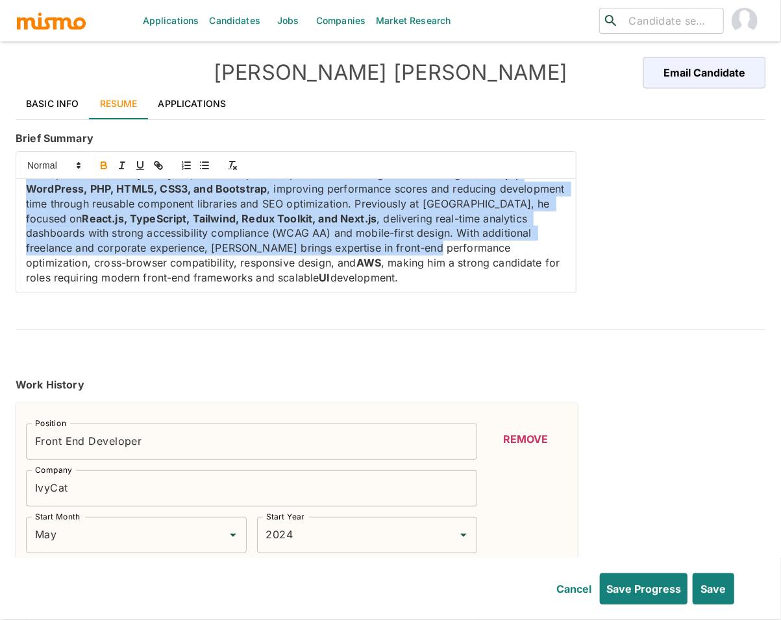
drag, startPoint x: 129, startPoint y: 195, endPoint x: 470, endPoint y: 302, distance: 357.1
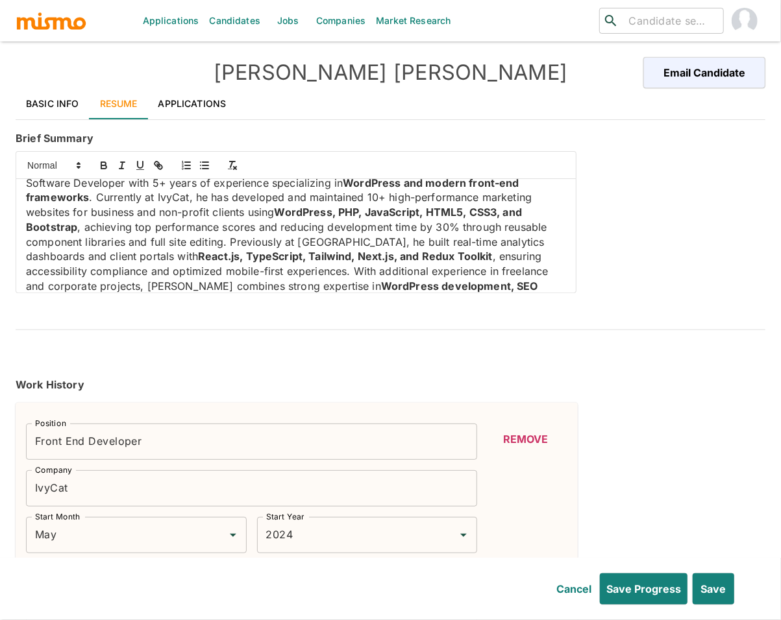
scroll to position [0, 0]
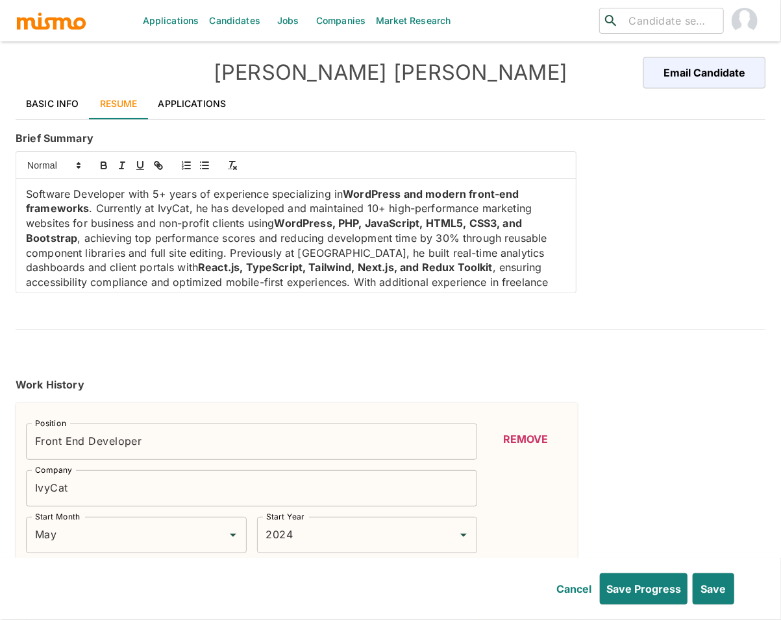
click at [233, 251] on p "Software Developer with 5+ years of experience specializing in WordPress and mo…" at bounding box center [296, 260] width 540 height 147
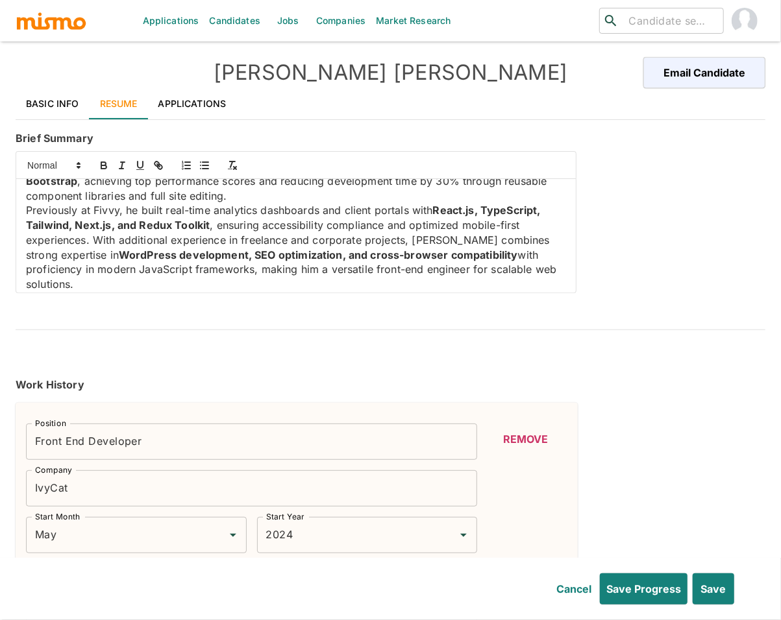
scroll to position [64, 0]
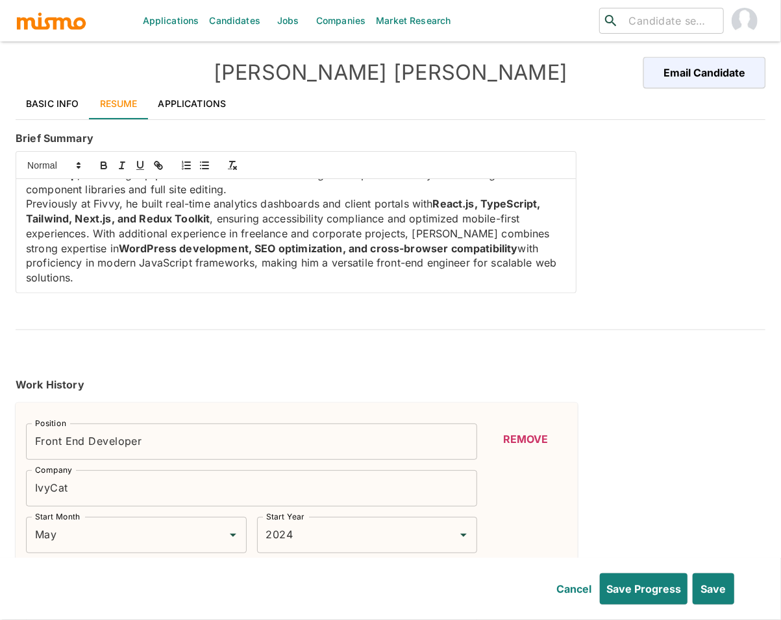
click at [173, 260] on p "Previously at Fivvy, he built real-time analytics dashboards and client portals…" at bounding box center [296, 241] width 540 height 88
click at [98, 160] on icon "button" at bounding box center [104, 166] width 12 height 12
click at [172, 244] on strong "WordPress development, SEO optimization, and cross-browser compatibility" at bounding box center [318, 248] width 399 height 13
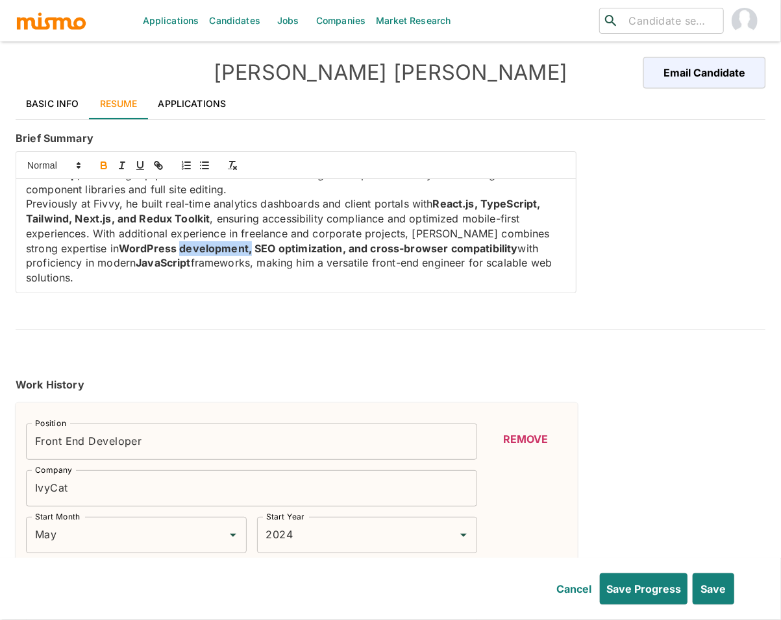
click at [100, 165] on icon "button" at bounding box center [104, 166] width 12 height 12
click at [278, 247] on strong "SEO optimization, and cross-browser compatibility" at bounding box center [376, 248] width 263 height 13
click at [476, 247] on strong "SEO optimization, and cross-browser compatibility" at bounding box center [376, 248] width 263 height 13
click at [467, 248] on strong "SEO optimization, and cross-browser compatibility" at bounding box center [376, 248] width 263 height 13
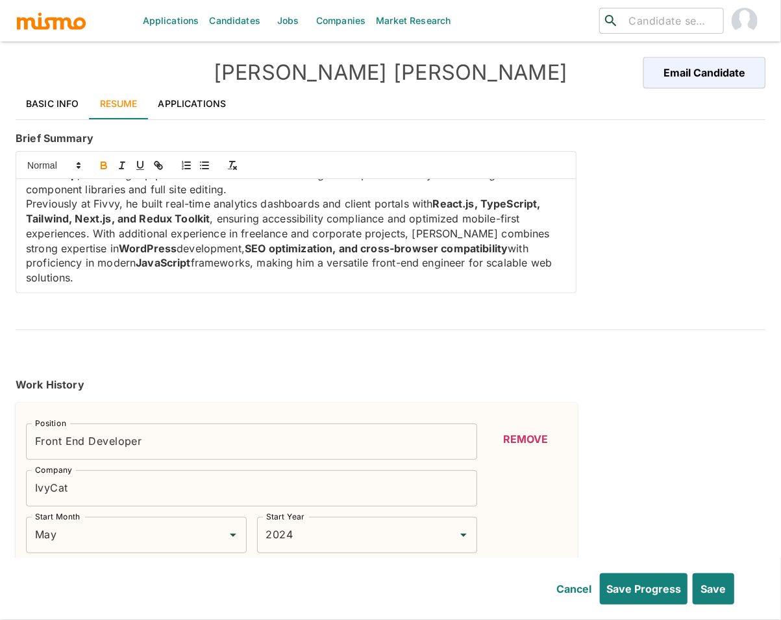
click at [467, 248] on strong "SEO optimization, and cross-browser compatibility" at bounding box center [376, 248] width 263 height 13
drag, startPoint x: 480, startPoint y: 250, endPoint x: 243, endPoint y: 251, distance: 237.5
click at [243, 251] on p "Previously at Fivvy, he built real-time analytics dashboards and client portals…" at bounding box center [296, 241] width 540 height 88
click at [106, 162] on icon "button" at bounding box center [104, 166] width 12 height 12
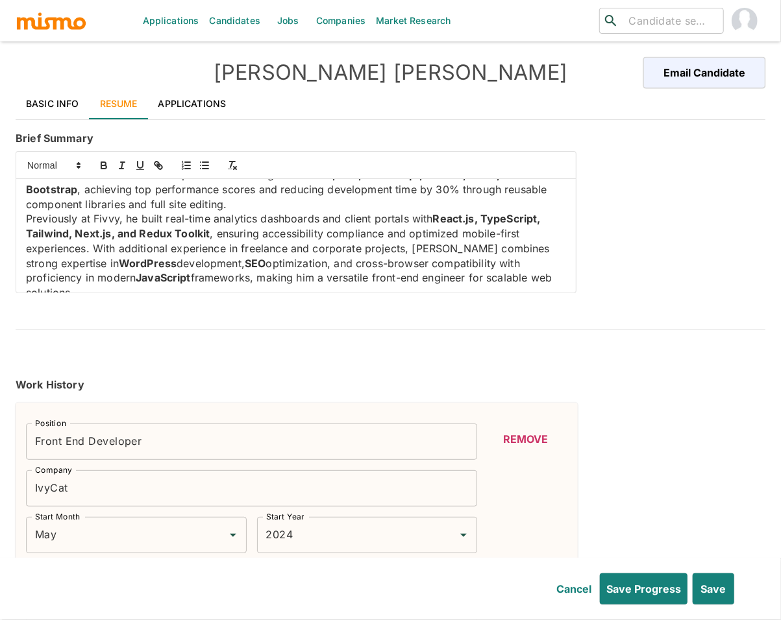
click at [124, 234] on strong "React.js, TypeScript, Tailwind, Next.js, and Redux Toolkit" at bounding box center [284, 226] width 517 height 28
click at [108, 163] on icon "button" at bounding box center [104, 166] width 12 height 12
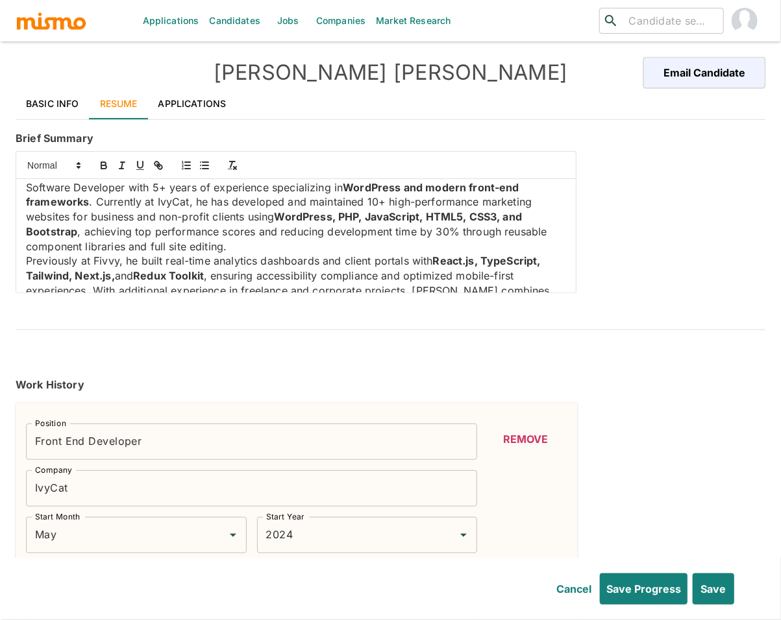
scroll to position [0, 0]
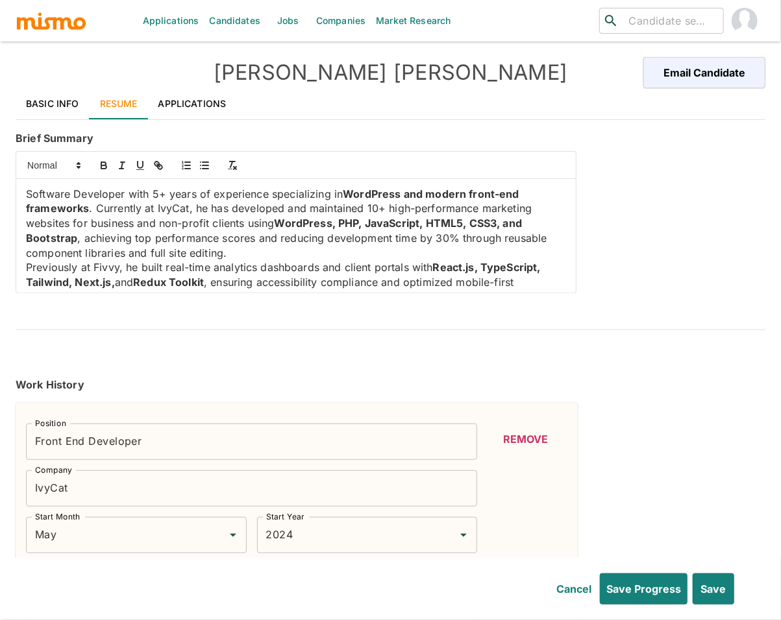
click at [515, 228] on strong "WordPress, PHP, JavaScript, HTML5, CSS3, and Bootstrap" at bounding box center [275, 231] width 498 height 28
click at [99, 164] on icon "button" at bounding box center [104, 166] width 12 height 12
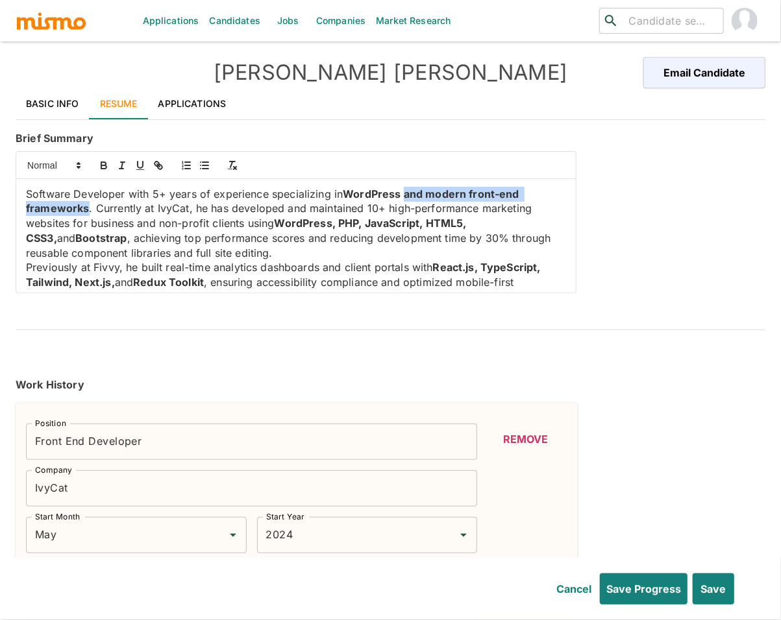
drag, startPoint x: 405, startPoint y: 197, endPoint x: 87, endPoint y: 214, distance: 318.4
click at [87, 214] on p "Software Developer with 5+ years of experience specializing in WordPress and mo…" at bounding box center [296, 224] width 540 height 74
click at [104, 164] on icon "button" at bounding box center [104, 166] width 12 height 12
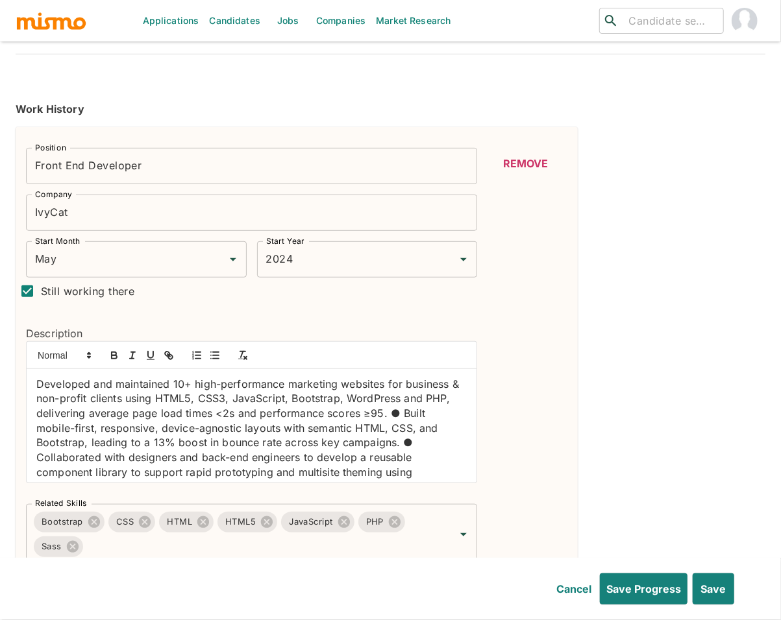
scroll to position [313, 0]
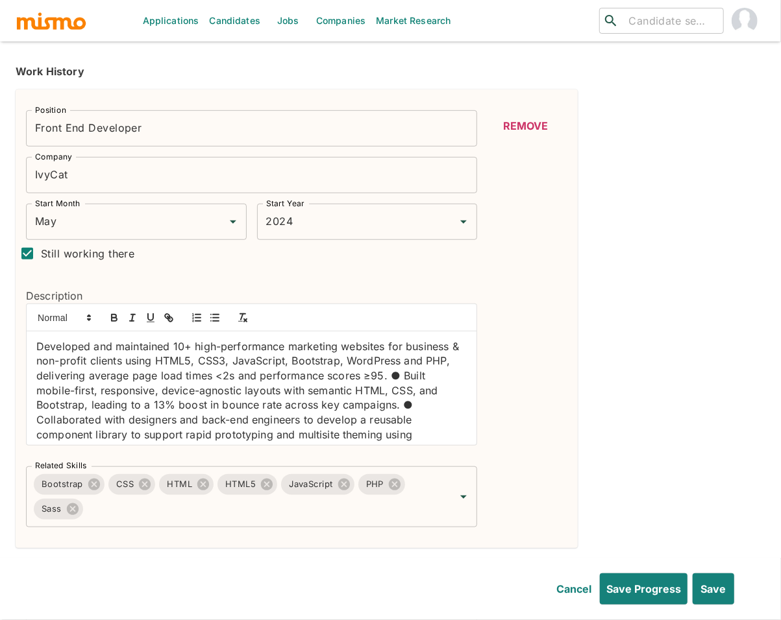
click at [36, 347] on p "Developed and maintained 10+ high-performance marketing websites for business &…" at bounding box center [251, 434] width 430 height 191
click at [215, 315] on line "button" at bounding box center [216, 315] width 6 height 0
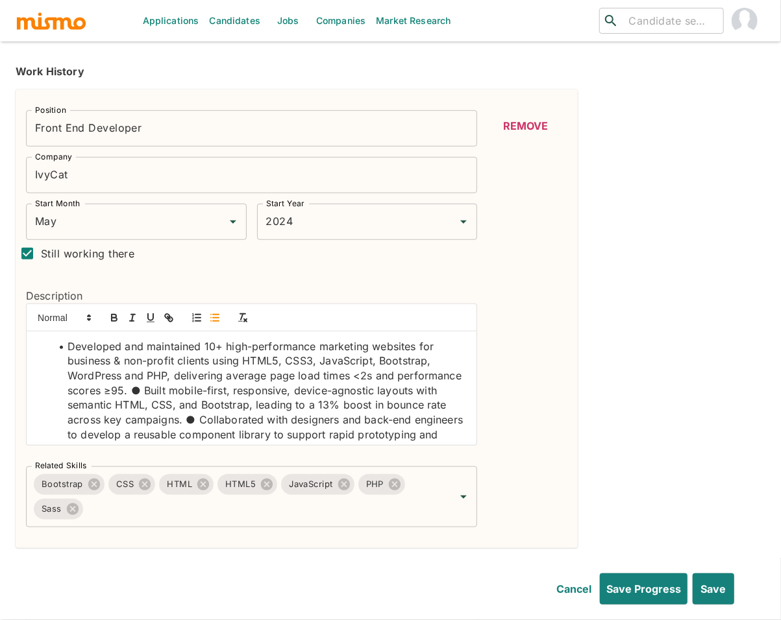
click at [205, 387] on li "Developed and maintained 10+ high-performance marketing websites for business &…" at bounding box center [259, 442] width 415 height 206
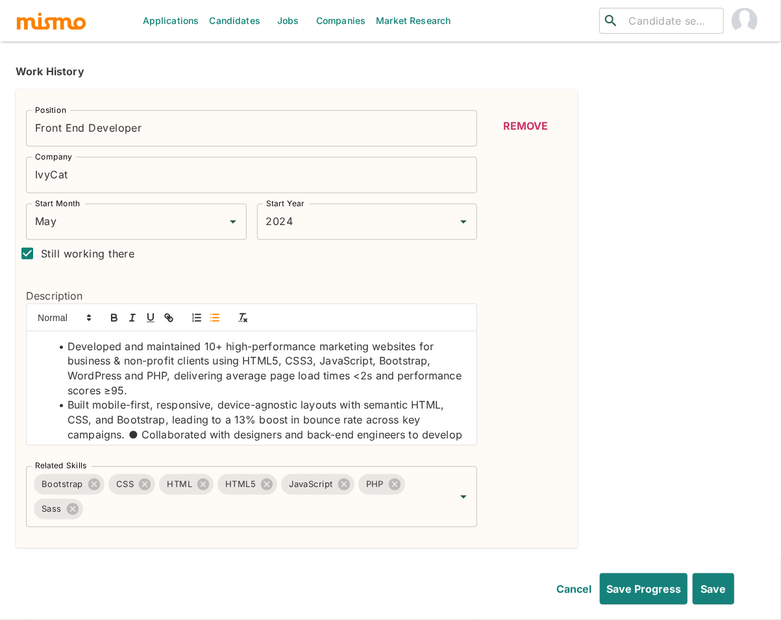
click at [140, 432] on li "Built mobile-first, responsive, device-agnostic layouts with semantic HTML, CSS…" at bounding box center [259, 479] width 415 height 162
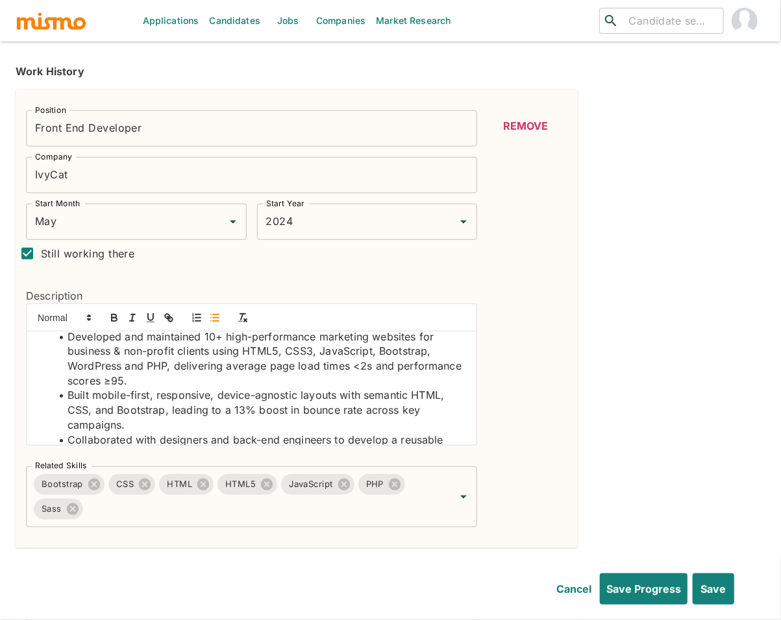
click at [417, 395] on li "Built mobile-first, responsive, device-agnostic layouts with semantic HTML, CSS…" at bounding box center [259, 410] width 415 height 44
click at [116, 315] on icon "button" at bounding box center [114, 318] width 12 height 12
click at [78, 412] on li "Built mobile-first, responsive, device-agnostic layouts with semantic HTML , CS…" at bounding box center [259, 410] width 415 height 44
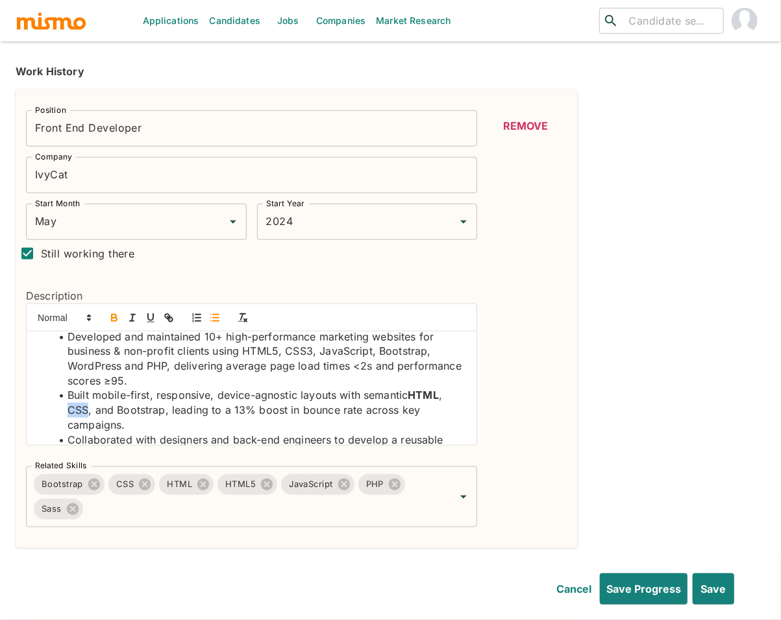
click at [115, 318] on icon "button" at bounding box center [114, 319] width 5 height 3
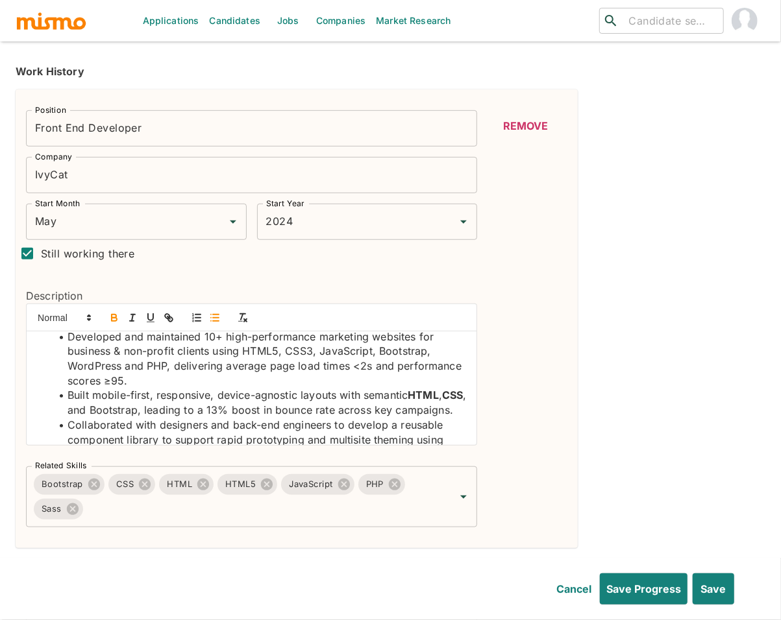
click at [124, 410] on li "Built mobile-first, responsive, device-agnostic layouts with semantic HTML , CS…" at bounding box center [259, 402] width 415 height 29
click at [114, 320] on icon "button" at bounding box center [114, 318] width 12 height 12
click at [262, 353] on li "Developed and maintained 10+ high-performance marketing websites for business &…" at bounding box center [259, 359] width 415 height 59
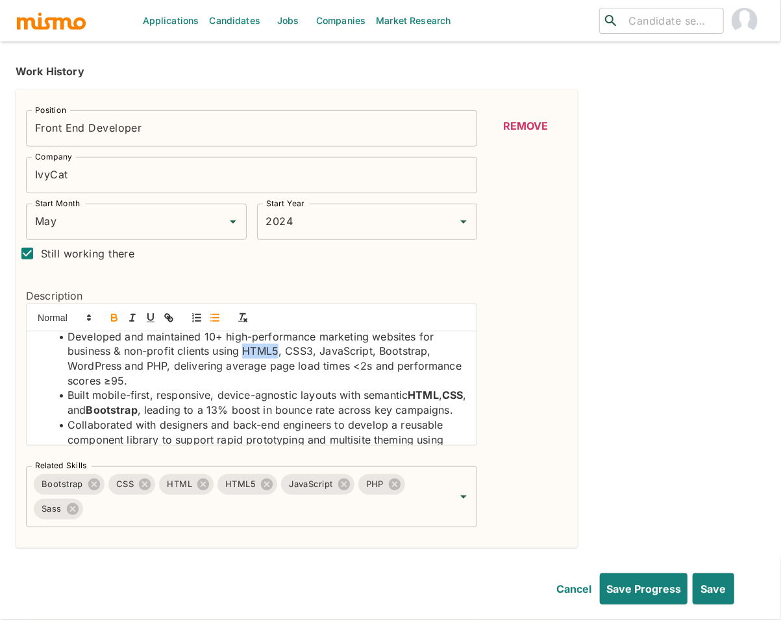
click at [112, 319] on icon "button" at bounding box center [114, 319] width 5 height 3
click at [299, 352] on li "Developed and maintained 10+ high-performance marketing websites for business &…" at bounding box center [259, 359] width 415 height 59
click at [113, 320] on icon "button" at bounding box center [114, 318] width 12 height 12
click at [350, 351] on li "Developed and maintained 10+ high-performance marketing websites for business &…" at bounding box center [259, 359] width 415 height 59
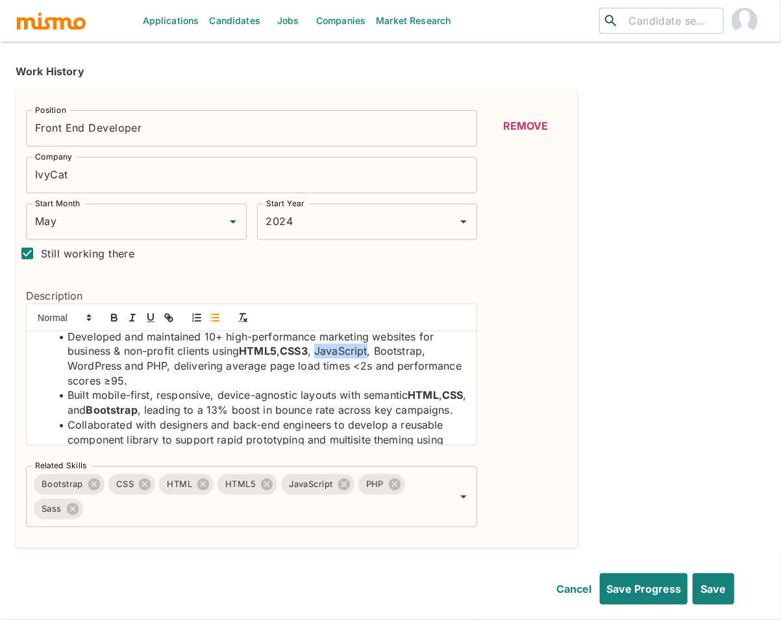
click at [350, 351] on li "Developed and maintained 10+ high-performance marketing websites for business &…" at bounding box center [259, 359] width 415 height 59
click at [117, 316] on icon "button" at bounding box center [114, 318] width 12 height 12
click at [412, 355] on li "Developed and maintained 10+ high-performance marketing websites for business &…" at bounding box center [259, 359] width 415 height 59
click at [116, 316] on icon "button" at bounding box center [114, 316] width 5 height 3
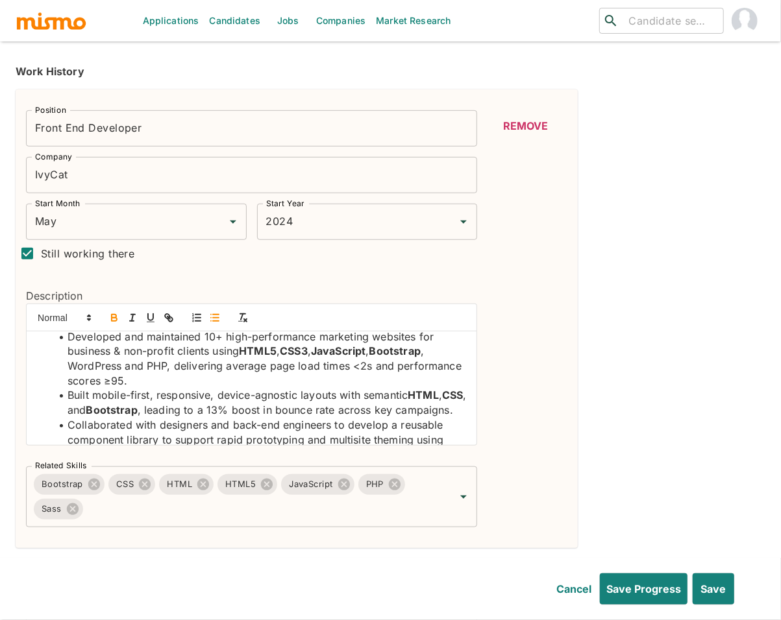
click at [104, 367] on li "Developed and maintained 10+ high-performance marketing websites for business &…" at bounding box center [259, 359] width 415 height 59
click at [117, 318] on icon "button" at bounding box center [114, 318] width 12 height 12
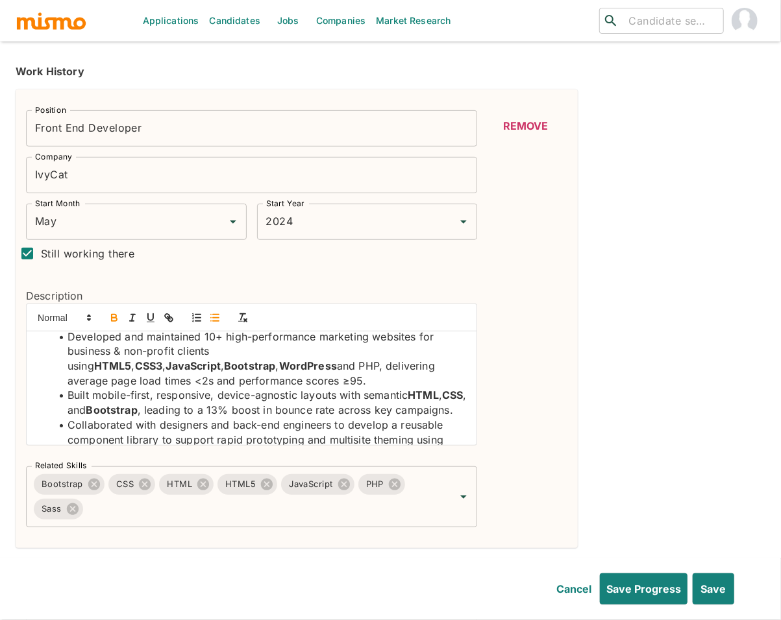
click at [154, 364] on li "Developed and maintained 10+ high-performance marketing websites for business &…" at bounding box center [259, 359] width 415 height 59
click at [115, 318] on icon "button" at bounding box center [114, 316] width 5 height 3
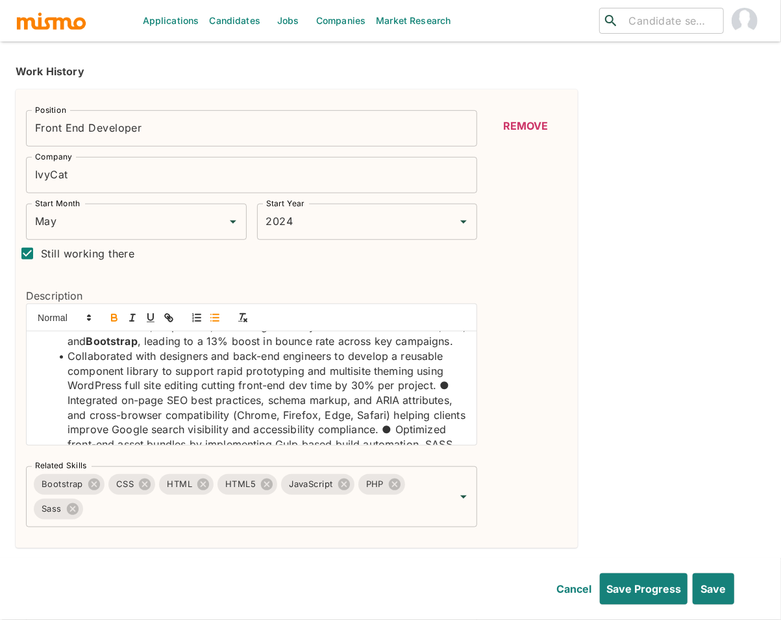
scroll to position [92, 0]
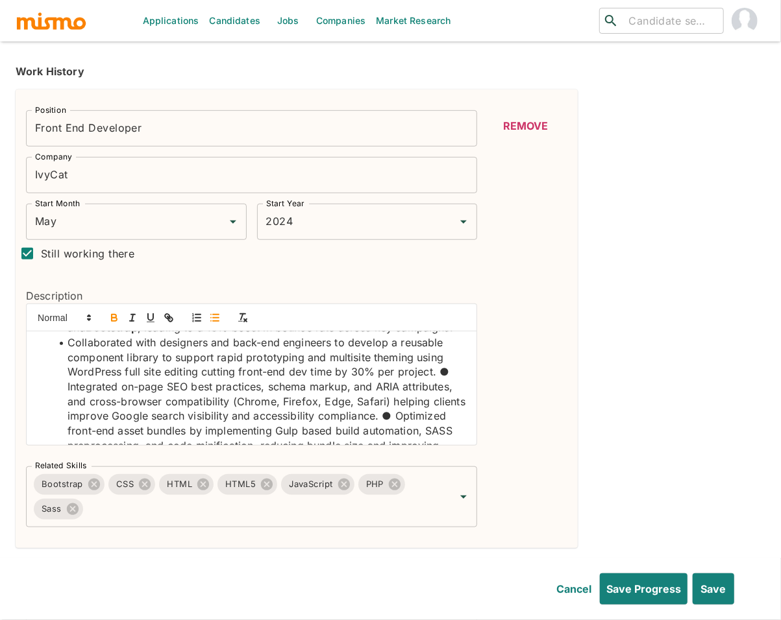
click at [86, 384] on li "Collaborated with designers and back-end engineers to develop a reusable compon…" at bounding box center [259, 402] width 415 height 132
click at [116, 323] on icon "button" at bounding box center [114, 318] width 12 height 12
click at [441, 391] on li "Collaborated with designers and back-end engineers to develop a reusable compon…" at bounding box center [259, 402] width 415 height 132
click at [186, 401] on li "Integrated on-page SEO best practices, schema markup, and ARIA attributes, and …" at bounding box center [259, 424] width 415 height 88
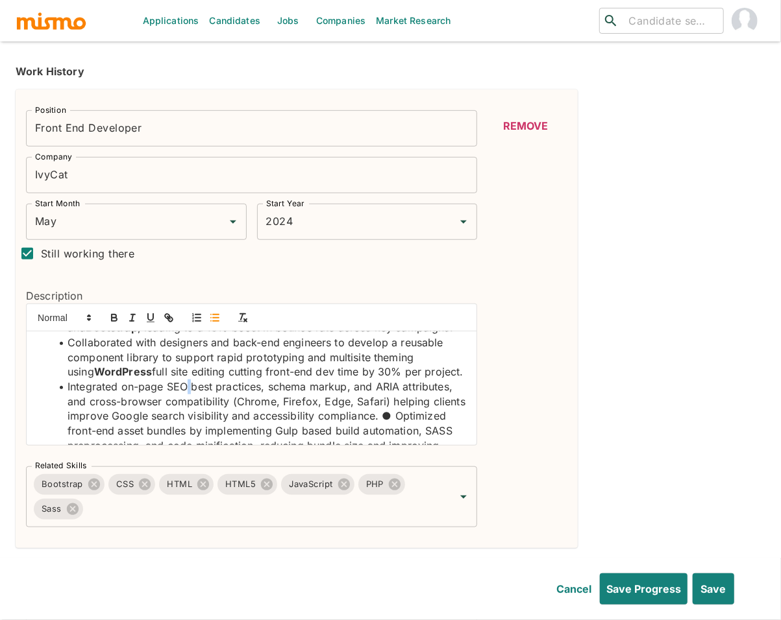
click at [186, 401] on li "Integrated on-page SEO best practices, schema markup, and ARIA attributes, and …" at bounding box center [259, 424] width 415 height 88
click at [179, 405] on li "Integrated on-page SEO best practices, schema markup, and ARIA attributes, and …" at bounding box center [259, 424] width 415 height 88
click at [114, 319] on icon "button" at bounding box center [114, 319] width 5 height 3
click at [413, 434] on li "Integrated on-page SEO best practices, schema markup, and ARIA attributes, and …" at bounding box center [259, 424] width 415 height 88
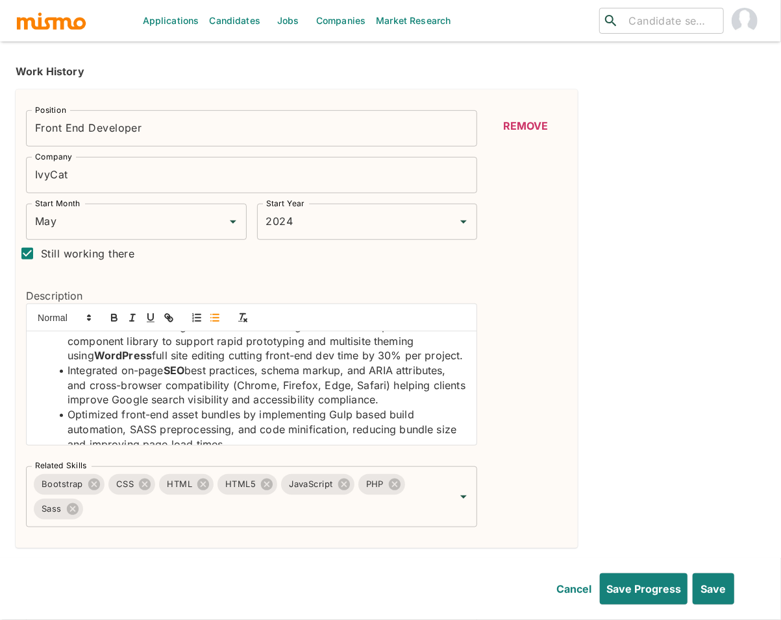
scroll to position [124, 0]
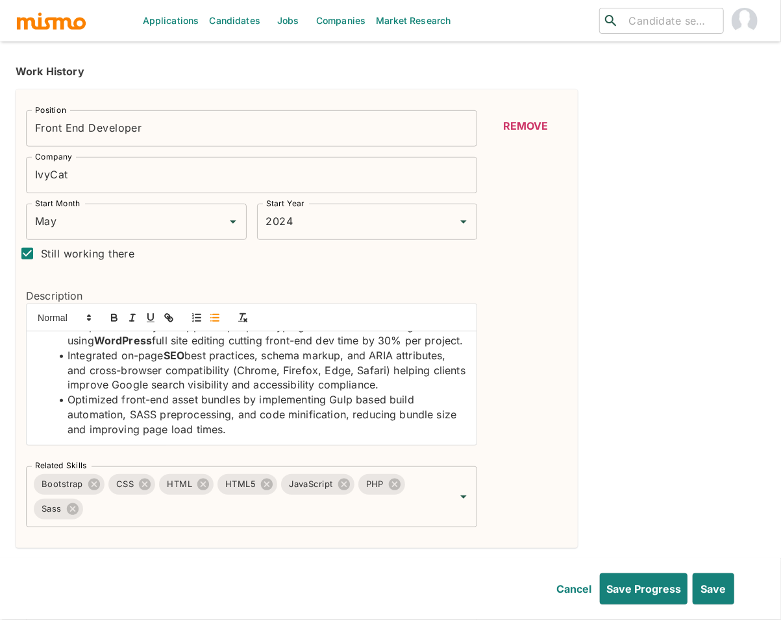
click at [143, 431] on li "Optimized front-end asset bundles by implementing Gulp based build automation, …" at bounding box center [259, 415] width 415 height 44
click at [110, 313] on icon "button" at bounding box center [114, 318] width 12 height 12
click at [336, 412] on li "Optimized front-end asset bundles by implementing Gulp based build automation, …" at bounding box center [259, 415] width 415 height 44
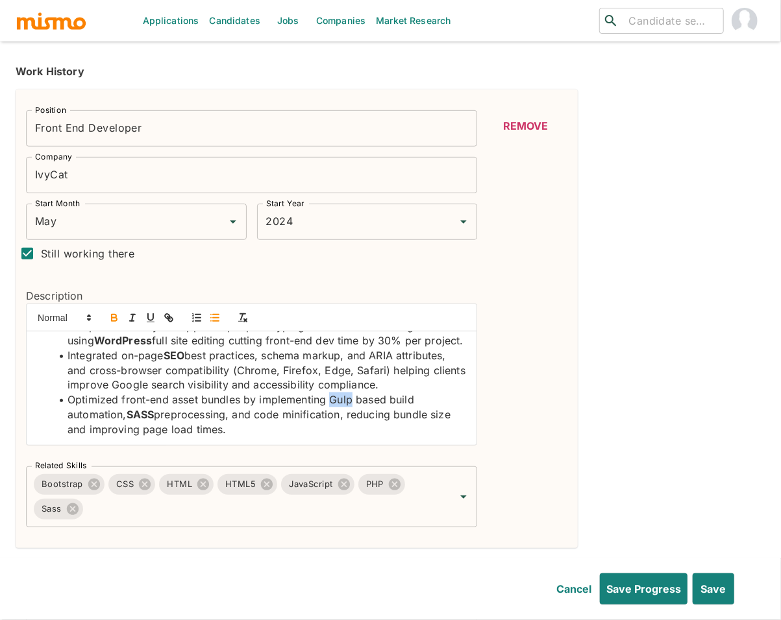
click at [114, 324] on icon "button" at bounding box center [114, 318] width 12 height 12
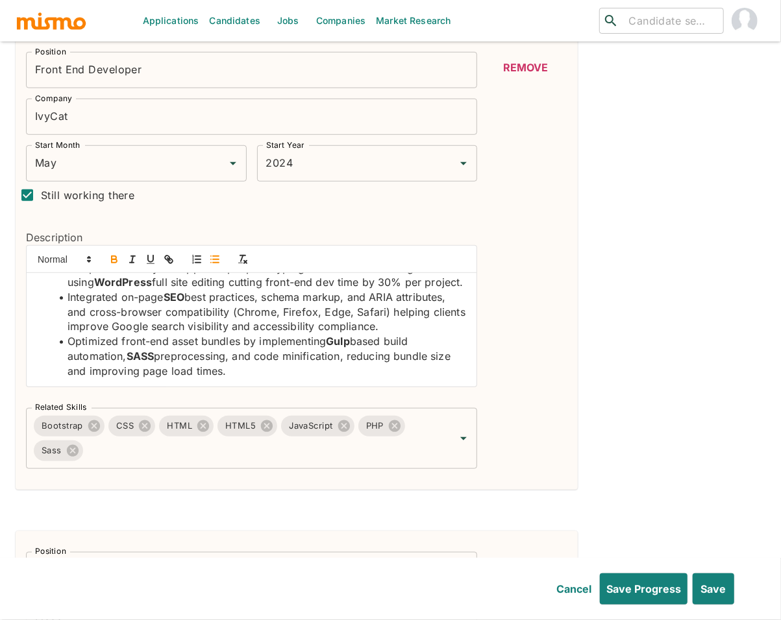
scroll to position [482, 0]
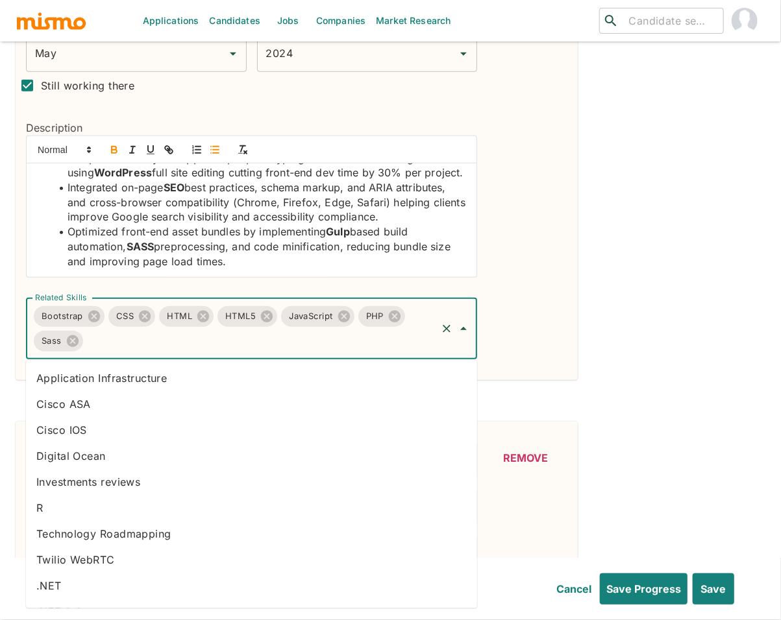
click at [225, 349] on input "Related Skills" at bounding box center [260, 341] width 350 height 25
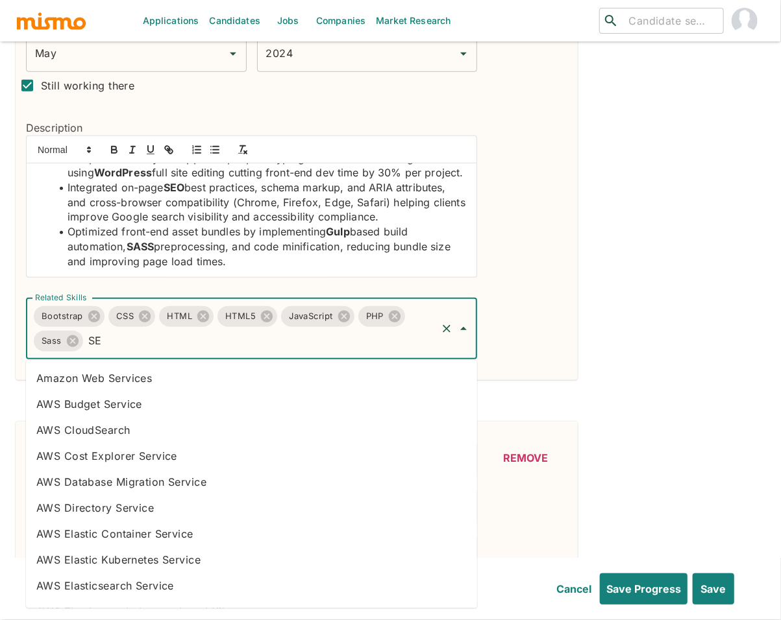
type input "S"
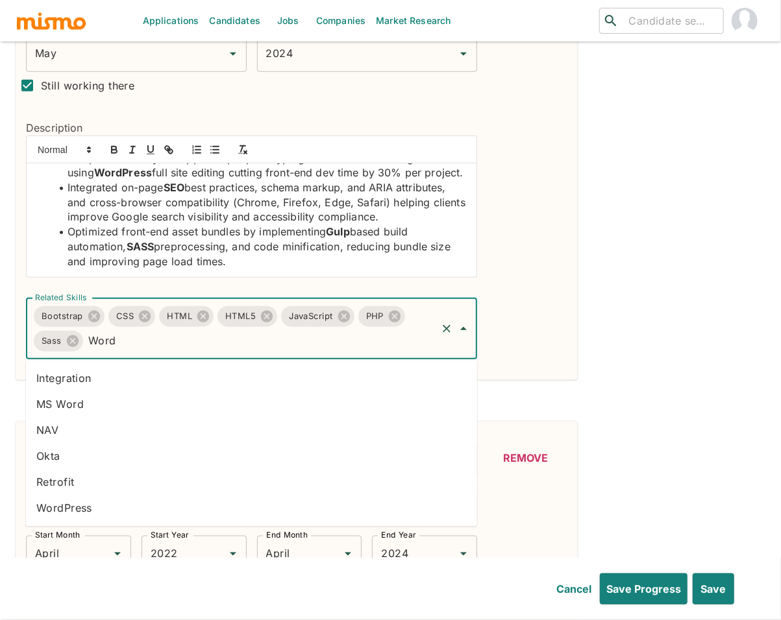
type input "Wordp"
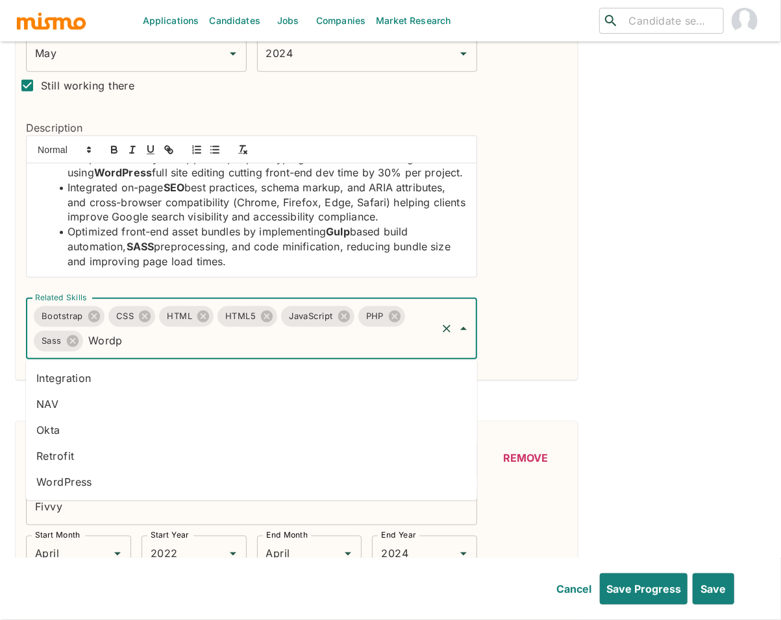
click at [134, 476] on li "WordPress" at bounding box center [251, 483] width 451 height 26
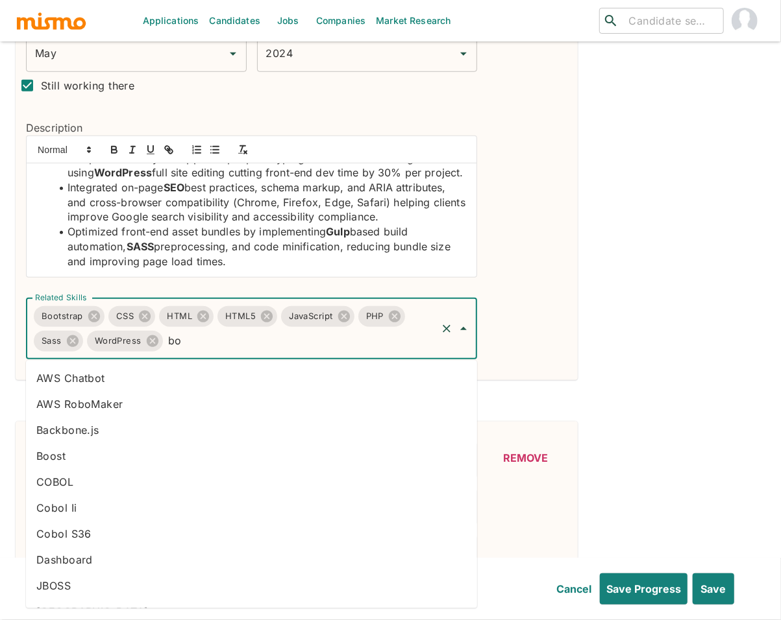
type input "b"
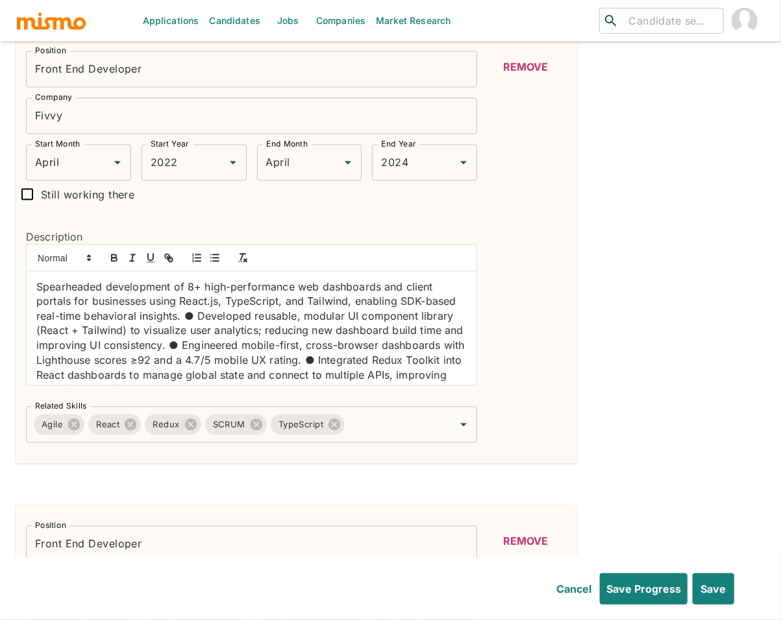
scroll to position [936, 0]
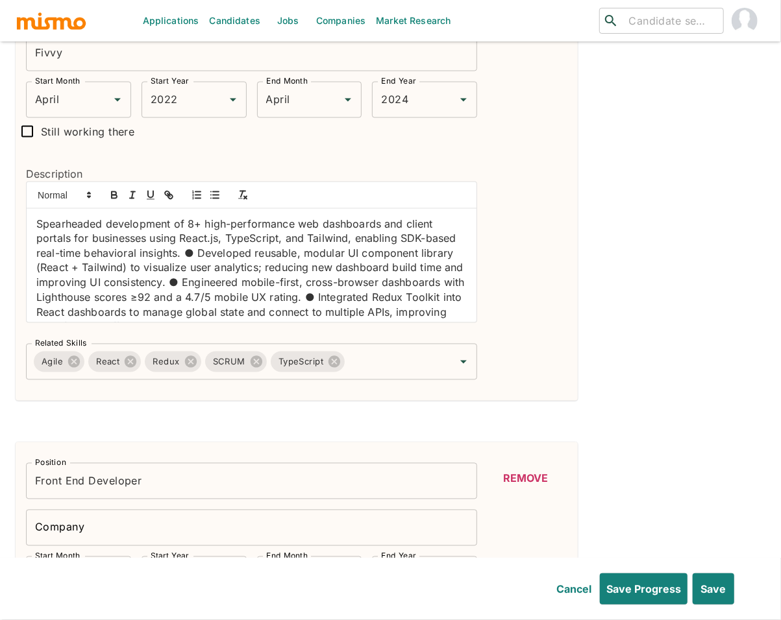
click at [38, 227] on p "Spearheaded development of 8+ high-performance web dashboards and client portal…" at bounding box center [251, 305] width 430 height 177
click at [218, 199] on icon "button" at bounding box center [215, 196] width 12 height 12
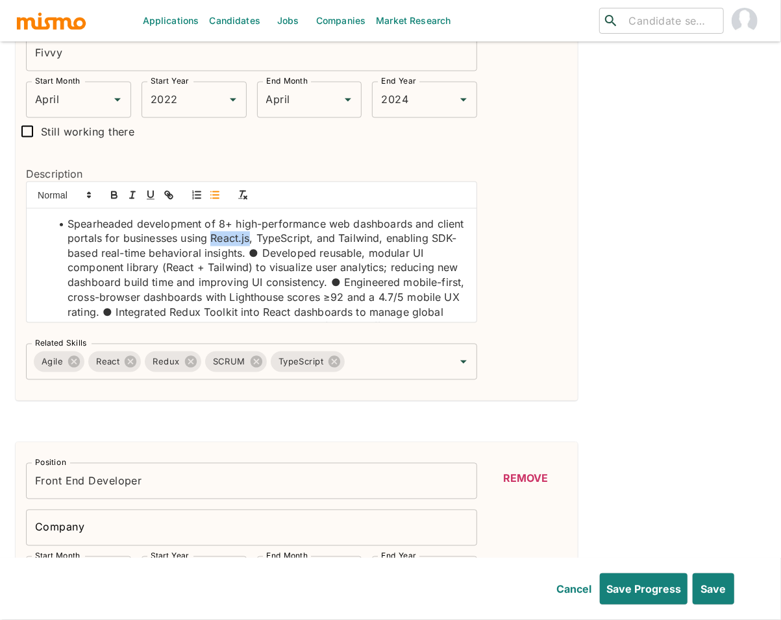
drag, startPoint x: 241, startPoint y: 241, endPoint x: 282, endPoint y: 243, distance: 40.9
click at [282, 243] on li "Spearheaded development of 8+ high-performance web dashboards and client portal…" at bounding box center [259, 320] width 415 height 206
click at [318, 237] on li "Spearheaded development of 8+ high-performance web dashboards and client portal…" at bounding box center [259, 320] width 415 height 206
click at [395, 242] on li "Spearheaded development of 8+ high-performance web dashboards and client portal…" at bounding box center [259, 320] width 415 height 206
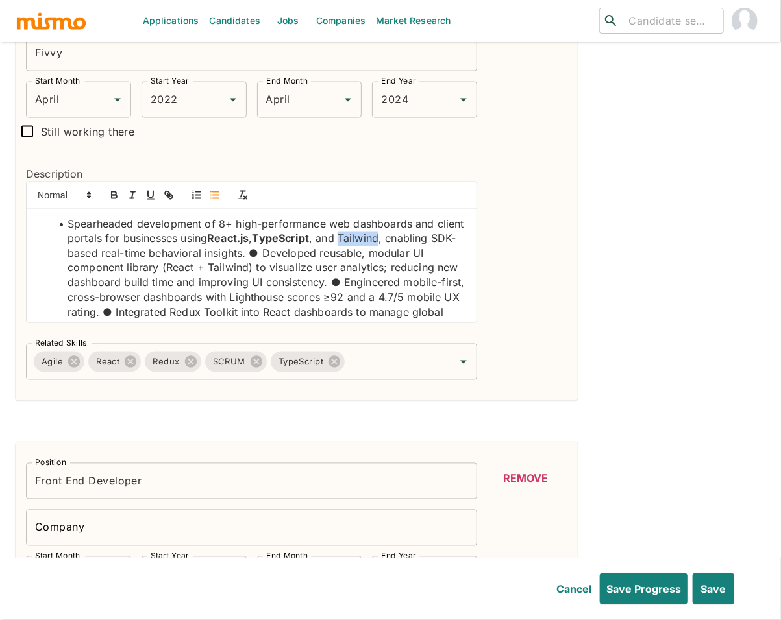
click at [395, 242] on li "Spearheaded development of 8+ high-performance web dashboards and client portal…" at bounding box center [259, 320] width 415 height 206
click at [118, 254] on li "Spearheaded development of 8+ high-performance web dashboards and client portal…" at bounding box center [259, 320] width 415 height 206
drag, startPoint x: 323, startPoint y: 256, endPoint x: 332, endPoint y: 254, distance: 8.7
click at [332, 254] on li "Spearheaded development of 8+ high-performance web dashboards and client portal…" at bounding box center [259, 320] width 415 height 206
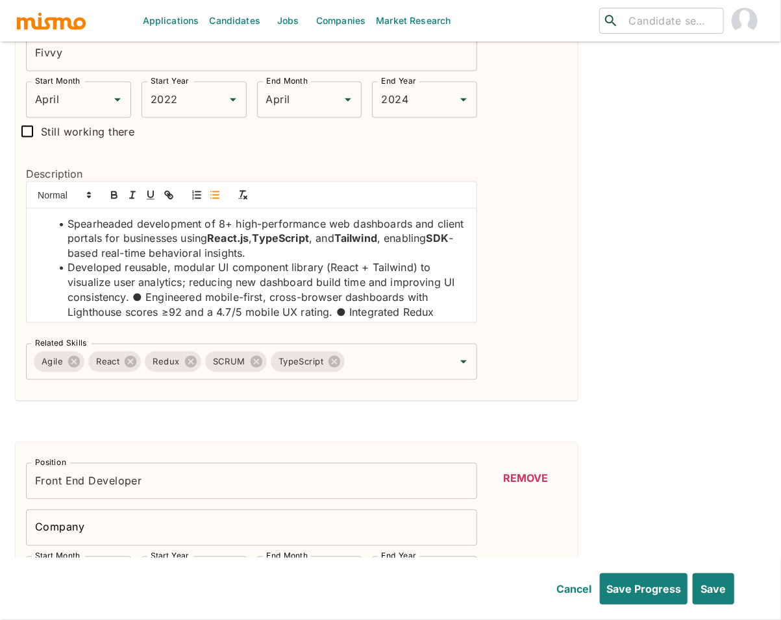
click at [225, 269] on li "Developed reusable, modular UI component library (React + Tailwind) to visualiz…" at bounding box center [259, 342] width 415 height 162
click at [342, 273] on li "Developed reusable, modular UI component library (React + Tailwind) to visualiz…" at bounding box center [259, 342] width 415 height 162
click at [407, 268] on li "Developed reusable, modular UI component library ( React + Tailwind) to visuali…" at bounding box center [259, 342] width 415 height 162
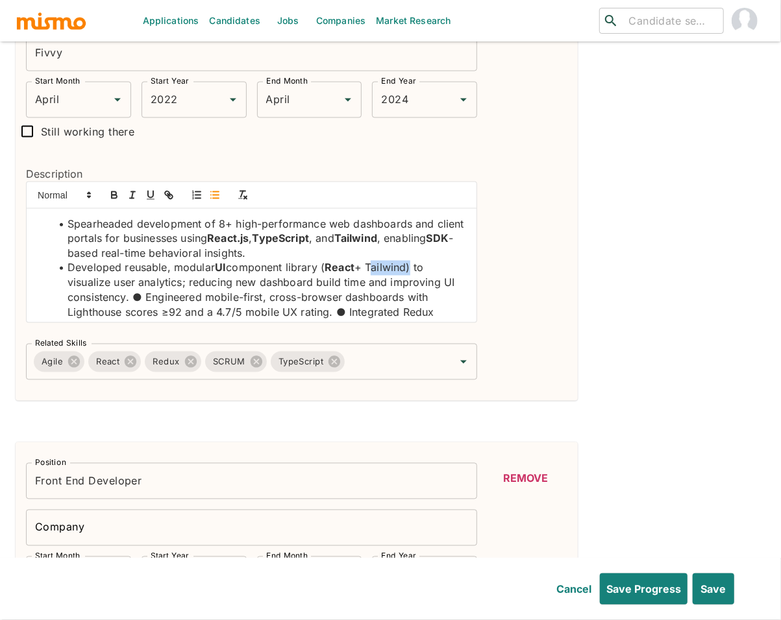
click at [407, 268] on li "Developed reusable, modular UI component library ( React + Tailwind) to visuali…" at bounding box center [259, 342] width 415 height 162
click at [145, 299] on li "Developed reusable, modular UI component library ( React + Tailwind ) to visual…" at bounding box center [259, 342] width 415 height 162
click at [446, 287] on li "Developed reusable, modular UI component library ( React + Tailwind ) to visual…" at bounding box center [259, 283] width 415 height 44
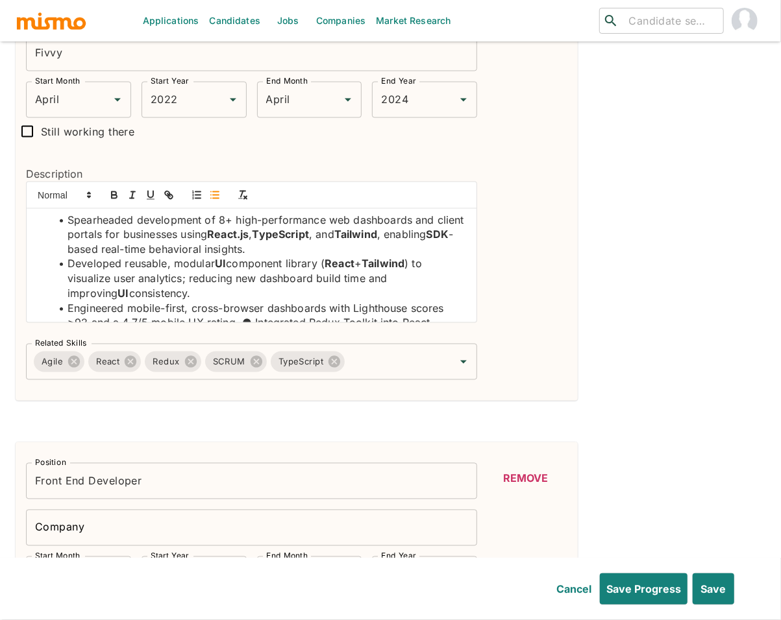
scroll to position [45, 0]
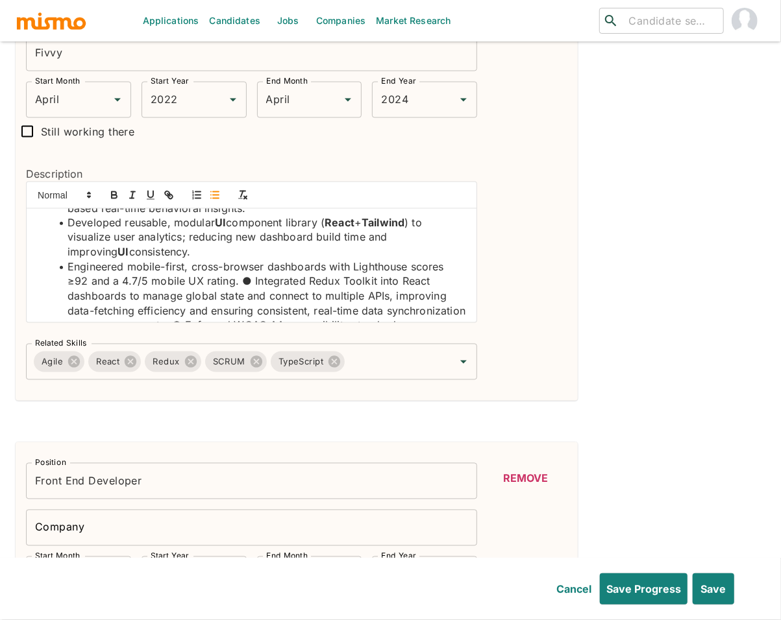
click at [246, 284] on li "Engineered mobile-first, cross-browser dashboards with Lighthouse scores ≥92 an…" at bounding box center [259, 326] width 415 height 132
drag, startPoint x: 123, startPoint y: 295, endPoint x: 151, endPoint y: 298, distance: 28.0
click at [151, 298] on li "Integrated Redux Toolkit into React dashboards to manage global state and conne…" at bounding box center [259, 340] width 415 height 103
click at [224, 300] on li "Integrated Redux Toolkit into React dashboards to manage global state and conne…" at bounding box center [259, 340] width 415 height 103
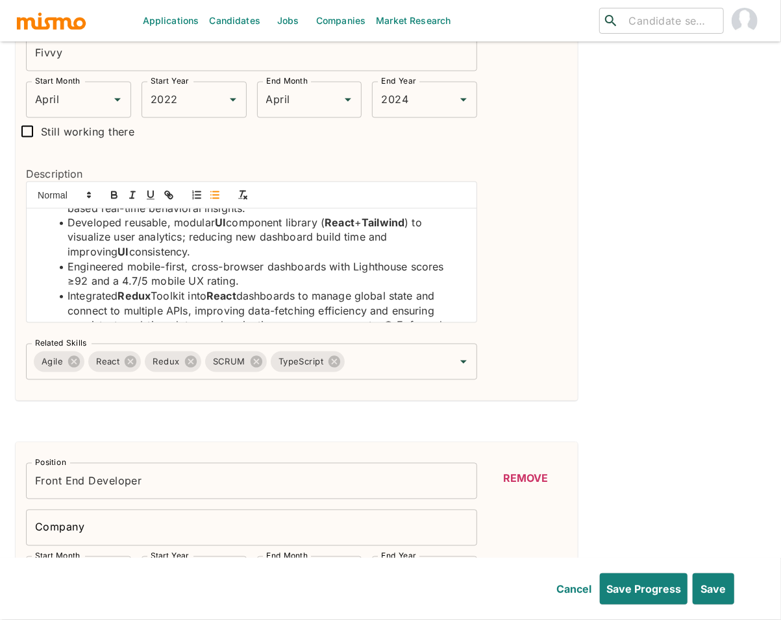
click at [173, 309] on li "Integrated Redux Toolkit into React dashboards to manage global state and conne…" at bounding box center [259, 340] width 415 height 103
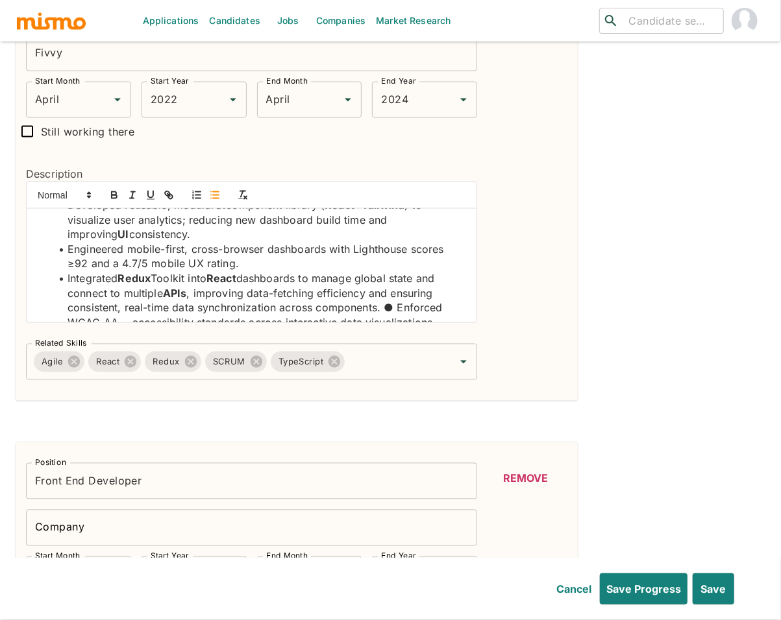
scroll to position [86, 0]
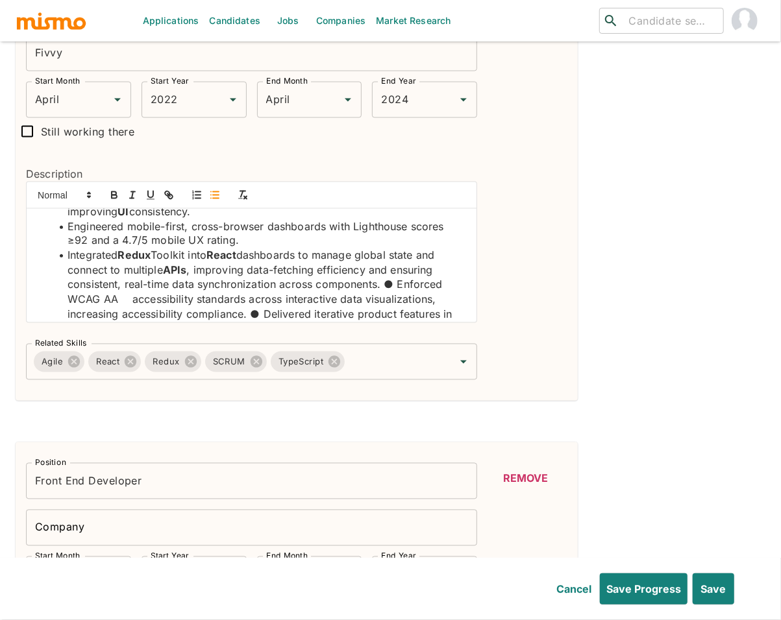
click at [394, 289] on li "Integrated Redux Toolkit into React dashboards to manage global state and conne…" at bounding box center [259, 300] width 415 height 103
click at [336, 312] on li "Enforced WCAG AA accessibility standards across interactive data visualizations…" at bounding box center [259, 330] width 415 height 74
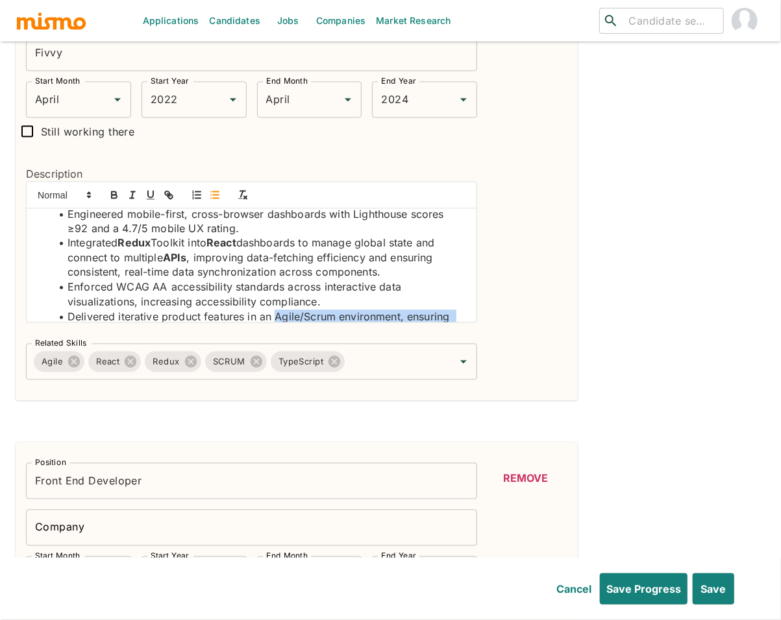
scroll to position [138, 0]
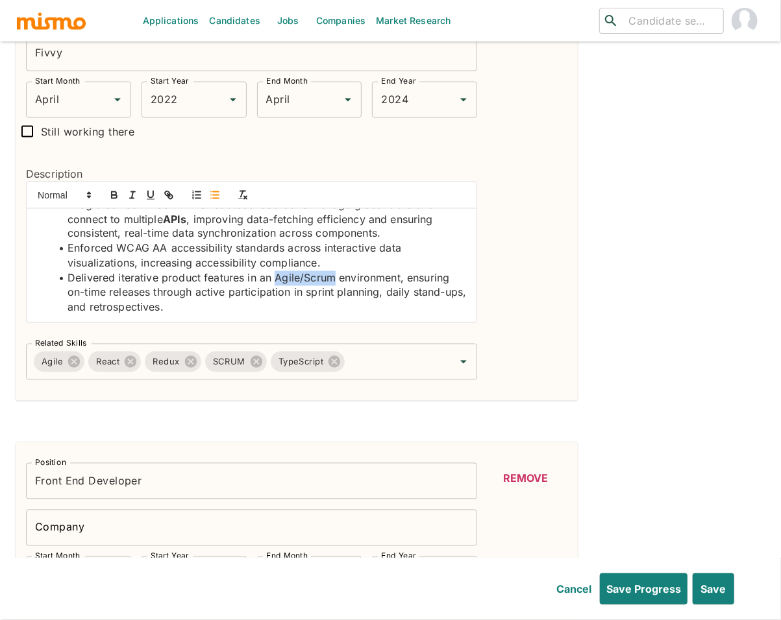
drag, startPoint x: 273, startPoint y: 317, endPoint x: 334, endPoint y: 280, distance: 70.5
click at [334, 280] on li "Delivered iterative product features in an Agile/Scrum environment, ensuring on…" at bounding box center [259, 293] width 415 height 44
click at [169, 249] on li "Enforced WCAG AA accessibility standards across interactive data visualizations…" at bounding box center [259, 255] width 415 height 29
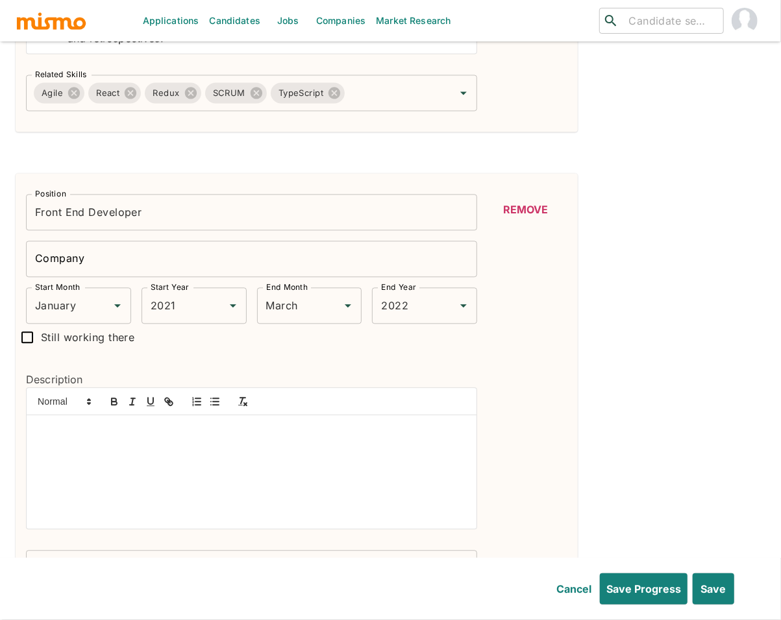
scroll to position [1269, 0]
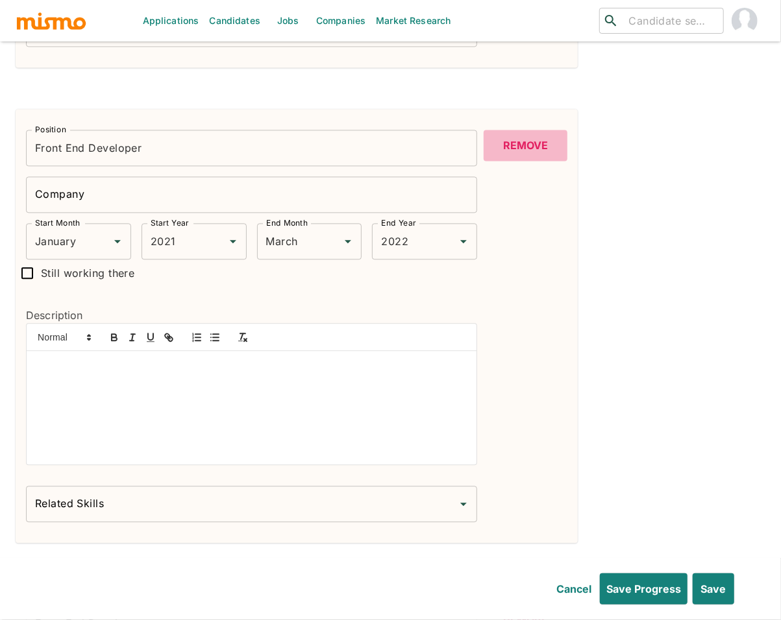
click at [522, 145] on button "Remove" at bounding box center [525, 145] width 84 height 31
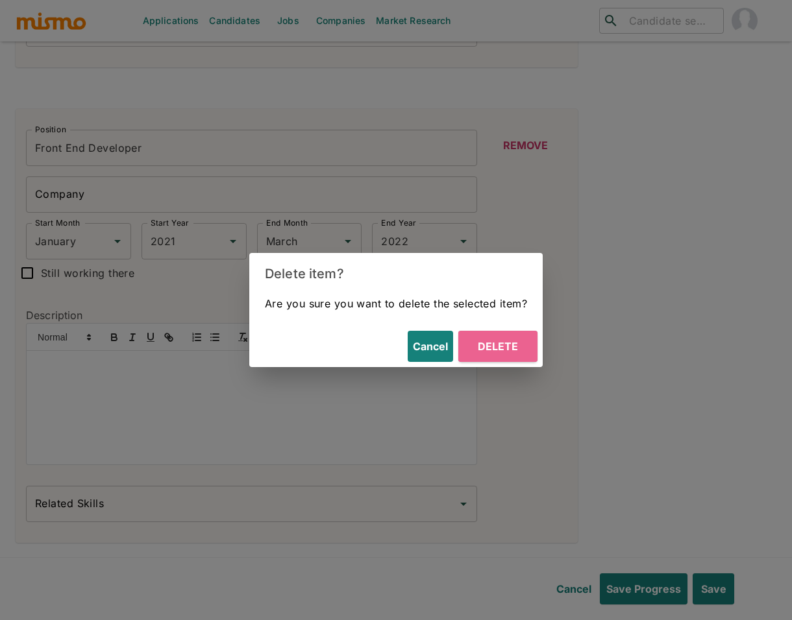
click at [518, 353] on button "Delete" at bounding box center [497, 346] width 79 height 31
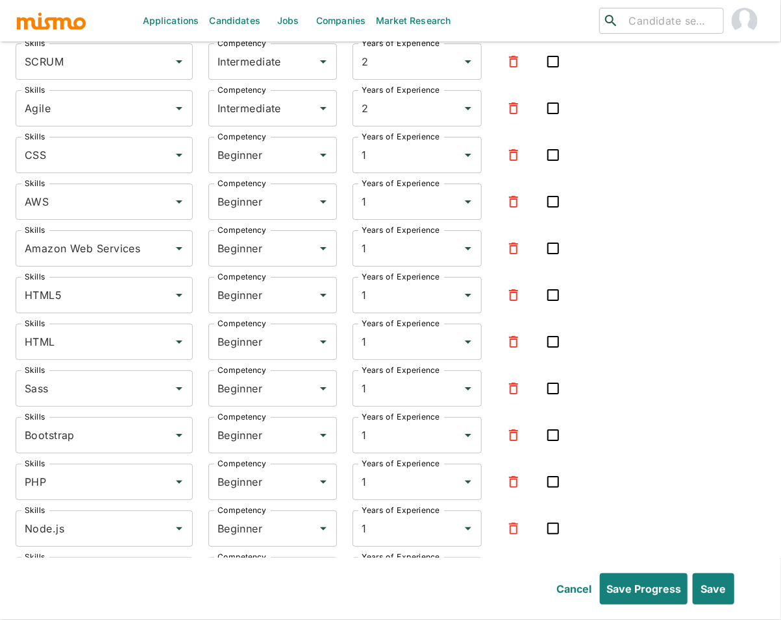
scroll to position [2377, 0]
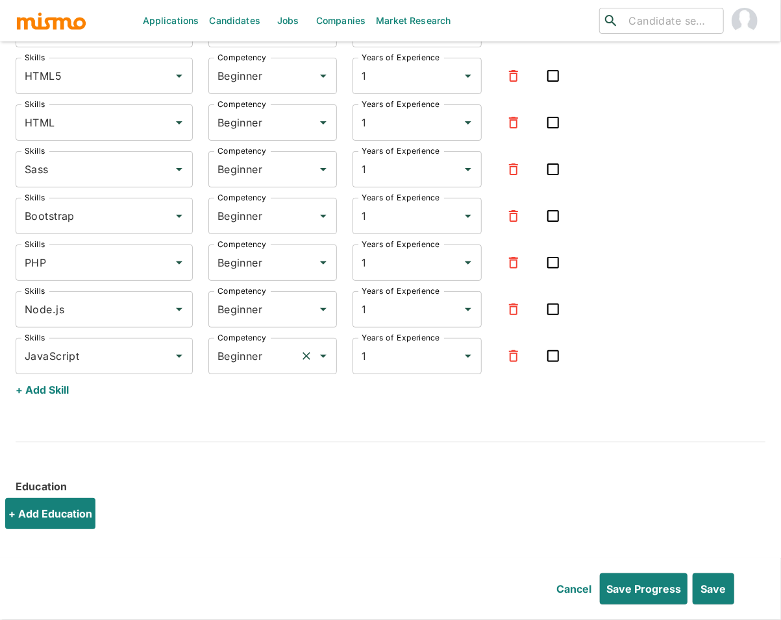
click at [246, 366] on input "Beginner" at bounding box center [254, 356] width 81 height 25
click at [249, 398] on li "Intermediate" at bounding box center [272, 395] width 129 height 26
type input "Intermediate"
click at [256, 303] on input "Beginner" at bounding box center [254, 309] width 81 height 25
click at [248, 343] on li "Intermediate" at bounding box center [272, 349] width 129 height 26
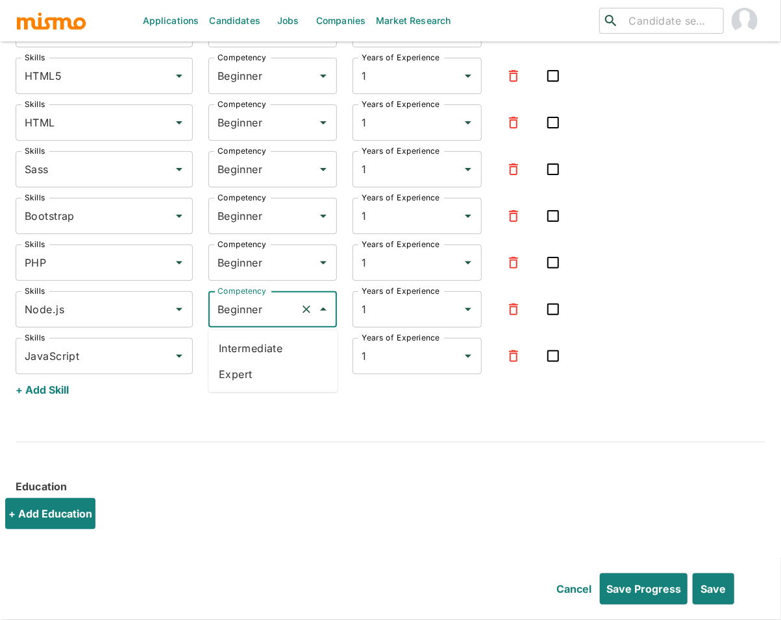
type input "Intermediate"
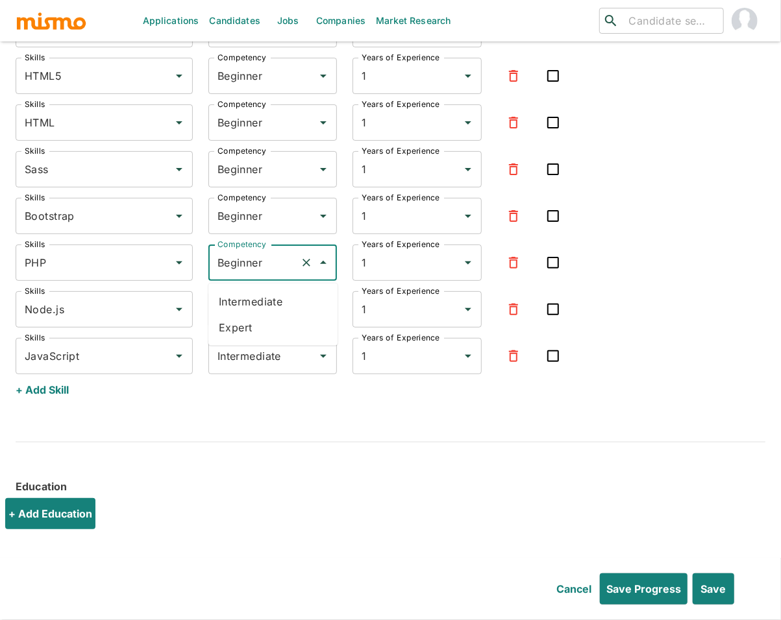
click at [254, 267] on input "Beginner" at bounding box center [254, 263] width 81 height 25
click at [247, 302] on li "Intermediate" at bounding box center [272, 302] width 129 height 26
type input "Intermediate"
click at [241, 219] on input "Beginner" at bounding box center [254, 216] width 81 height 25
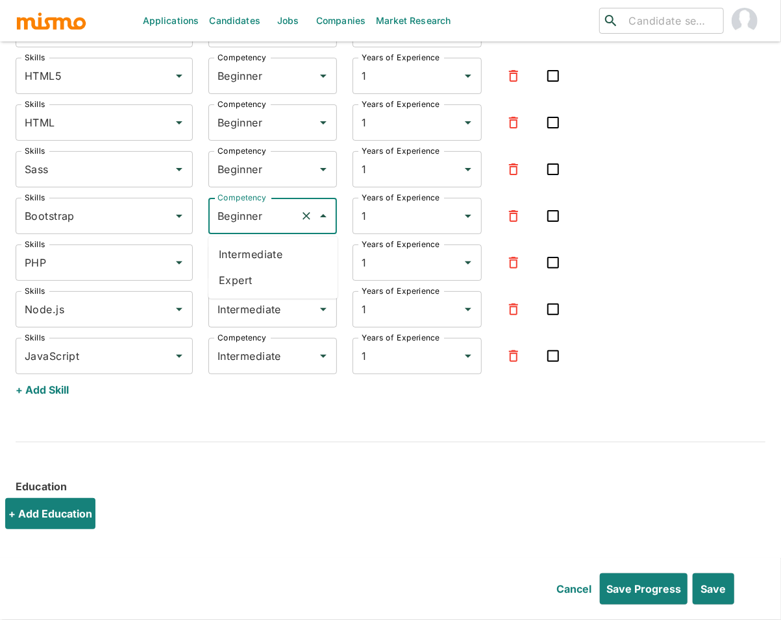
click at [247, 253] on li "Intermediate" at bounding box center [272, 255] width 129 height 26
type input "Intermediate"
click at [223, 169] on input "Beginner" at bounding box center [254, 169] width 81 height 25
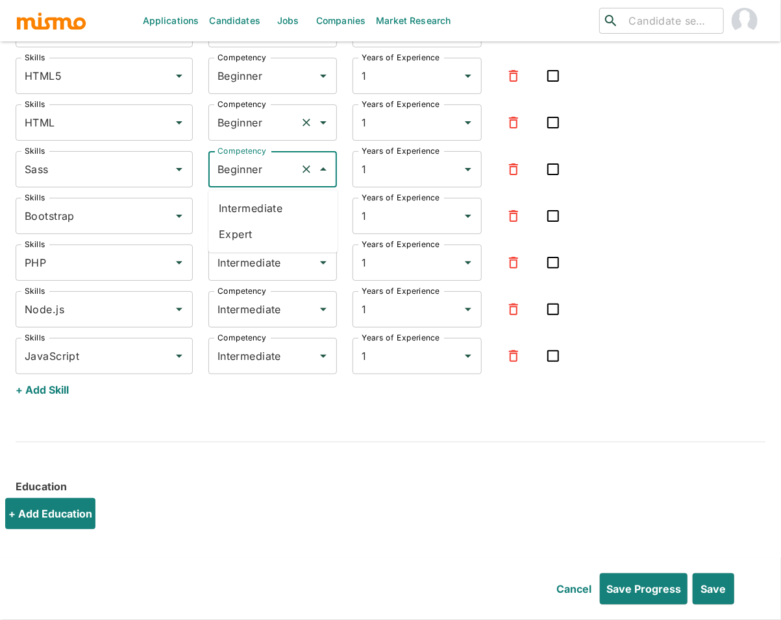
drag, startPoint x: 231, startPoint y: 208, endPoint x: 231, endPoint y: 131, distance: 77.2
click at [230, 208] on li "Intermediate" at bounding box center [272, 208] width 129 height 26
type input "Intermediate"
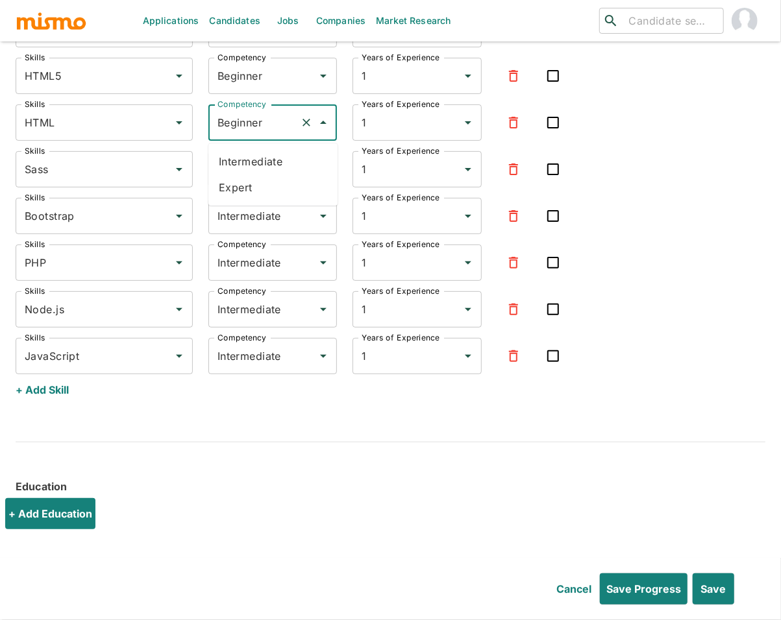
click at [234, 125] on input "Beginner" at bounding box center [254, 122] width 81 height 25
click at [233, 163] on li "Intermediate" at bounding box center [272, 162] width 129 height 26
type input "Intermediate"
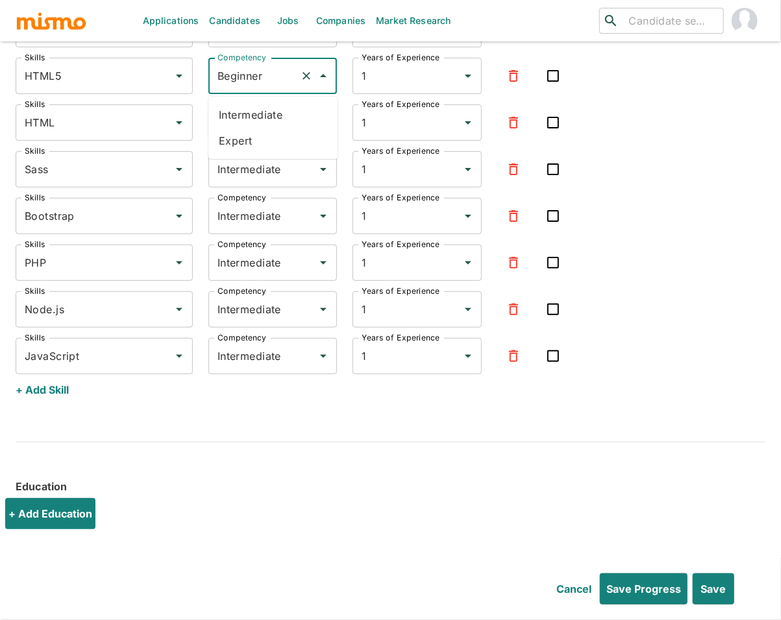
click at [239, 68] on input "Beginner" at bounding box center [254, 76] width 81 height 25
click at [244, 116] on li "Intermediate" at bounding box center [272, 115] width 129 height 26
type input "Intermediate"
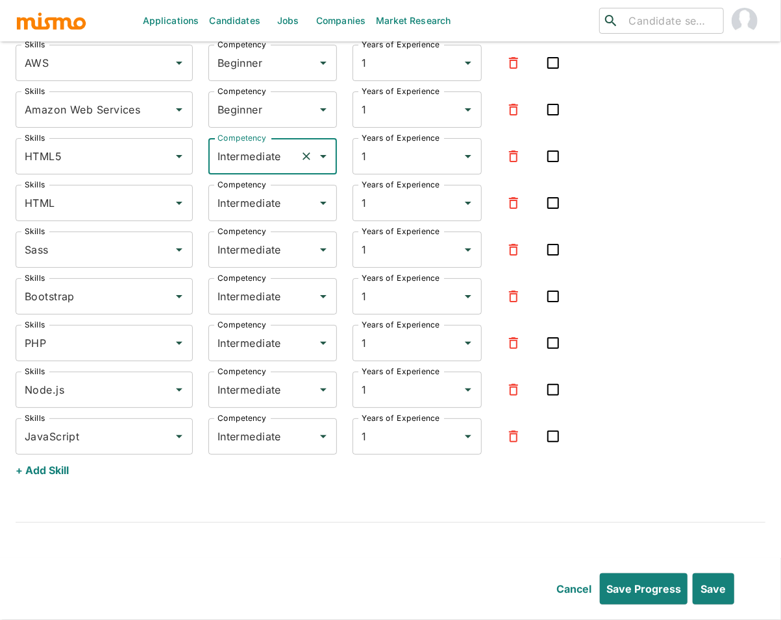
scroll to position [2124, 0]
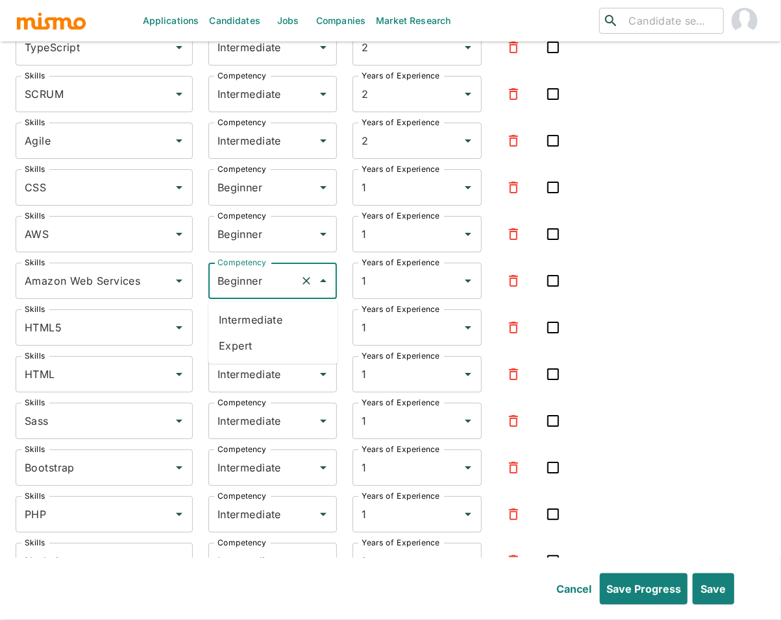
click at [241, 285] on input "Beginner" at bounding box center [254, 281] width 81 height 25
click at [253, 324] on li "Intermediate" at bounding box center [272, 320] width 129 height 26
type input "Intermediate"
click at [251, 238] on input "Beginner" at bounding box center [254, 234] width 81 height 25
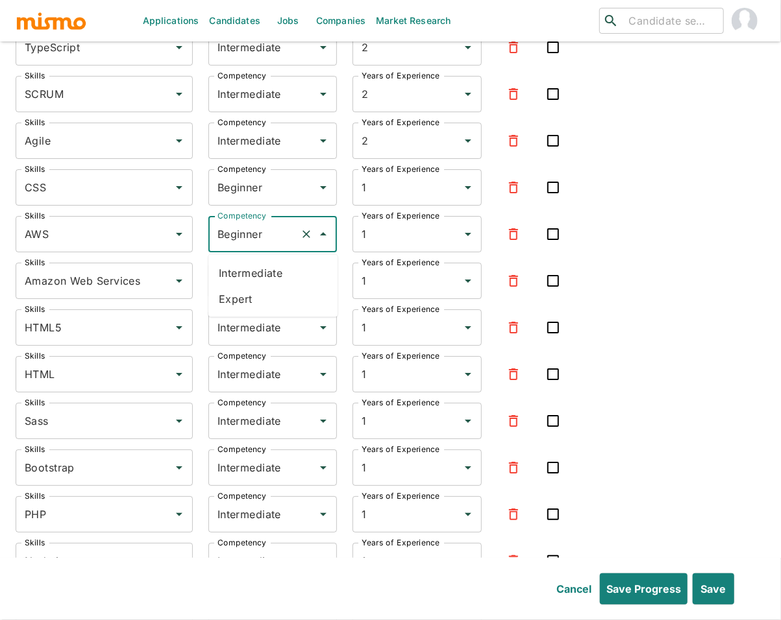
click at [246, 273] on li "Intermediate" at bounding box center [272, 273] width 129 height 26
type input "Intermediate"
click at [236, 188] on input "Beginner" at bounding box center [254, 187] width 81 height 25
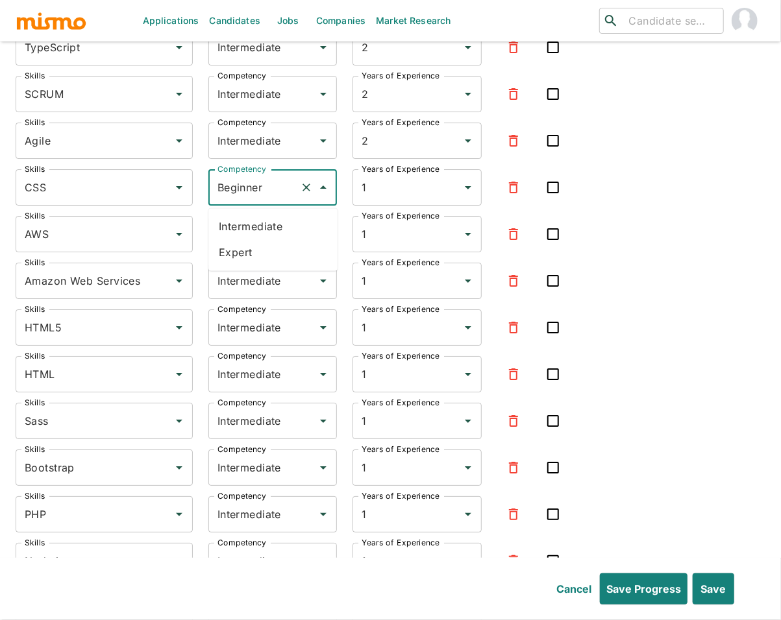
click at [234, 223] on li "Intermediate" at bounding box center [272, 227] width 129 height 26
type input "Intermediate"
click at [251, 145] on input "Intermediate" at bounding box center [254, 140] width 81 height 25
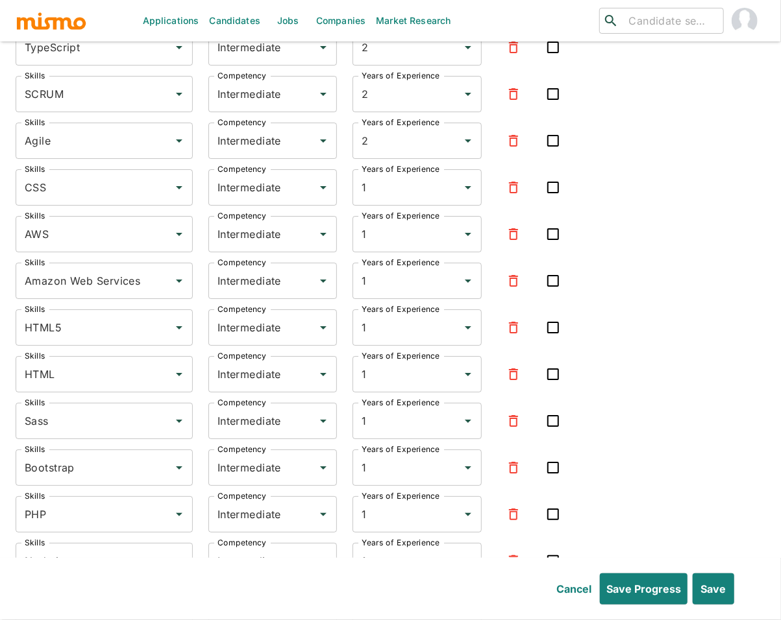
click at [733, 229] on div "Skills USER INTERFACE Skills Competency Intermediate Competency Years of Experi…" at bounding box center [391, 249] width 750 height 815
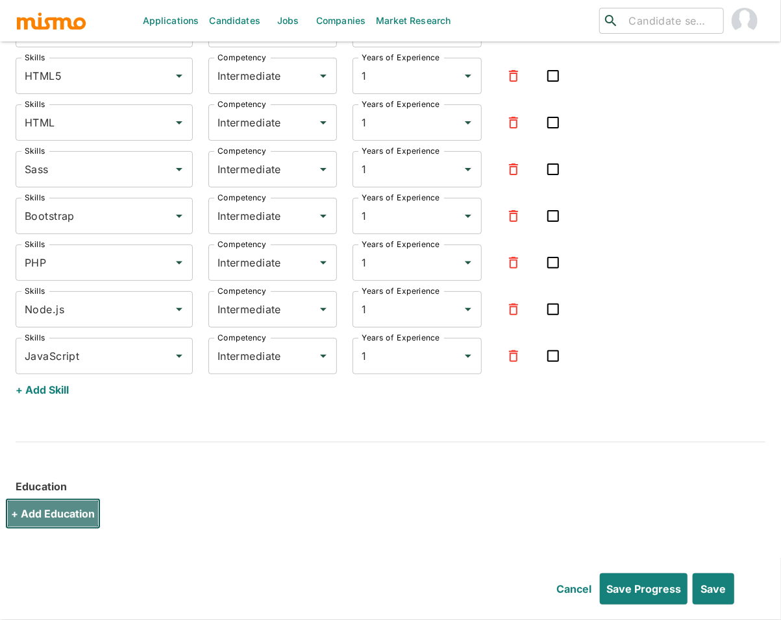
click at [31, 514] on button "+ Add Education" at bounding box center [52, 513] width 95 height 31
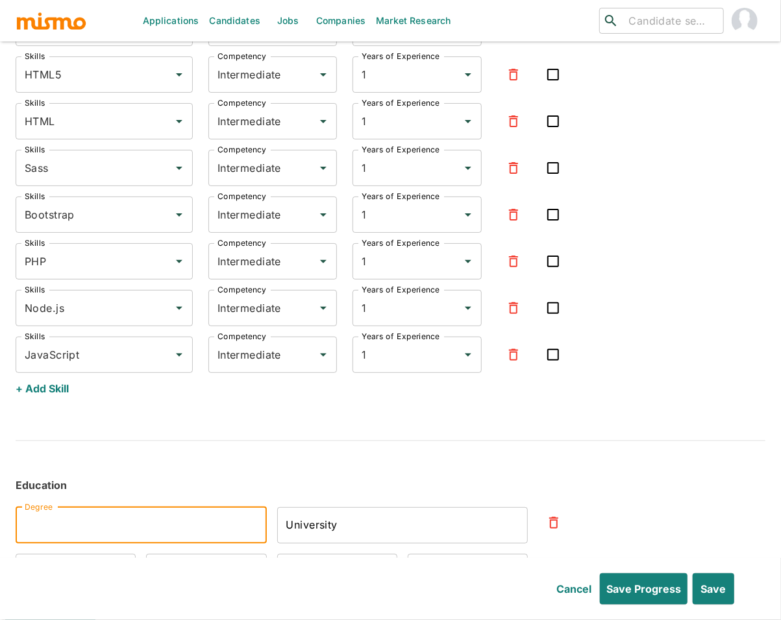
click at [150, 530] on input "Degree" at bounding box center [141, 526] width 251 height 36
type input "Web Developement Degree"
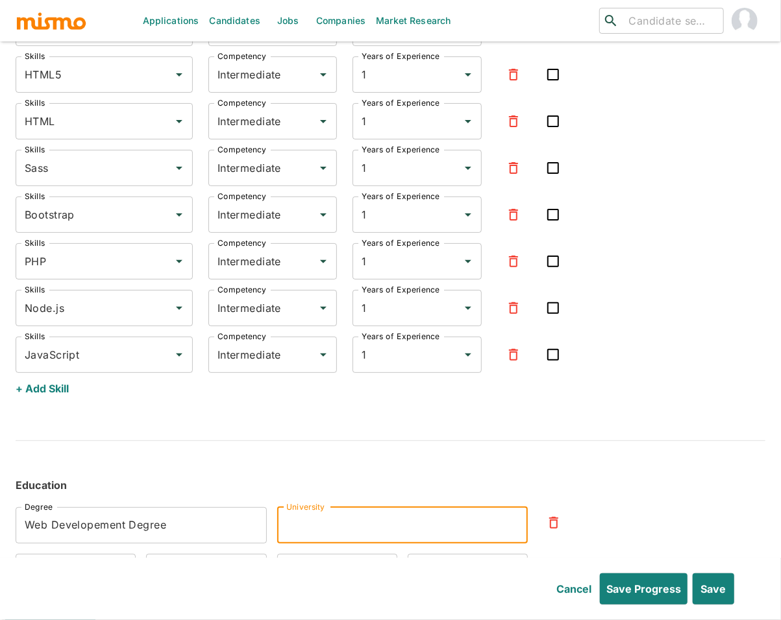
click at [361, 530] on input "University" at bounding box center [402, 526] width 251 height 36
type input "CoderHouse"
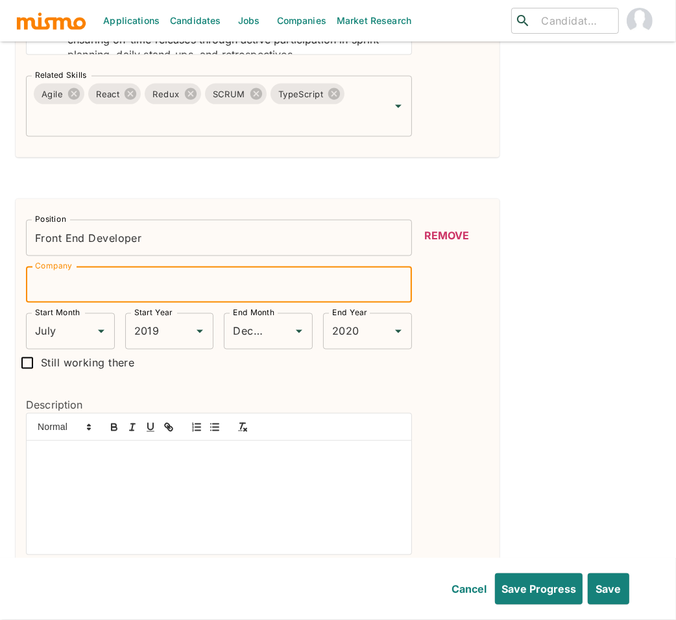
scroll to position [1210, 0]
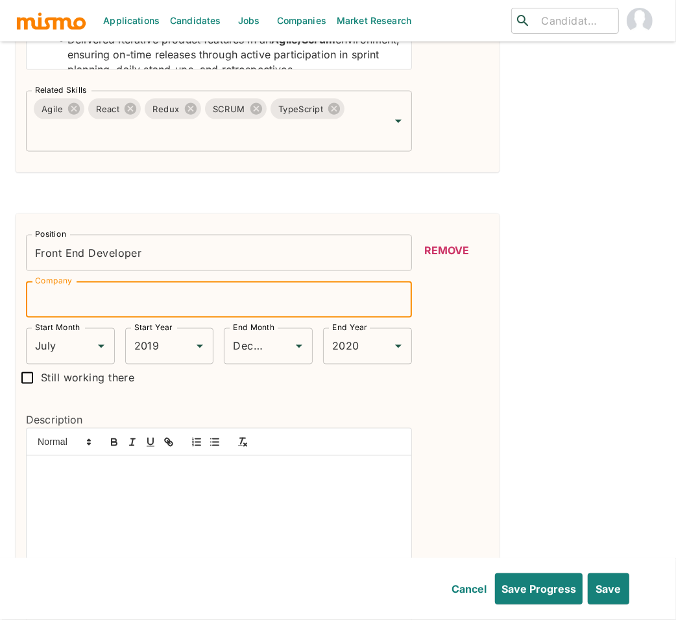
click at [77, 282] on input "Company" at bounding box center [219, 300] width 386 height 36
type input "Master Industrial"
click at [60, 334] on input "July" at bounding box center [52, 346] width 41 height 25
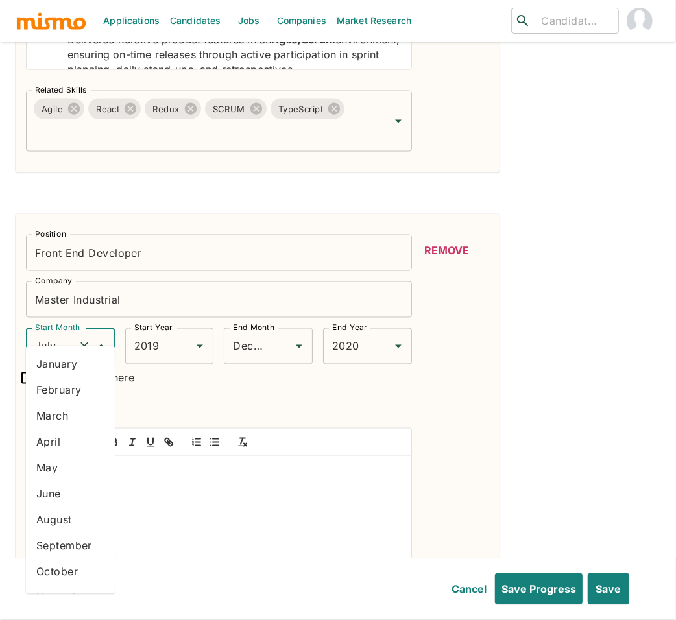
click at [55, 363] on li "January" at bounding box center [70, 365] width 89 height 26
type input "January"
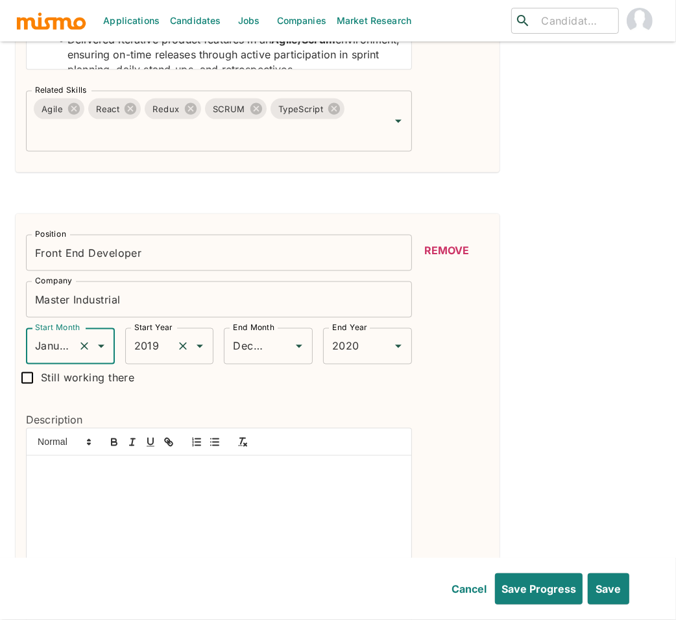
click at [165, 335] on input "2019" at bounding box center [151, 346] width 41 height 25
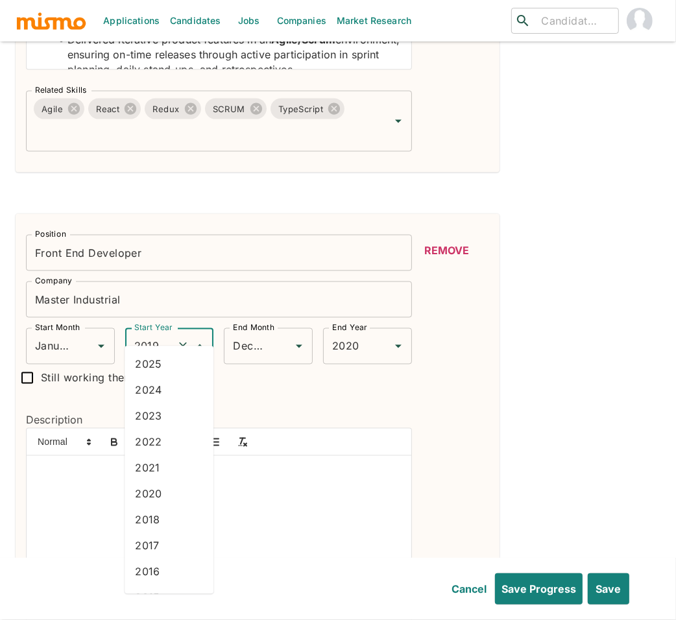
click at [160, 471] on li "2021" at bounding box center [169, 469] width 89 height 26
type input "2021"
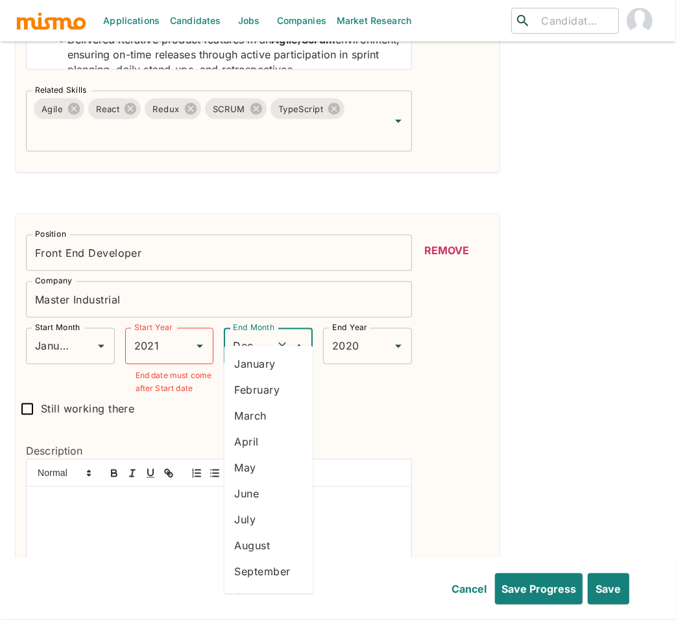
click at [249, 334] on input "December" at bounding box center [250, 346] width 41 height 25
click at [258, 417] on li "March" at bounding box center [269, 417] width 89 height 26
type input "March"
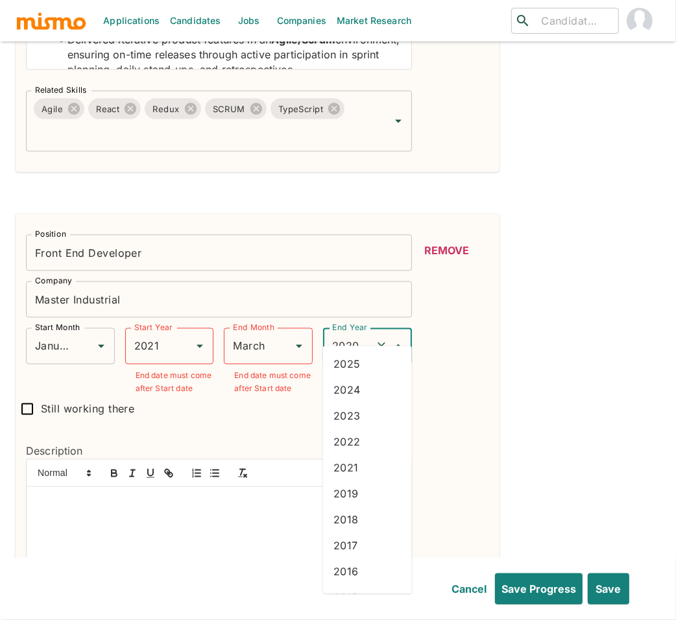
click at [336, 334] on input "2020" at bounding box center [349, 346] width 41 height 25
click at [344, 447] on li "2022" at bounding box center [367, 443] width 89 height 26
type input "2022"
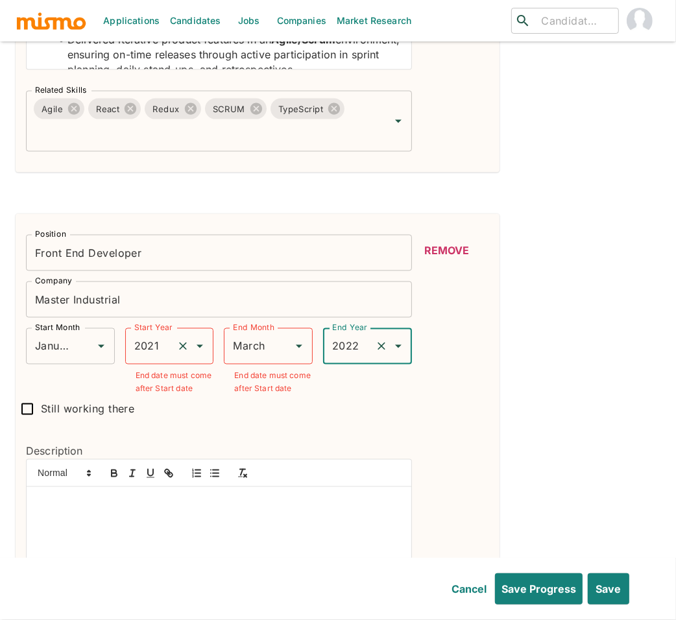
click at [160, 334] on input "2021" at bounding box center [151, 346] width 41 height 25
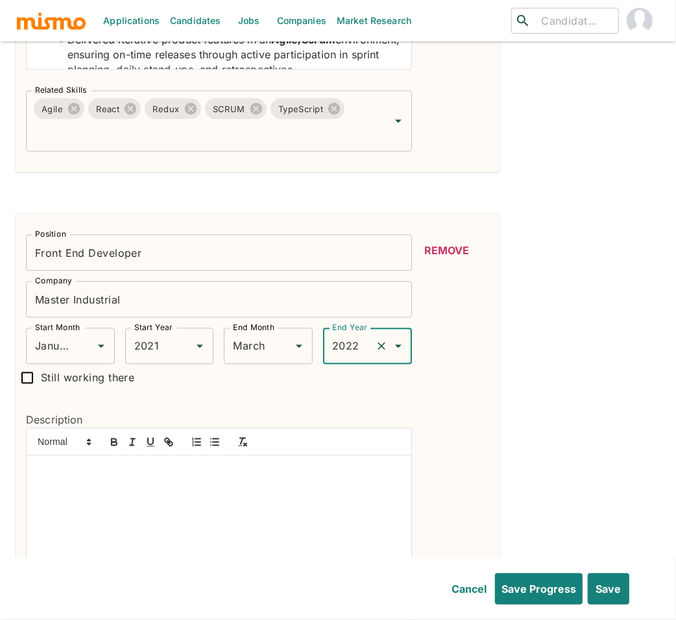
click at [117, 466] on div at bounding box center [219, 513] width 385 height 114
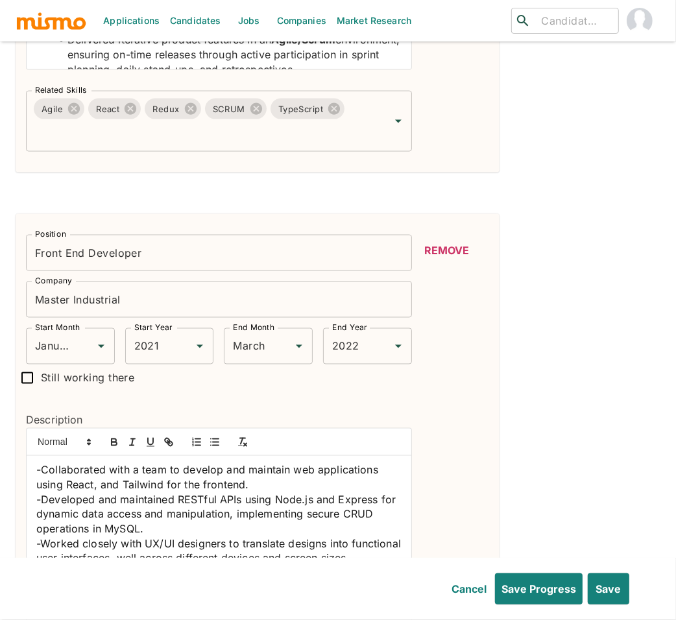
scroll to position [0, 0]
drag, startPoint x: 42, startPoint y: 452, endPoint x: 25, endPoint y: 452, distance: 16.2
click at [26, 452] on div "-Collaborated with a team to develop and maintain web applications using React,…" at bounding box center [219, 499] width 386 height 142
click at [217, 437] on icon "button" at bounding box center [215, 443] width 12 height 12
drag, startPoint x: 43, startPoint y: 484, endPoint x: 26, endPoint y: 485, distance: 16.9
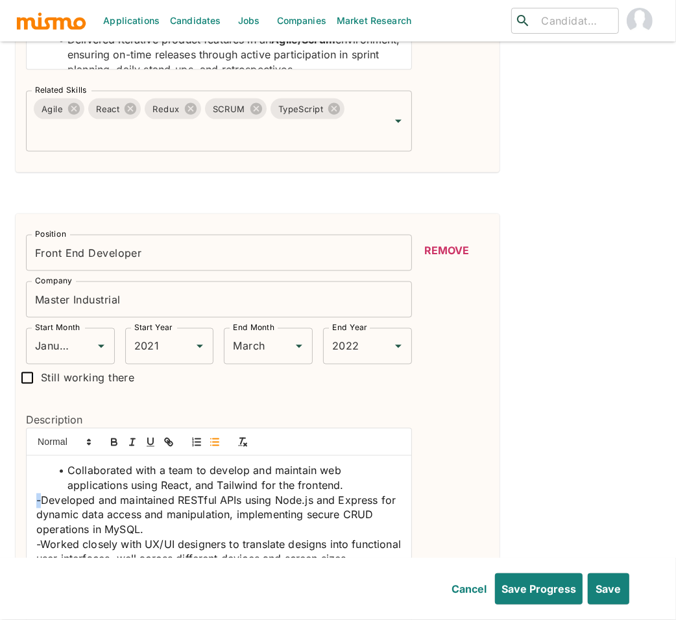
click at [27, 485] on div "Collaborated with a team to develop and maintain web applications using React, …" at bounding box center [219, 513] width 385 height 114
click at [215, 439] on line "button" at bounding box center [216, 439] width 6 height 0
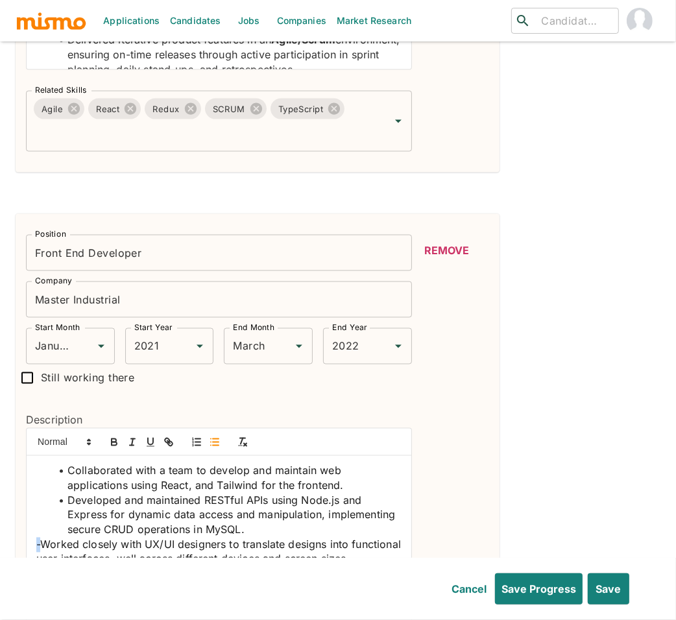
drag, startPoint x: 42, startPoint y: 523, endPoint x: 15, endPoint y: 524, distance: 27.3
click at [16, 524] on div "Description Collaborated with a team to develop and maintain web applications u…" at bounding box center [214, 486] width 397 height 189
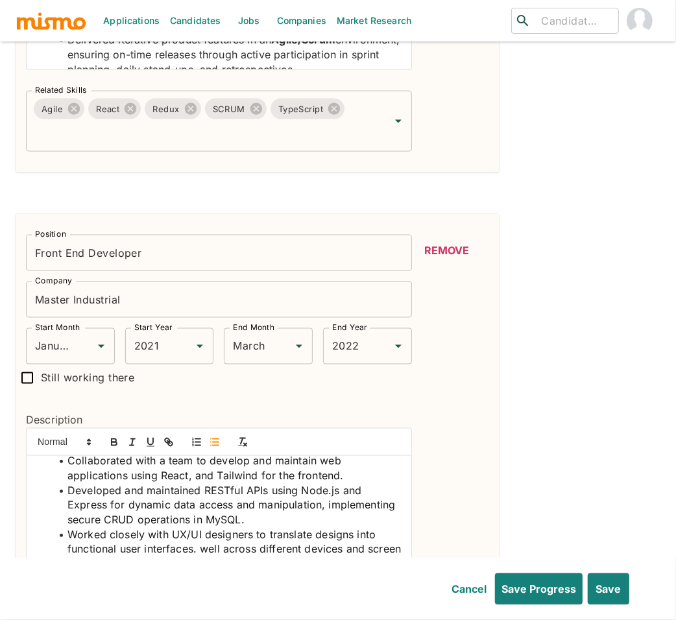
scroll to position [25, 0]
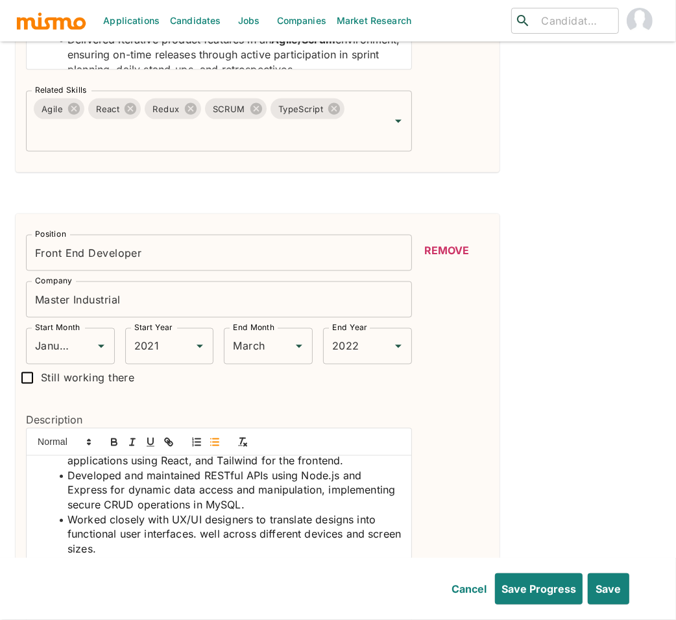
click at [42, 558] on span "-Improved application responsiveness, ensuring a seamless user experience." at bounding box center [198, 572] width 325 height 28
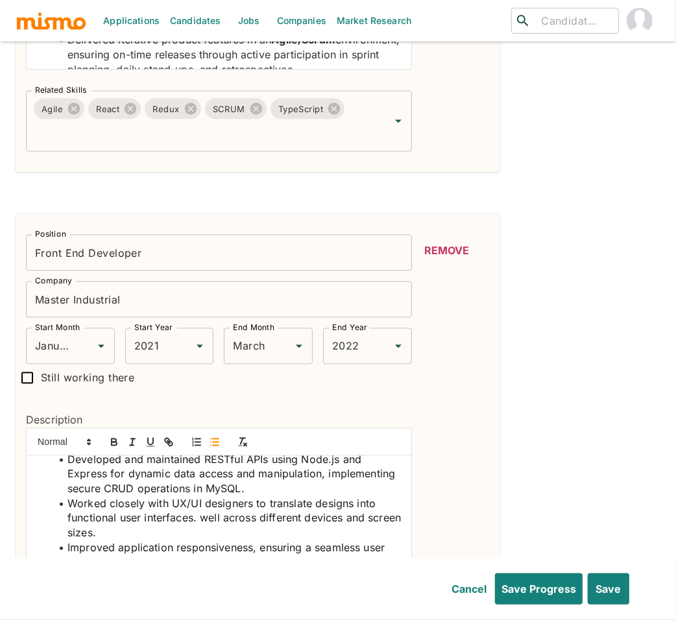
scroll to position [49, 0]
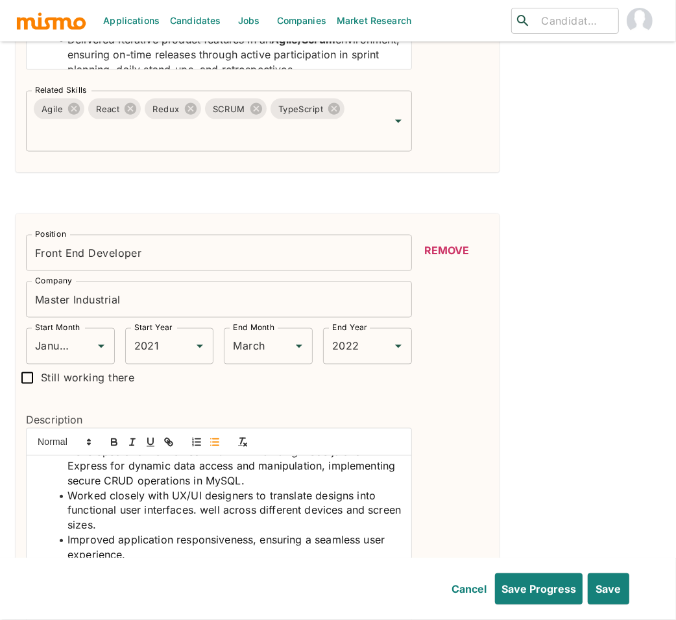
click at [286, 463] on span "Developed and maintained RESTful APIs using Node.js and Express for dynamic dat…" at bounding box center [232, 467] width 331 height 42
click at [112, 443] on icon "button" at bounding box center [114, 444] width 5 height 3
click at [190, 490] on span "Worked closely with UX/UI designers to translate designs into functional user i…" at bounding box center [235, 511] width 337 height 42
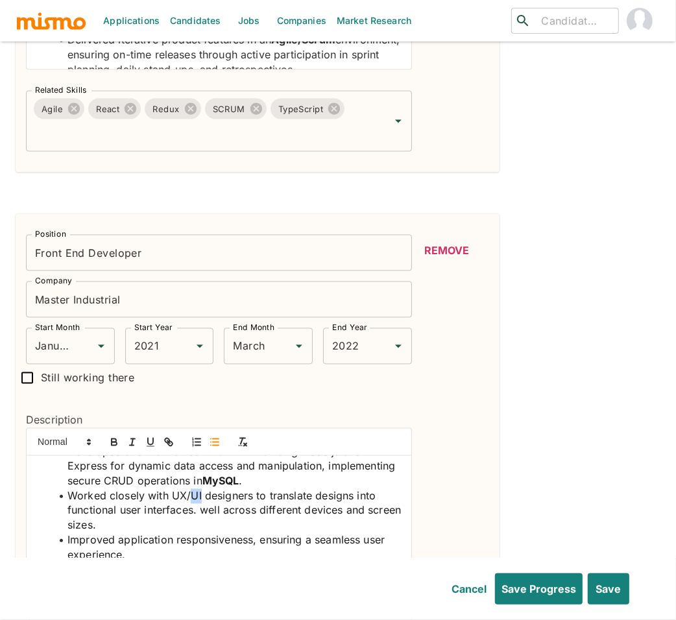
click at [201, 490] on span "Worked closely with UX/UI designers to translate designs into functional user i…" at bounding box center [235, 511] width 337 height 42
drag, startPoint x: 202, startPoint y: 476, endPoint x: 171, endPoint y: 476, distance: 31.2
click at [171, 490] on span "Worked closely with UX/UI designers to translate designs into functional user i…" at bounding box center [235, 511] width 337 height 42
click at [117, 437] on icon "button" at bounding box center [114, 443] width 12 height 12
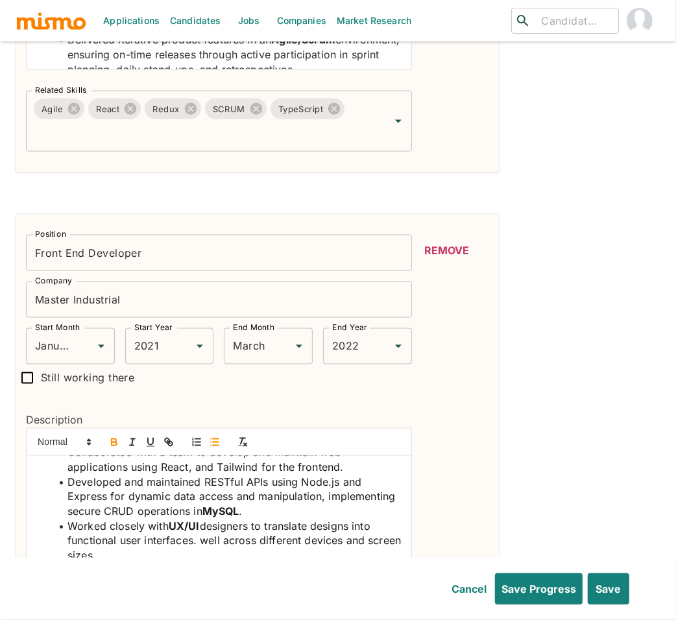
scroll to position [0, 0]
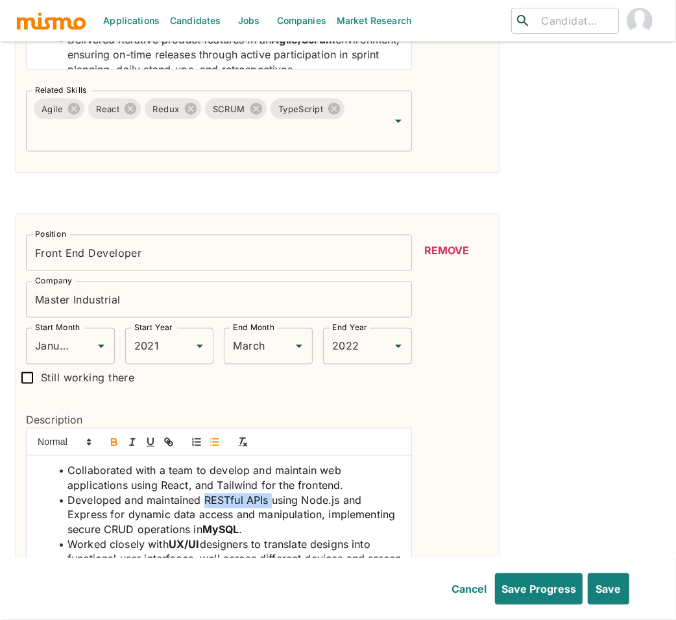
drag, startPoint x: 271, startPoint y: 480, endPoint x: 203, endPoint y: 483, distance: 67.5
click at [203, 495] on span "Developed and maintained RESTful APIs using Node.js and Express for dynamic dat…" at bounding box center [232, 516] width 331 height 42
click at [109, 437] on icon "button" at bounding box center [114, 443] width 12 height 12
drag, startPoint x: 304, startPoint y: 484, endPoint x: 343, endPoint y: 480, distance: 38.5
click at [343, 495] on span "using Node.js and Express for dynamic data access and manipulation, implementin…" at bounding box center [235, 516] width 337 height 42
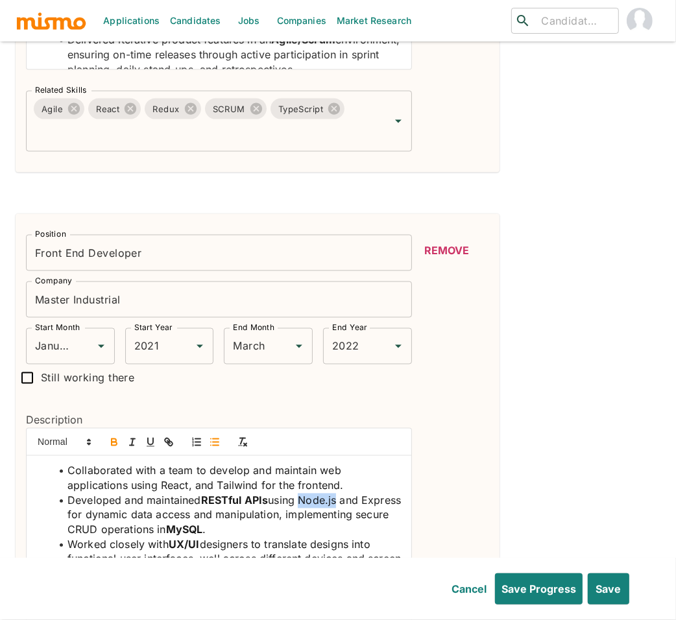
click at [116, 439] on icon "button" at bounding box center [114, 440] width 5 height 3
click at [86, 502] on span "and Express for dynamic data access and manipulation, implementing secure CRUD …" at bounding box center [233, 516] width 332 height 42
click at [110, 437] on icon "button" at bounding box center [114, 443] width 12 height 12
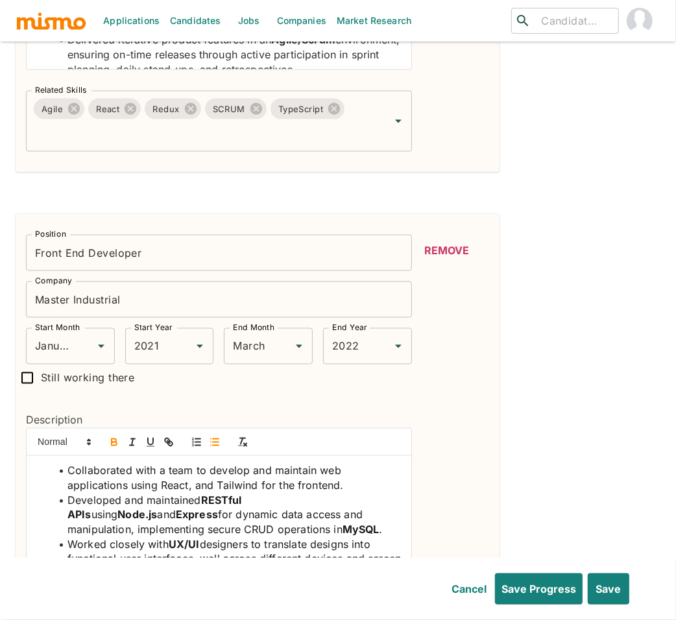
click at [178, 467] on span "Collaborated with a team to develop and maintain web applications using React, …" at bounding box center [205, 479] width 277 height 28
click at [116, 437] on icon "button" at bounding box center [114, 443] width 12 height 12
click at [226, 480] on span ", and Tailwind for the frontend." at bounding box center [264, 486] width 155 height 13
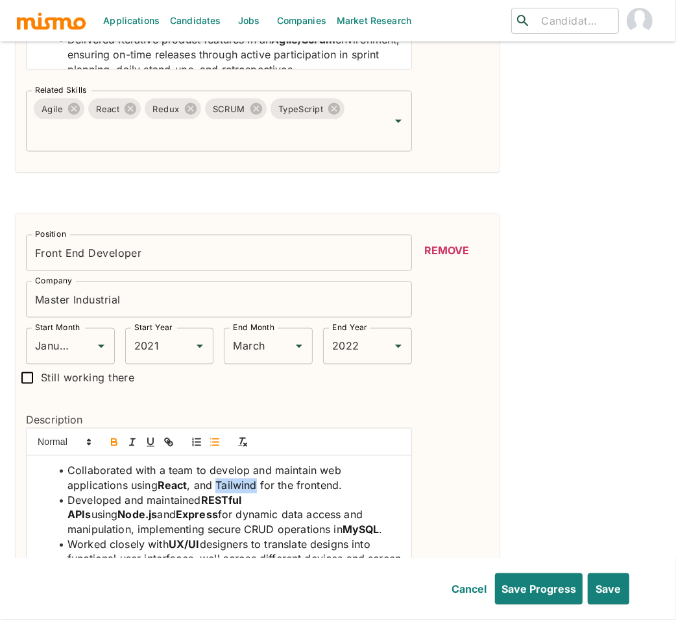
click at [112, 439] on icon "button" at bounding box center [114, 440] width 5 height 3
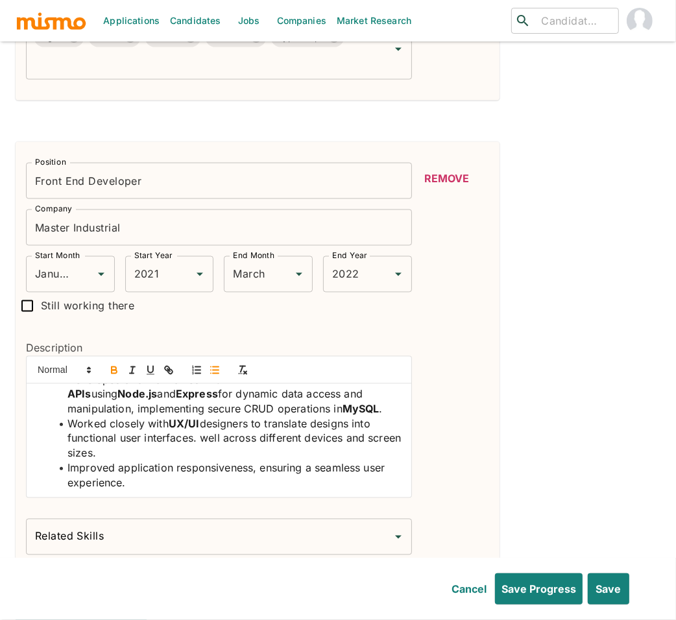
scroll to position [1285, 0]
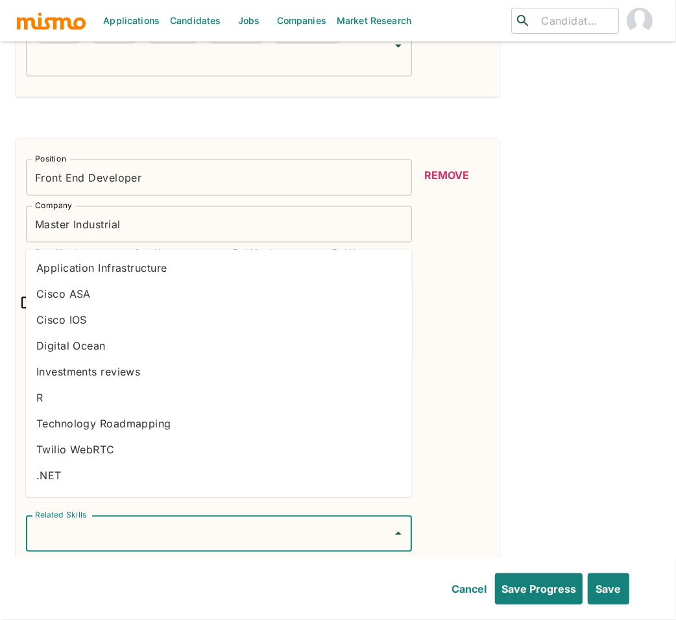
click at [275, 522] on input "Related Skills" at bounding box center [209, 534] width 355 height 25
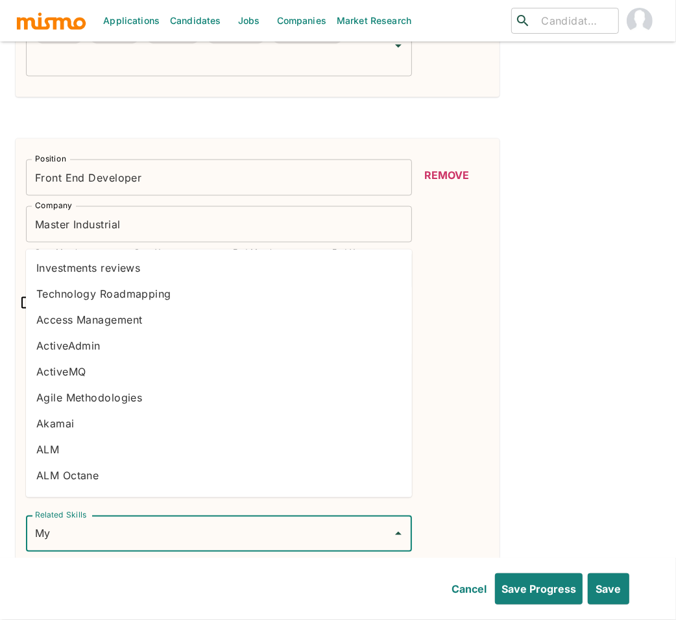
type input "Mys"
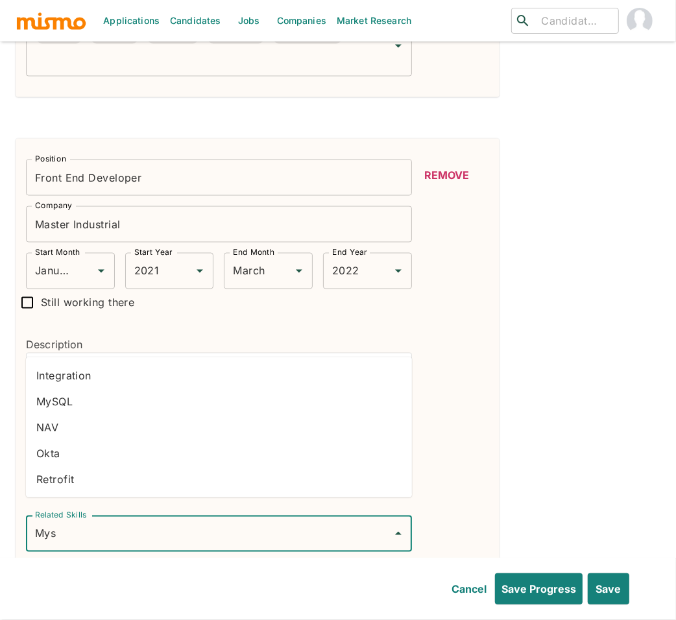
click at [92, 404] on li "MySQL" at bounding box center [219, 402] width 386 height 26
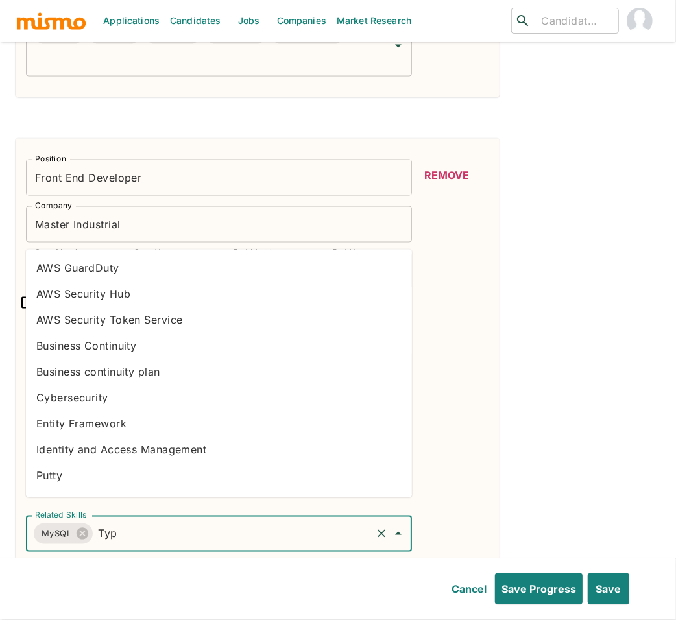
type input "Type"
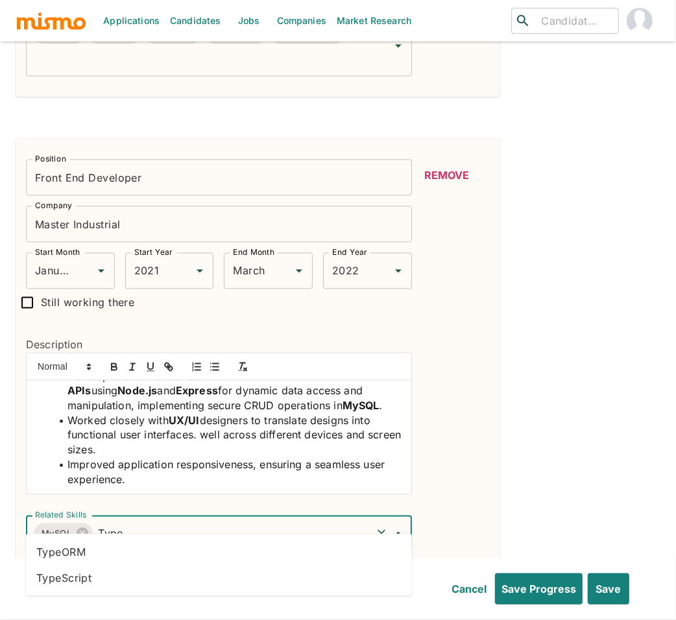
click at [106, 576] on li "TypeScript" at bounding box center [219, 578] width 386 height 26
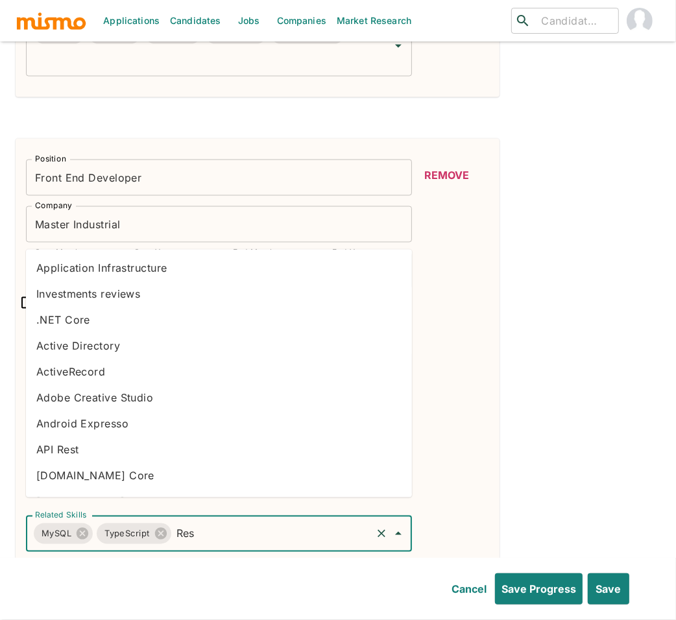
type input "Rest"
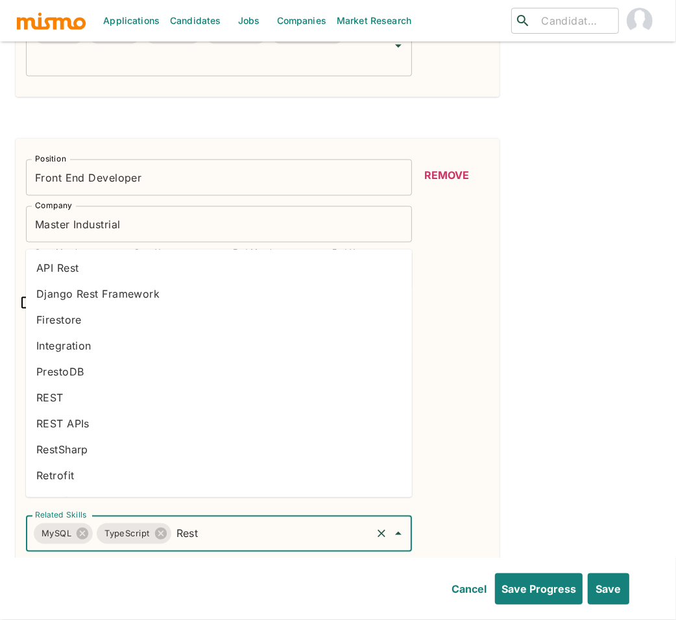
click at [86, 424] on li "REST APIs" at bounding box center [219, 424] width 386 height 26
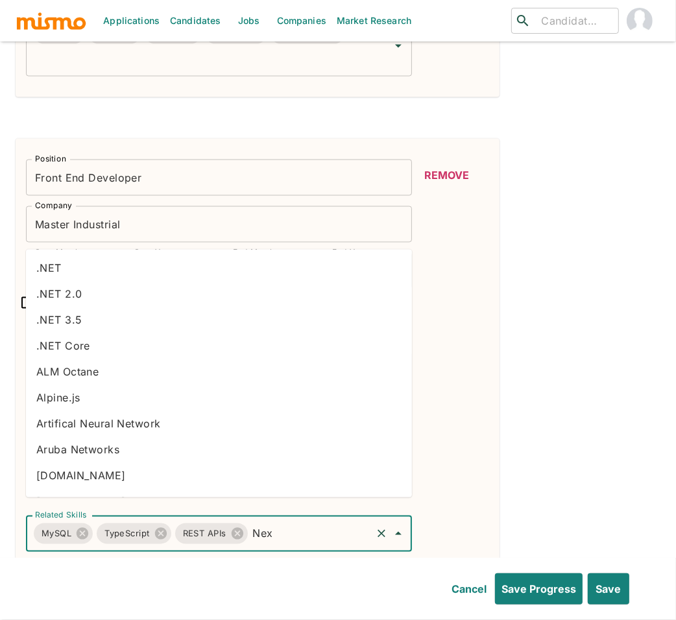
type input "Next"
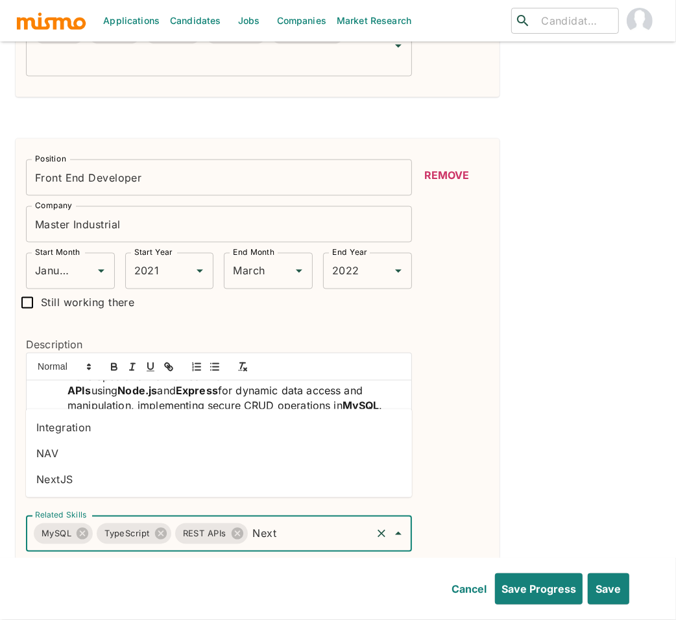
click at [80, 482] on li "NextJS" at bounding box center [219, 480] width 386 height 26
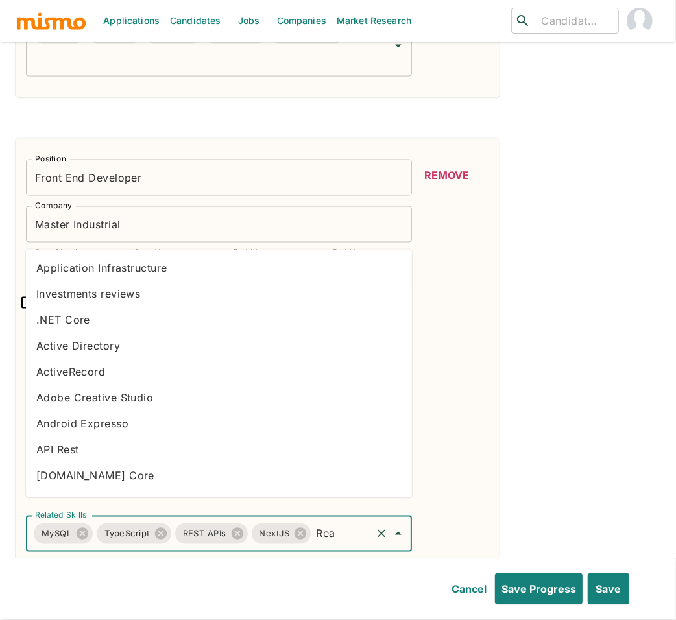
type input "Reac"
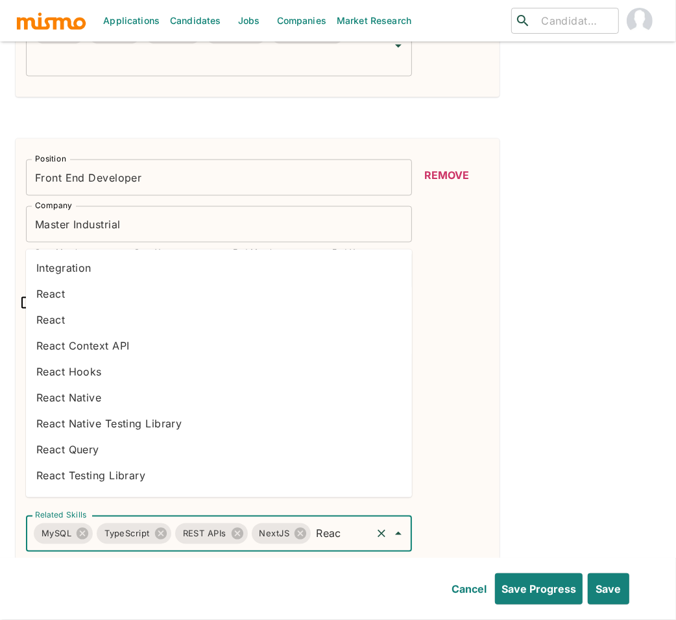
click at [88, 293] on li "React" at bounding box center [219, 294] width 386 height 26
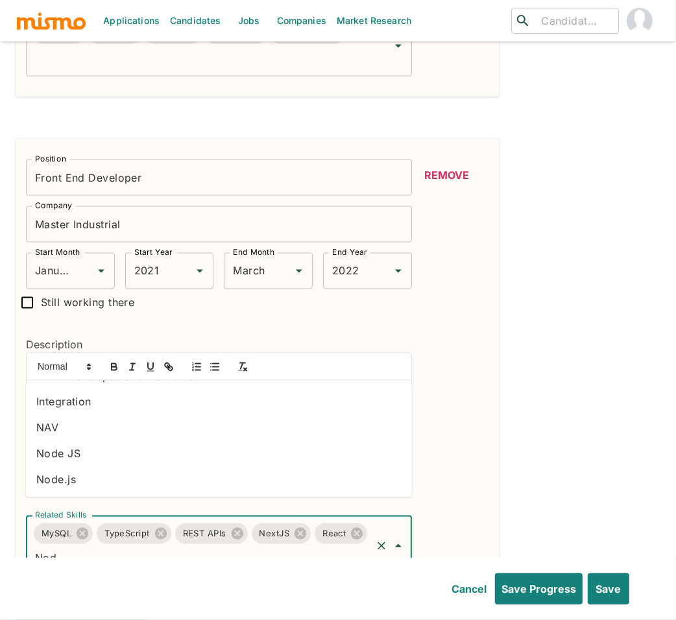
type input "Node"
click at [106, 472] on li "Node.js" at bounding box center [219, 480] width 386 height 26
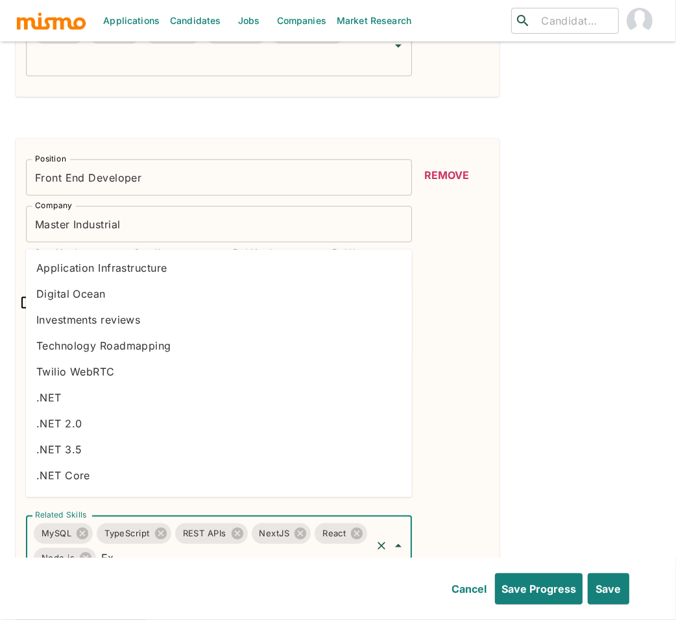
type input "Exp"
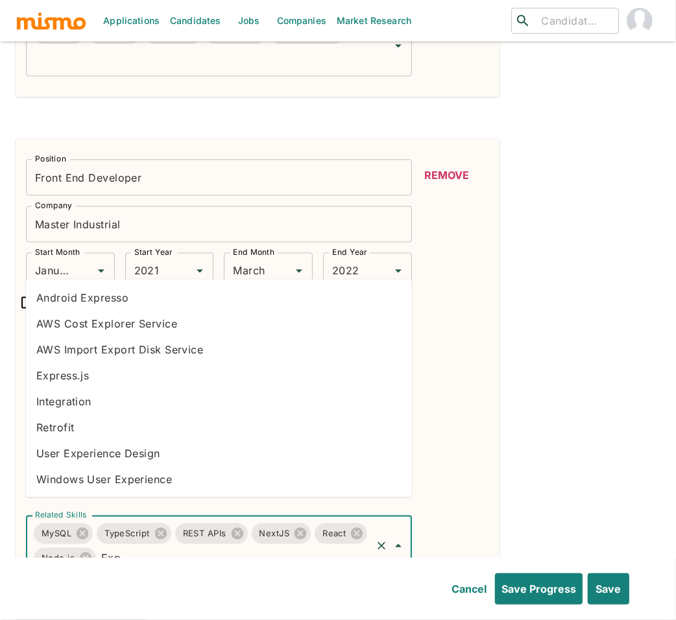
click at [88, 382] on li "Express.js" at bounding box center [219, 376] width 386 height 26
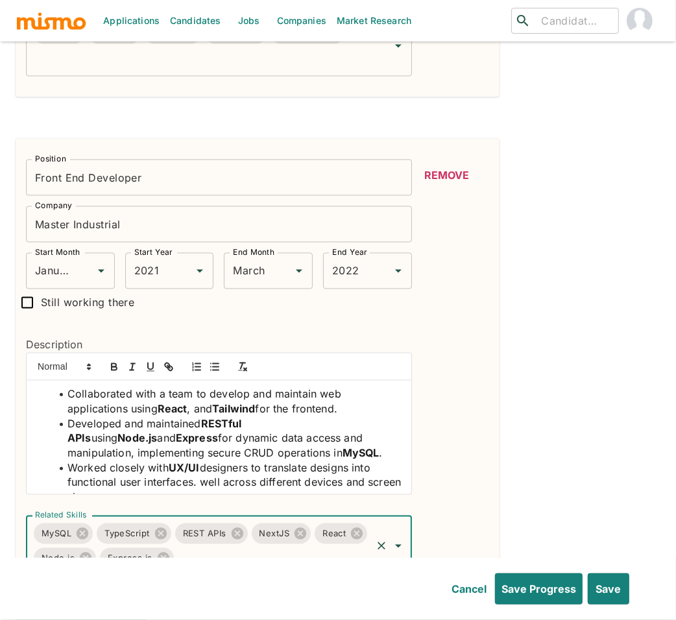
scroll to position [0, 0]
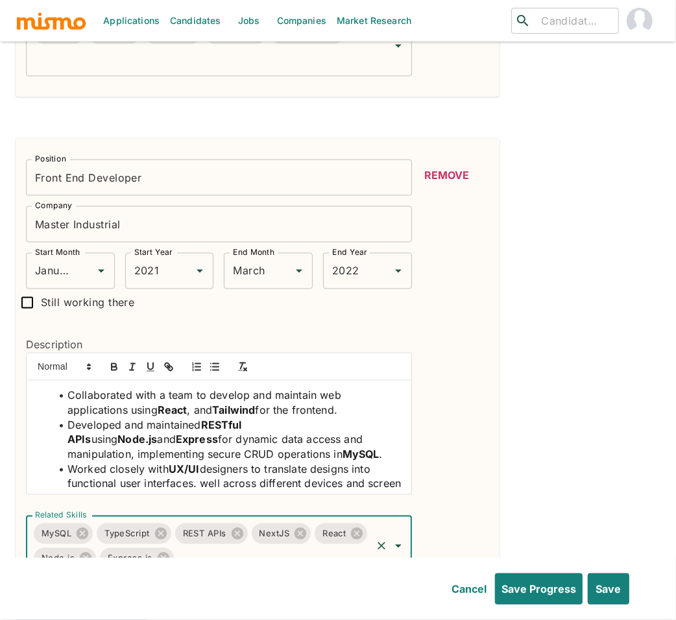
click at [109, 434] on span "for dynamic data access and manipulation, implementing secure CRUD operations in" at bounding box center [216, 448] width 299 height 28
click at [257, 548] on input "Related Skills" at bounding box center [273, 558] width 194 height 25
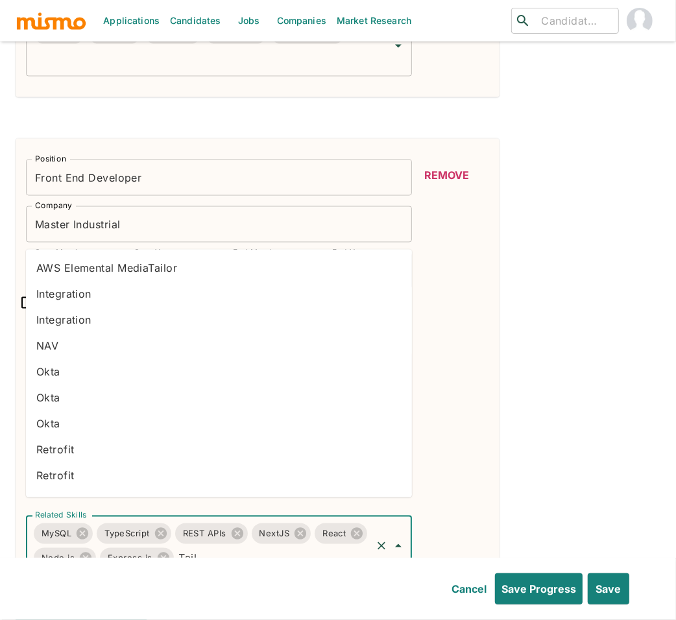
type input "Tailw"
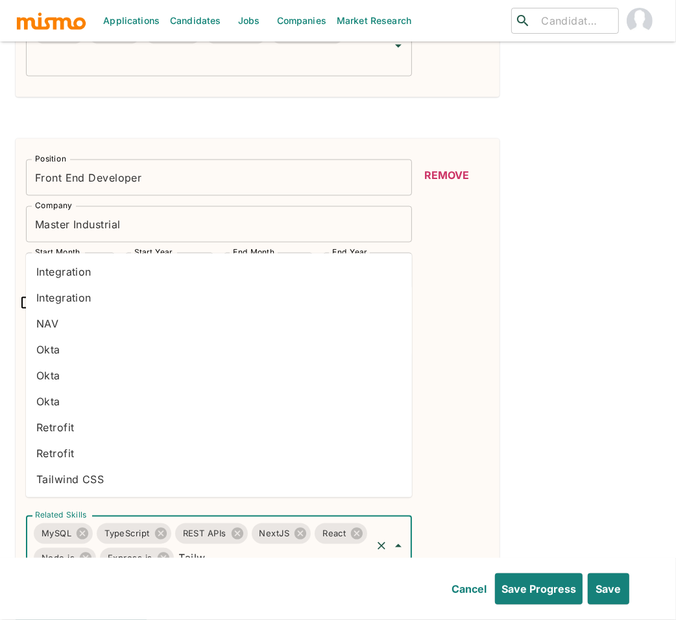
click at [118, 470] on li "Tailwind CSS" at bounding box center [219, 480] width 386 height 26
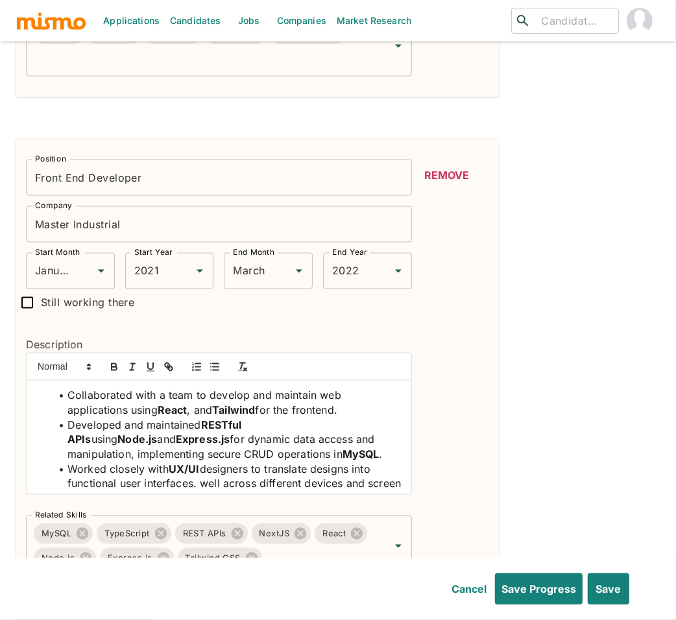
click at [193, 404] on span ", and" at bounding box center [199, 410] width 25 height 13
drag, startPoint x: 233, startPoint y: 398, endPoint x: 195, endPoint y: 399, distance: 37.7
click at [195, 399] on li "Collaborated with a team to develop and maintain web applications using React ,…" at bounding box center [227, 403] width 350 height 29
click at [117, 361] on icon "button" at bounding box center [114, 367] width 12 height 12
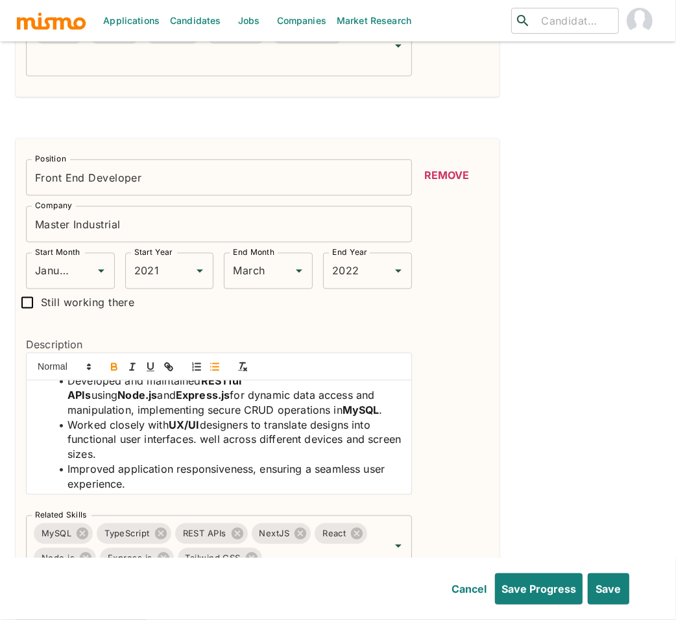
scroll to position [49, 0]
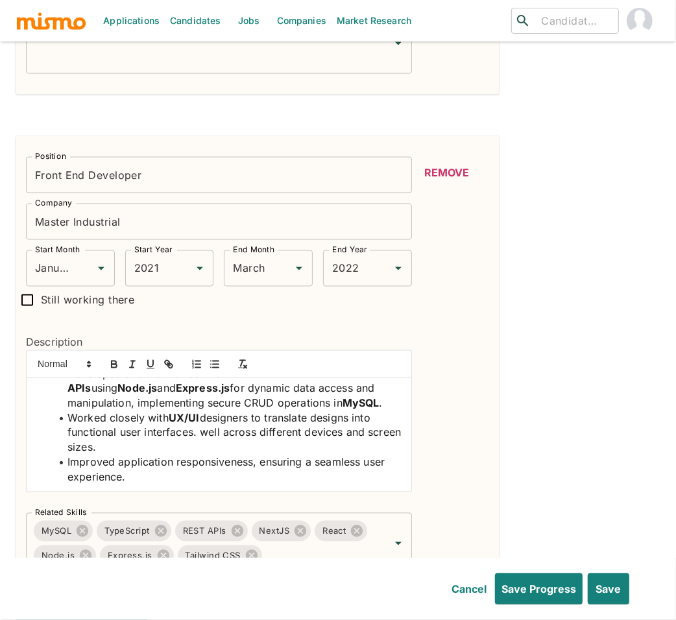
scroll to position [1393, 0]
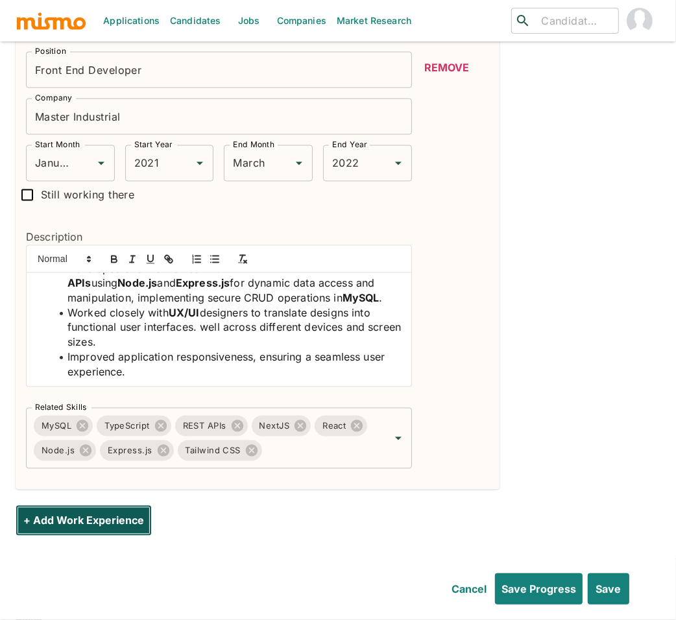
click at [106, 506] on button "+ Add Work Experience" at bounding box center [84, 521] width 136 height 31
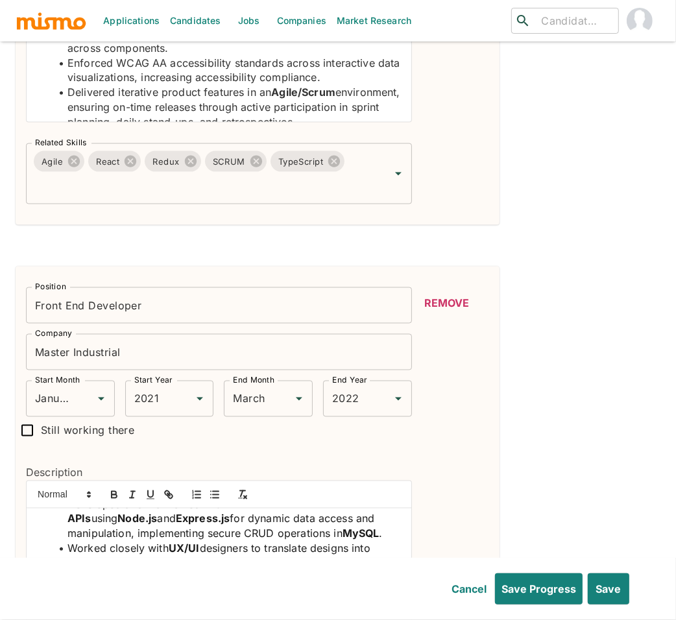
scroll to position [1156, 0]
click at [65, 289] on input "Front End Developer" at bounding box center [219, 306] width 386 height 36
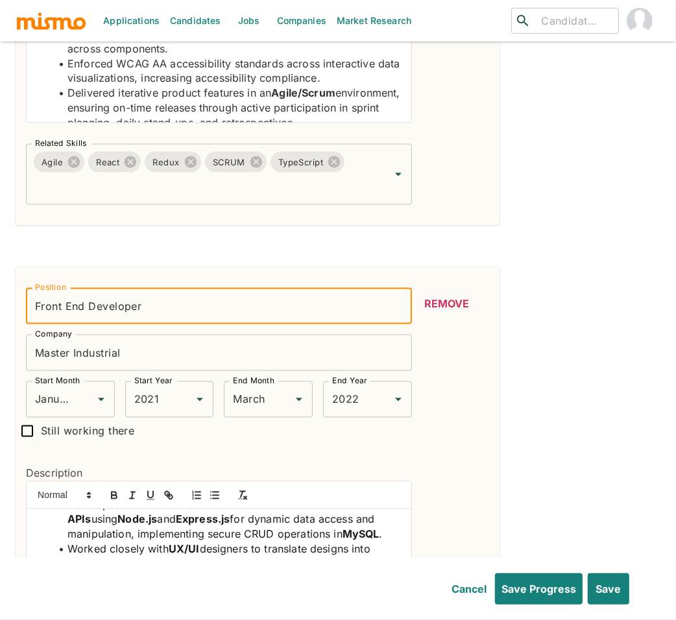
click at [84, 289] on input "Front End Developer" at bounding box center [219, 306] width 386 height 36
drag, startPoint x: 86, startPoint y: 287, endPoint x: 21, endPoint y: 288, distance: 64.3
click at [21, 288] on div "Position Front End Developer Position" at bounding box center [214, 301] width 397 height 47
drag, startPoint x: 33, startPoint y: 289, endPoint x: 82, endPoint y: 286, distance: 48.8
click at [82, 288] on input "Front End Developer" at bounding box center [219, 306] width 386 height 36
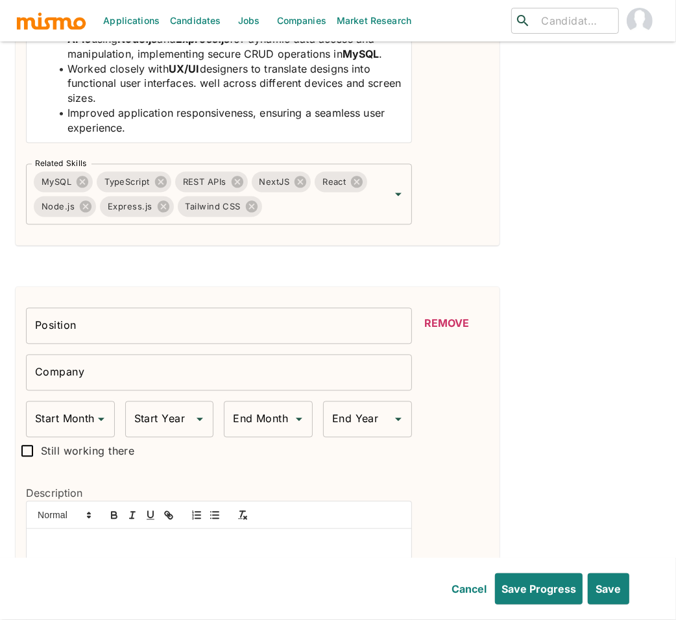
scroll to position [1641, 0]
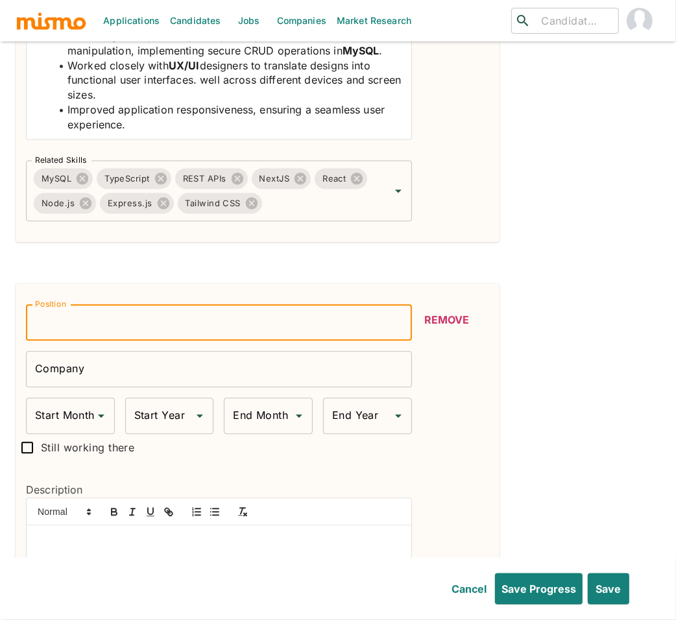
click at [229, 310] on input "Position" at bounding box center [219, 322] width 386 height 36
type input "Front End Developer"
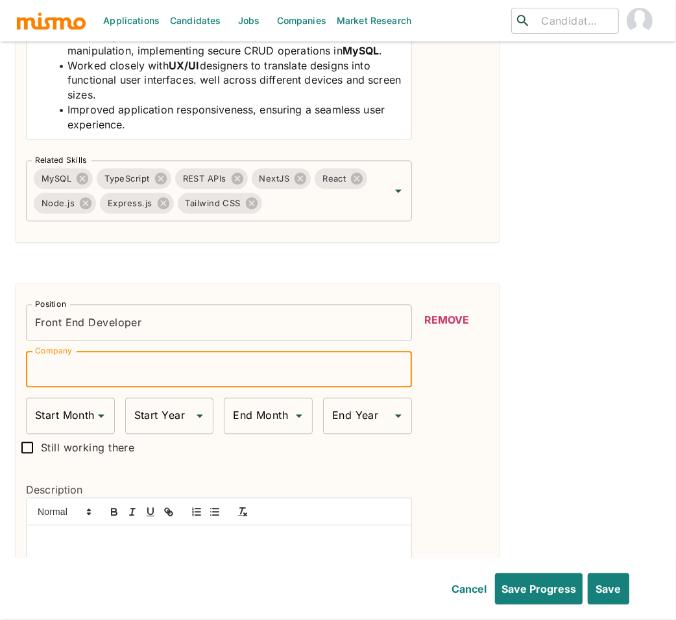
click at [68, 351] on div "Company Company" at bounding box center [219, 369] width 386 height 36
type input "UpWork"
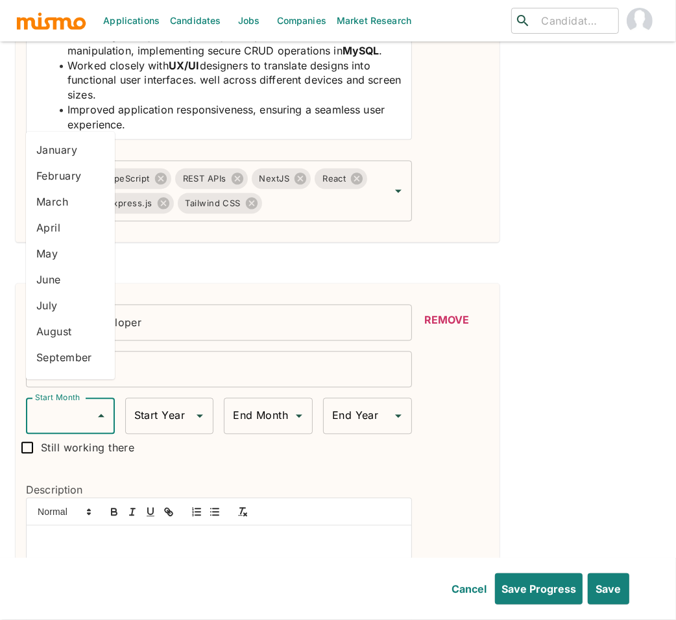
click at [62, 404] on input "Start Month" at bounding box center [61, 416] width 58 height 25
click at [58, 300] on li "July" at bounding box center [70, 305] width 89 height 26
type input "July"
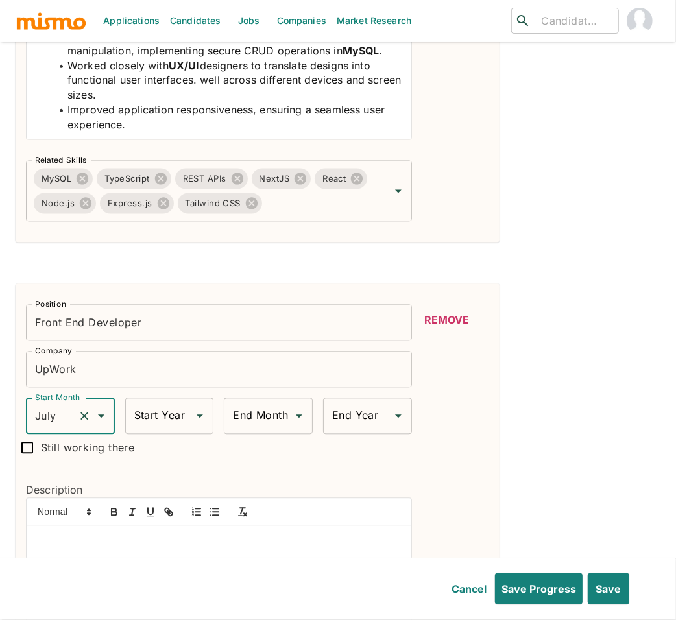
click at [173, 404] on input "Start Year" at bounding box center [160, 416] width 58 height 25
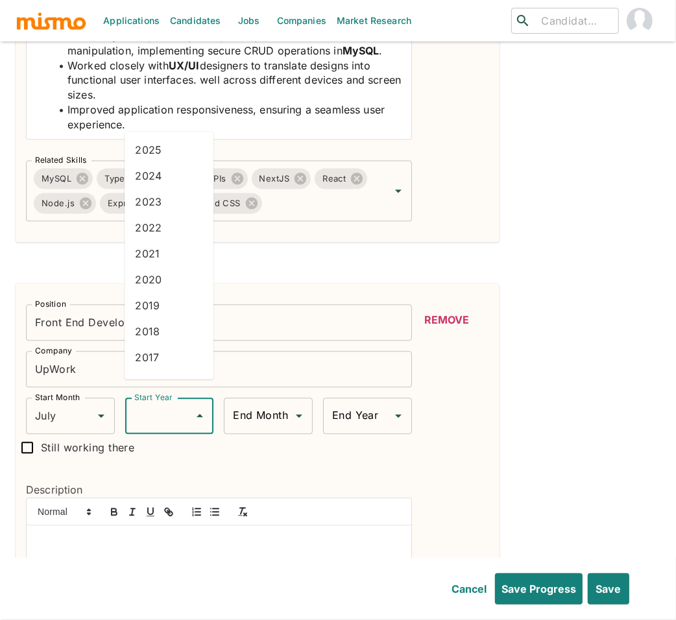
click at [167, 306] on li "2019" at bounding box center [169, 305] width 89 height 26
type input "2019"
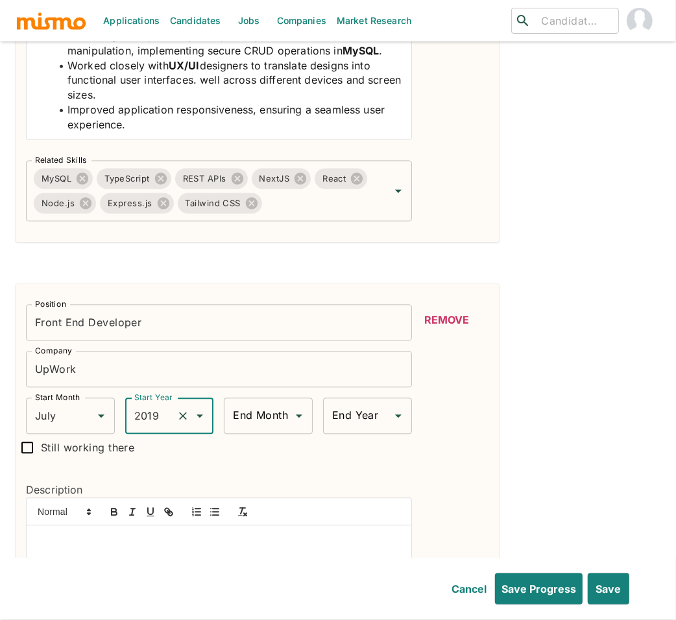
click at [267, 404] on input "End Month" at bounding box center [259, 416] width 58 height 25
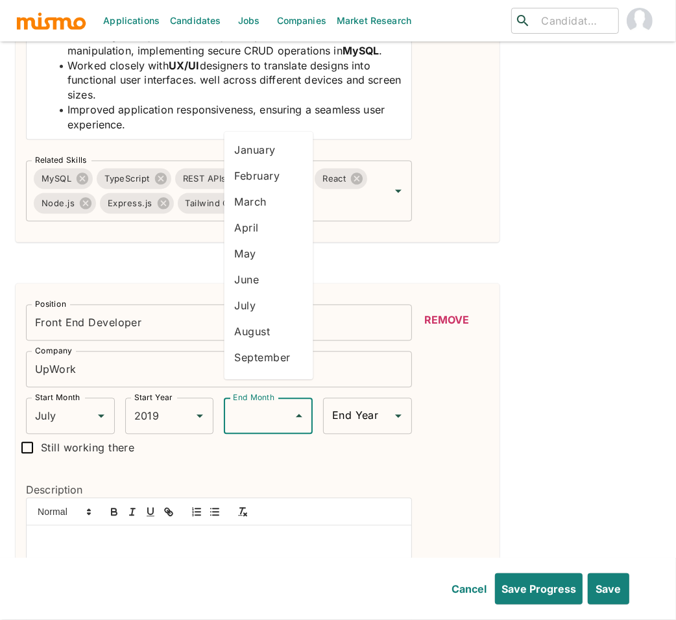
scroll to position [73, 0]
click at [254, 367] on li "December" at bounding box center [269, 362] width 89 height 26
type input "December"
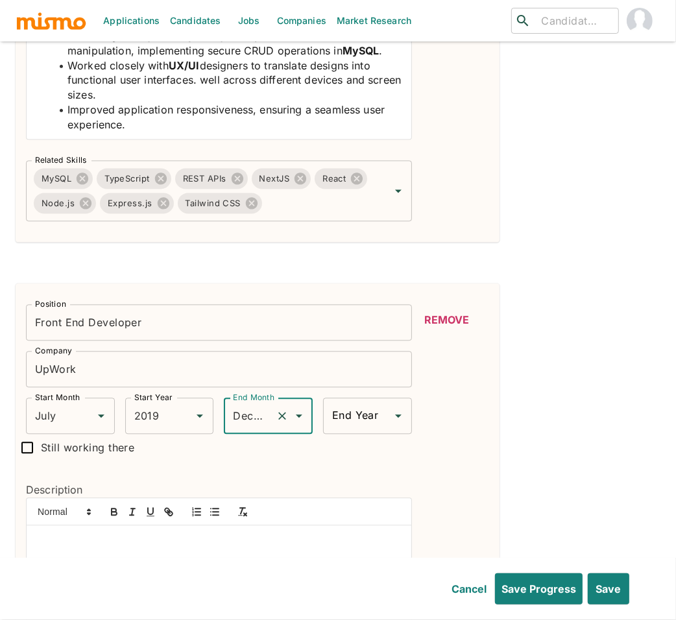
click at [371, 404] on input "End Year" at bounding box center [358, 416] width 58 height 25
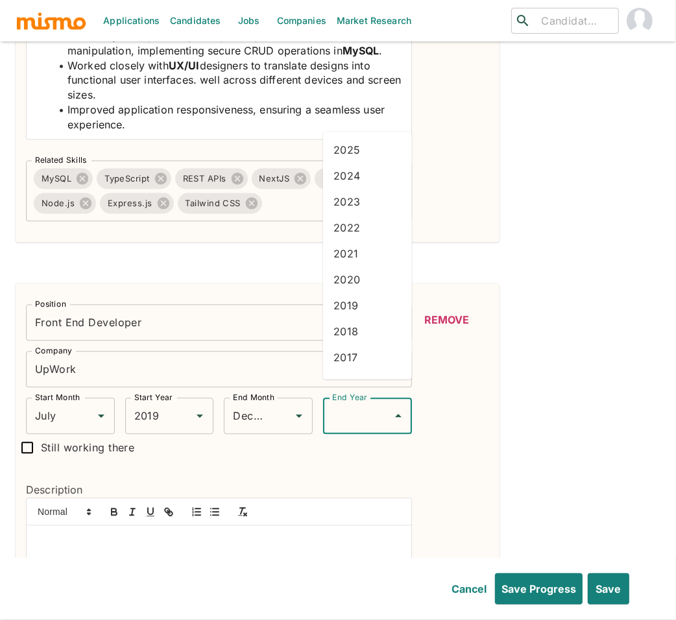
click at [342, 282] on li "2020" at bounding box center [367, 279] width 89 height 26
type input "2020"
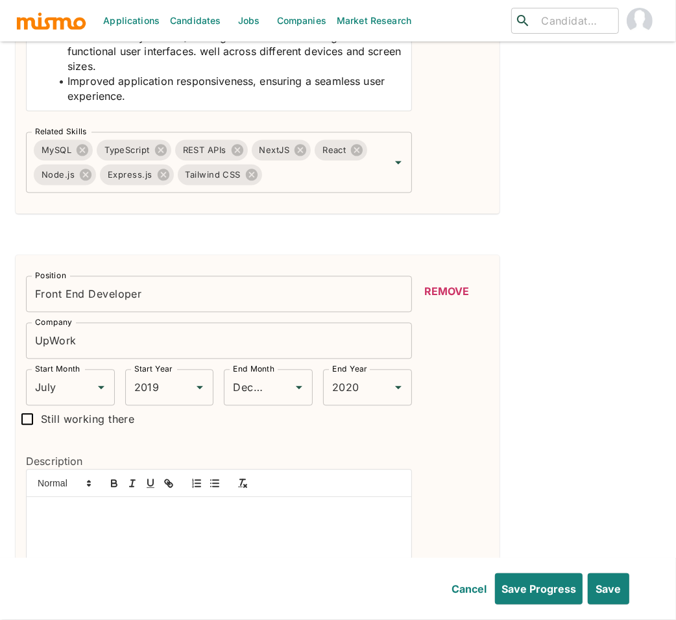
scroll to position [1736, 0]
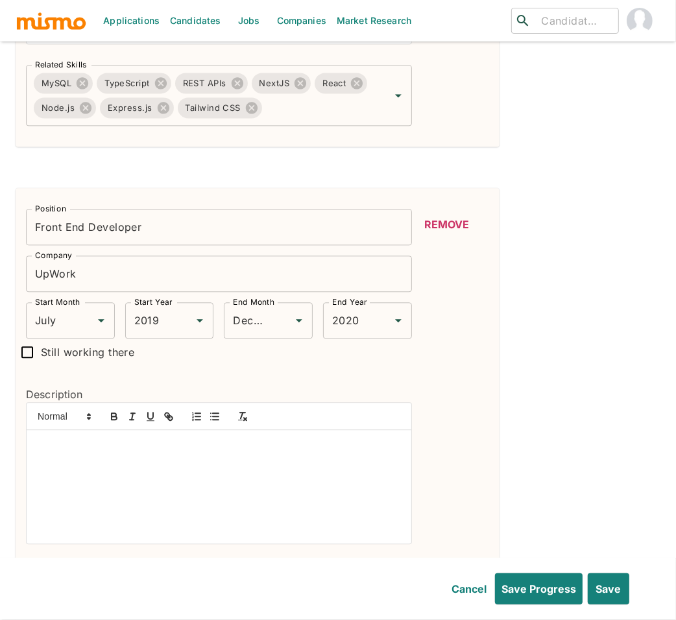
click at [143, 454] on div at bounding box center [219, 487] width 385 height 114
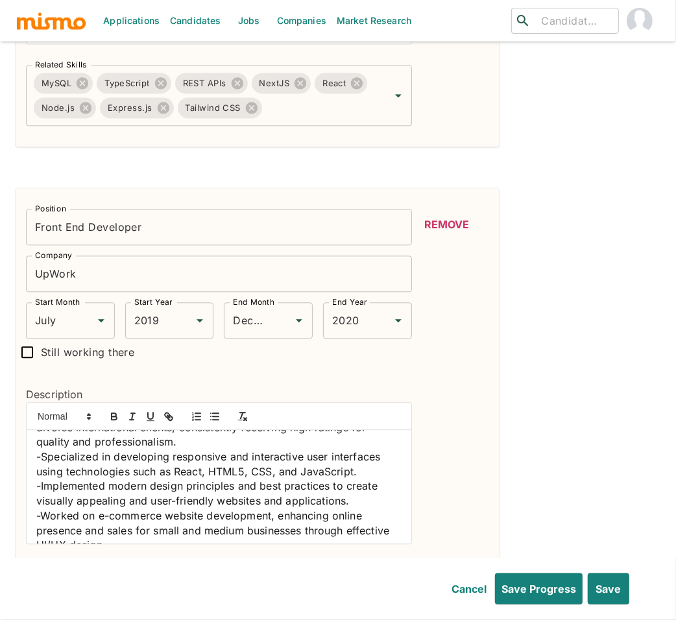
scroll to position [0, 0]
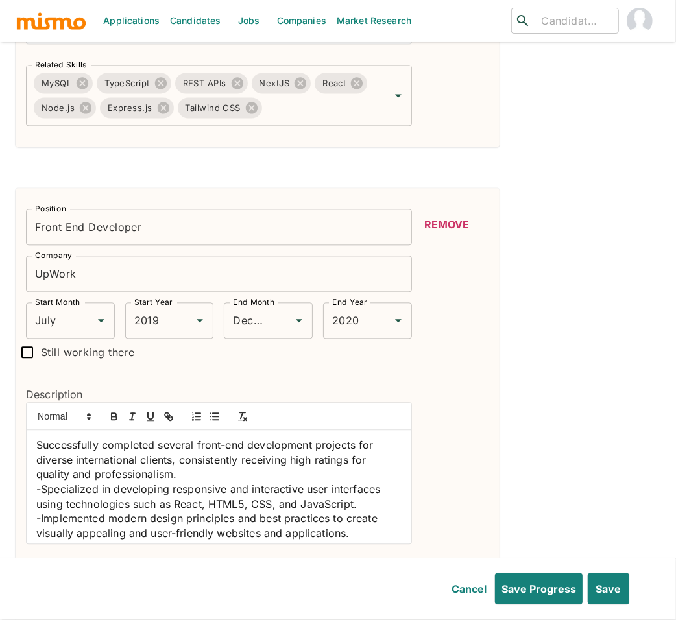
click at [35, 430] on div "Successfully completed several front-end development projects for diverse inter…" at bounding box center [219, 487] width 385 height 114
click at [223, 409] on button "button" at bounding box center [215, 417] width 18 height 16
drag, startPoint x: 42, startPoint y: 469, endPoint x: 27, endPoint y: 471, distance: 15.0
click at [27, 471] on div "Successfully completed several front-end development projects for diverse inter…" at bounding box center [219, 487] width 385 height 114
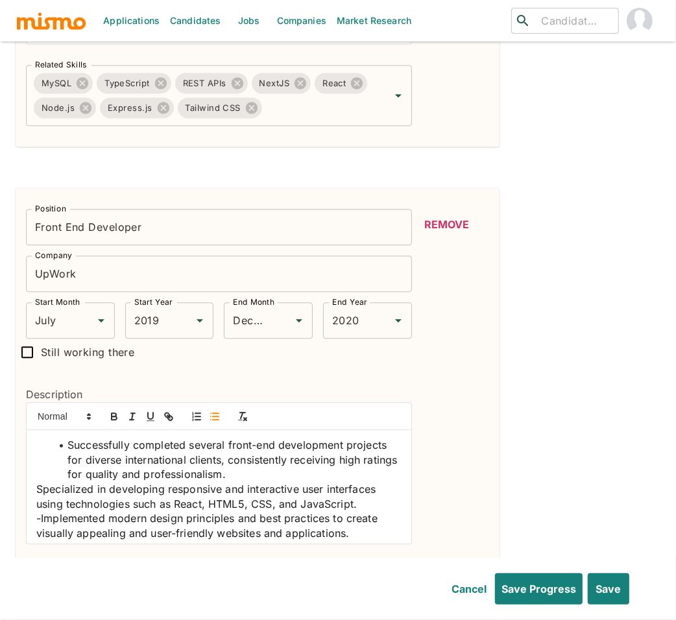
click at [214, 411] on icon "button" at bounding box center [215, 417] width 12 height 12
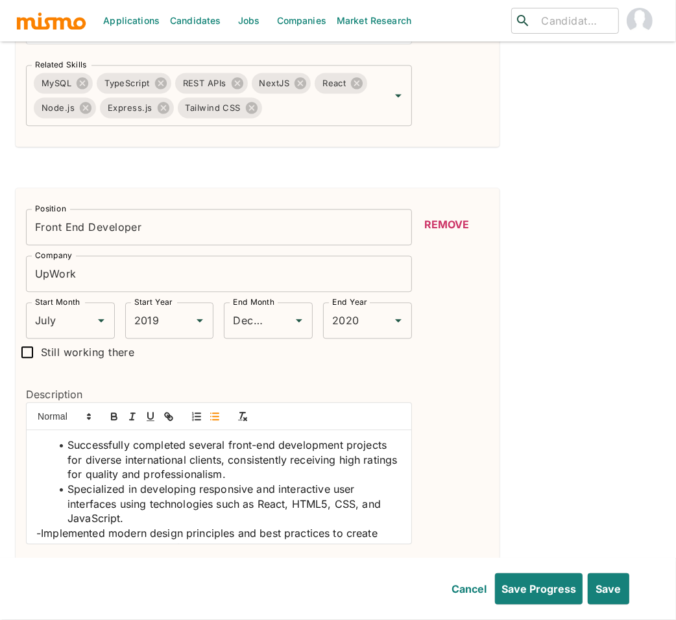
click at [42, 527] on span "-Implemented modern design principles and best practices to create visually app…" at bounding box center [208, 541] width 345 height 28
click at [215, 411] on icon "button" at bounding box center [215, 417] width 12 height 12
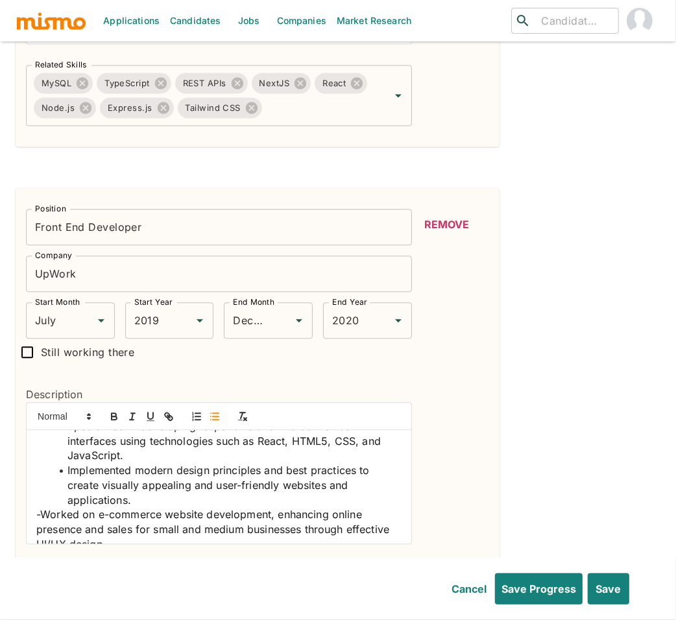
scroll to position [88, 0]
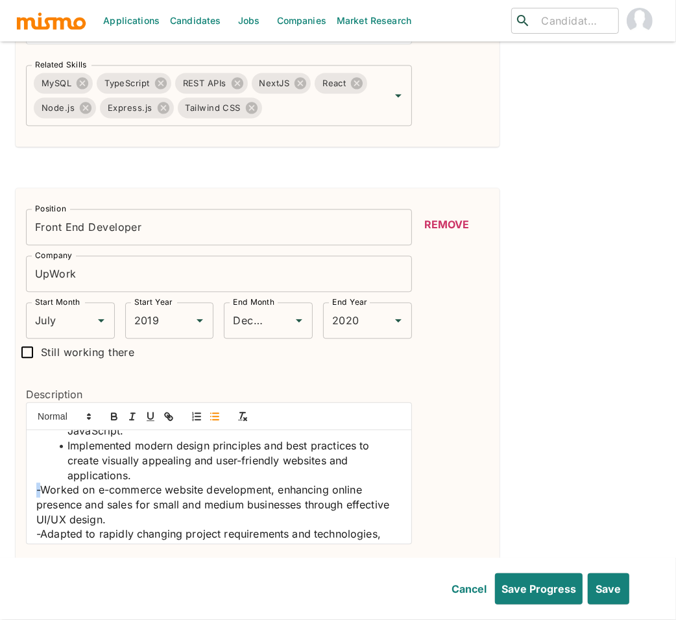
drag, startPoint x: 42, startPoint y: 470, endPoint x: 16, endPoint y: 474, distance: 26.4
click at [16, 474] on div "Description Successfully completed several front-end development projects for d…" at bounding box center [214, 460] width 397 height 189
click at [215, 420] on line "button" at bounding box center [216, 420] width 6 height 0
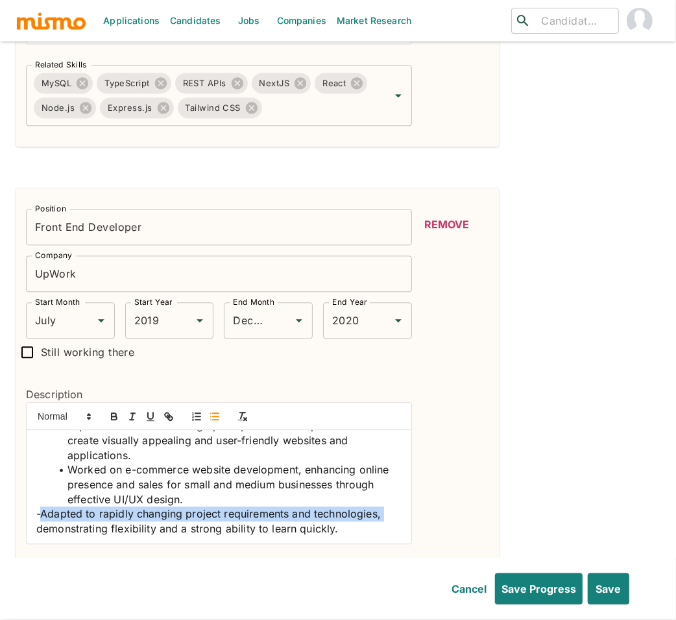
drag, startPoint x: 42, startPoint y: 520, endPoint x: 6, endPoint y: 517, distance: 35.8
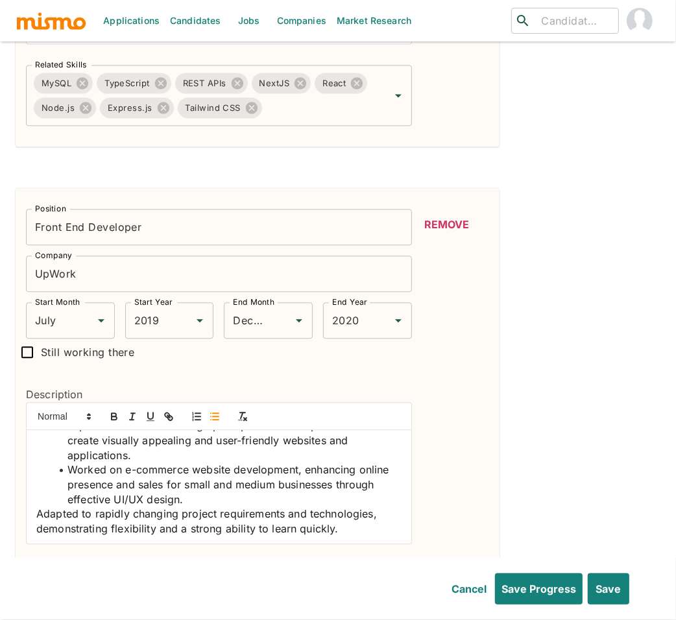
click at [212, 411] on icon "button" at bounding box center [215, 417] width 12 height 12
drag, startPoint x: 146, startPoint y: 478, endPoint x: 116, endPoint y: 476, distance: 30.6
click at [116, 476] on span "Worked on e-commerce website development, enhancing online presence and sales f…" at bounding box center [229, 484] width 325 height 42
click at [113, 411] on icon "button" at bounding box center [114, 417] width 12 height 12
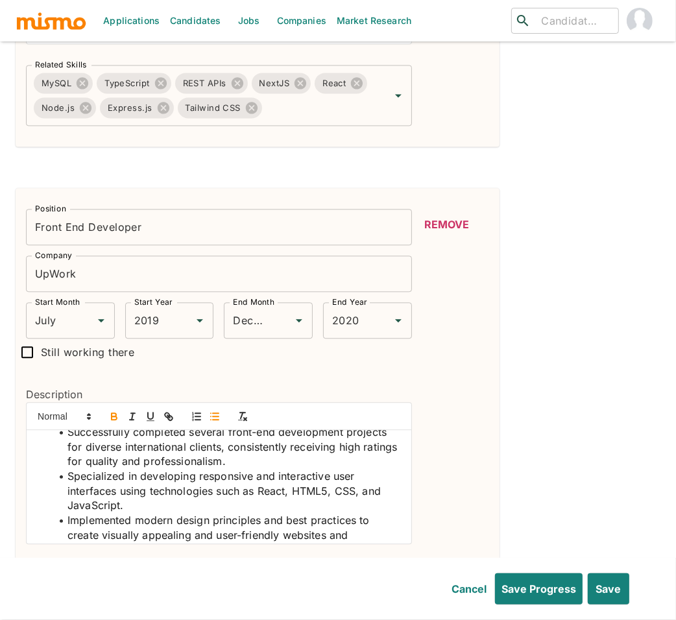
scroll to position [0, 0]
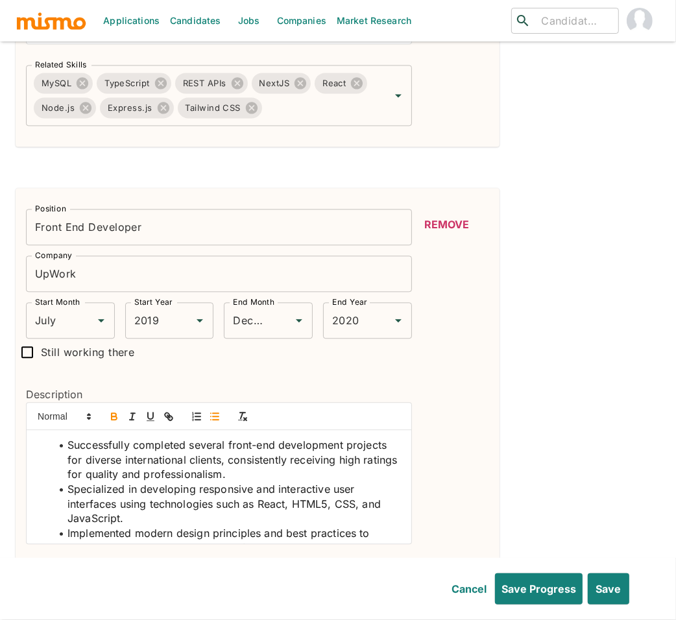
click at [94, 499] on span "Specialized in developing responsive and interactive user interfaces using tech…" at bounding box center [225, 504] width 317 height 42
click at [110, 411] on icon "button" at bounding box center [114, 417] width 12 height 12
click at [271, 486] on span "Specialized in developing responsive and interactive user interfaces using tech…" at bounding box center [214, 504] width 295 height 42
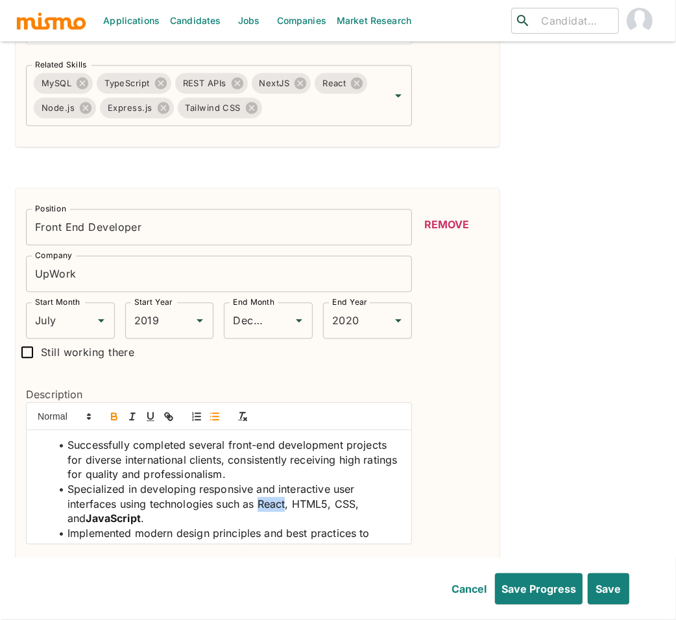
click at [117, 411] on icon "button" at bounding box center [114, 417] width 12 height 12
click at [321, 498] on span ", HTML5, CSS, and" at bounding box center [213, 512] width 293 height 28
click at [113, 413] on icon "button" at bounding box center [114, 414] width 5 height 3
click at [349, 498] on span ", CSS, and" at bounding box center [212, 512] width 291 height 28
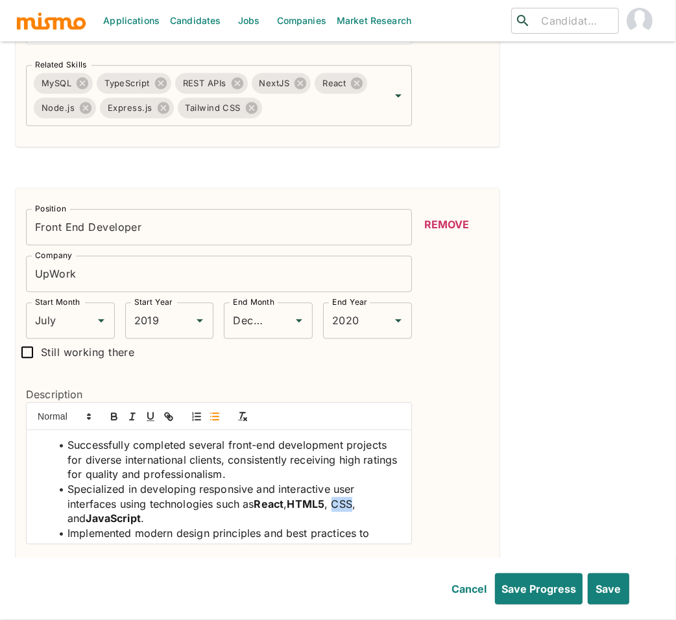
click at [349, 498] on span ", CSS, and" at bounding box center [212, 512] width 291 height 28
click at [114, 417] on icon "button" at bounding box center [114, 418] width 5 height 3
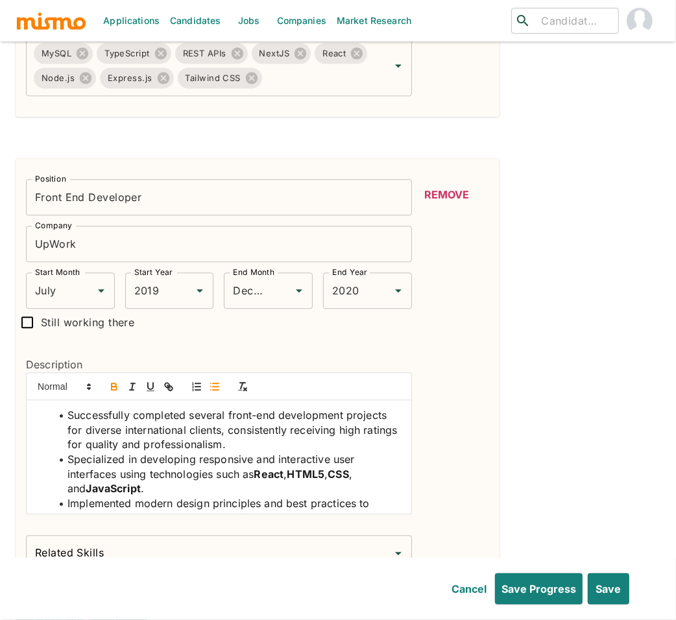
scroll to position [1966, 0]
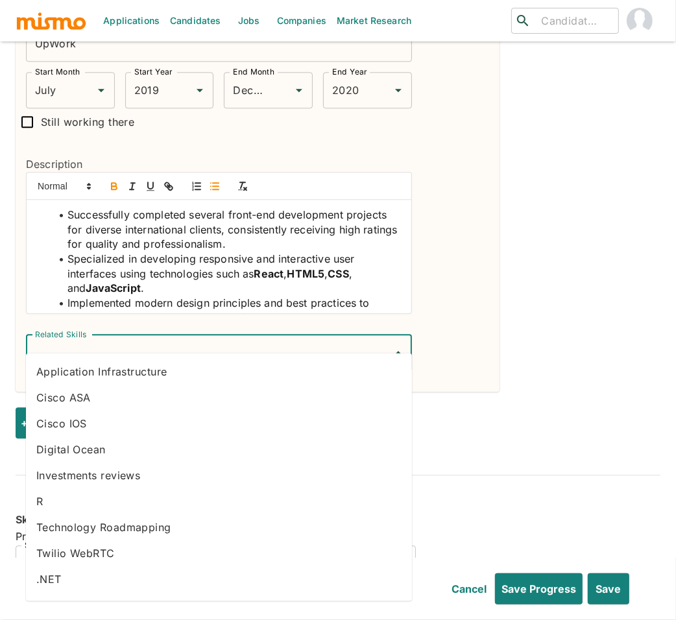
click at [217, 341] on input "Related Skills" at bounding box center [209, 353] width 355 height 25
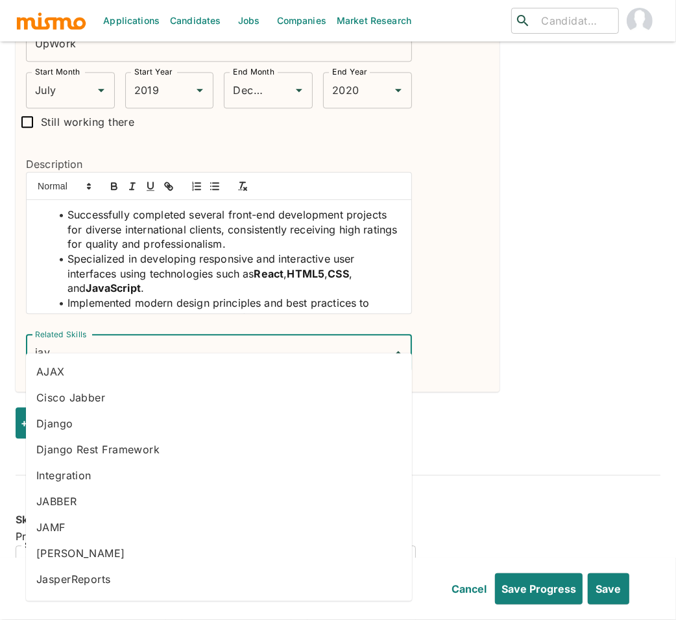
type input "java"
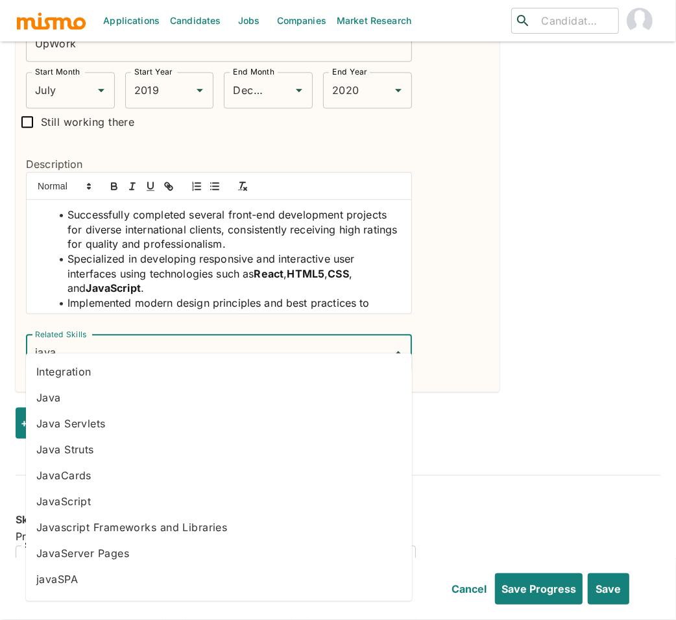
click at [140, 496] on li "JavaScript" at bounding box center [219, 501] width 386 height 26
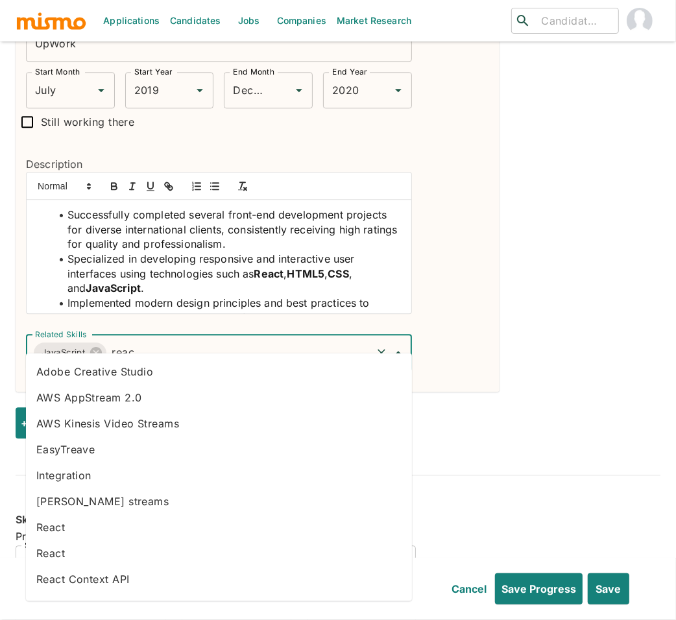
type input "react"
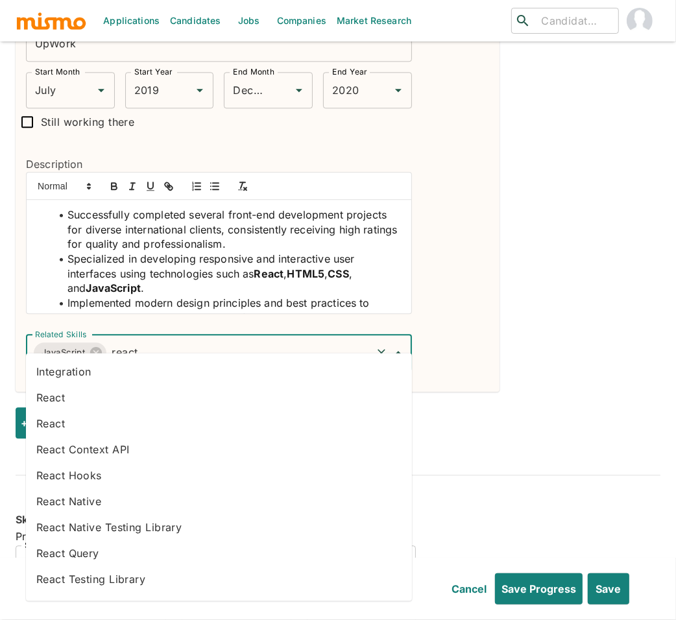
click at [78, 396] on li "React" at bounding box center [219, 397] width 386 height 26
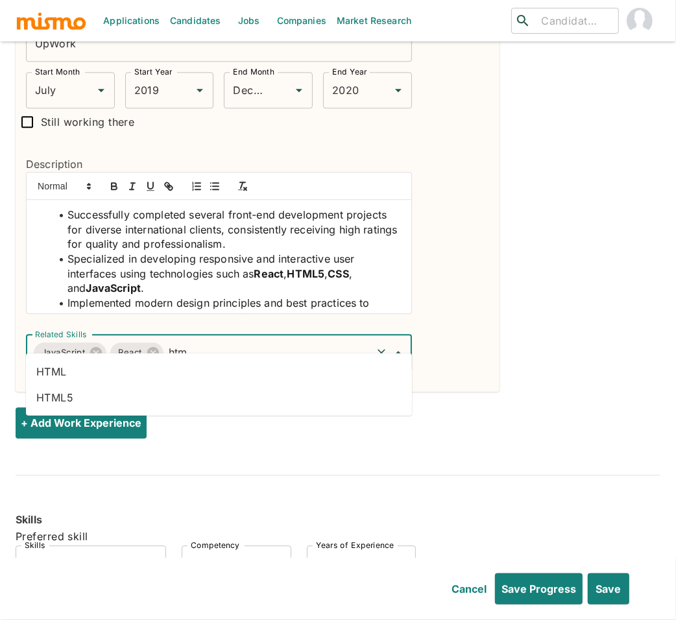
type input "html"
click at [69, 395] on li "HTML5" at bounding box center [219, 397] width 386 height 26
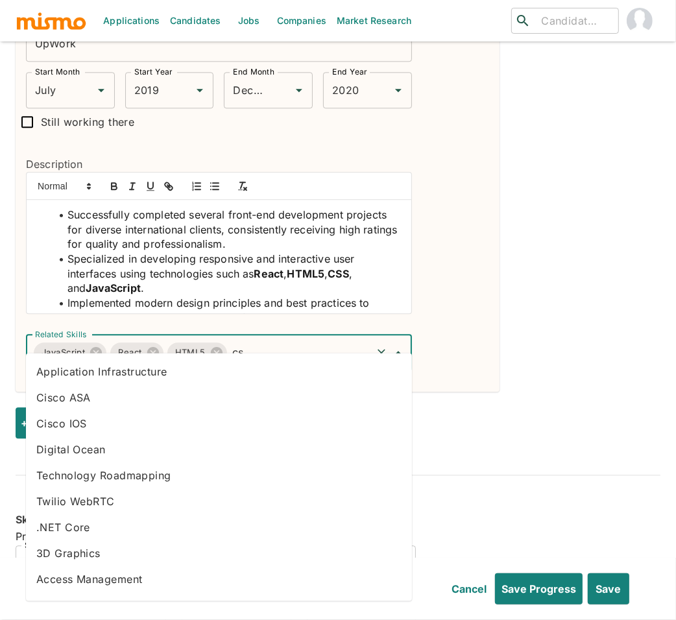
type input "css"
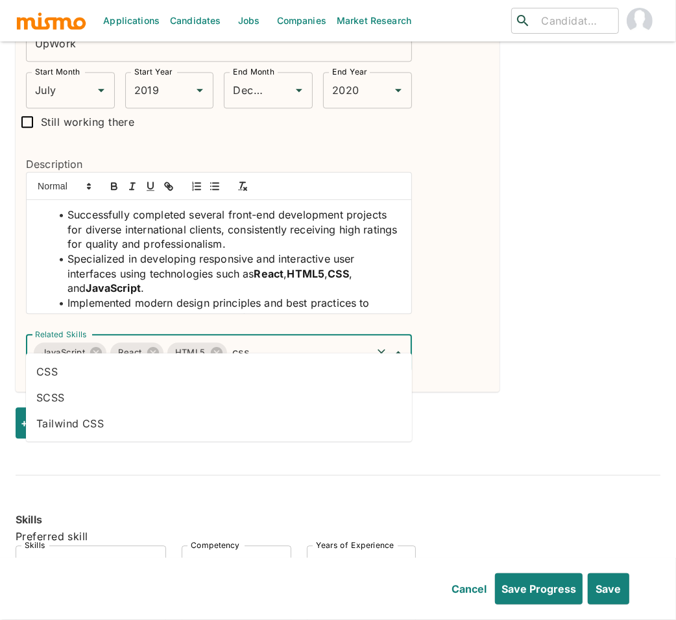
click at [62, 369] on li "CSS" at bounding box center [219, 371] width 386 height 26
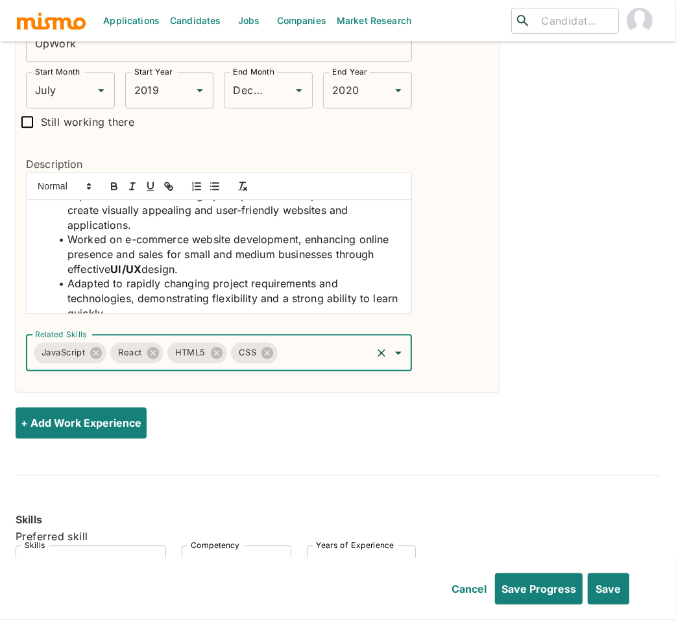
scroll to position [118, 0]
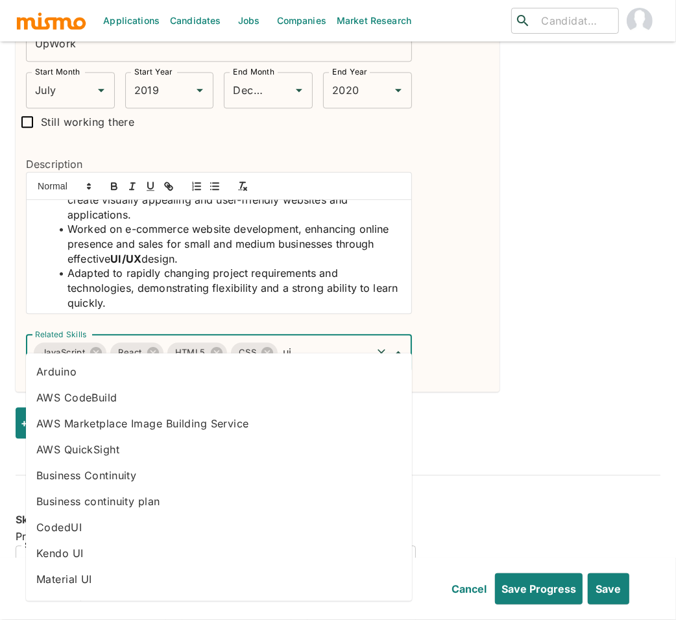
type input "u"
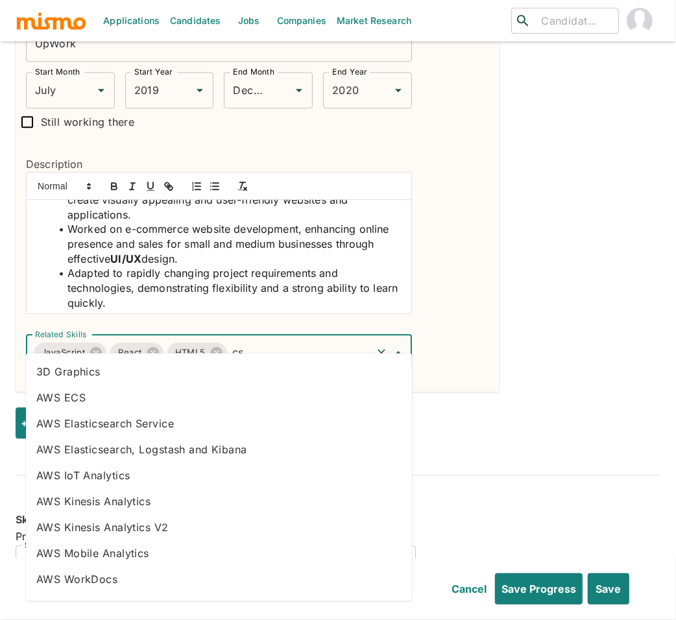
type input "css"
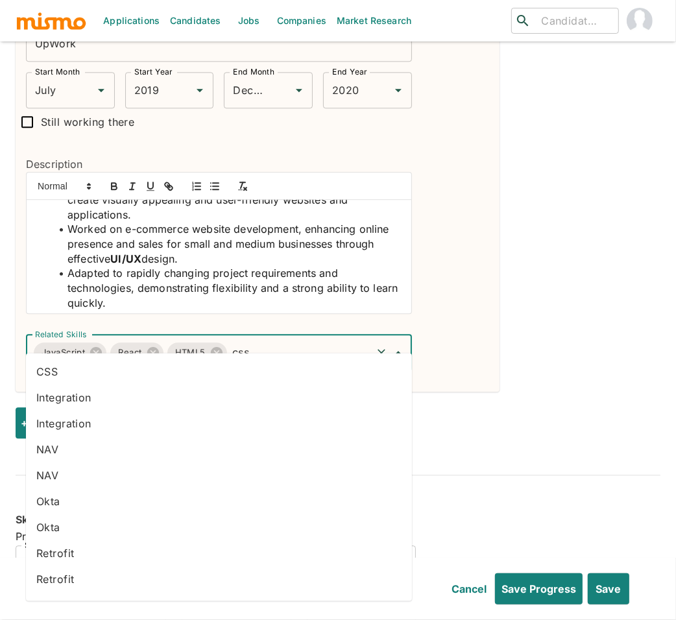
click at [121, 375] on li "CSS" at bounding box center [219, 371] width 386 height 26
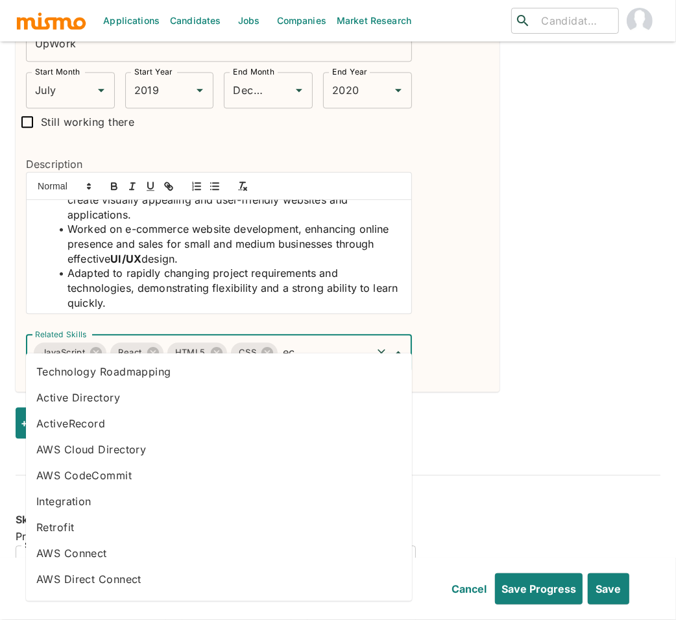
type input "e"
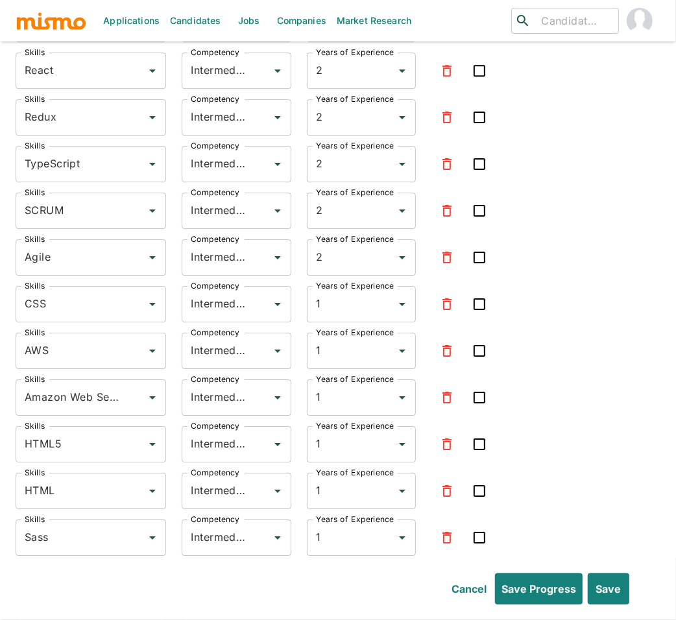
scroll to position [3042, 0]
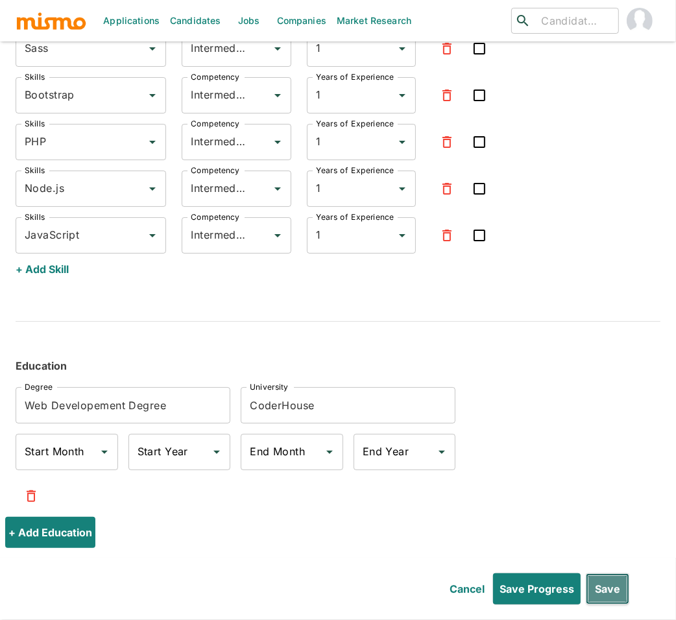
click at [606, 584] on button "Save" at bounding box center [607, 589] width 43 height 31
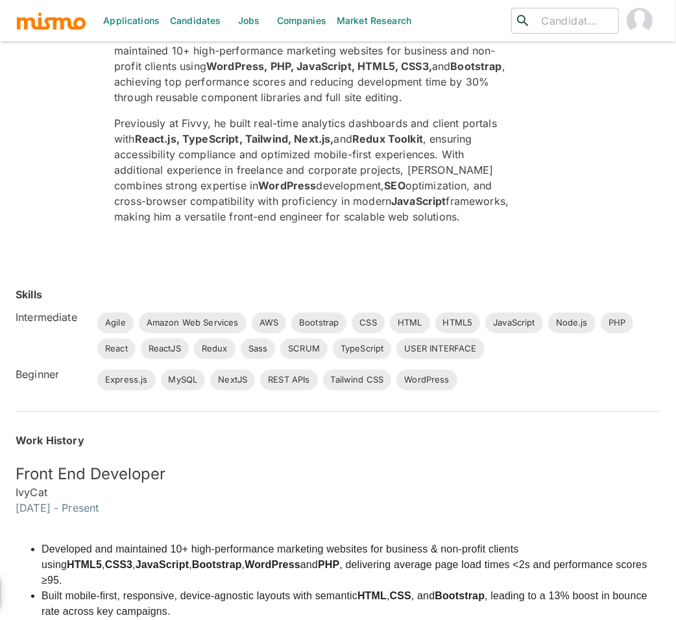
scroll to position [0, 0]
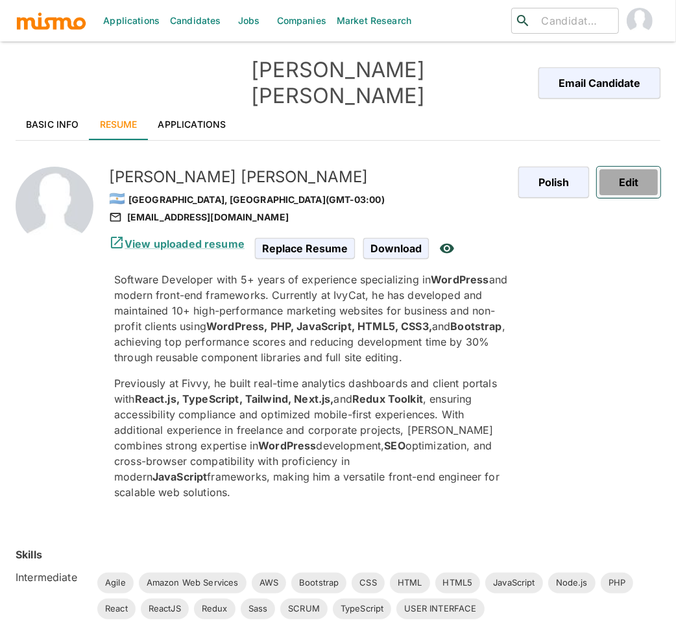
click at [630, 173] on button "Edit" at bounding box center [629, 182] width 64 height 31
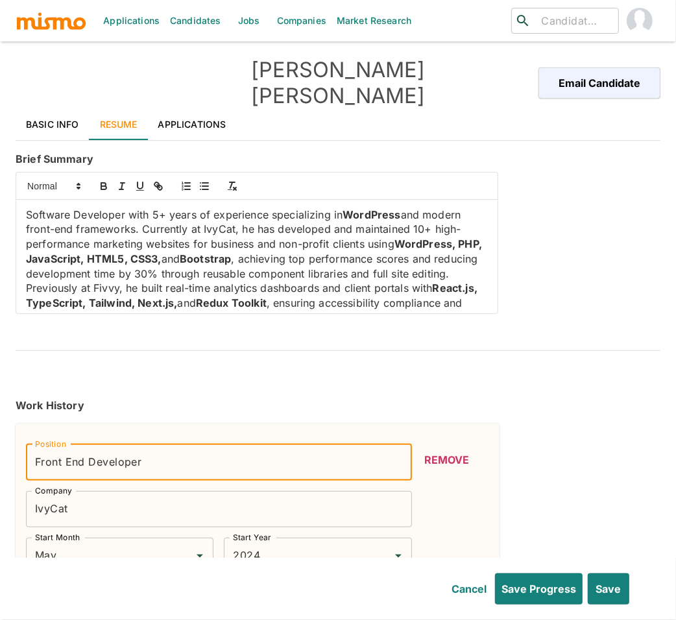
click at [43, 445] on input "Front End Developer" at bounding box center [219, 463] width 386 height 36
click at [40, 445] on input "Front End Developer" at bounding box center [219, 463] width 386 height 36
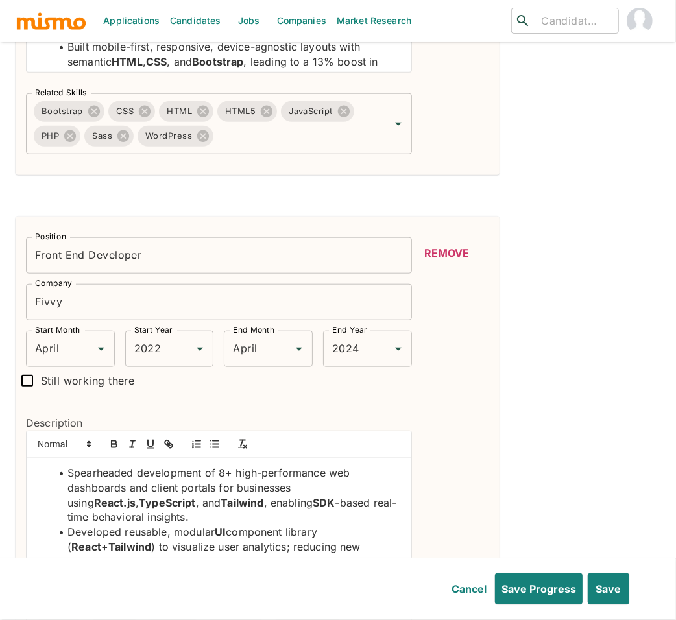
scroll to position [717, 0]
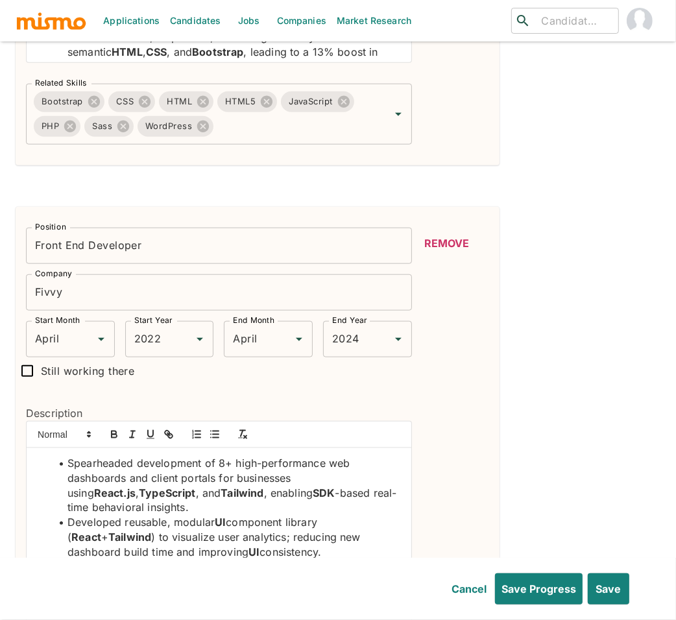
type input "Full Stack Developer"
click at [89, 228] on input "Front End Developer" at bounding box center [219, 246] width 386 height 36
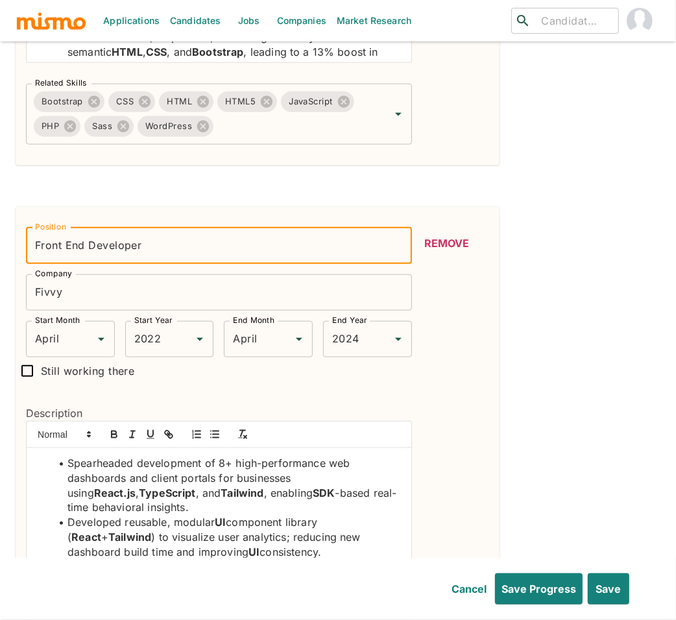
click at [82, 228] on input "Front End Developer" at bounding box center [219, 246] width 386 height 36
drag, startPoint x: 84, startPoint y: 226, endPoint x: 21, endPoint y: 230, distance: 63.0
click at [21, 230] on div "Position Front End Developer Position" at bounding box center [214, 240] width 397 height 47
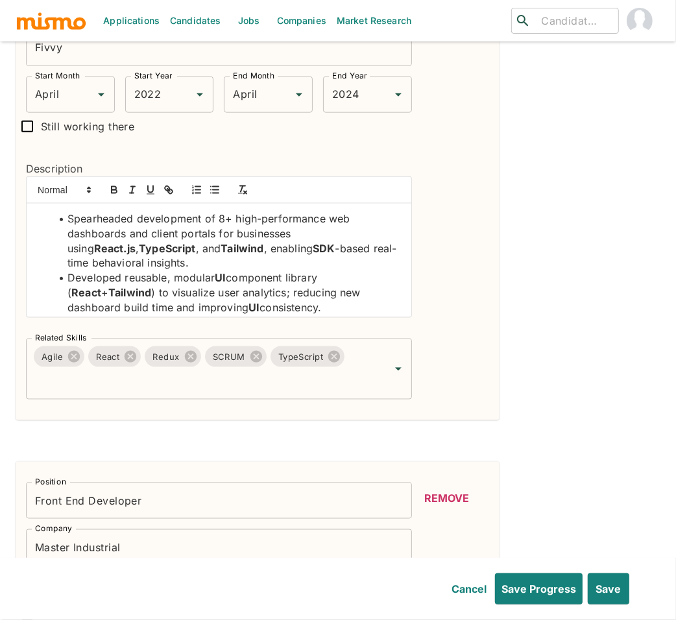
scroll to position [1054, 0]
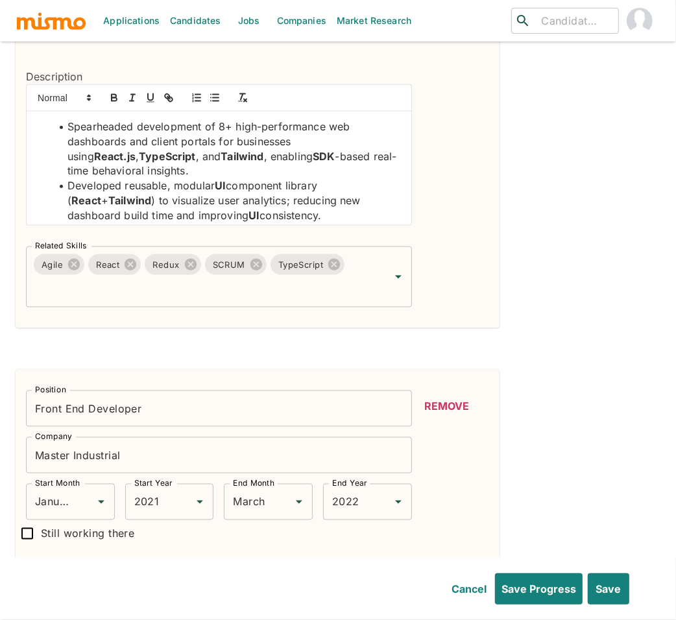
type input "Software Developer"
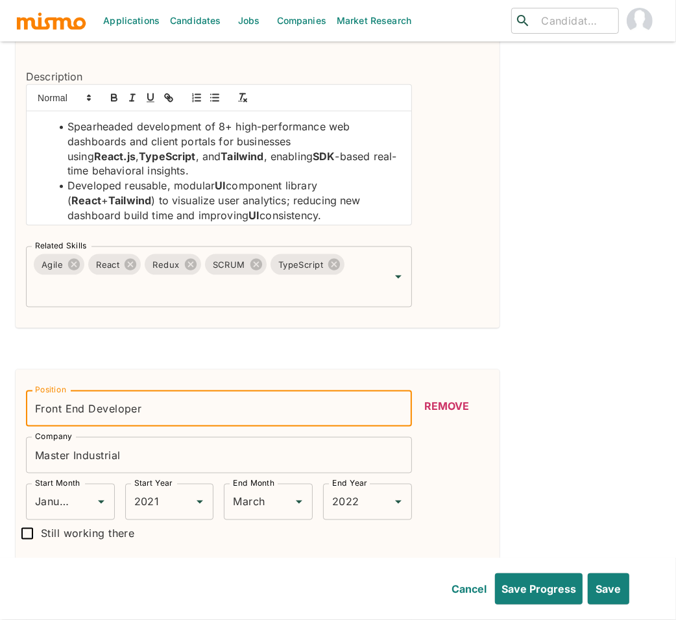
click at [84, 391] on input "Front End Developer" at bounding box center [219, 409] width 386 height 36
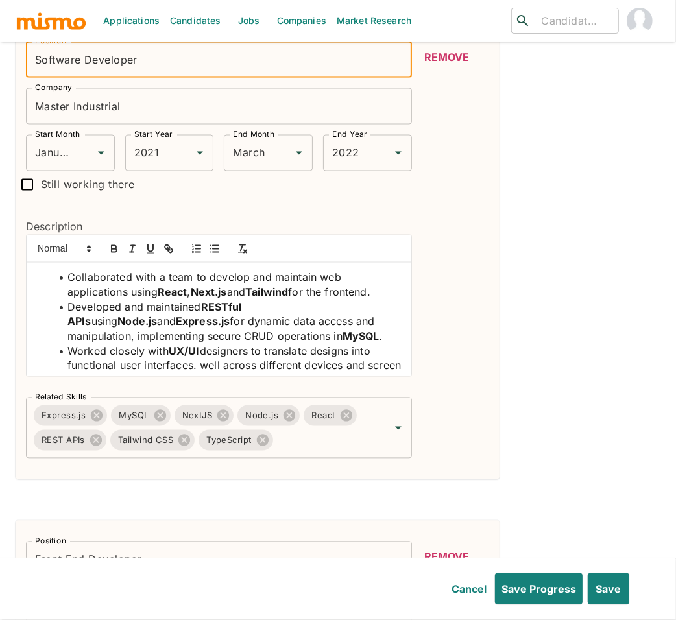
scroll to position [1511, 0]
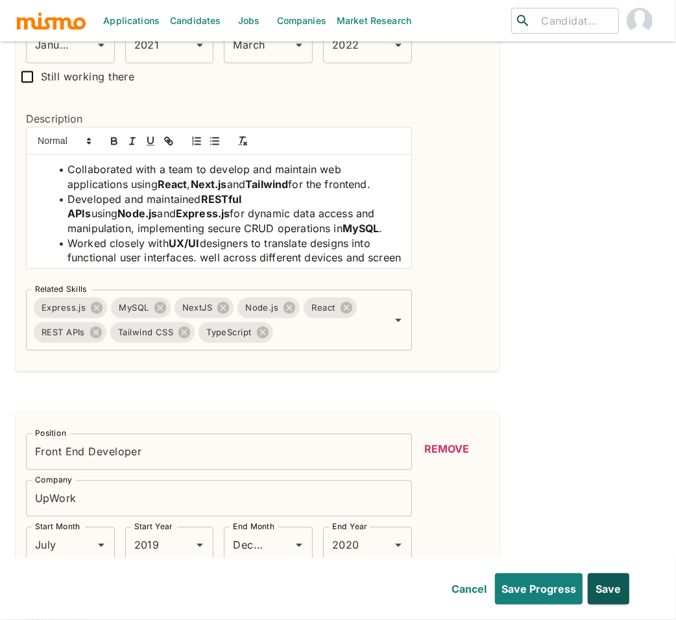
type input "Software Developer"
drag, startPoint x: 614, startPoint y: 594, endPoint x: 569, endPoint y: 435, distance: 165.2
click at [614, 594] on button "Save" at bounding box center [607, 589] width 43 height 31
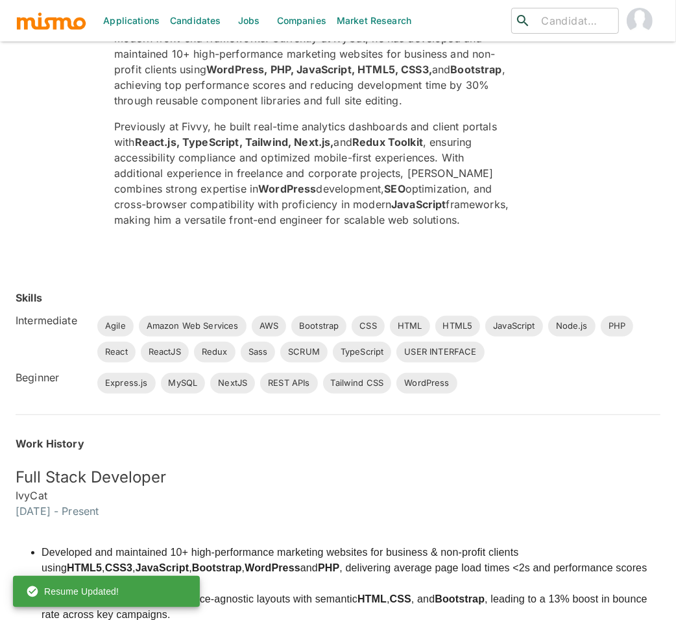
scroll to position [0, 0]
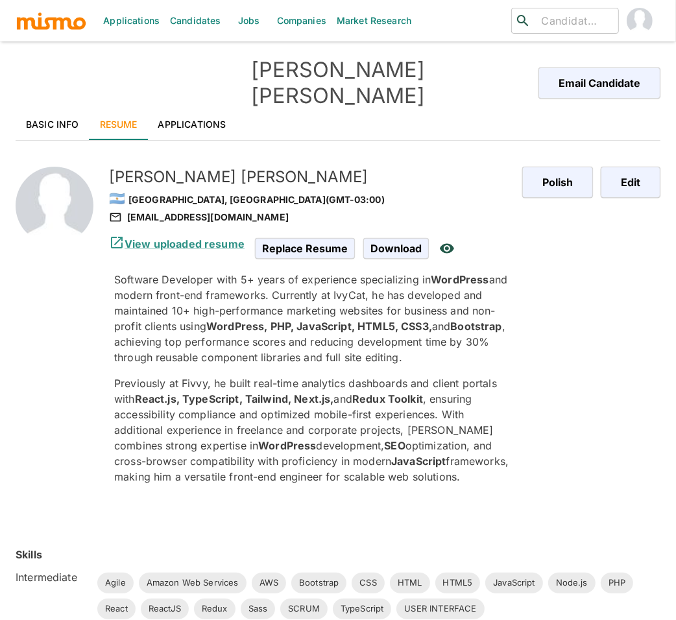
click at [210, 109] on link "Applications" at bounding box center [192, 124] width 89 height 31
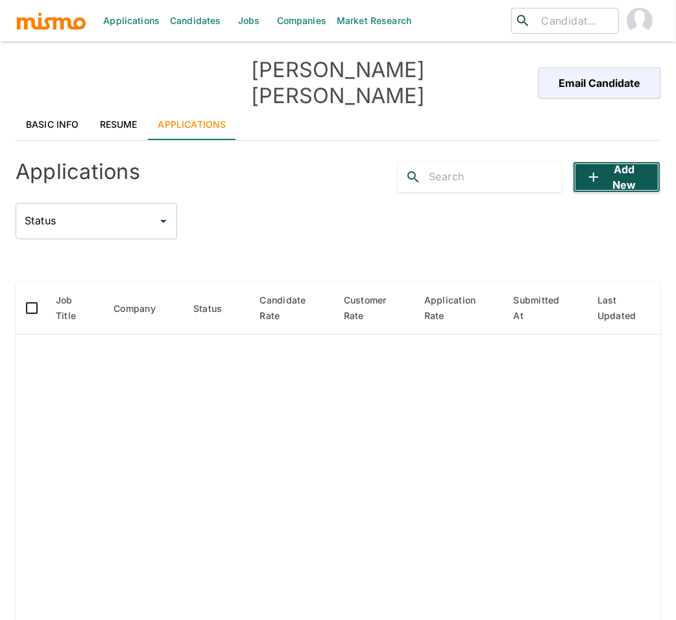
click at [616, 162] on button "Add new" at bounding box center [617, 177] width 88 height 31
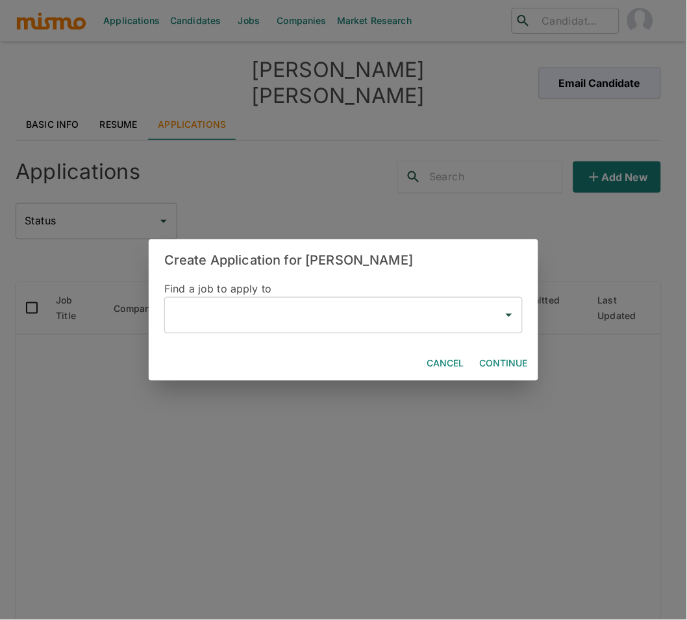
click at [220, 313] on input "text" at bounding box center [333, 315] width 327 height 25
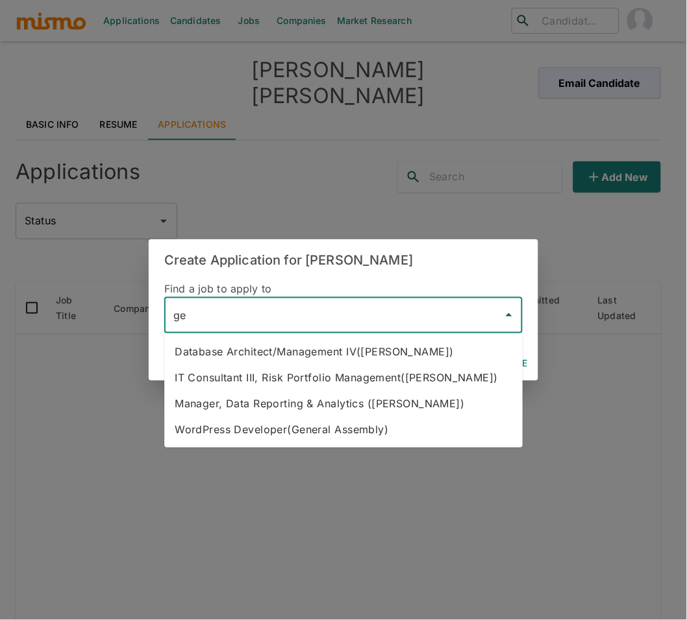
click at [284, 428] on li "WordPress Developer(General Assembly)" at bounding box center [343, 430] width 358 height 26
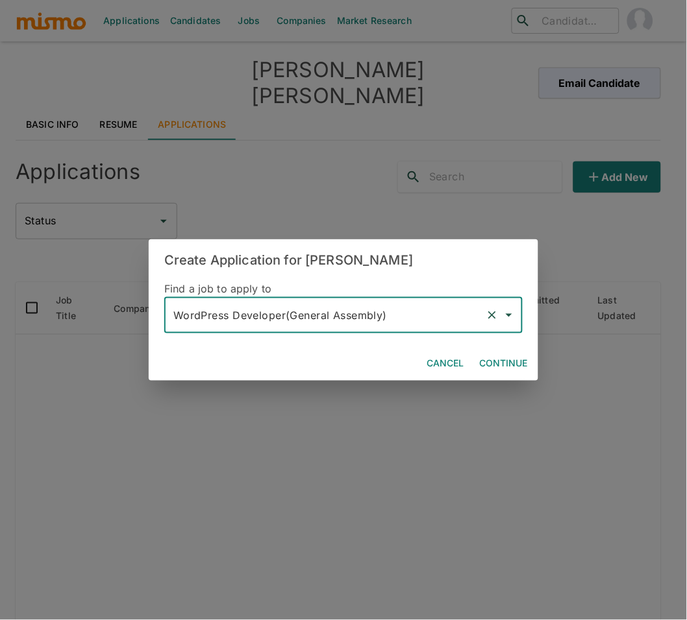
type input "WordPress Developer(General Assembly)"
click at [505, 367] on button "Continue" at bounding box center [503, 364] width 58 height 24
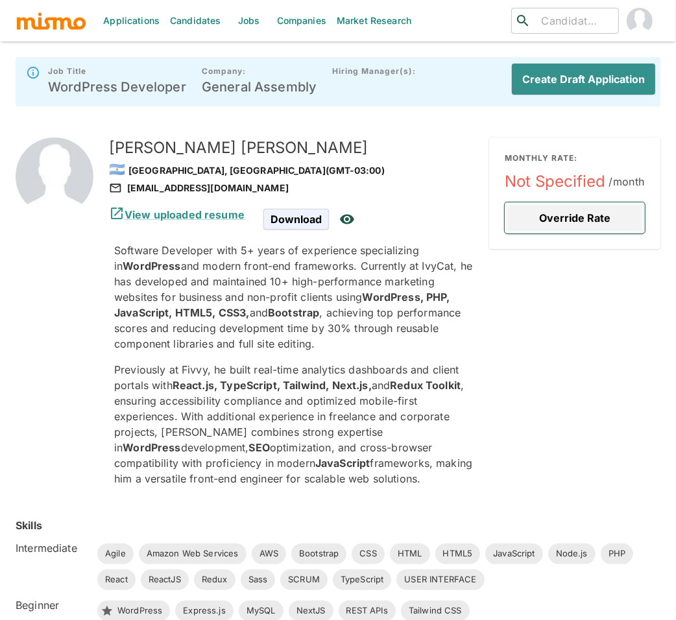
click at [549, 212] on button "Override Rate" at bounding box center [575, 217] width 140 height 31
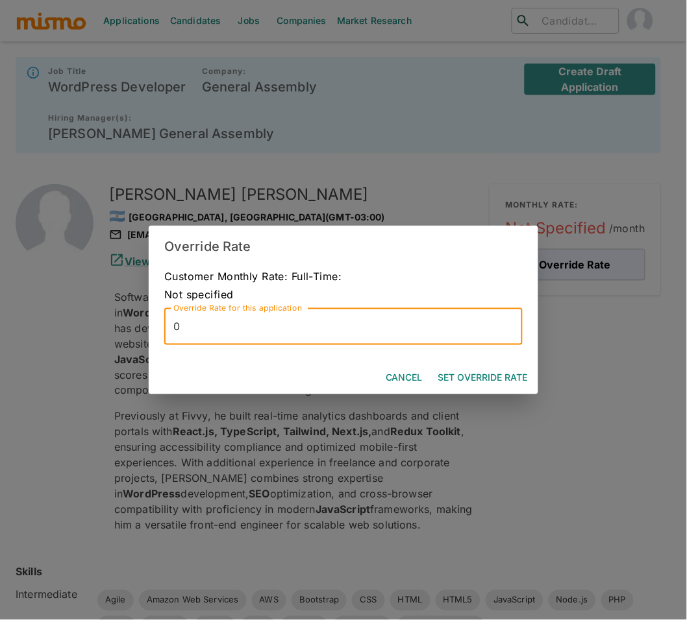
click at [252, 334] on input "0" at bounding box center [343, 327] width 358 height 36
type input "4500"
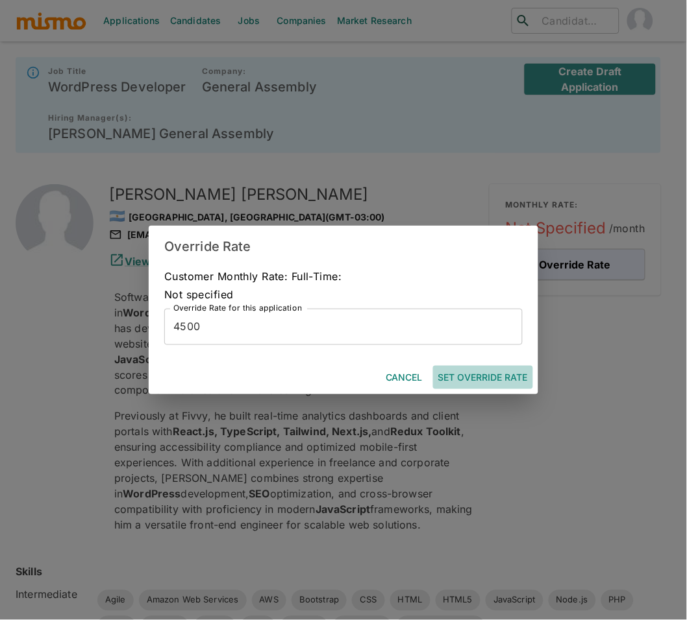
click at [487, 373] on button "Set Override Rate" at bounding box center [483, 378] width 100 height 24
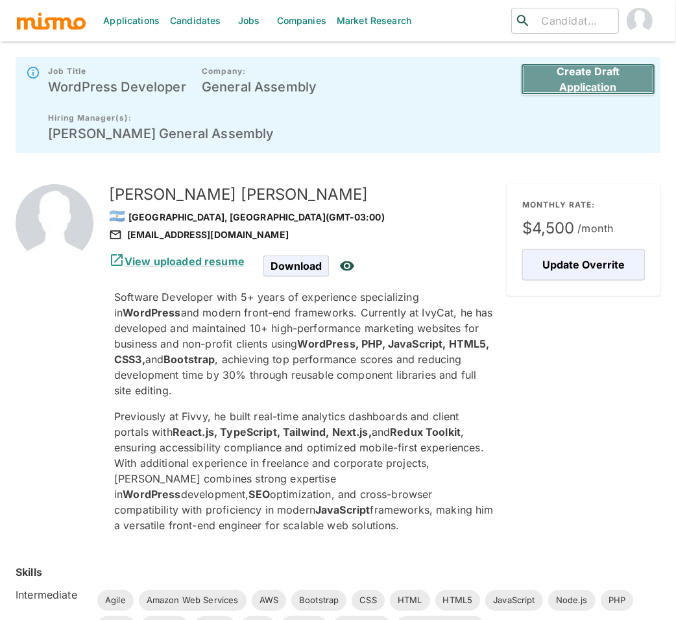
click at [580, 89] on button "Create Draft Application" at bounding box center [588, 79] width 134 height 31
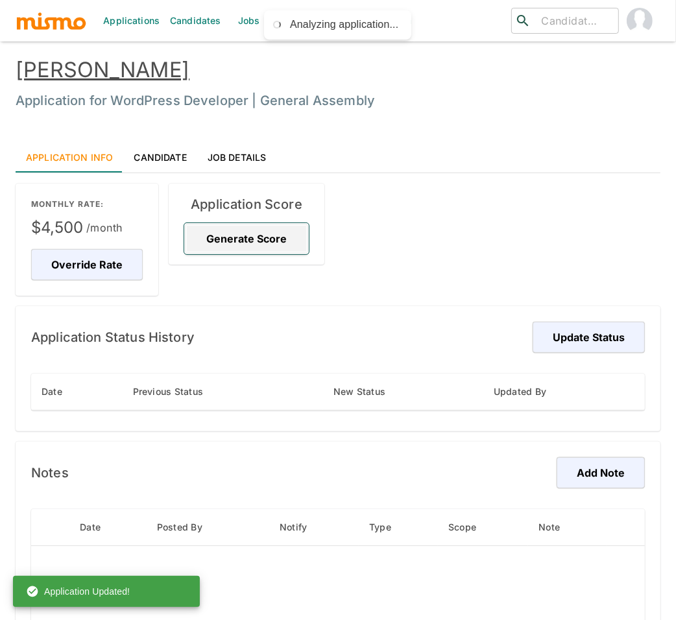
click at [263, 234] on button "Generate Score" at bounding box center [246, 238] width 125 height 31
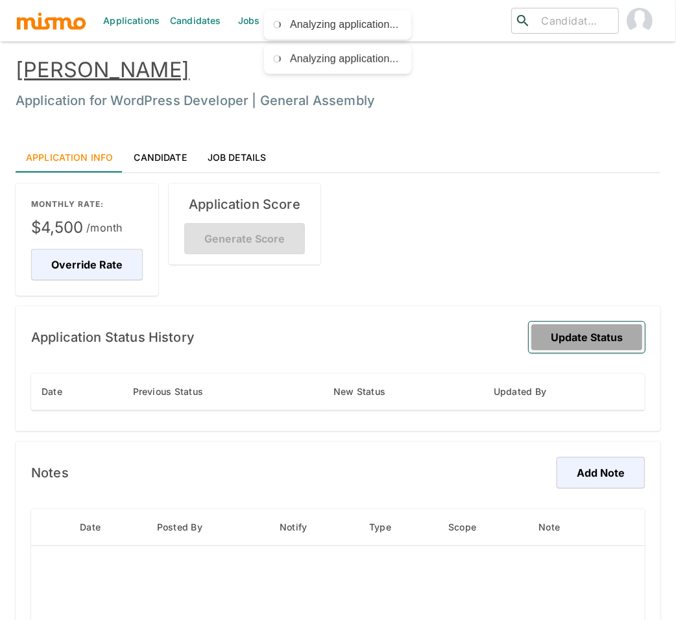
click at [589, 335] on button "Update Status" at bounding box center [587, 337] width 116 height 31
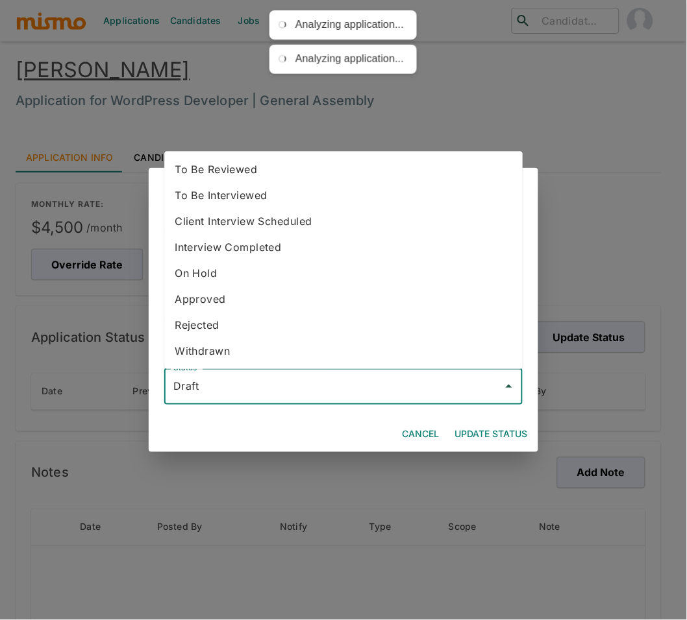
click at [314, 394] on input "Draft" at bounding box center [333, 386] width 327 height 25
click at [269, 173] on li "To Be Reviewed" at bounding box center [343, 169] width 358 height 26
type input "To Be Reviewed"
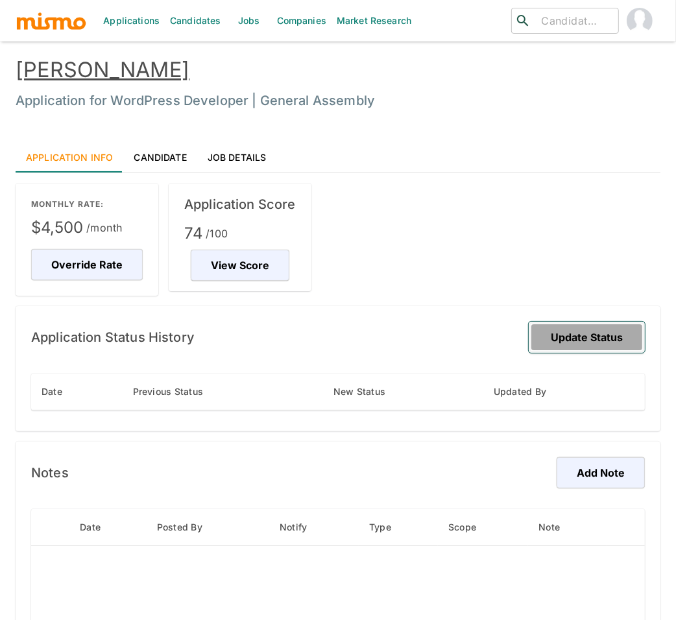
click at [597, 334] on button "Update Status" at bounding box center [587, 337] width 116 height 31
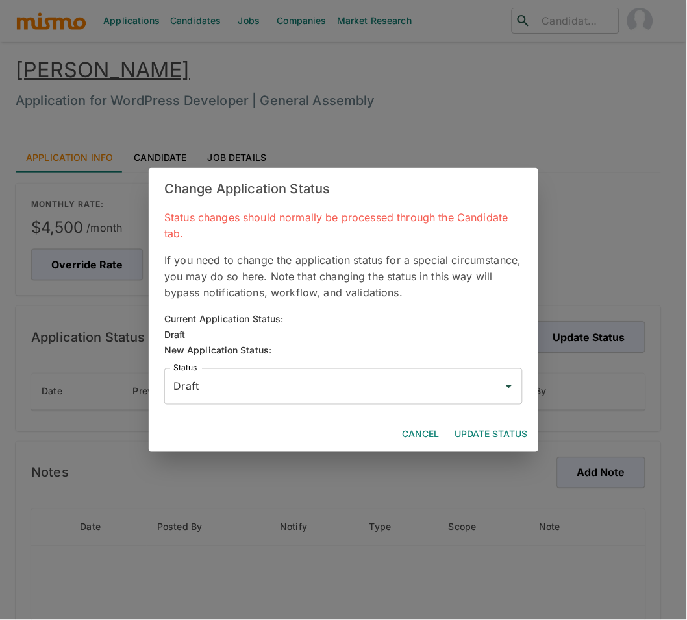
click at [452, 392] on input "Draft" at bounding box center [333, 386] width 327 height 25
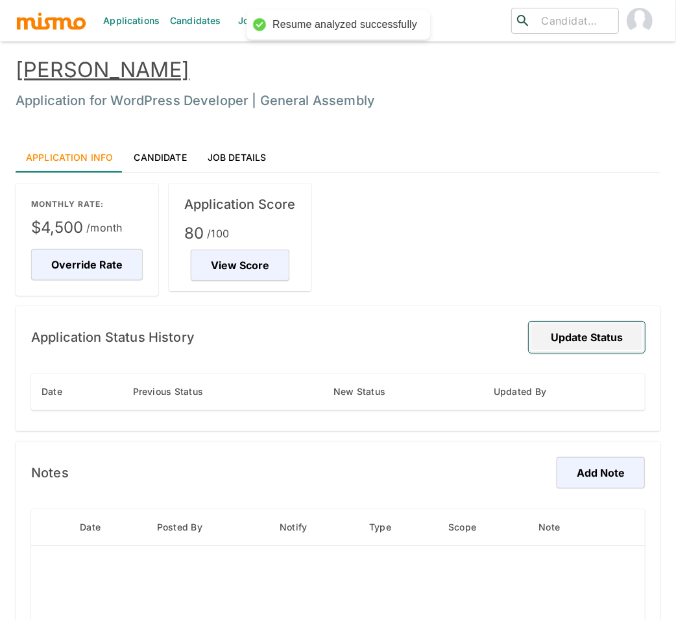
click at [595, 339] on button "Update Status" at bounding box center [587, 337] width 116 height 31
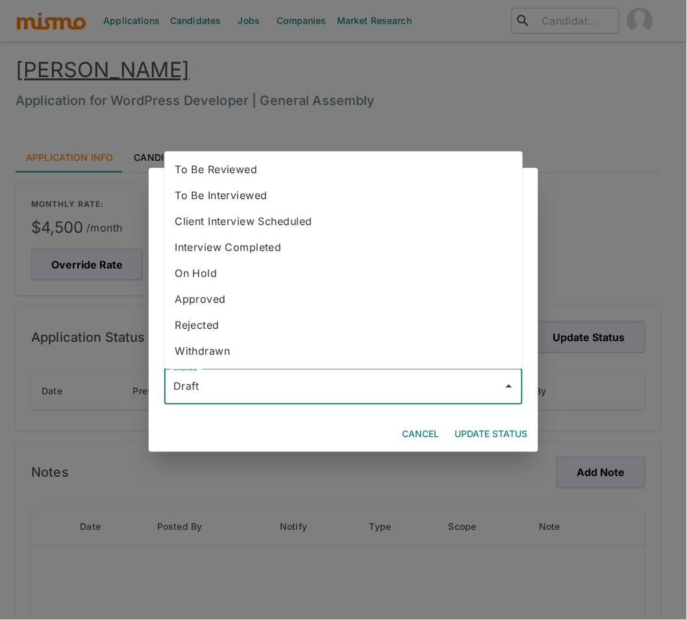
click at [361, 389] on input "Draft" at bounding box center [333, 386] width 327 height 25
click at [256, 169] on li "To Be Reviewed" at bounding box center [343, 169] width 358 height 26
type input "To Be Reviewed"
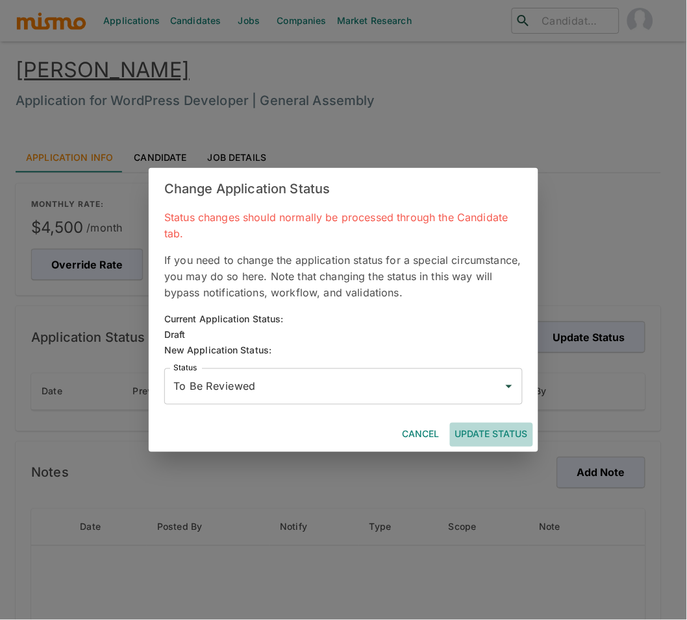
click at [488, 428] on button "Update Status" at bounding box center [491, 435] width 83 height 24
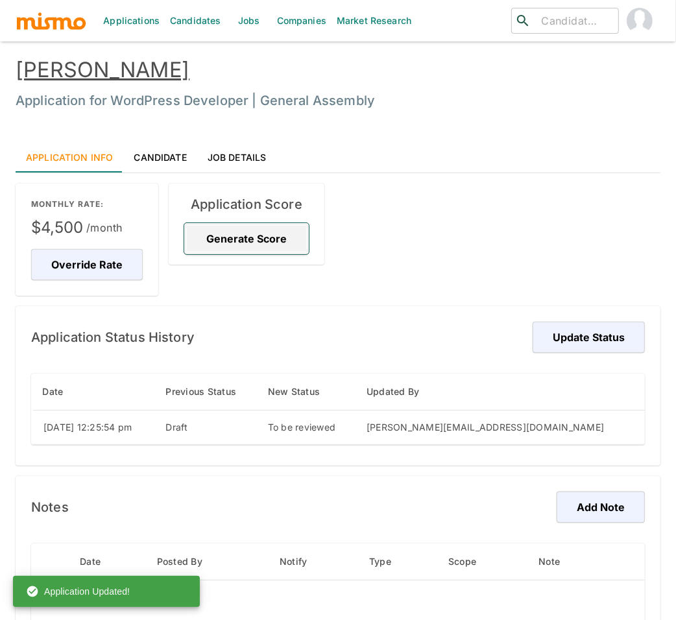
click at [275, 236] on button "Generate Score" at bounding box center [246, 238] width 125 height 31
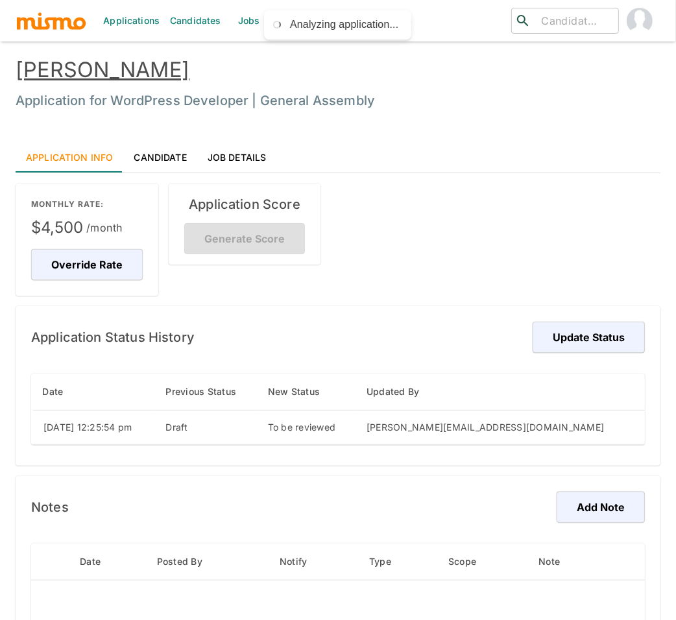
click at [97, 67] on link "[PERSON_NAME]" at bounding box center [103, 69] width 174 height 25
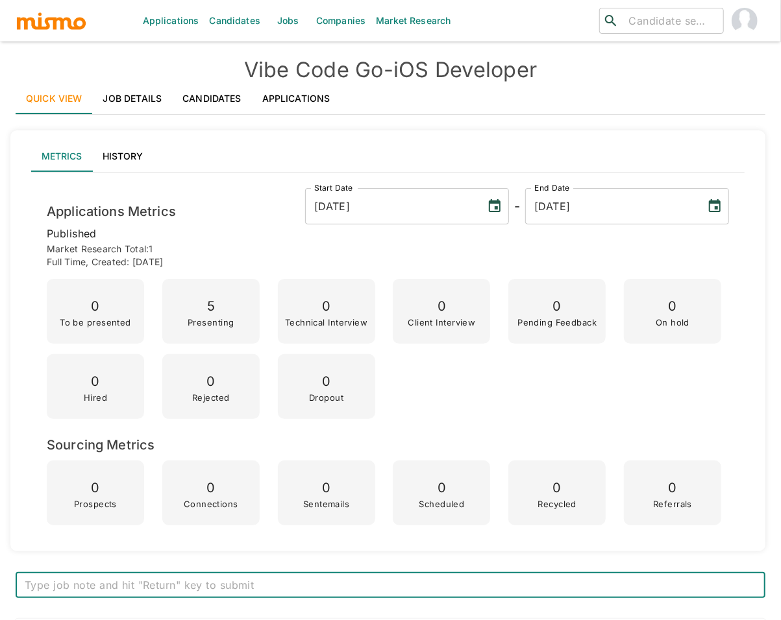
click at [323, 101] on link "Applications" at bounding box center [296, 98] width 89 height 31
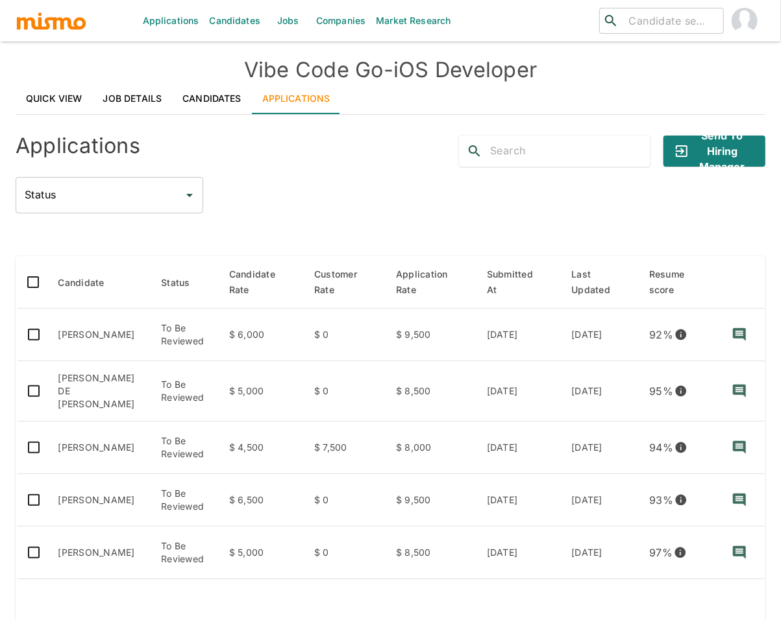
click at [115, 98] on link "Job Details" at bounding box center [133, 98] width 80 height 31
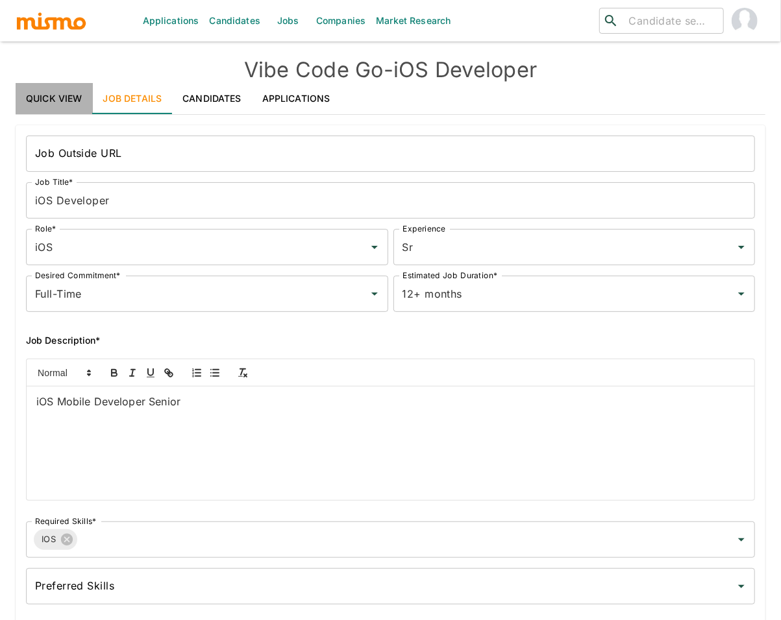
click at [42, 99] on link "Quick View" at bounding box center [54, 98] width 77 height 31
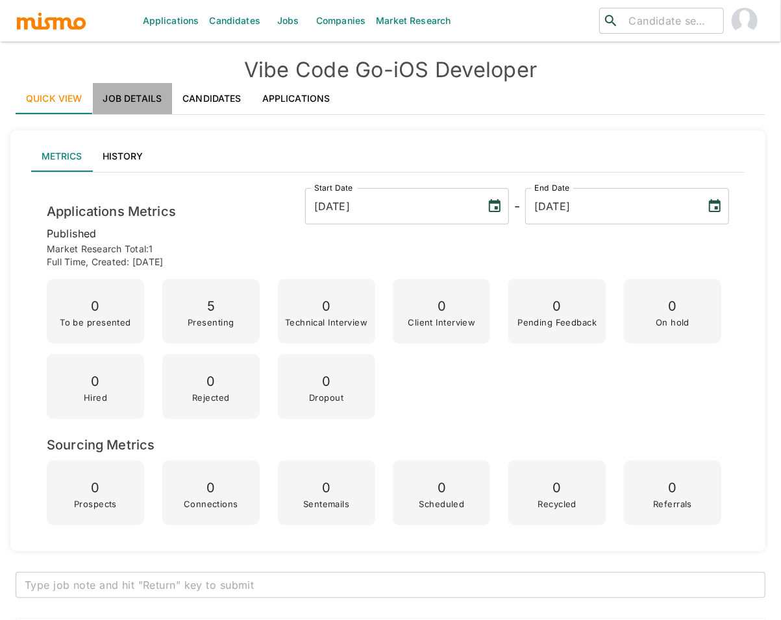
click at [158, 96] on link "Job Details" at bounding box center [133, 98] width 80 height 31
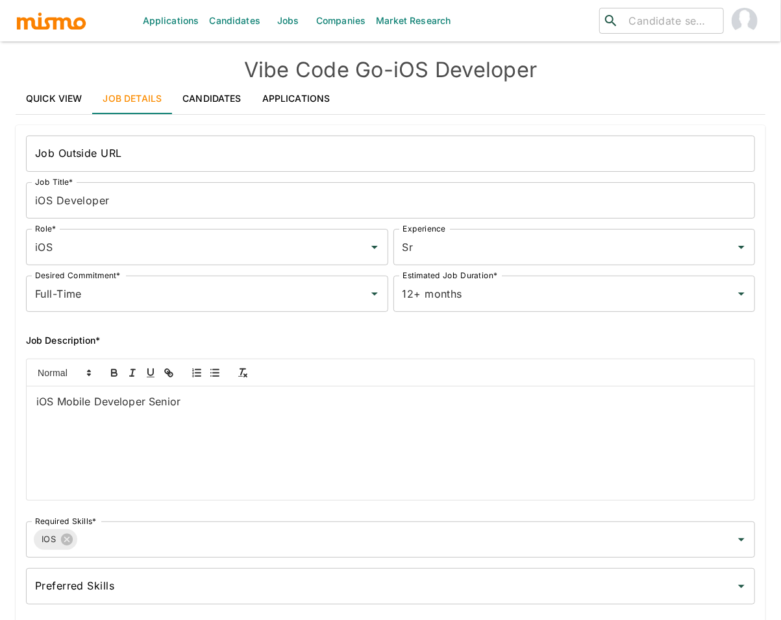
click at [54, 97] on link "Quick View" at bounding box center [54, 98] width 77 height 31
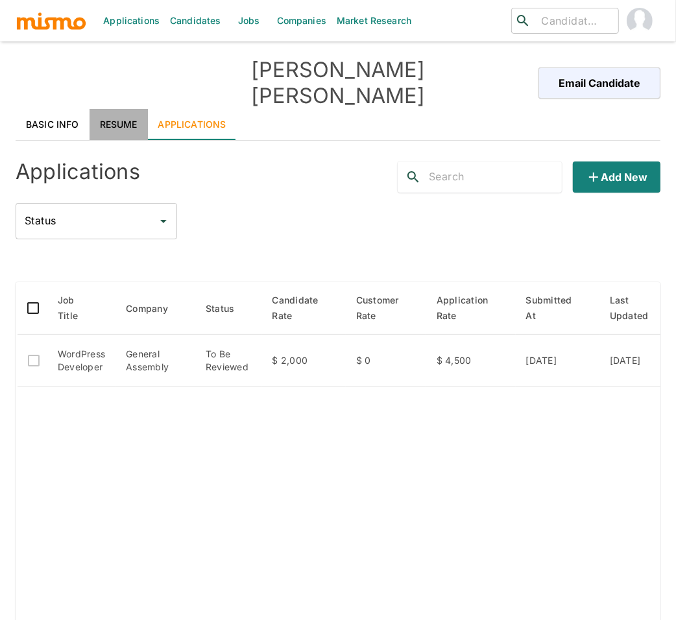
click at [124, 109] on link "Resume" at bounding box center [119, 124] width 58 height 31
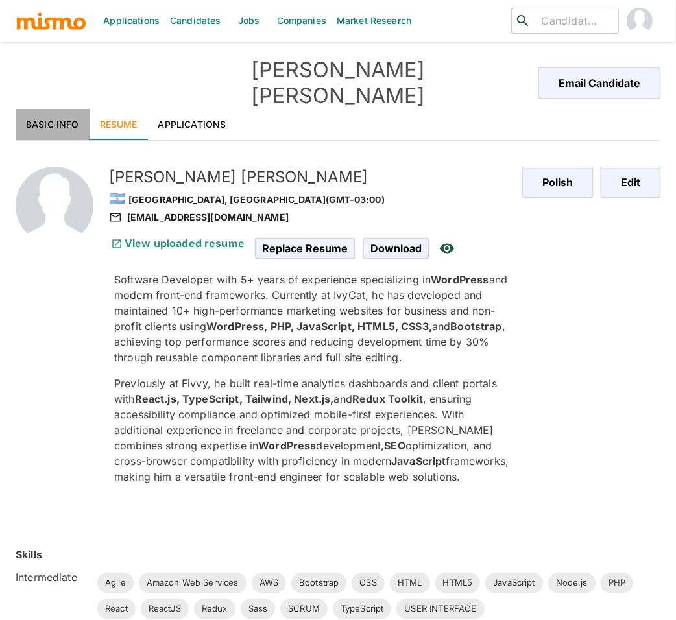
click at [33, 109] on link "Basic Info" at bounding box center [53, 124] width 74 height 31
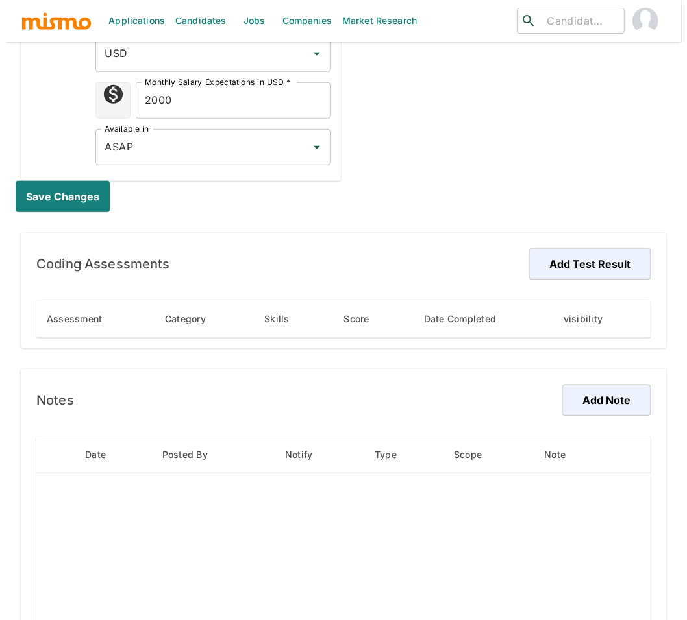
scroll to position [672, 0]
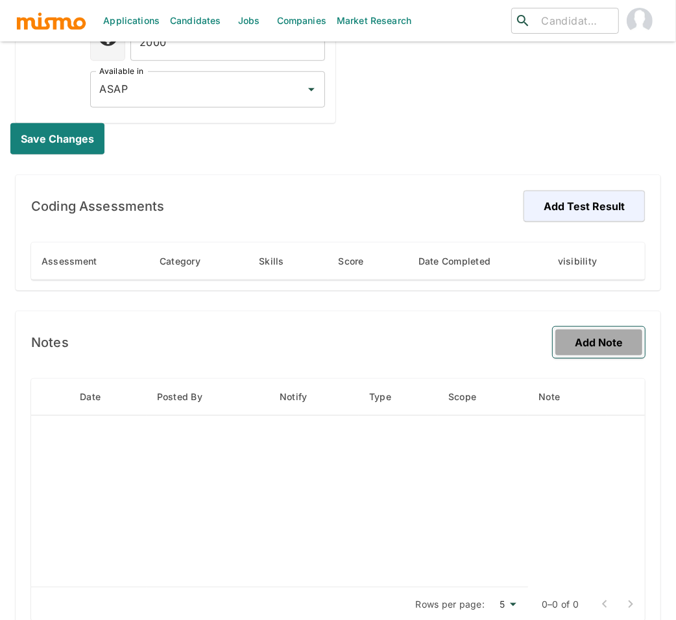
click at [612, 327] on button "Add Note" at bounding box center [599, 342] width 92 height 31
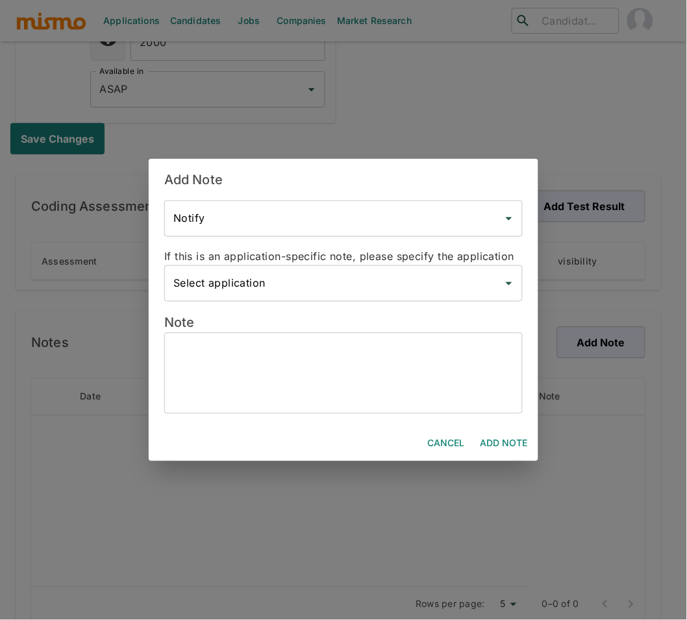
click at [277, 288] on input "Select application" at bounding box center [333, 283] width 327 height 25
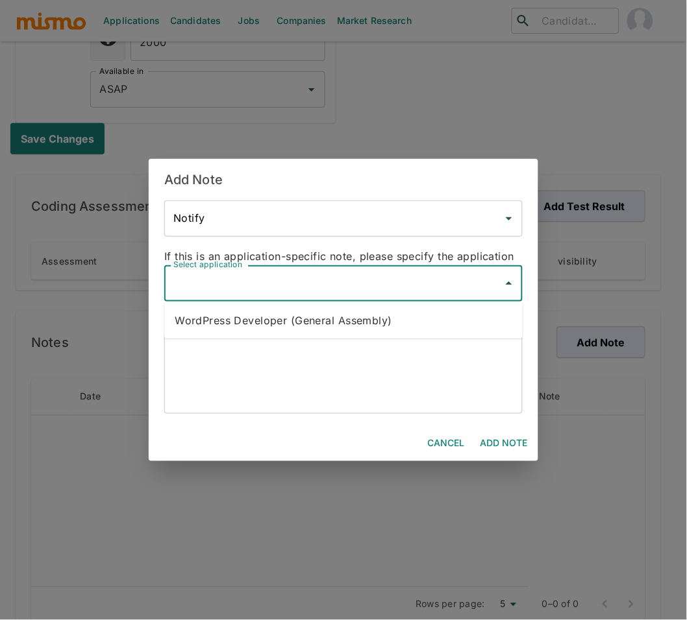
click at [279, 321] on li "WordPress Developer (General Assembly)" at bounding box center [343, 321] width 358 height 26
type input "WordPress Developer (General Assembly)"
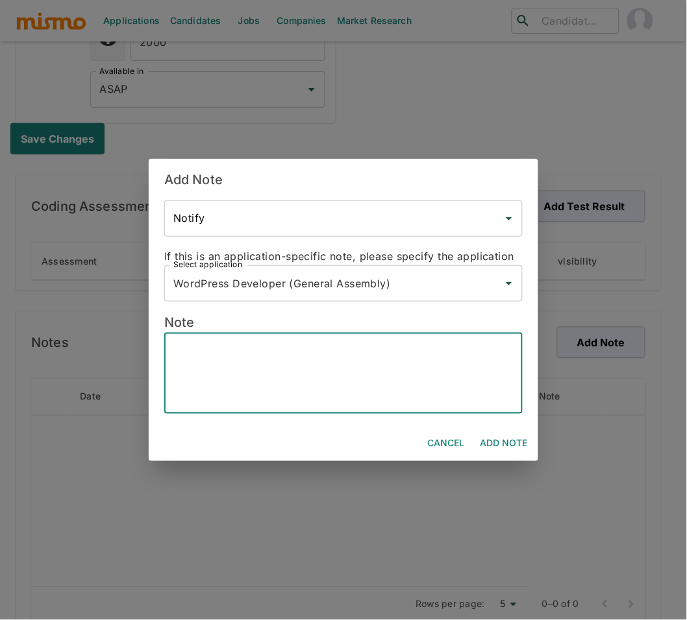
click at [247, 358] on textarea at bounding box center [343, 374] width 340 height 60
click at [238, 350] on textarea "Email:" at bounding box center [343, 374] width 340 height 60
paste textarea "[PHONE_NUMBER] •"
click at [242, 347] on textarea "Email: Phone: [PHONE_NUMBER]" at bounding box center [343, 374] width 340 height 60
paste textarea "[EMAIL_ADDRESS][DOMAIN_NAME] •"
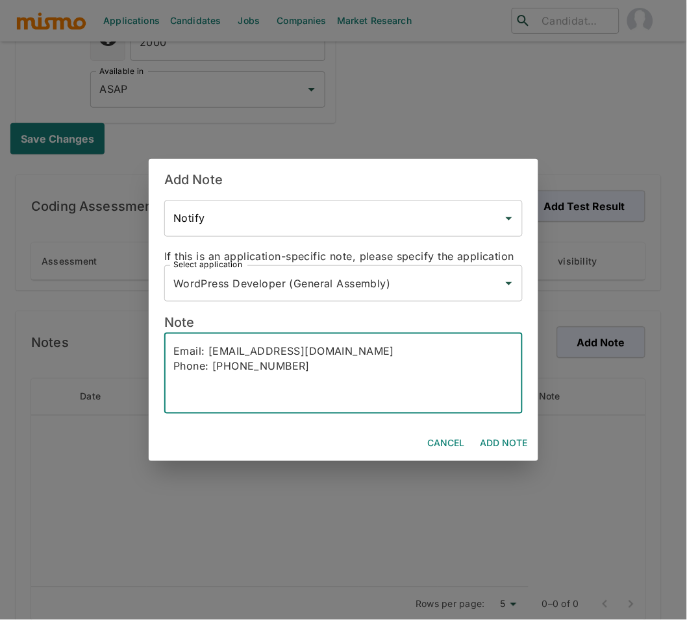
click at [345, 365] on textarea "Email: [EMAIL_ADDRESS][DOMAIN_NAME] Phone: [PHONE_NUMBER]" at bounding box center [343, 374] width 340 height 60
click at [256, 403] on textarea "Email: [EMAIL_ADDRESS][DOMAIN_NAME] Phone: [PHONE_NUMBER] Lives: [GEOGRAPHIC_DA…" at bounding box center [343, 374] width 340 height 60
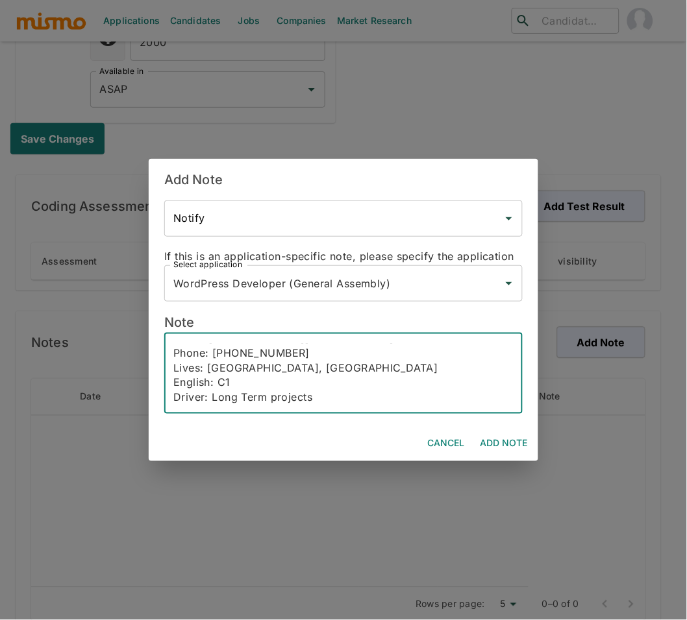
scroll to position [28, 0]
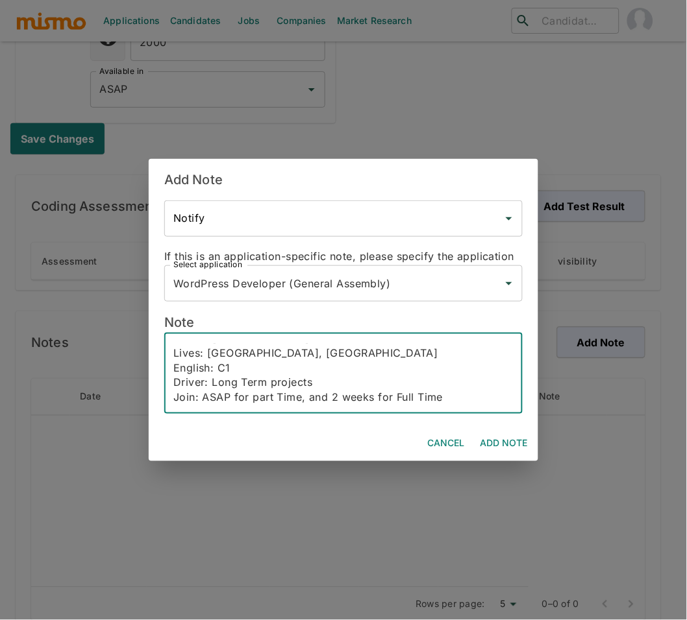
click at [252, 399] on textarea "Email: [EMAIL_ADDRESS][DOMAIN_NAME] Phone: [PHONE_NUMBER] Lives: [GEOGRAPHIC_DA…" at bounding box center [343, 374] width 340 height 60
click at [463, 400] on textarea "Email: [EMAIL_ADDRESS][DOMAIN_NAME] Phone: [PHONE_NUMBER] Lives: [GEOGRAPHIC_DA…" at bounding box center [343, 374] width 340 height 60
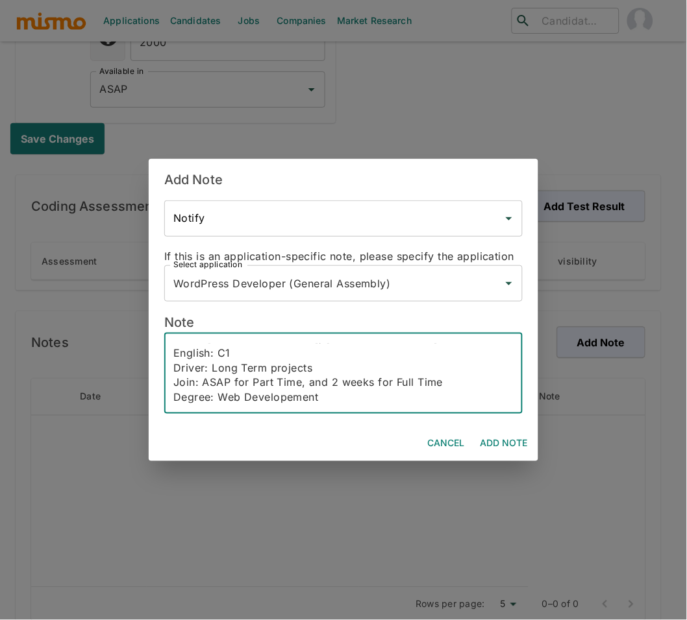
click at [288, 395] on textarea "Email: [EMAIL_ADDRESS][DOMAIN_NAME] Phone: [PHONE_NUMBER] Lives: [GEOGRAPHIC_DA…" at bounding box center [343, 374] width 340 height 60
click at [319, 397] on textarea "Email: [EMAIL_ADDRESS][DOMAIN_NAME] Phone: [PHONE_NUMBER] Lives: [GEOGRAPHIC_DA…" at bounding box center [343, 374] width 340 height 60
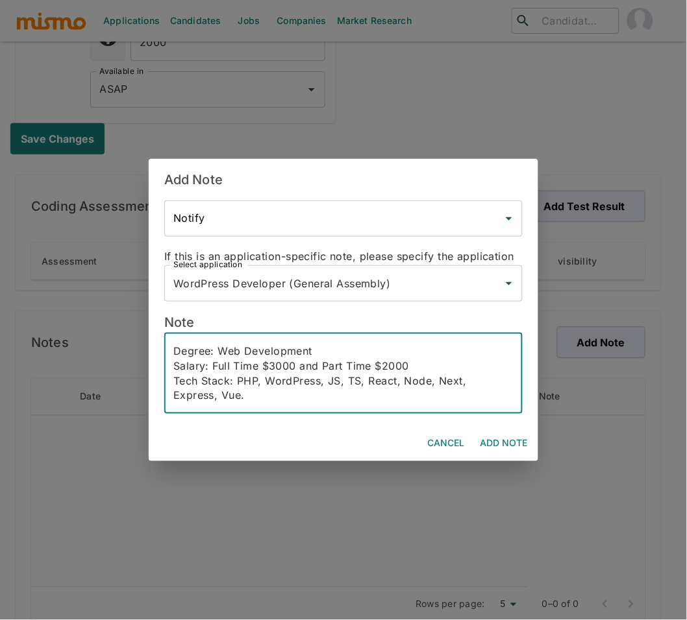
scroll to position [117, 0]
click at [185, 398] on textarea "Email: [EMAIL_ADDRESS][DOMAIN_NAME] Phone: [PHONE_NUMBER] Lives: [GEOGRAPHIC_DA…" at bounding box center [343, 374] width 340 height 60
paste textarea "Developer with strong expertise in WordPress and PHP, currently working at IvyC…"
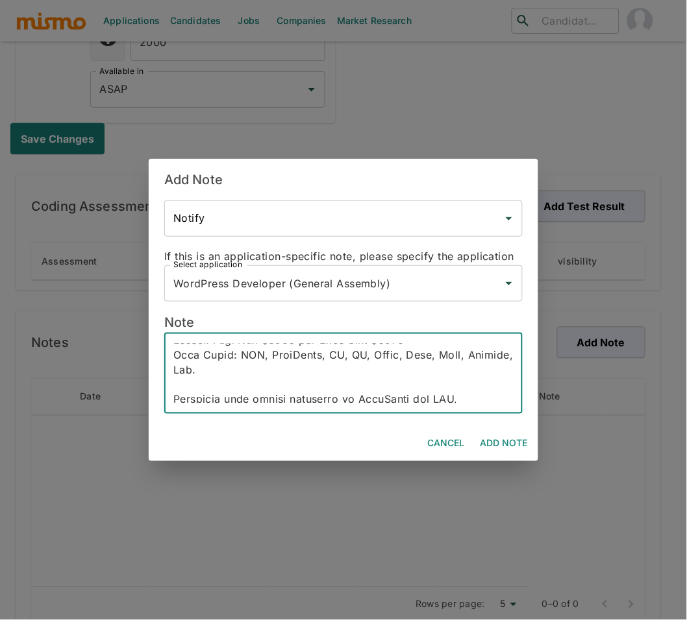
scroll to position [124, 0]
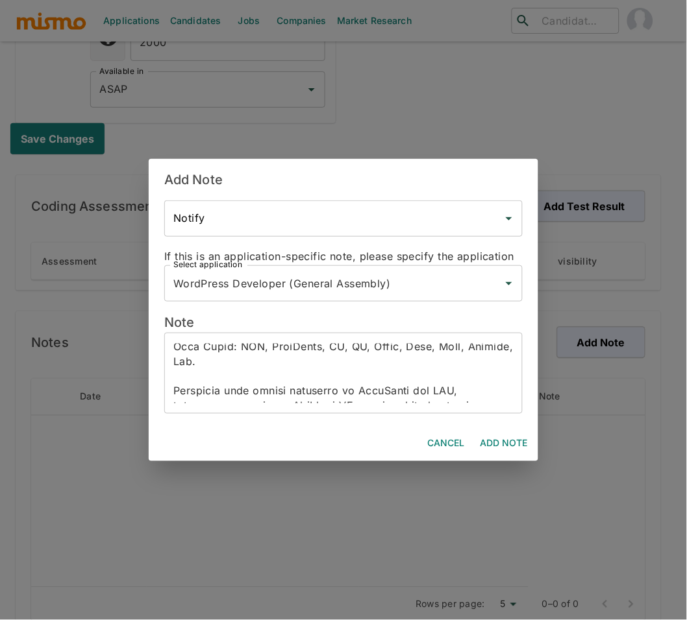
click at [167, 390] on div "x ​" at bounding box center [343, 373] width 358 height 81
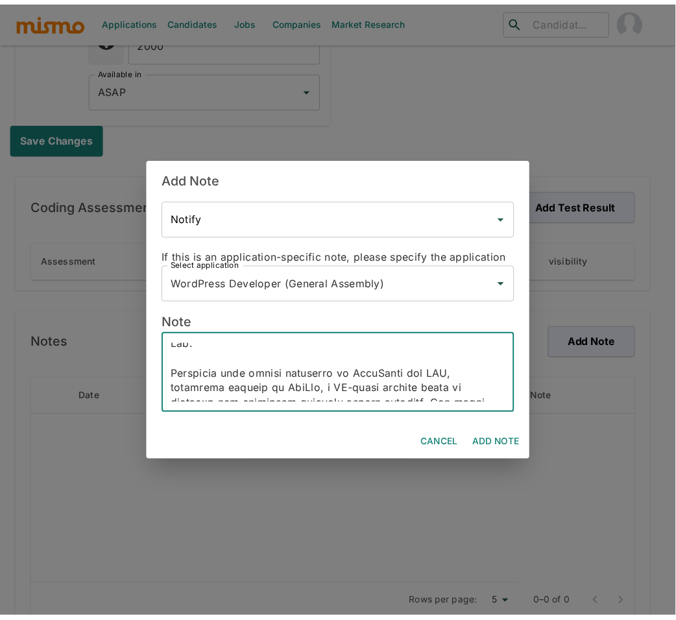
scroll to position [151, 0]
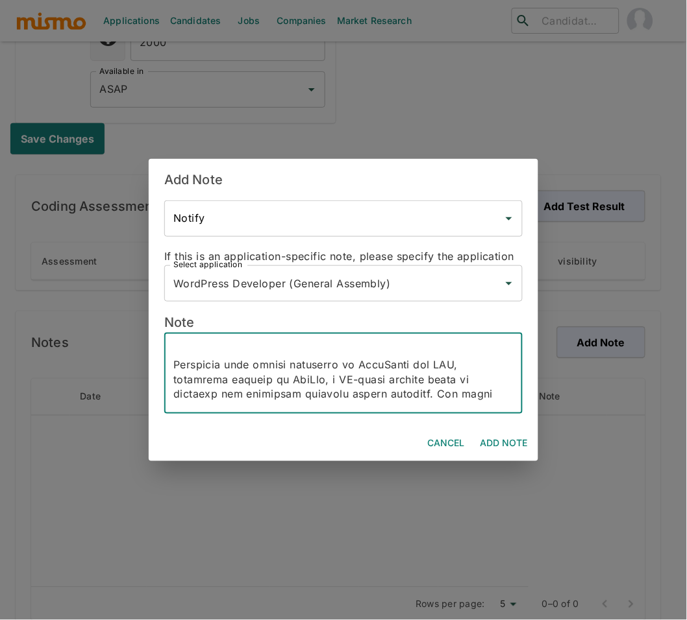
click at [179, 365] on textarea at bounding box center [343, 374] width 340 height 60
type textarea "Email: [EMAIL_ADDRESS][DOMAIN_NAME] Phone: [PHONE_NUMBER] Lives: [GEOGRAPHIC_DA…"
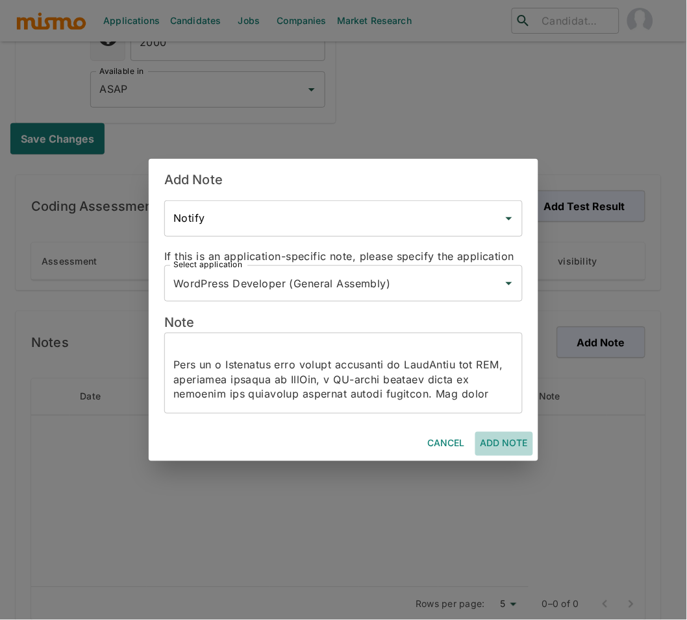
click at [501, 441] on button "Add Note" at bounding box center [504, 444] width 58 height 24
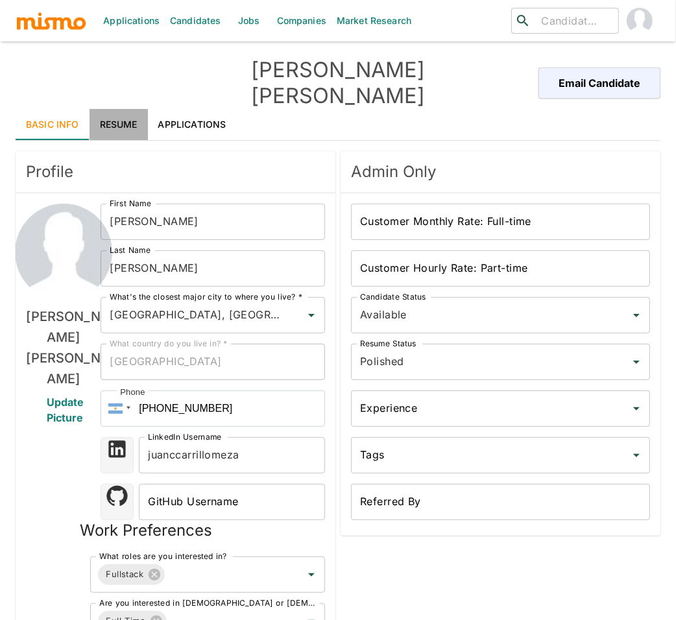
click at [112, 109] on link "Resume" at bounding box center [119, 124] width 58 height 31
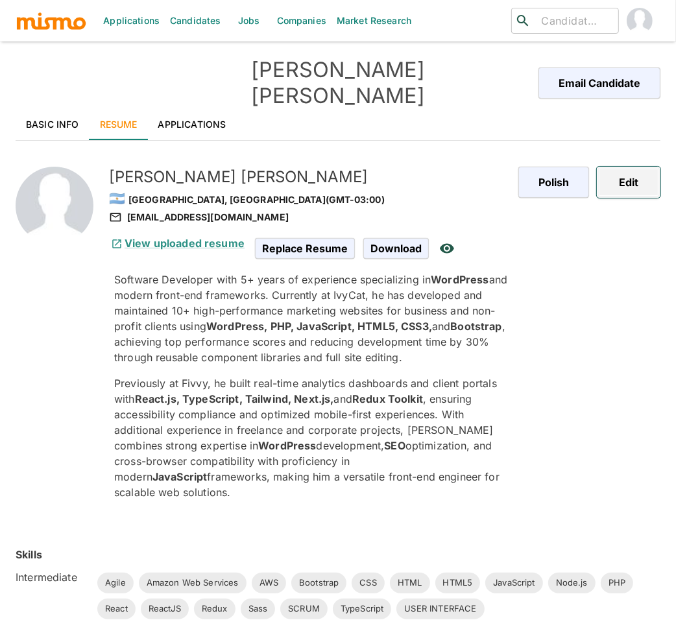
click at [636, 167] on button "Edit" at bounding box center [629, 182] width 64 height 31
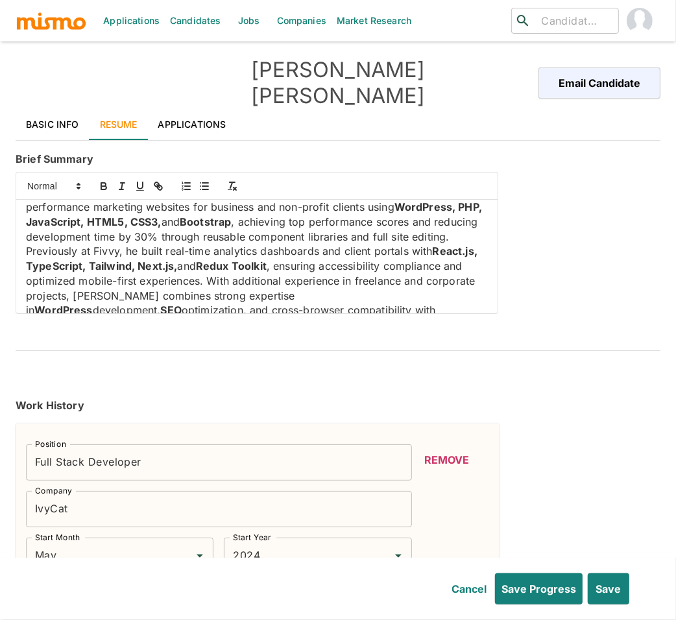
scroll to position [93, 0]
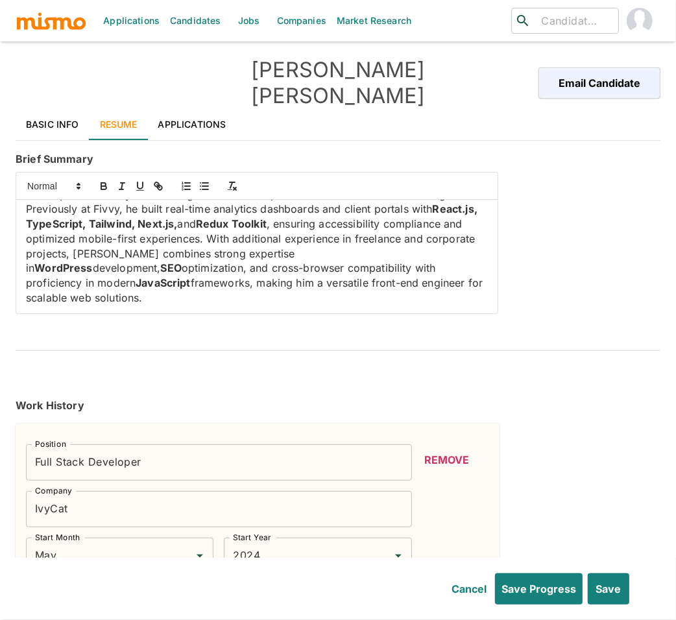
click at [136, 278] on p "Previously at Fivvy, he built real-time analytics dashboards and client portals…" at bounding box center [257, 253] width 462 height 103
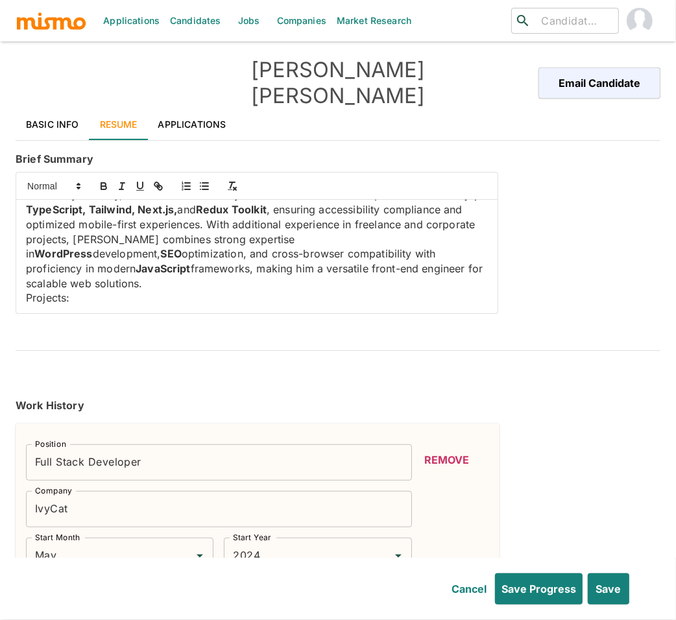
scroll to position [108, 0]
drag, startPoint x: 74, startPoint y: 289, endPoint x: 17, endPoint y: 274, distance: 59.2
click at [17, 274] on div "Software Developer with 5+ years of experience specializing in WordPress and mo…" at bounding box center [257, 257] width 482 height 114
click at [136, 180] on icon "button" at bounding box center [140, 186] width 12 height 12
click at [101, 186] on icon "button" at bounding box center [103, 187] width 5 height 3
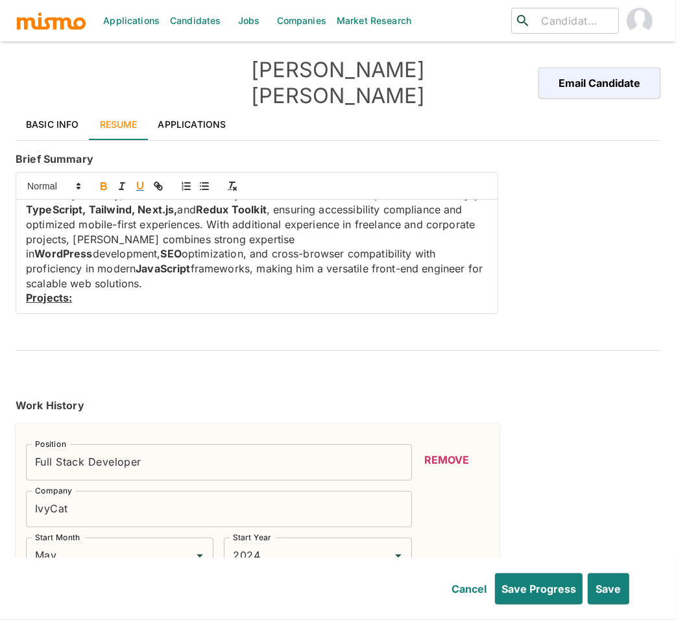
click at [78, 291] on p "Projects:" at bounding box center [257, 298] width 462 height 15
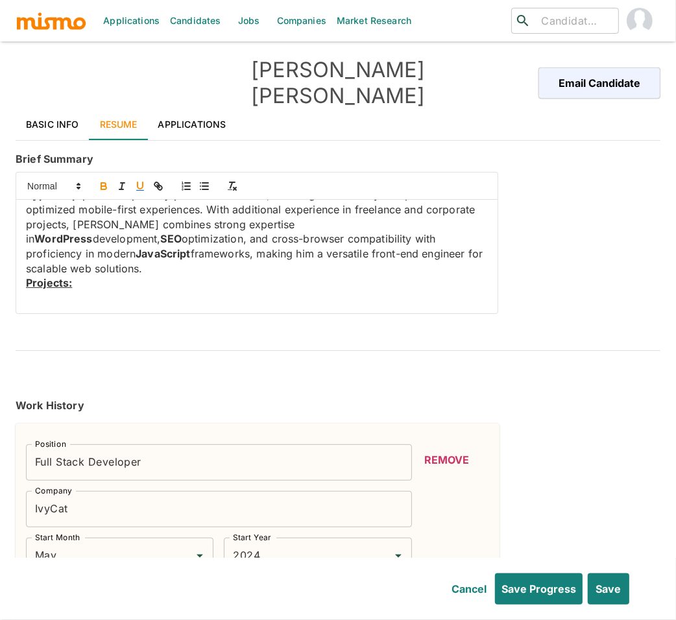
scroll to position [158, 0]
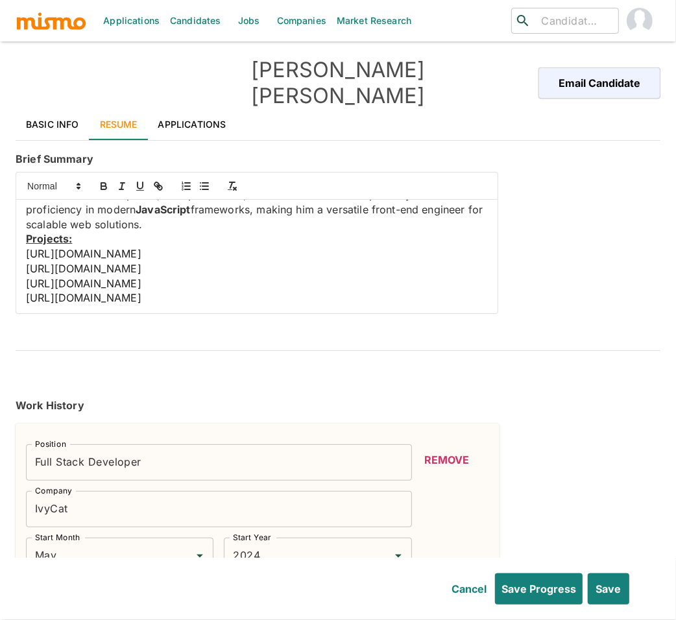
drag, startPoint x: 234, startPoint y: 236, endPoint x: 234, endPoint y: 246, distance: 10.4
click at [234, 247] on p "https://proformanceracingschool.com/" at bounding box center [257, 254] width 462 height 15
copy span "https://proformanceracingschool.com/"
click at [162, 180] on icon "button" at bounding box center [159, 186] width 12 height 12
type input "https://proformanceracingschool.com/"
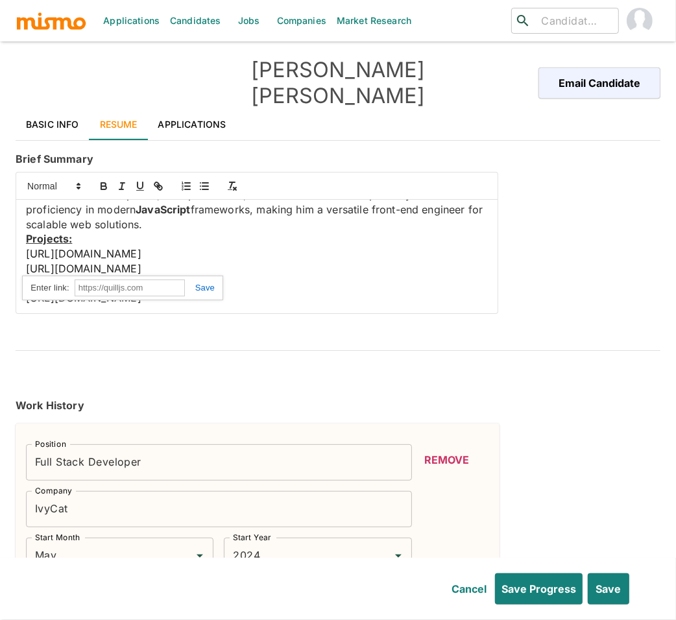
paste input "https://proformanceracingschool.com/"
click at [215, 276] on div "https://proformanceracingschool.com/" at bounding box center [122, 288] width 201 height 25
click at [204, 283] on link at bounding box center [200, 288] width 30 height 10
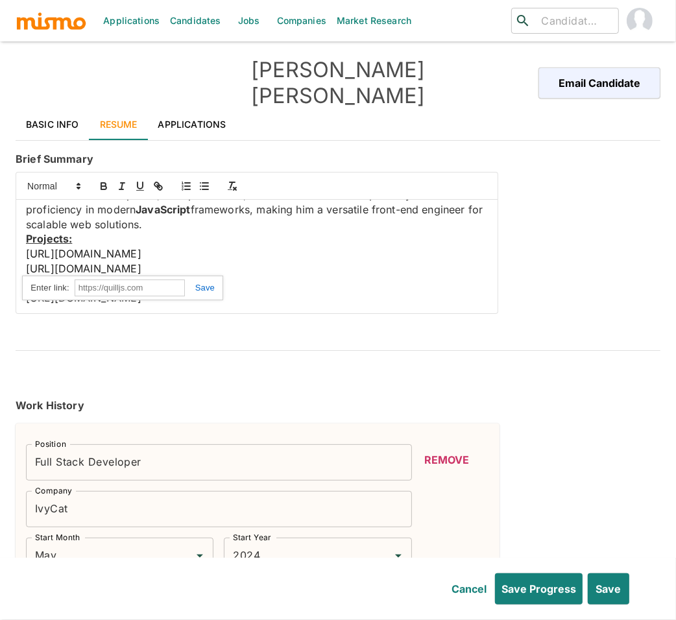
scroll to position [158, 0]
drag, startPoint x: 182, startPoint y: 261, endPoint x: 23, endPoint y: 262, distance: 159.7
click at [23, 262] on div "Software Developer with 5+ years of experience specializing in WordPress and mo…" at bounding box center [257, 257] width 482 height 114
click at [159, 180] on icon "button" at bounding box center [159, 186] width 12 height 12
click at [188, 290] on div "https://jumpropepodcast.com/" at bounding box center [101, 302] width 201 height 25
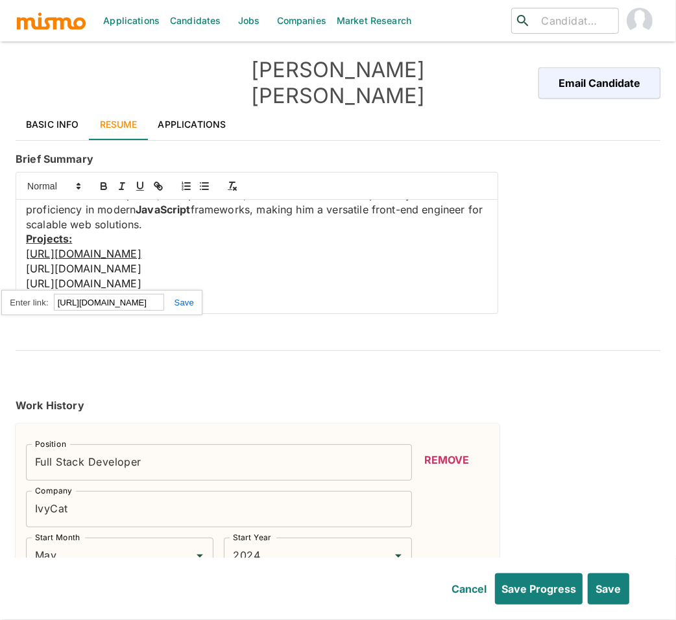
click at [186, 298] on link at bounding box center [179, 303] width 30 height 10
click at [129, 262] on link "https://jumpropepodcast.com/" at bounding box center [84, 268] width 116 height 13
click at [140, 294] on link "https://jumpropepodcast.com/" at bounding box center [97, 302] width 91 height 17
click at [271, 262] on p "https://jumpropepodcast.com/" at bounding box center [257, 269] width 462 height 15
click at [141, 247] on link "https://proformanceracingschool.com/" at bounding box center [84, 253] width 116 height 13
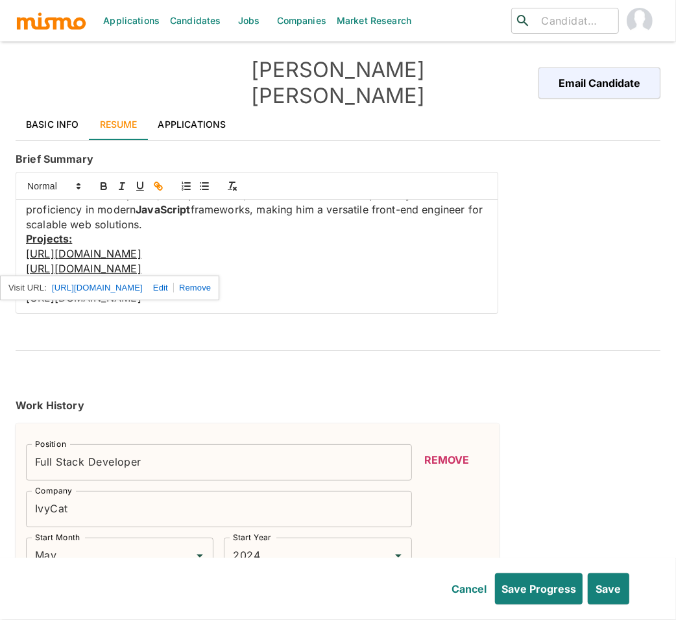
click at [308, 262] on p "https://jumpropepodcast.com/" at bounding box center [257, 269] width 462 height 15
drag, startPoint x: 214, startPoint y: 275, endPoint x: 27, endPoint y: 269, distance: 186.4
click at [27, 276] on p "https://pacificcoastproducers.com/" at bounding box center [257, 283] width 462 height 15
click at [154, 180] on icon "button" at bounding box center [159, 186] width 12 height 12
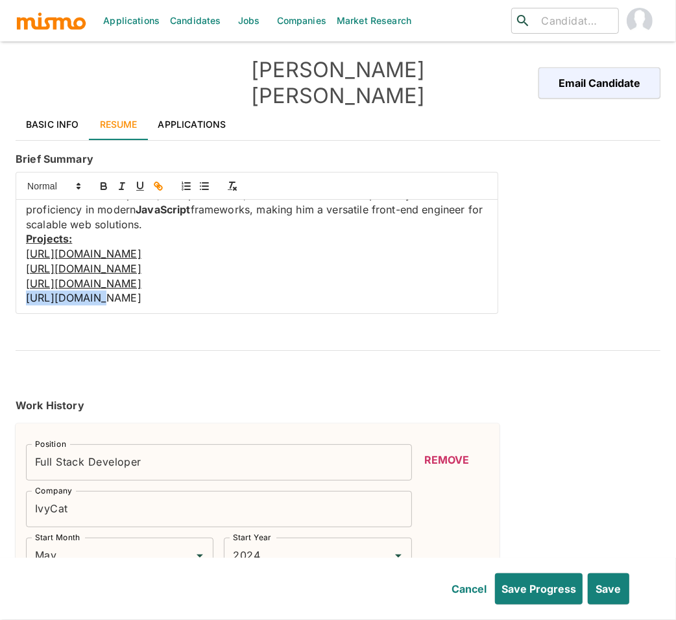
drag, startPoint x: 156, startPoint y: 291, endPoint x: 27, endPoint y: 278, distance: 130.4
click at [27, 291] on p "https://lnwadvisors.com/" at bounding box center [257, 298] width 462 height 15
drag, startPoint x: 157, startPoint y: 278, endPoint x: 27, endPoint y: 275, distance: 130.5
click at [27, 291] on p "https://lnwadvisors.com/" at bounding box center [257, 298] width 462 height 15
click at [158, 180] on icon "button" at bounding box center [159, 186] width 12 height 12
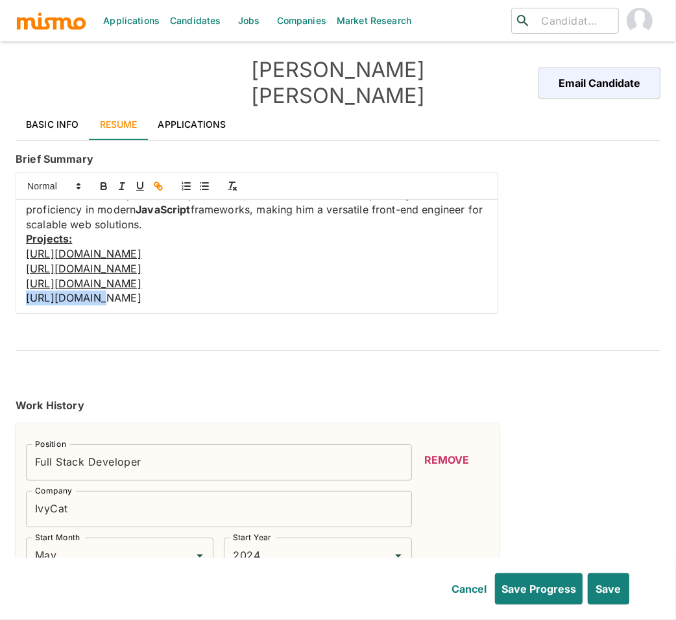
type input "https://lnwadvisors.com/"
click at [181, 318] on link at bounding box center [177, 323] width 30 height 10
click at [601, 238] on div "Brief Summary Software Developer with 5+ years of experience specializing in Wo…" at bounding box center [335, 230] width 650 height 168
click at [123, 277] on link "https://pacificcoastproducers.com/" at bounding box center [84, 283] width 116 height 13
click at [139, 300] on link "https://pacificcoastproducers.com/" at bounding box center [97, 308] width 91 height 17
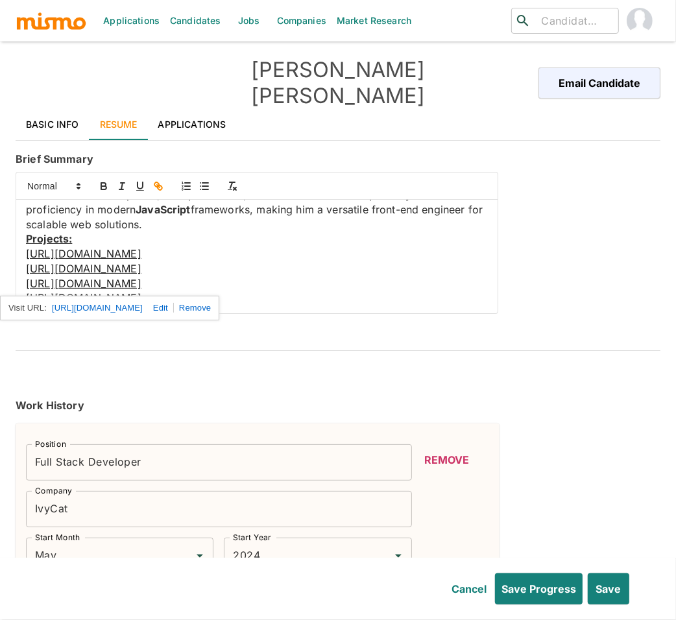
click at [273, 276] on p "https://pacificcoastproducers.com/" at bounding box center [257, 283] width 462 height 15
click at [138, 291] on link "https://lnwadvisors.com/" at bounding box center [84, 297] width 116 height 13
click at [127, 314] on link "https://lnwadvisors.com/" at bounding box center [97, 322] width 91 height 17
click at [302, 262] on p "https://jumpropepodcast.com/" at bounding box center [257, 269] width 462 height 15
click at [21, 236] on div "Software Developer with 5+ years of experience specializing in WordPress and mo…" at bounding box center [257, 257] width 482 height 114
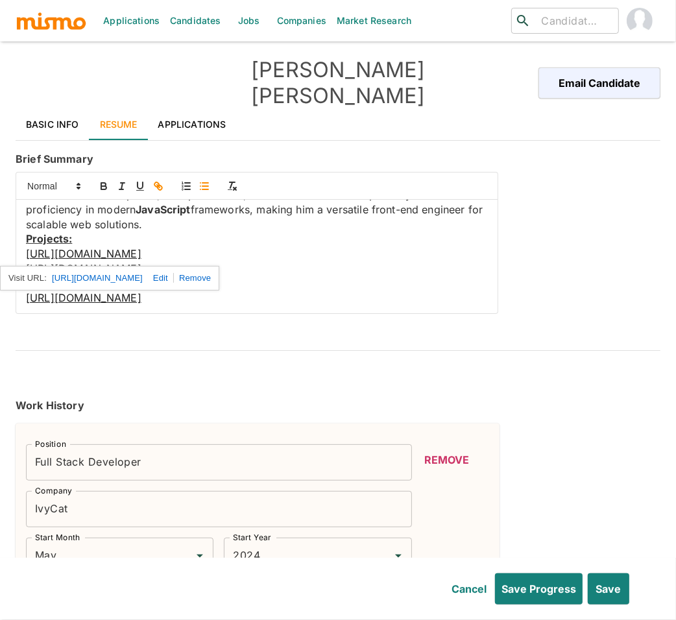
click at [199, 180] on icon "button" at bounding box center [205, 186] width 12 height 12
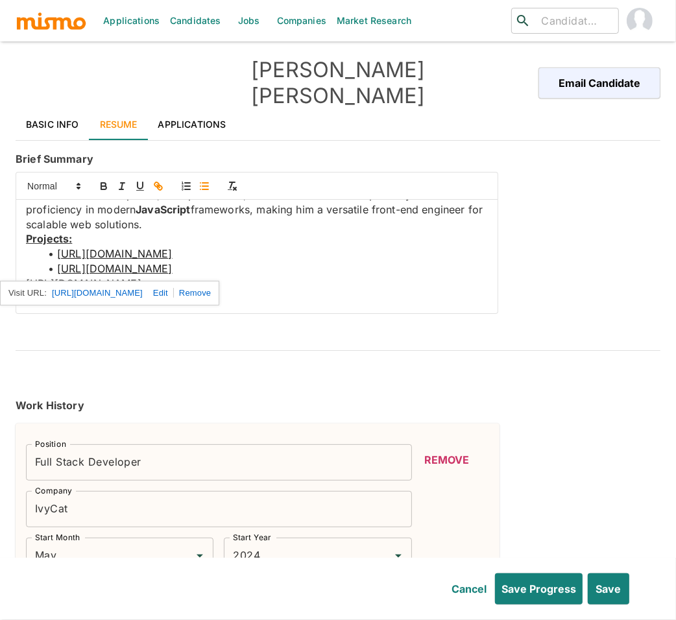
click at [309, 276] on p "https://pacificcoastproducers.com/" at bounding box center [257, 283] width 462 height 15
click at [21, 262] on div "Software Developer with 5+ years of experience specializing in WordPress and mo…" at bounding box center [257, 257] width 482 height 114
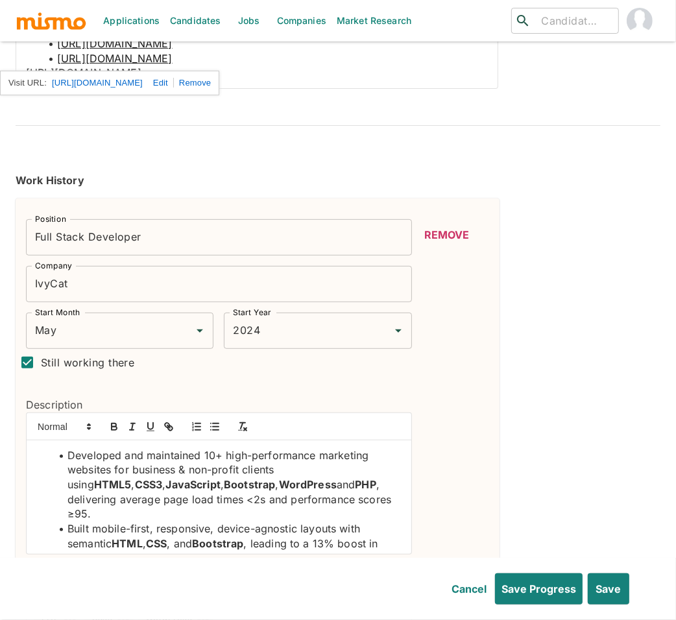
scroll to position [206, 0]
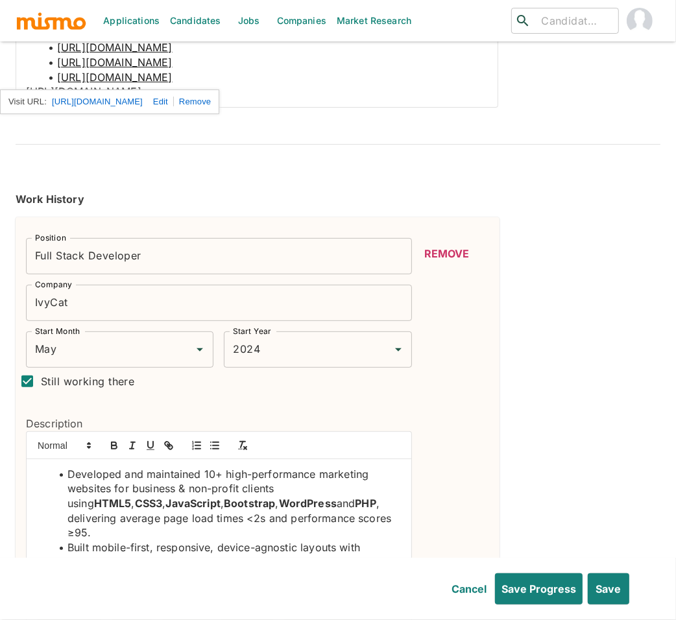
click at [313, 84] on p "https://lnwadvisors.com/" at bounding box center [257, 91] width 462 height 15
click at [18, 74] on div "Software Developer with 5+ years of experience specializing in WordPress and mo…" at bounding box center [257, 51] width 482 height 114
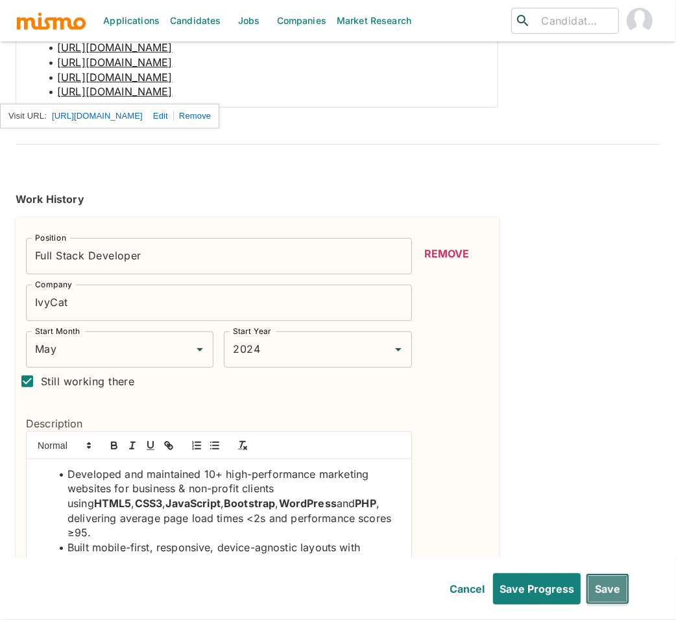
click at [615, 591] on button "Save" at bounding box center [607, 589] width 43 height 31
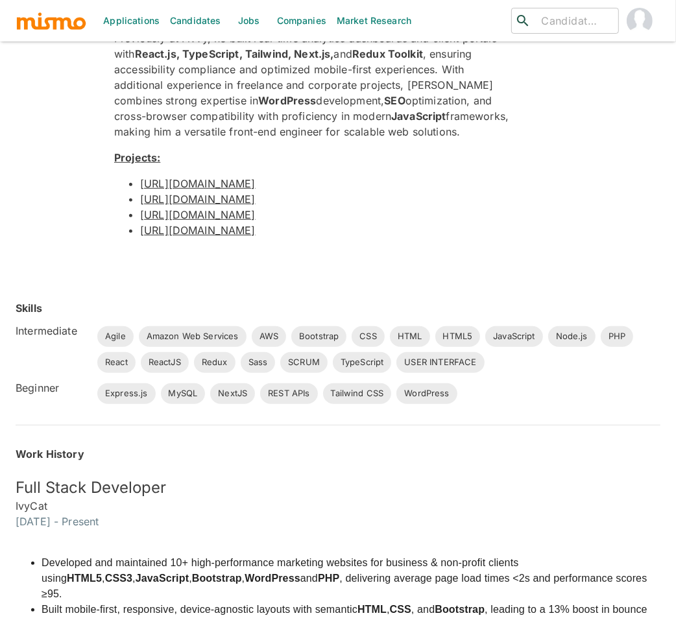
scroll to position [0, 0]
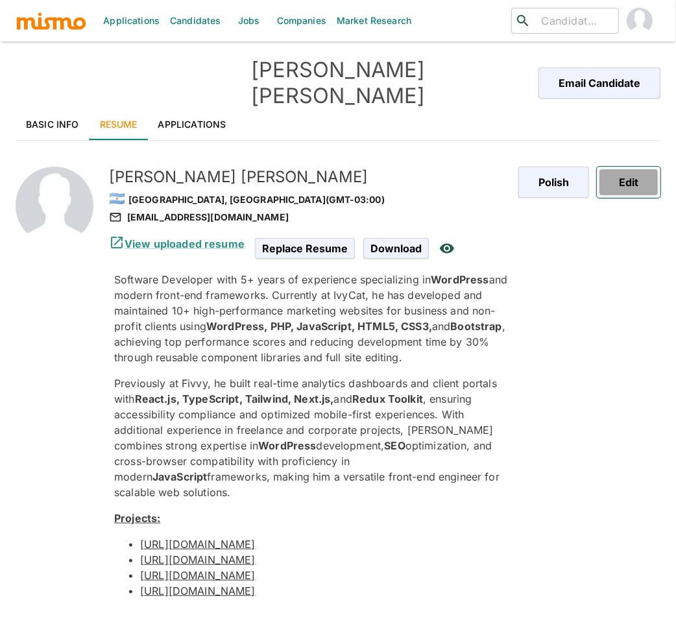
click at [633, 167] on button "Edit" at bounding box center [629, 182] width 64 height 31
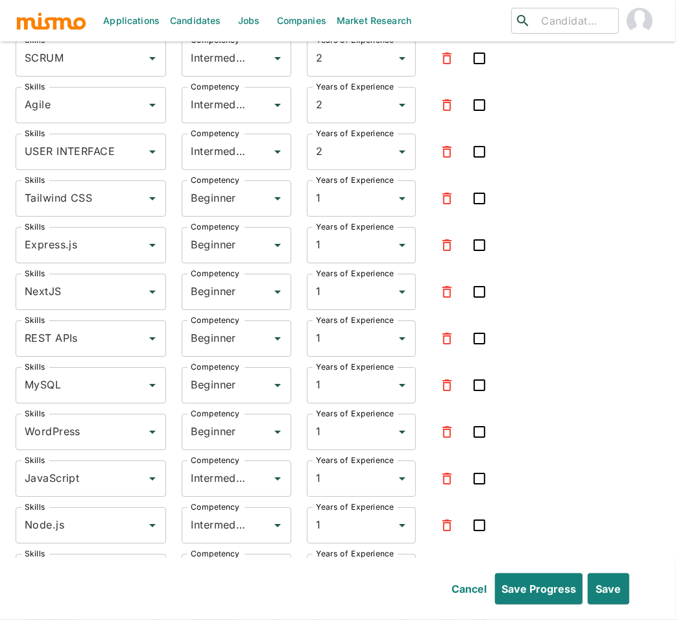
scroll to position [2468, 0]
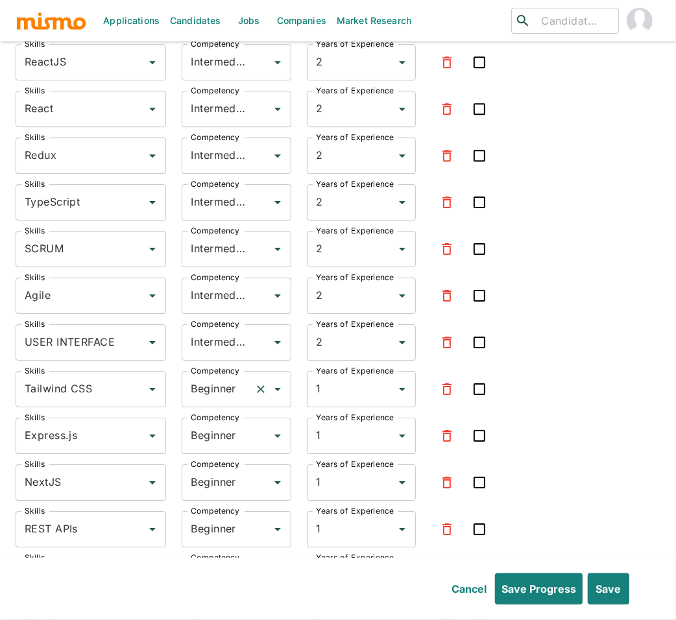
click at [208, 377] on input "Beginner" at bounding box center [218, 389] width 61 height 25
click at [219, 408] on li "Intermediate" at bounding box center [236, 408] width 109 height 26
type input "Intermediate"
click at [219, 424] on input "Beginner" at bounding box center [218, 436] width 61 height 25
click at [217, 451] on li "Intermediate" at bounding box center [236, 455] width 109 height 26
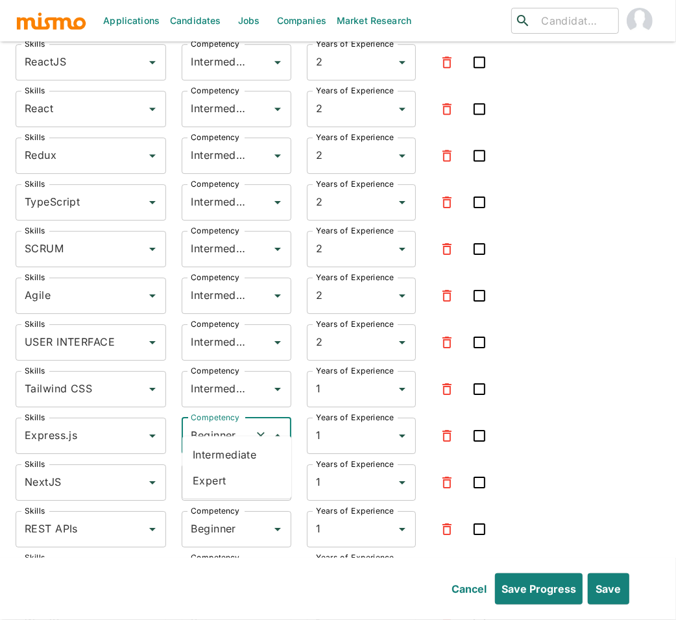
type input "Intermediate"
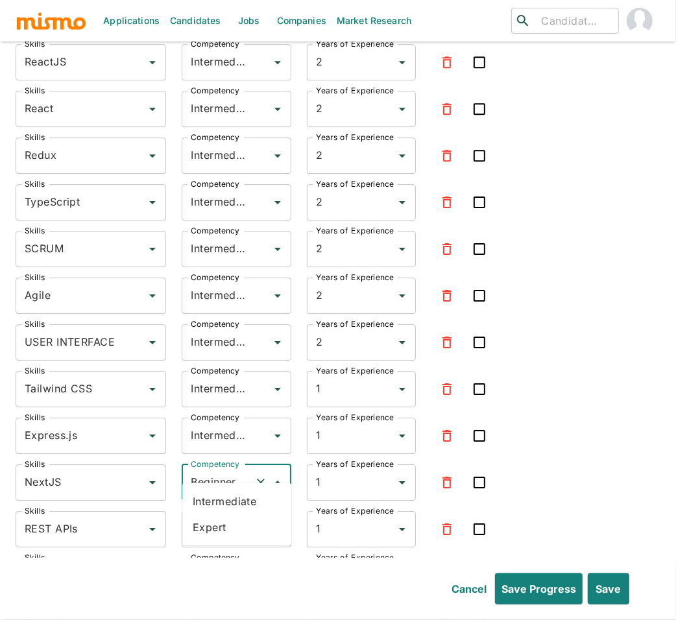
click at [209, 471] on input "Beginner" at bounding box center [218, 483] width 61 height 25
click at [206, 500] on li "Intermediate" at bounding box center [236, 502] width 109 height 26
type input "Intermediate"
click at [207, 517] on input "Beginner" at bounding box center [218, 529] width 61 height 25
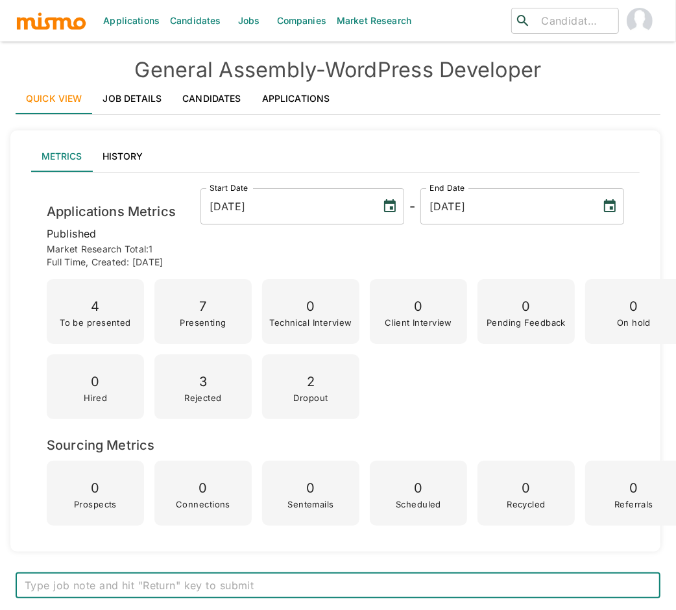
click at [296, 97] on link "Applications" at bounding box center [296, 98] width 89 height 31
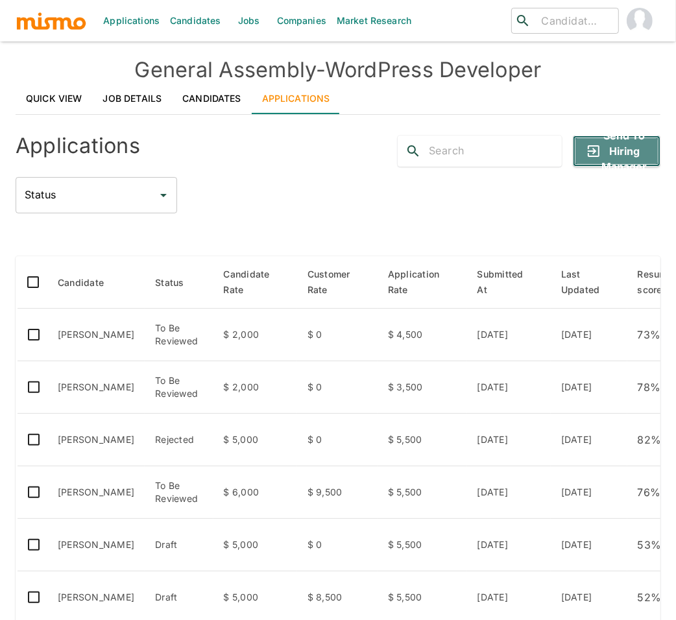
click at [621, 155] on button "Send to Hiring Manager" at bounding box center [617, 151] width 88 height 31
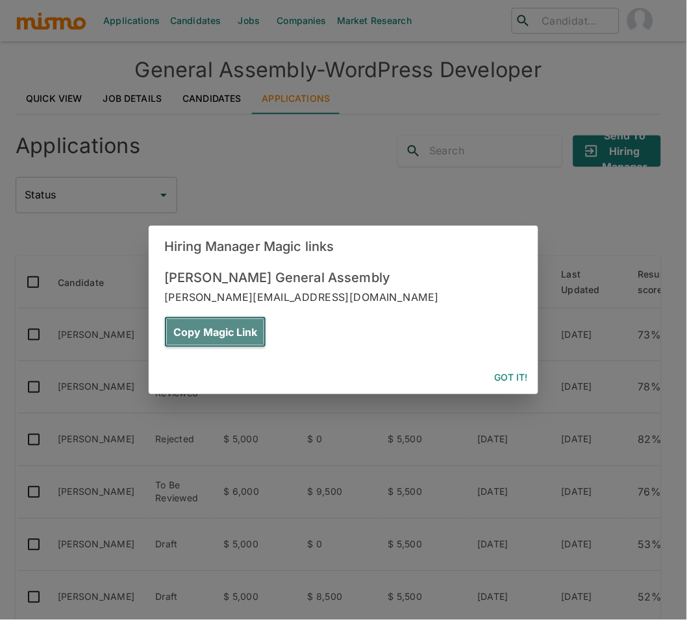
click at [266, 317] on button "Copy Magic Link" at bounding box center [215, 332] width 102 height 31
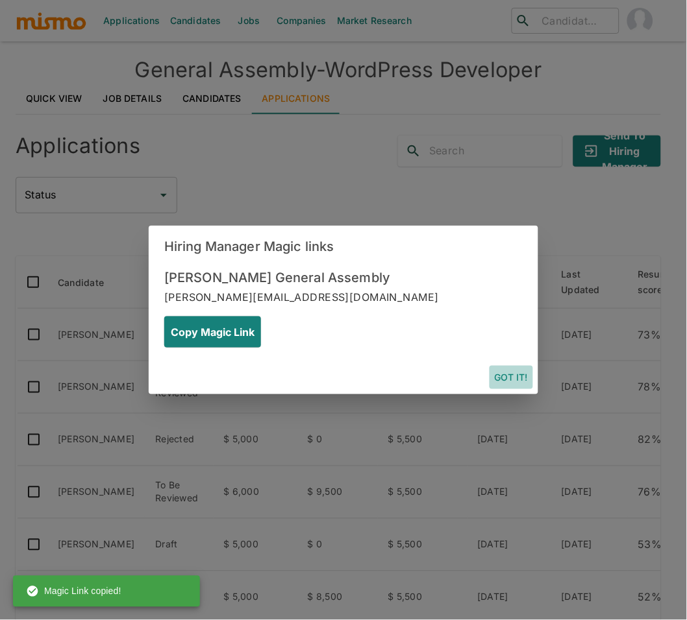
click at [520, 366] on button "Got it!" at bounding box center [510, 378] width 43 height 24
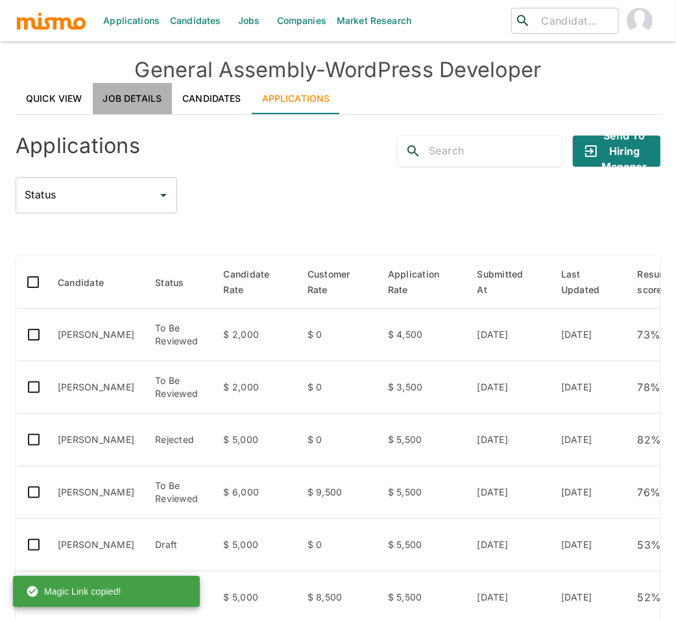
click at [116, 99] on link "Job Details" at bounding box center [133, 98] width 80 height 31
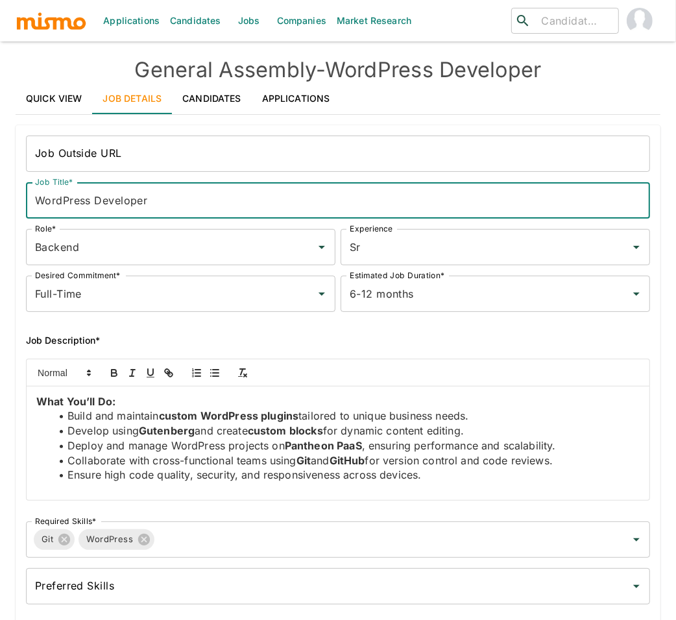
click at [74, 202] on input "WordPress Developer" at bounding box center [338, 200] width 624 height 36
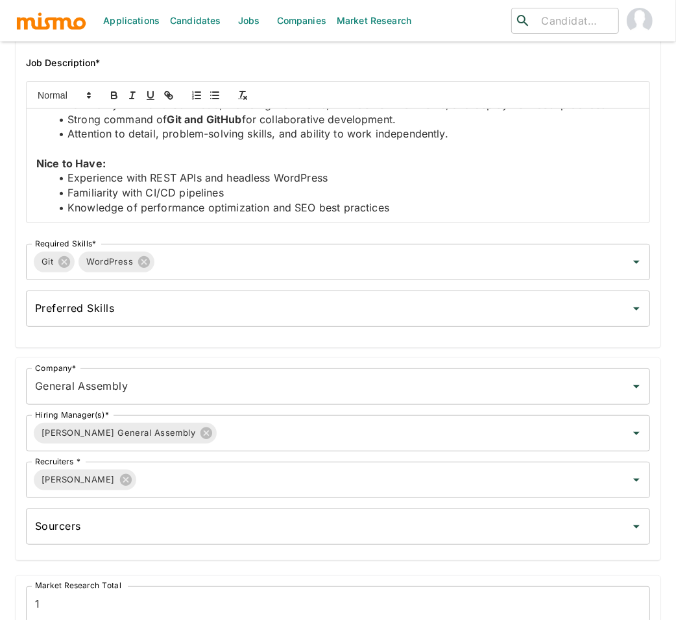
scroll to position [273, 0]
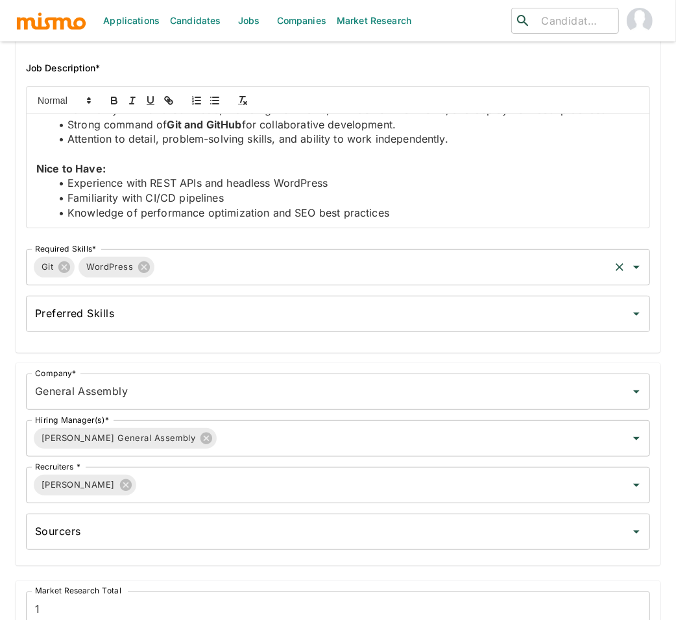
type input "Software Developer"
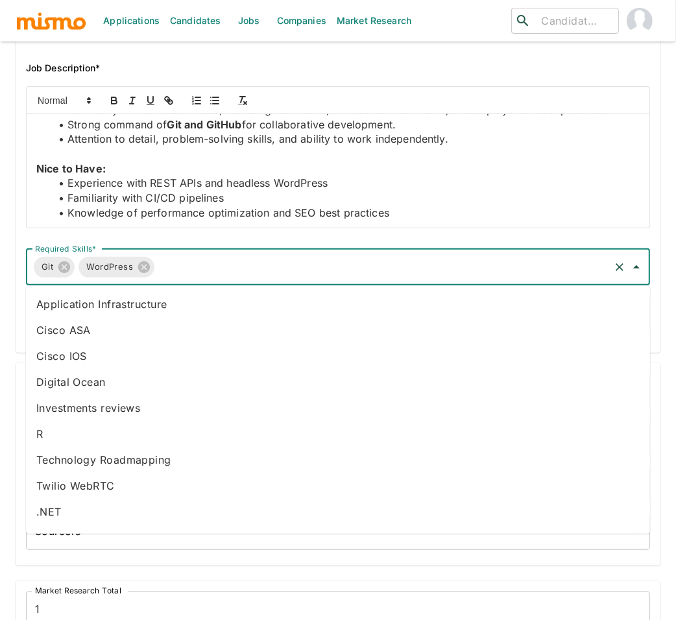
click at [279, 260] on input "Required Skills*" at bounding box center [382, 267] width 452 height 25
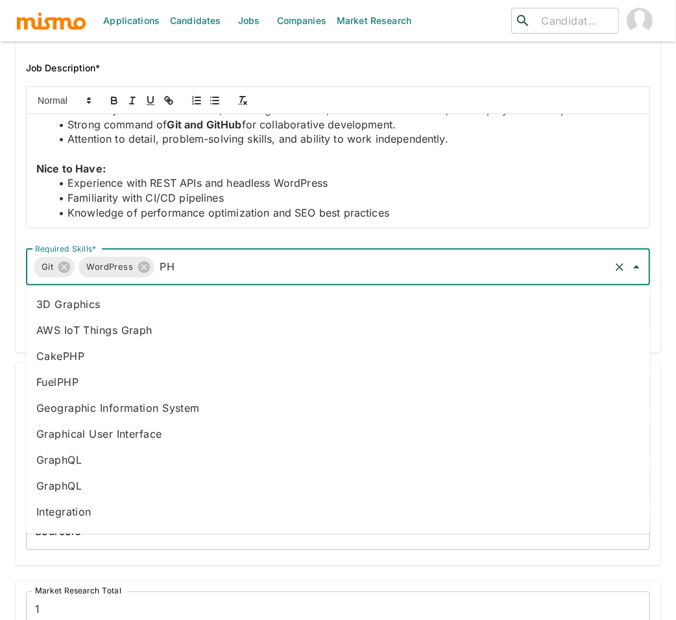
type input "PHP"
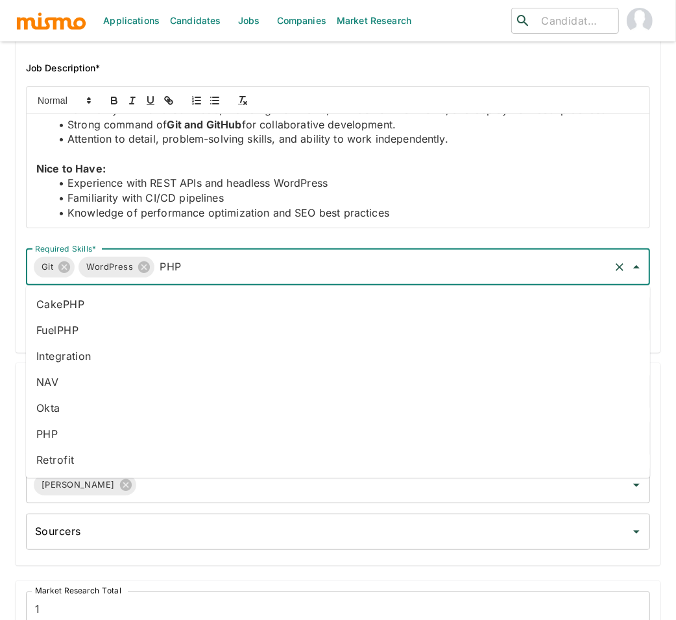
click at [71, 432] on li "PHP" at bounding box center [338, 434] width 624 height 26
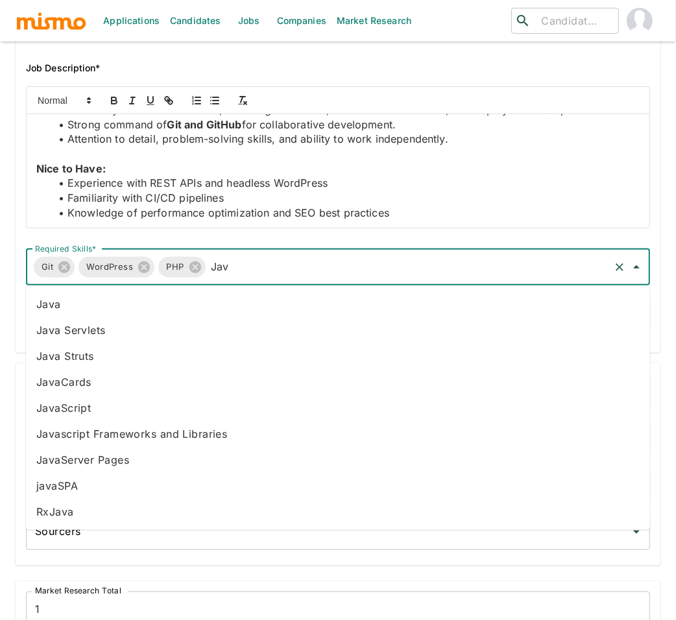
type input "Java"
click at [132, 404] on li "JavaScript" at bounding box center [338, 408] width 624 height 26
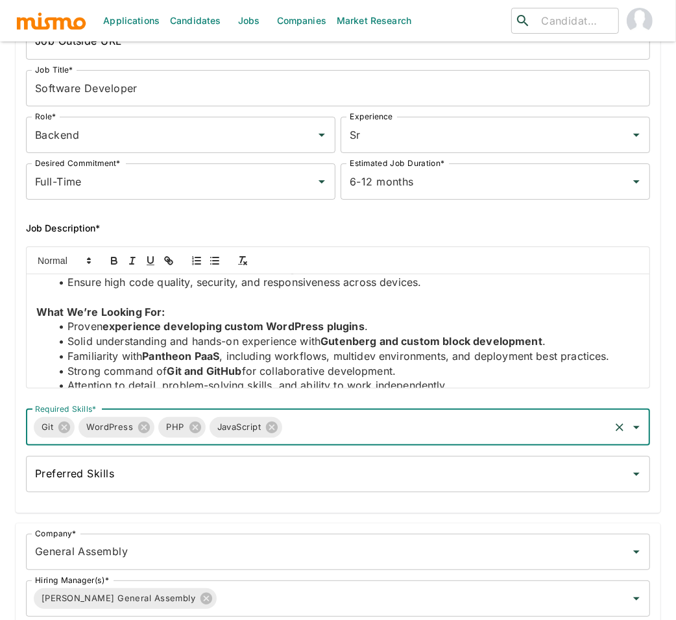
scroll to position [62, 0]
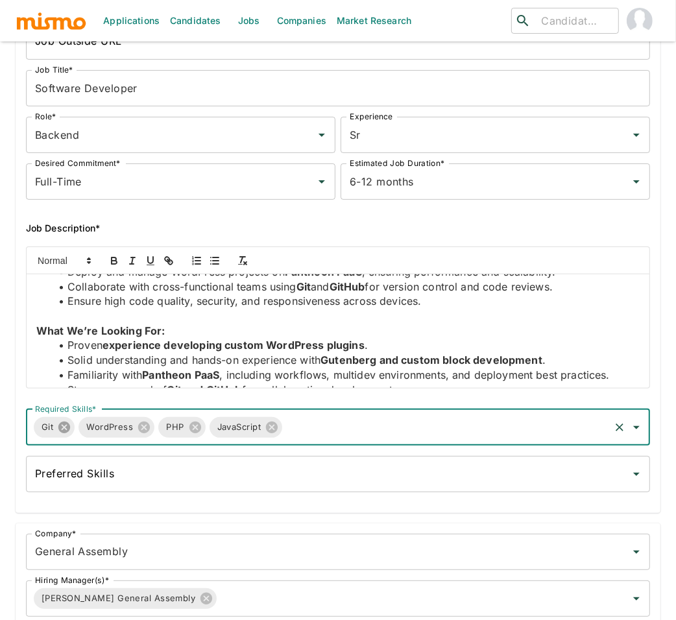
click at [65, 432] on icon at bounding box center [64, 428] width 12 height 12
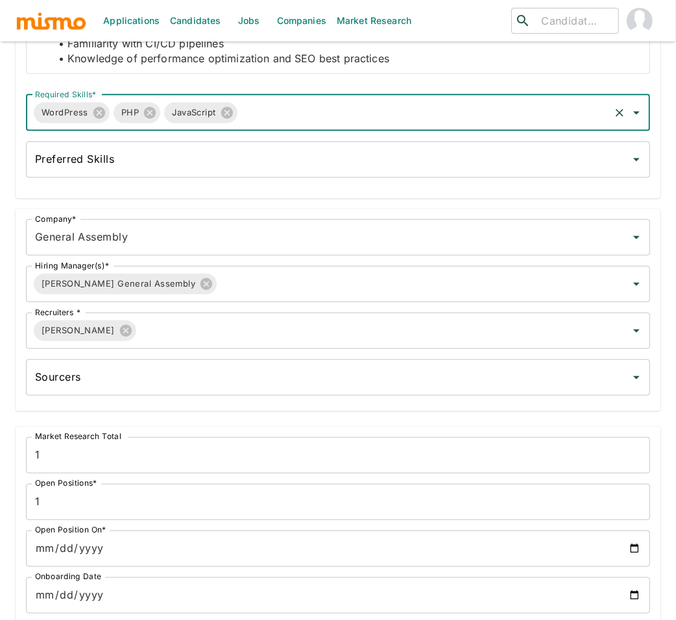
scroll to position [909, 0]
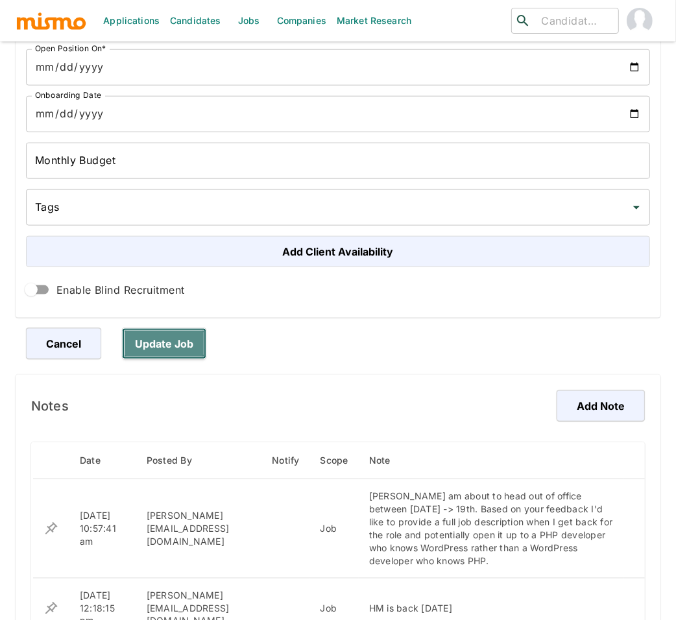
click at [153, 347] on button "Update Job" at bounding box center [164, 343] width 84 height 31
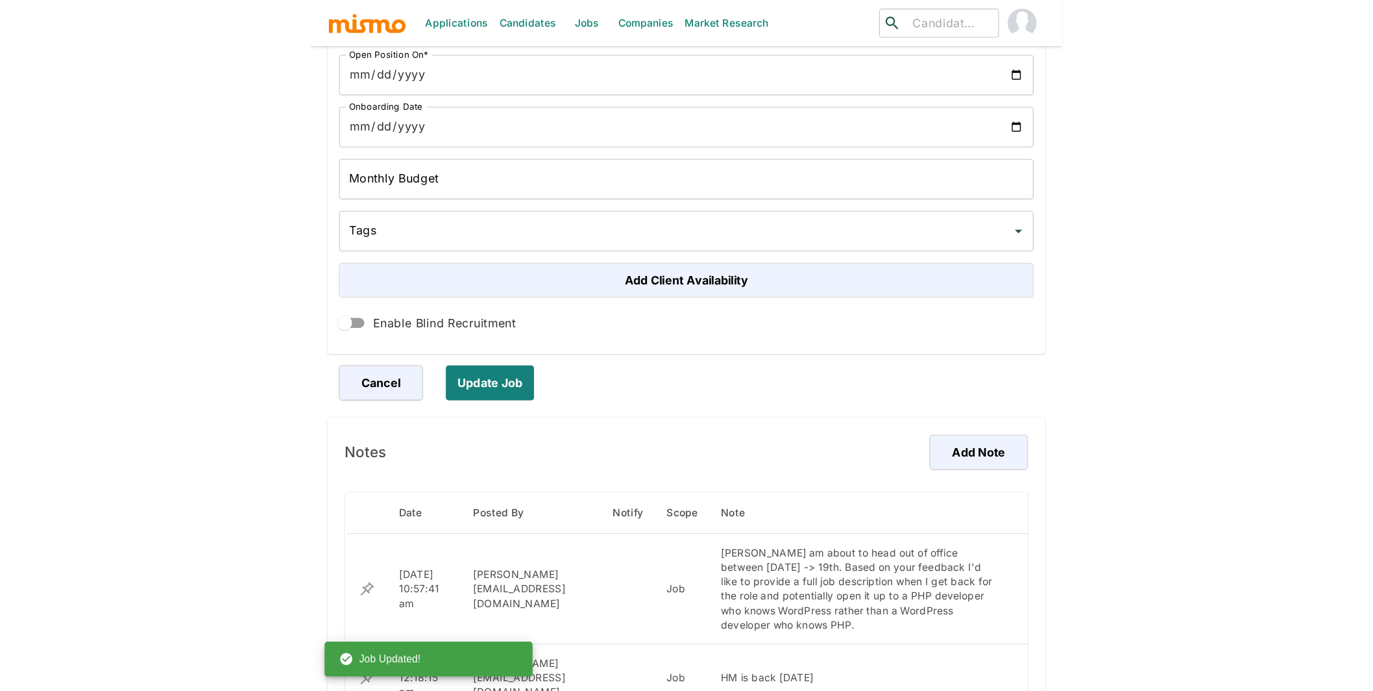
scroll to position [403, 0]
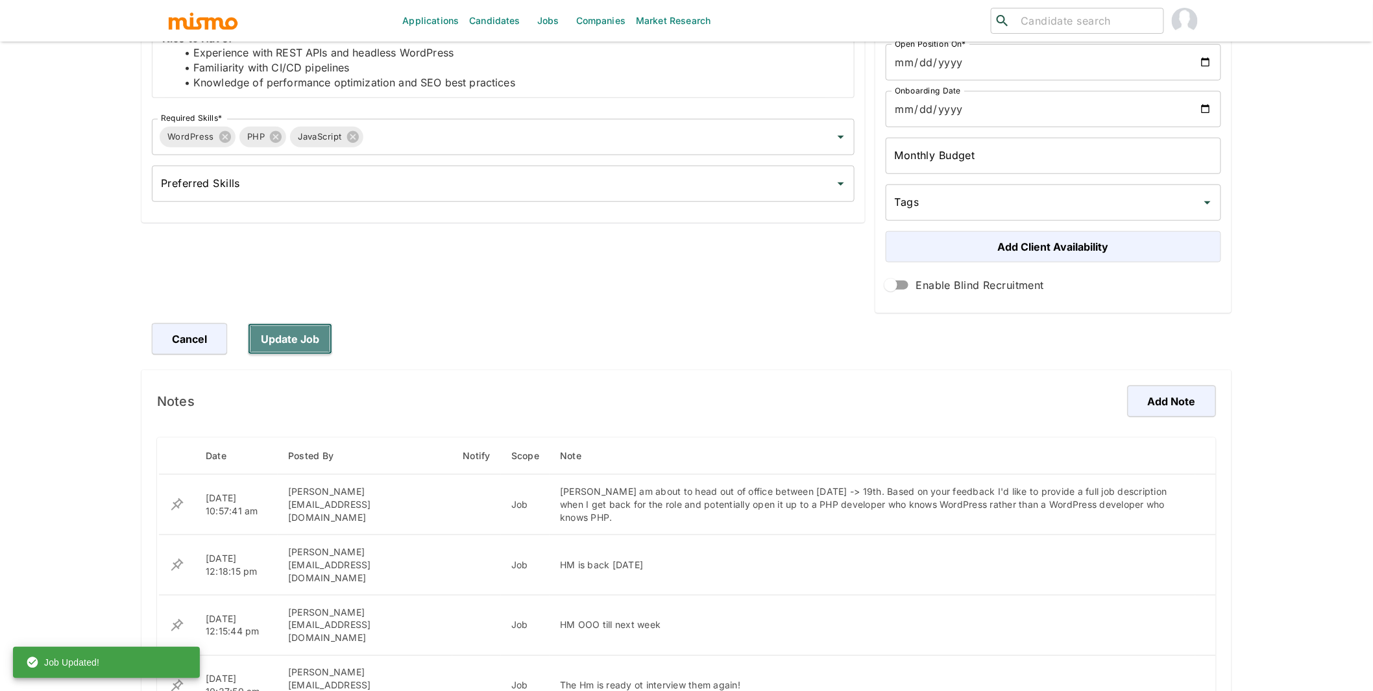
click at [291, 334] on button "Update Job" at bounding box center [290, 338] width 84 height 31
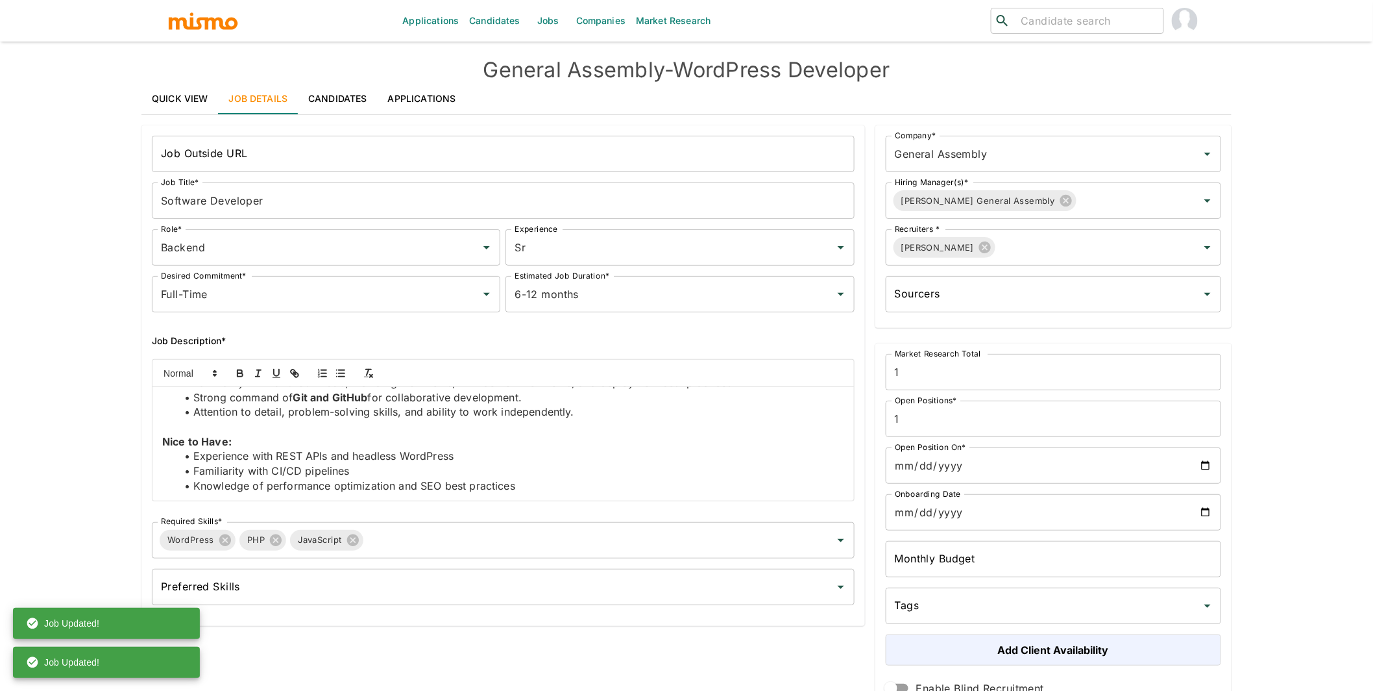
click at [431, 97] on link "Applications" at bounding box center [422, 98] width 89 height 31
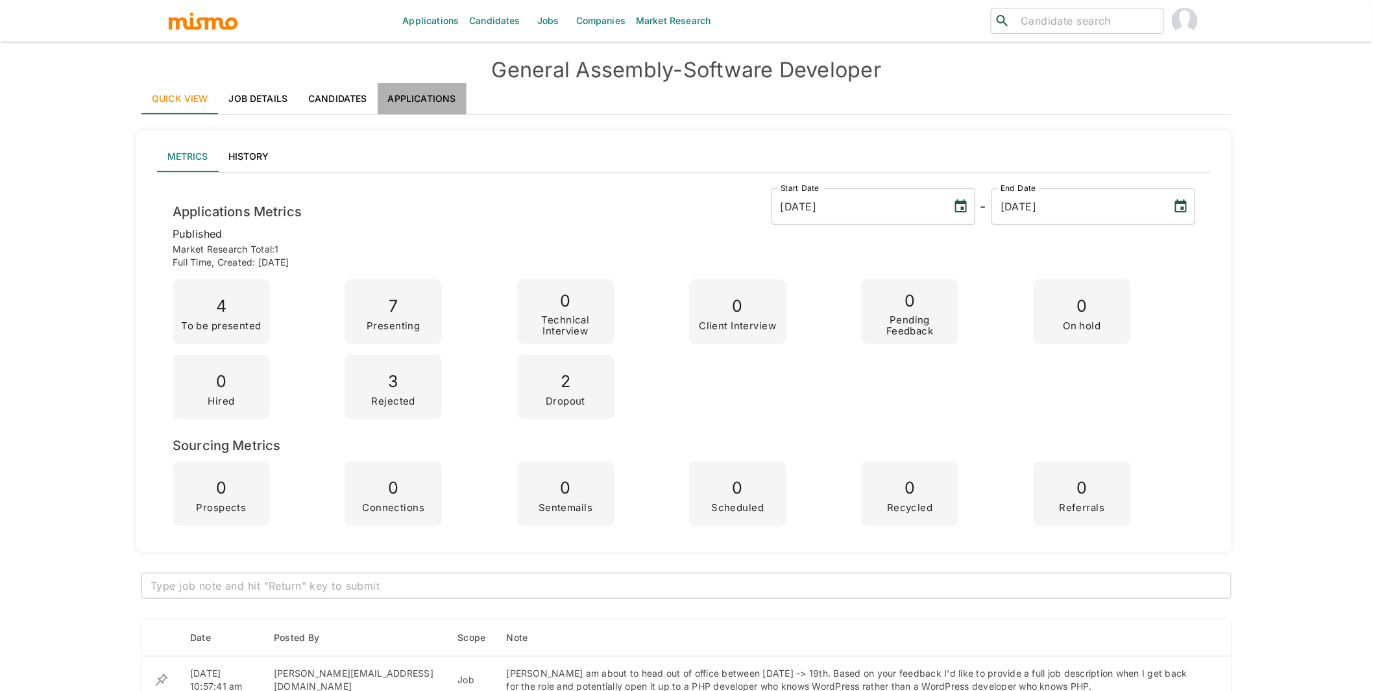
click at [428, 92] on link "Applications" at bounding box center [422, 98] width 89 height 31
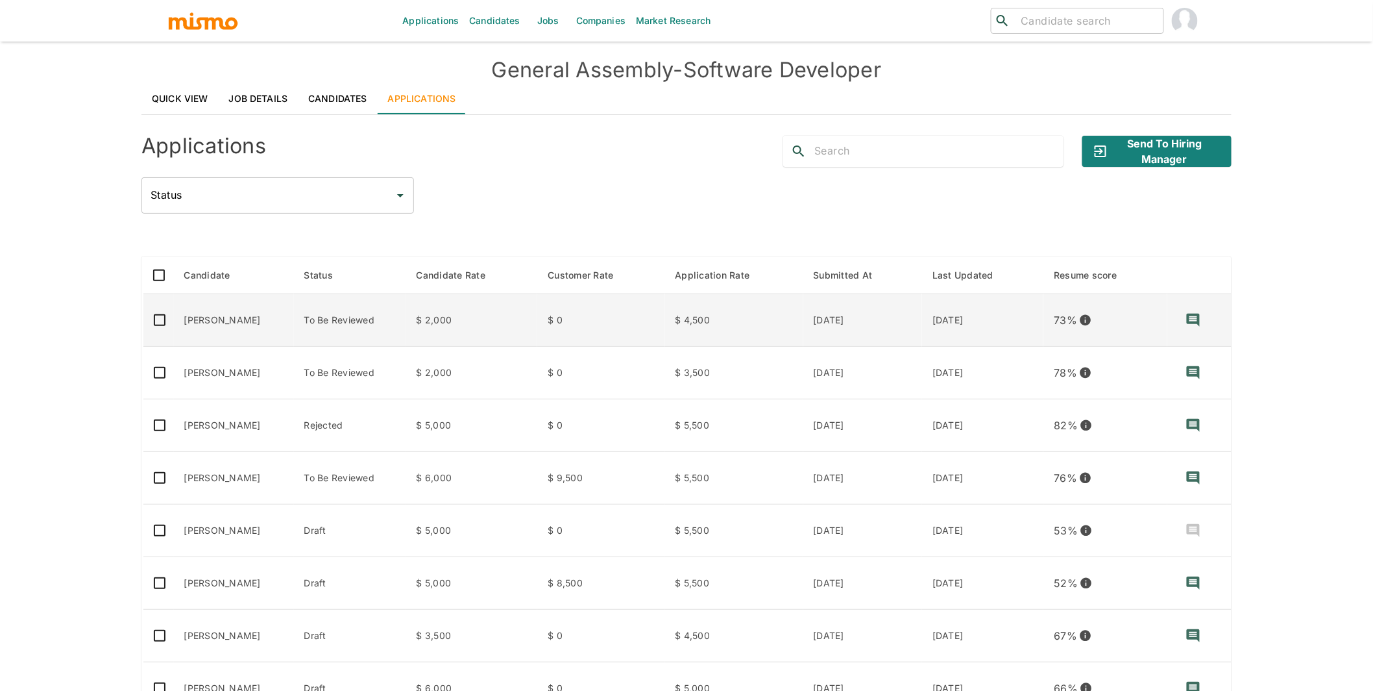
click at [263, 321] on td "[PERSON_NAME]" at bounding box center [234, 320] width 120 height 53
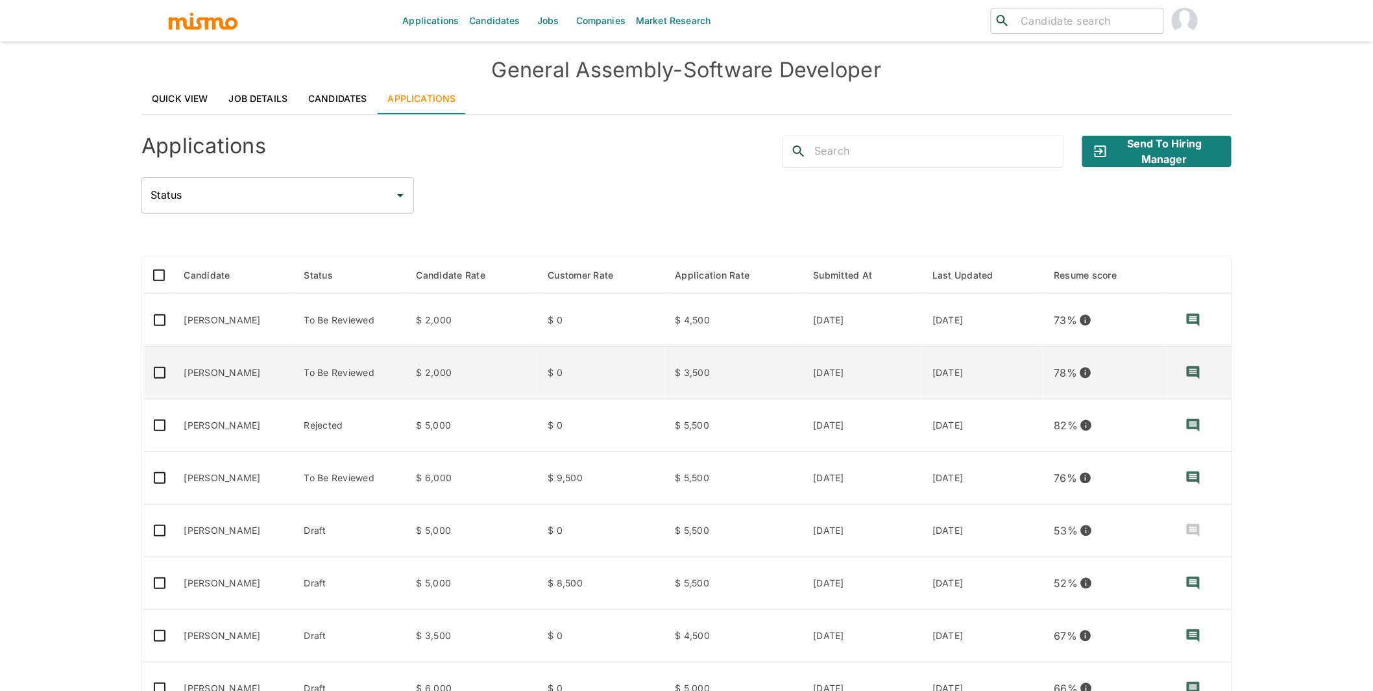
click at [361, 367] on td "To Be Reviewed" at bounding box center [350, 373] width 112 height 53
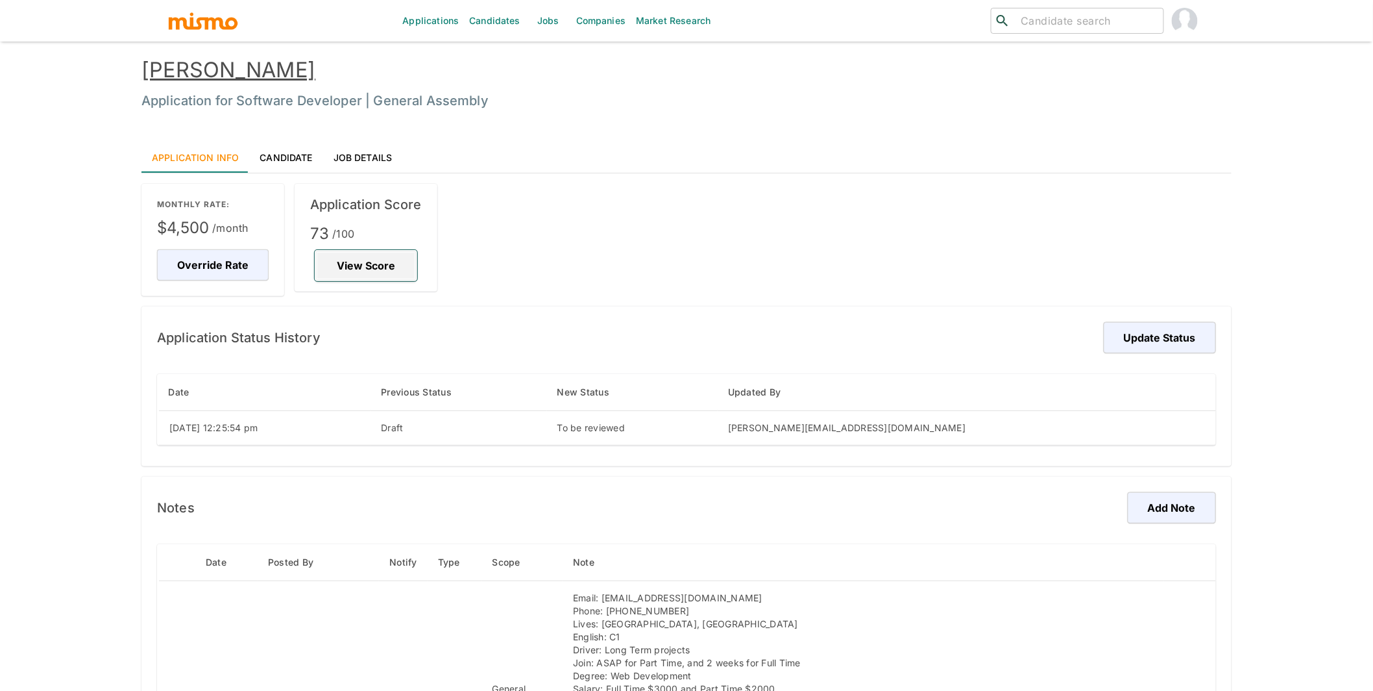
click at [357, 267] on button "View Score" at bounding box center [366, 265] width 103 height 31
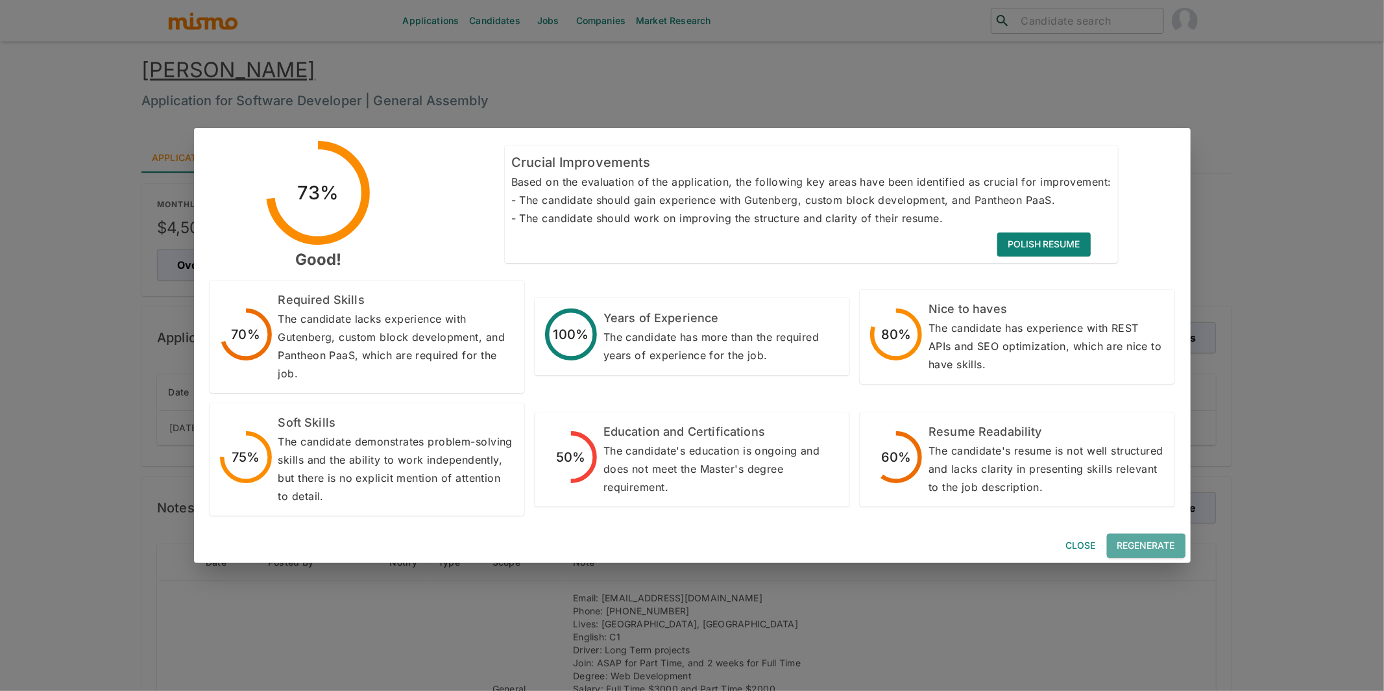
click at [1147, 548] on button "Regenerate" at bounding box center [1146, 545] width 79 height 24
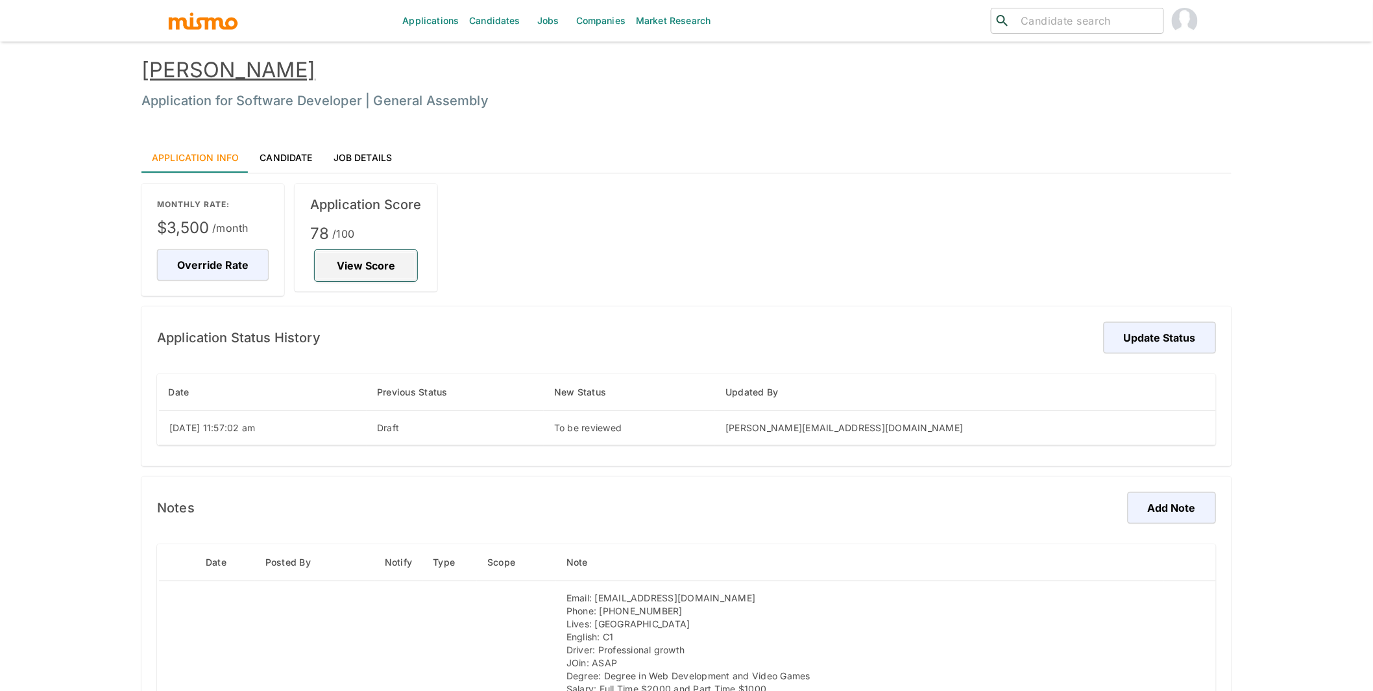
click at [385, 273] on button "View Score" at bounding box center [366, 265] width 103 height 31
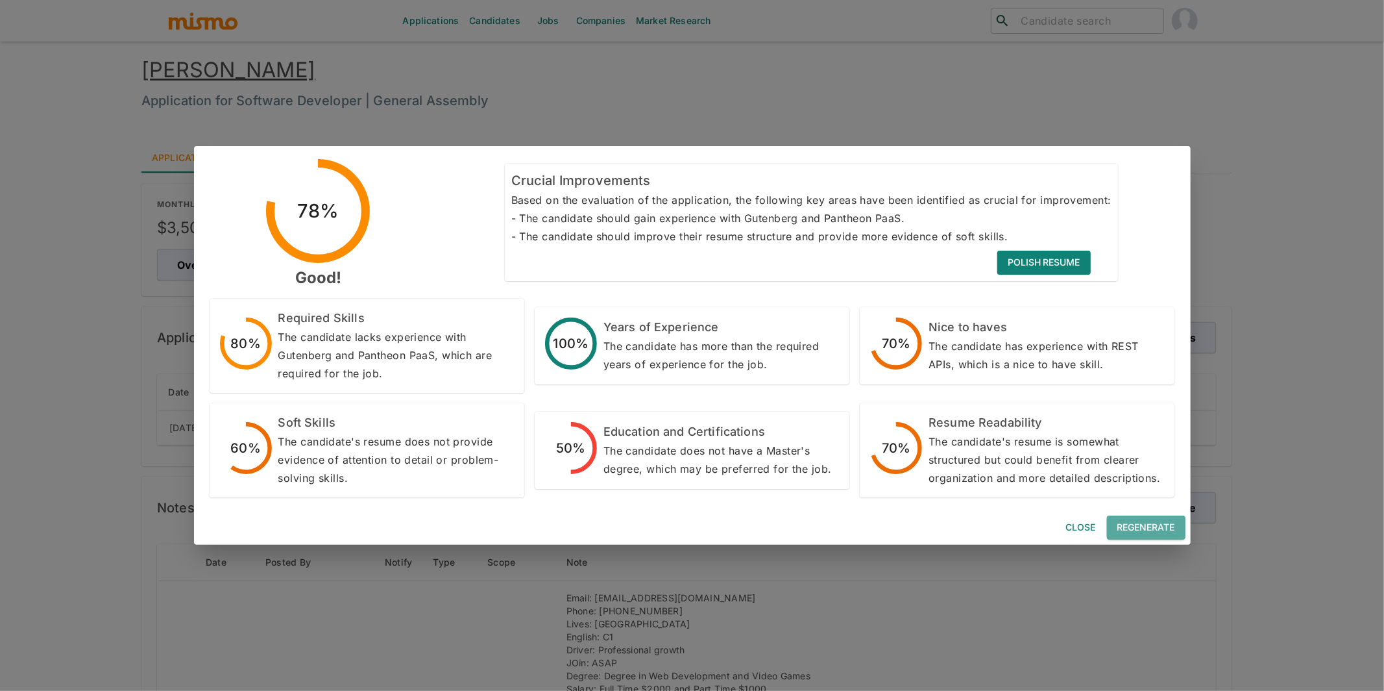
click at [1139, 520] on button "Regenerate" at bounding box center [1146, 527] width 79 height 24
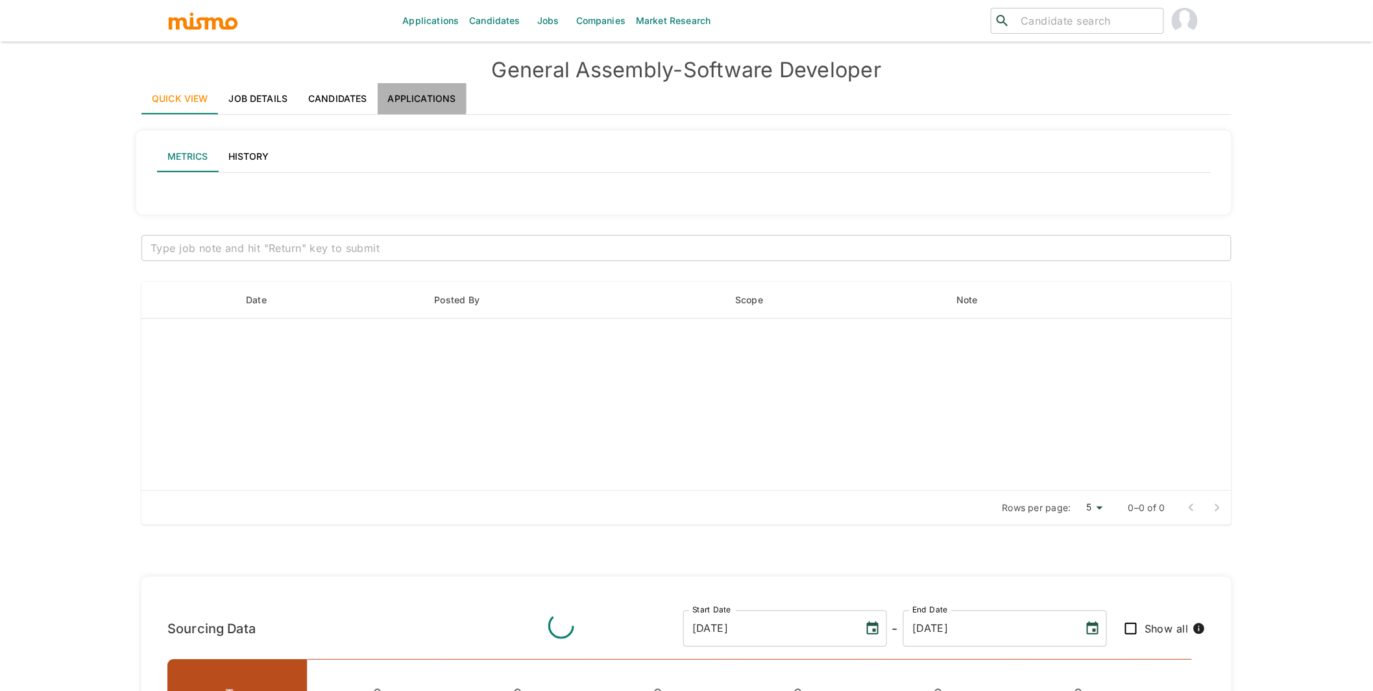
click at [411, 97] on link "Applications" at bounding box center [422, 98] width 89 height 31
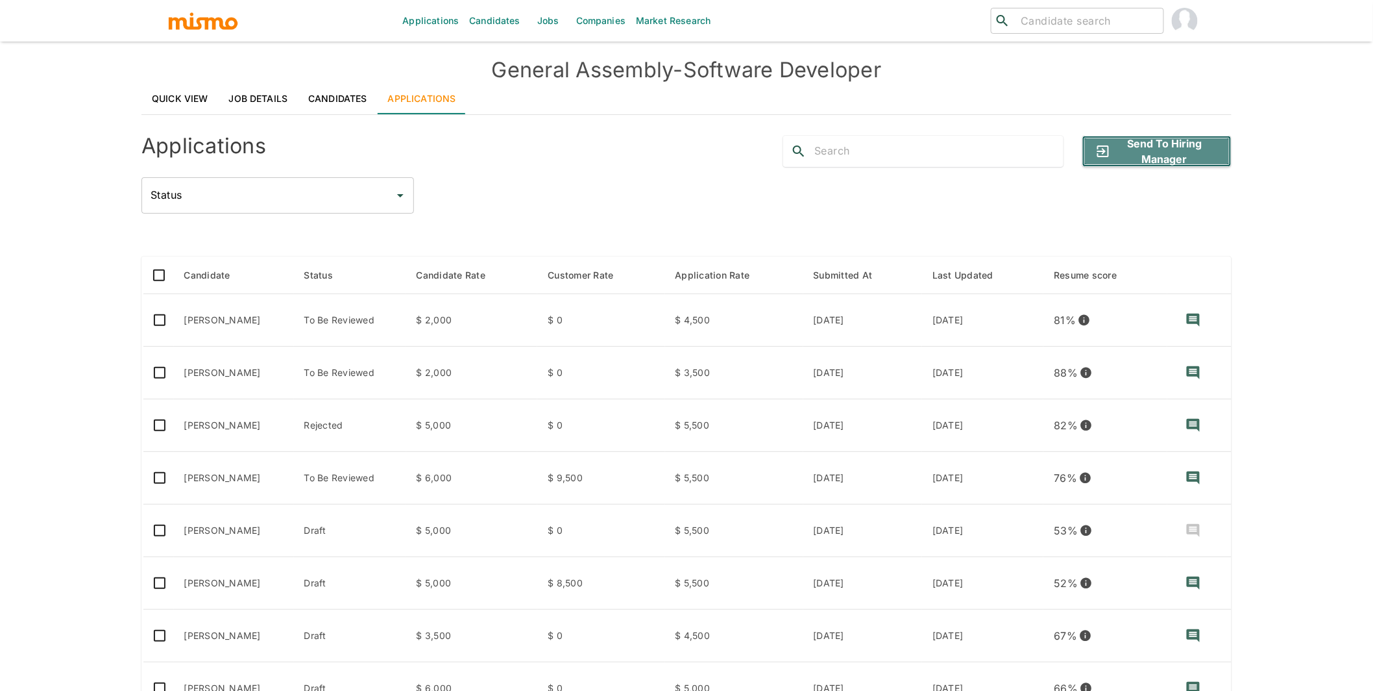
click at [1155, 155] on button "Send to Hiring Manager" at bounding box center [1157, 151] width 149 height 31
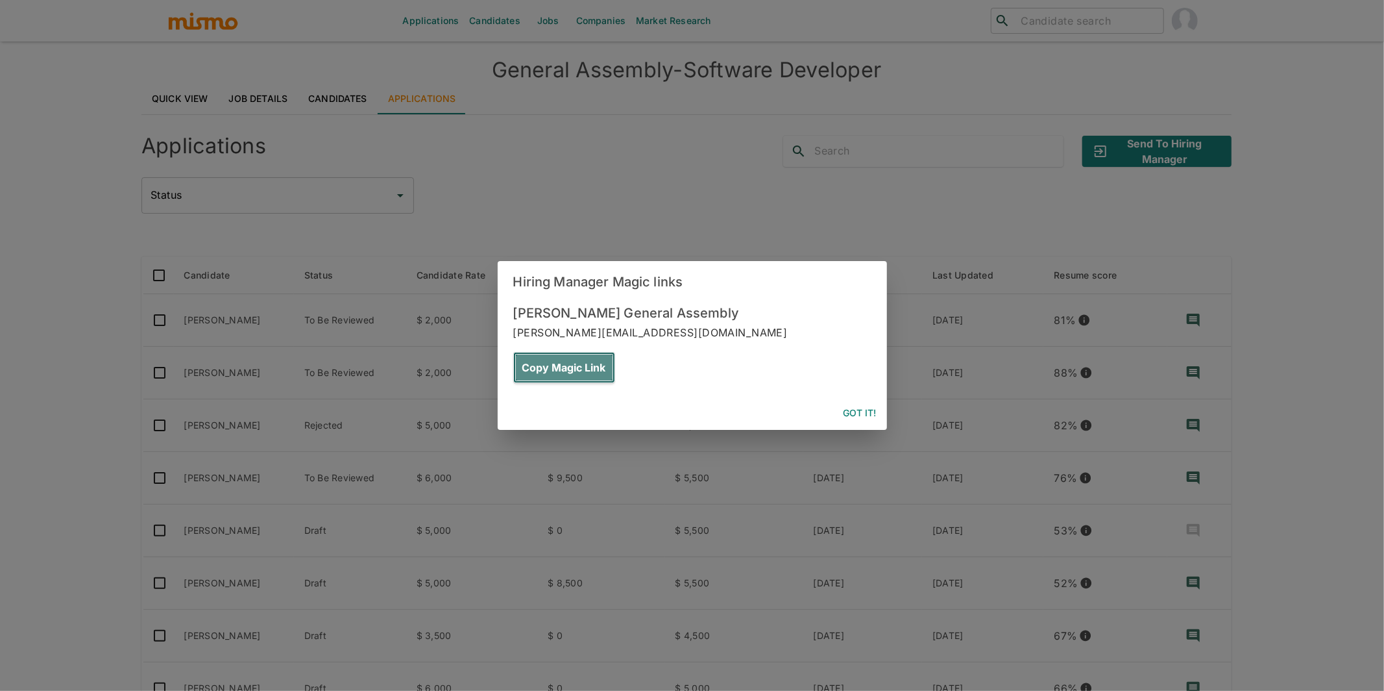
drag, startPoint x: 824, startPoint y: 340, endPoint x: 842, endPoint y: 339, distance: 18.2
click at [615, 352] on button "Copy Magic Link" at bounding box center [564, 367] width 102 height 31
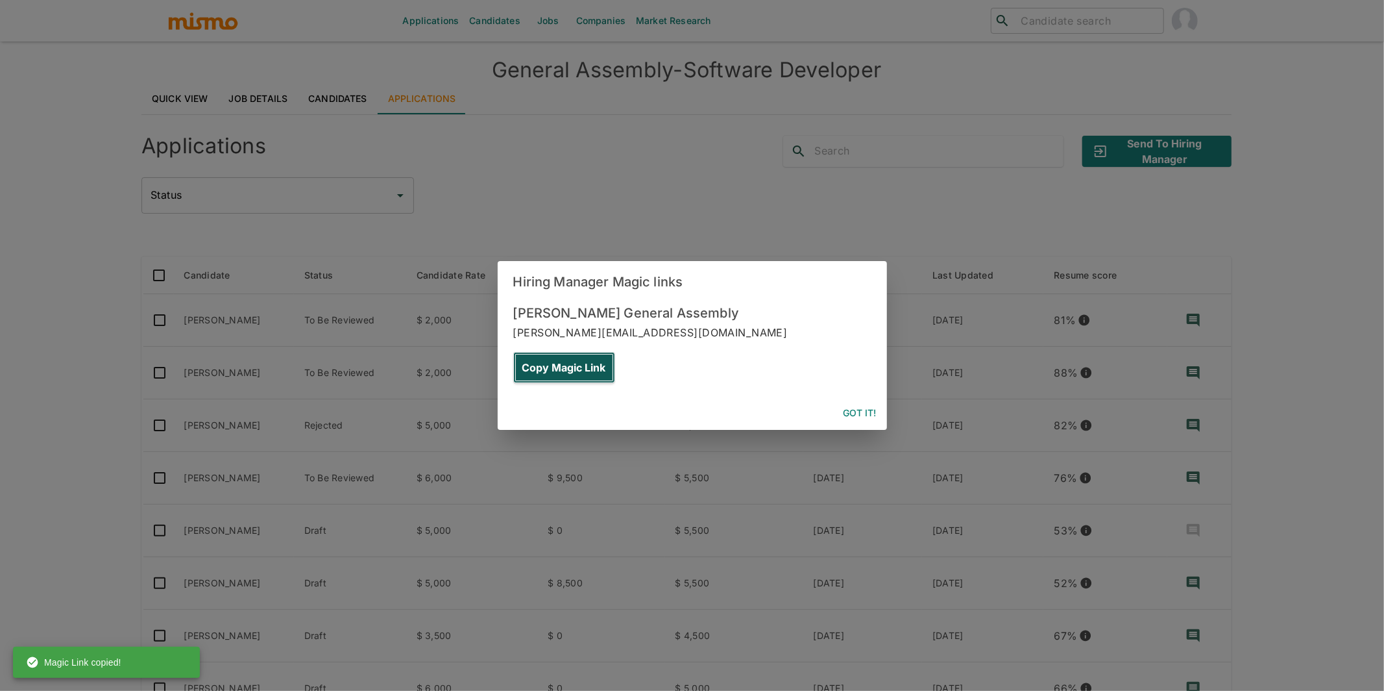
click at [615, 352] on button "Copy Magic Link" at bounding box center [564, 367] width 102 height 31
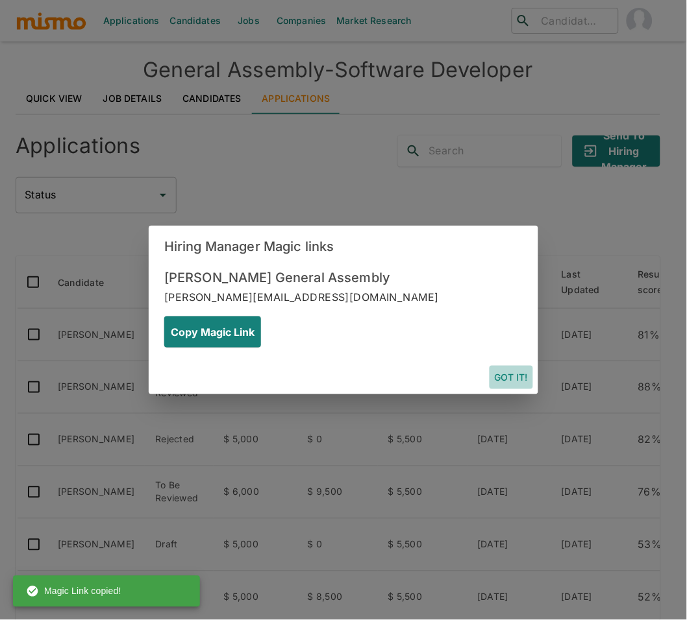
click at [519, 366] on button "Got it!" at bounding box center [510, 378] width 43 height 24
